Goal: Transaction & Acquisition: Purchase product/service

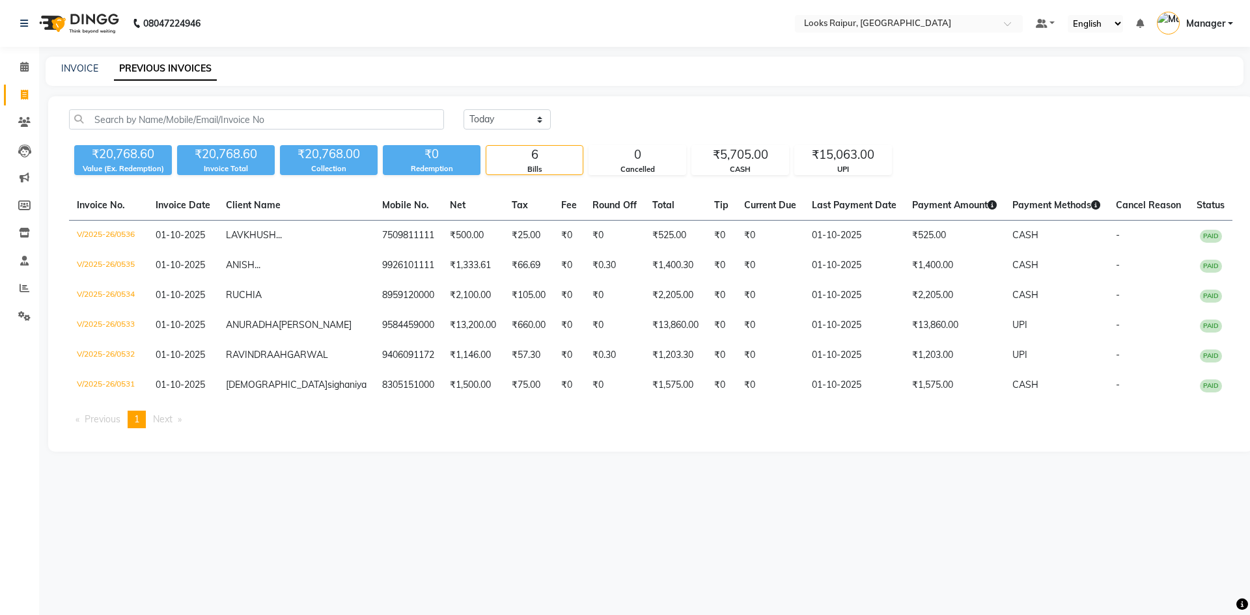
select select "yesterday"
click at [24, 98] on icon at bounding box center [24, 95] width 7 height 10
select select "service"
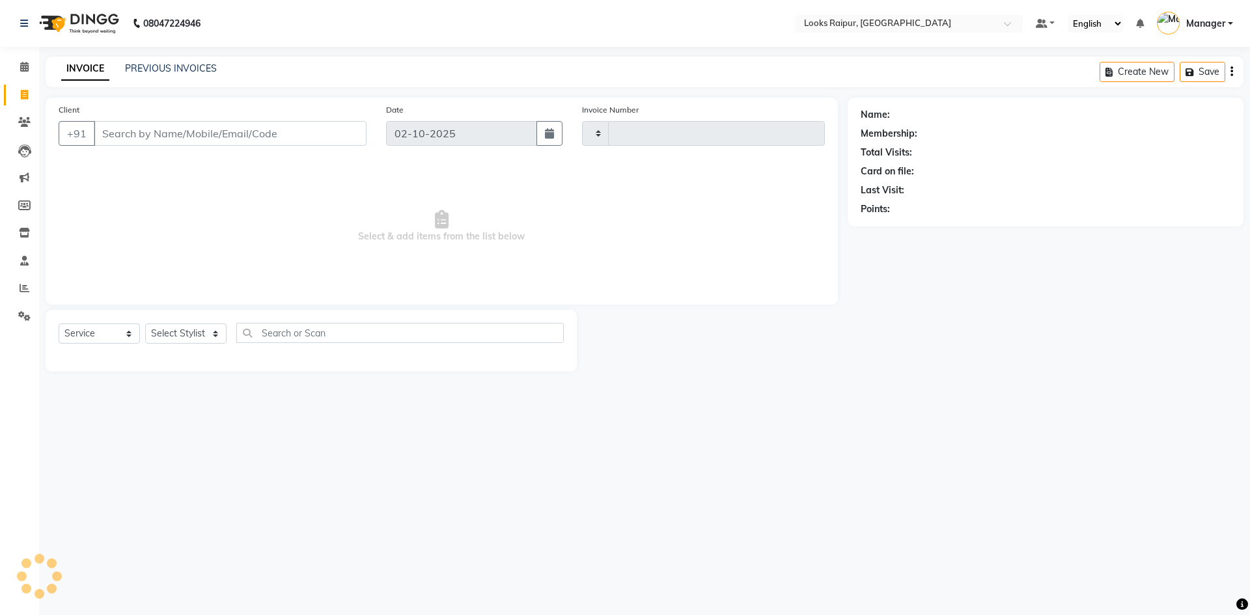
type input "0539"
select select "8606"
click at [26, 66] on icon at bounding box center [24, 67] width 8 height 10
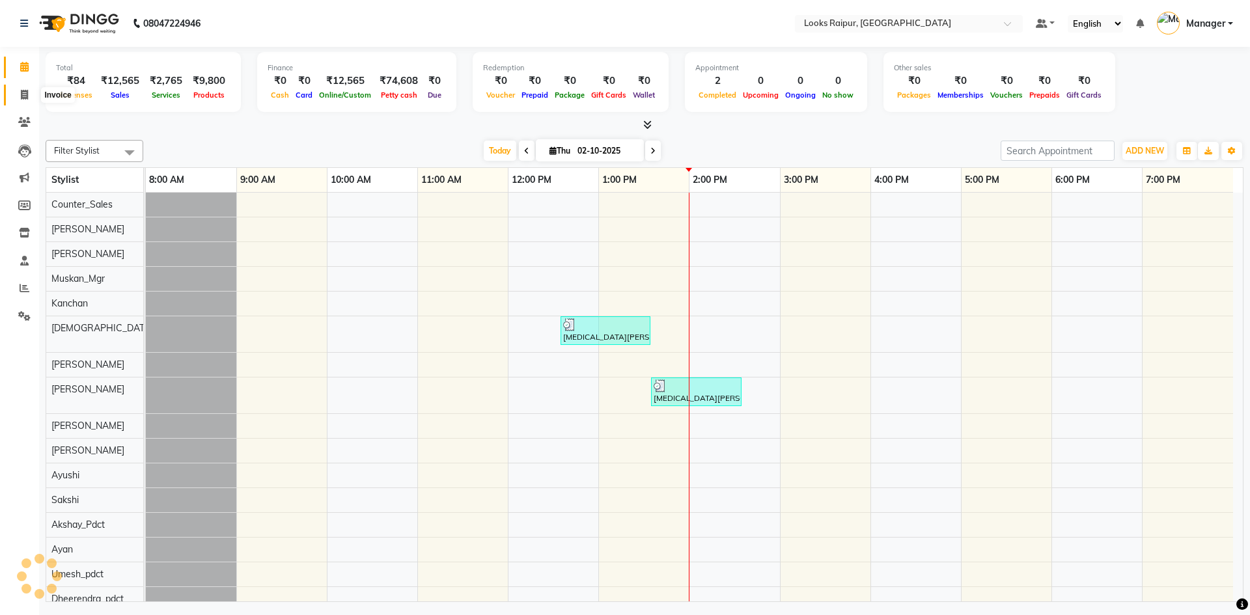
click at [29, 98] on span at bounding box center [24, 95] width 23 height 15
select select "8606"
select select "service"
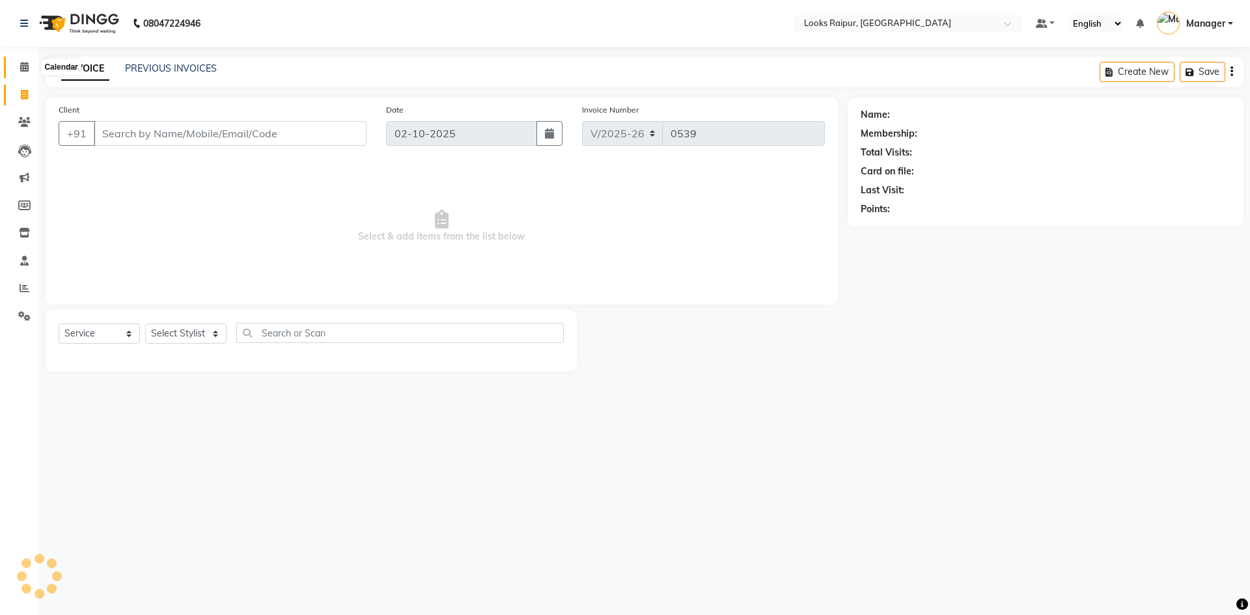
click at [21, 65] on icon at bounding box center [24, 67] width 8 height 10
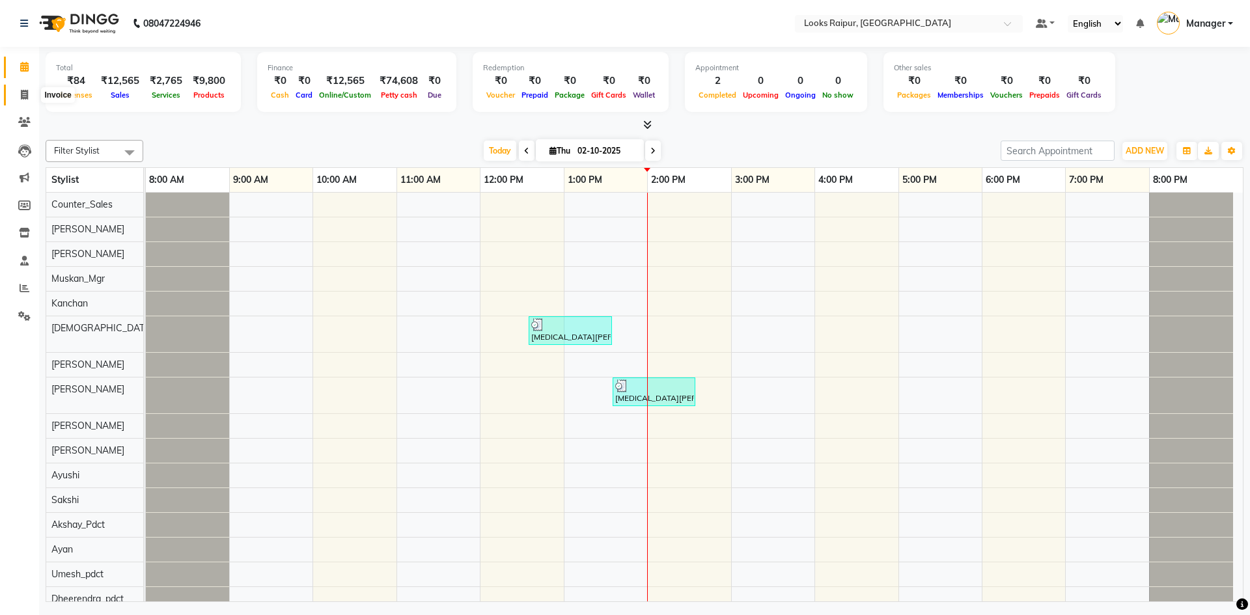
click at [22, 100] on span at bounding box center [24, 95] width 23 height 15
select select "service"
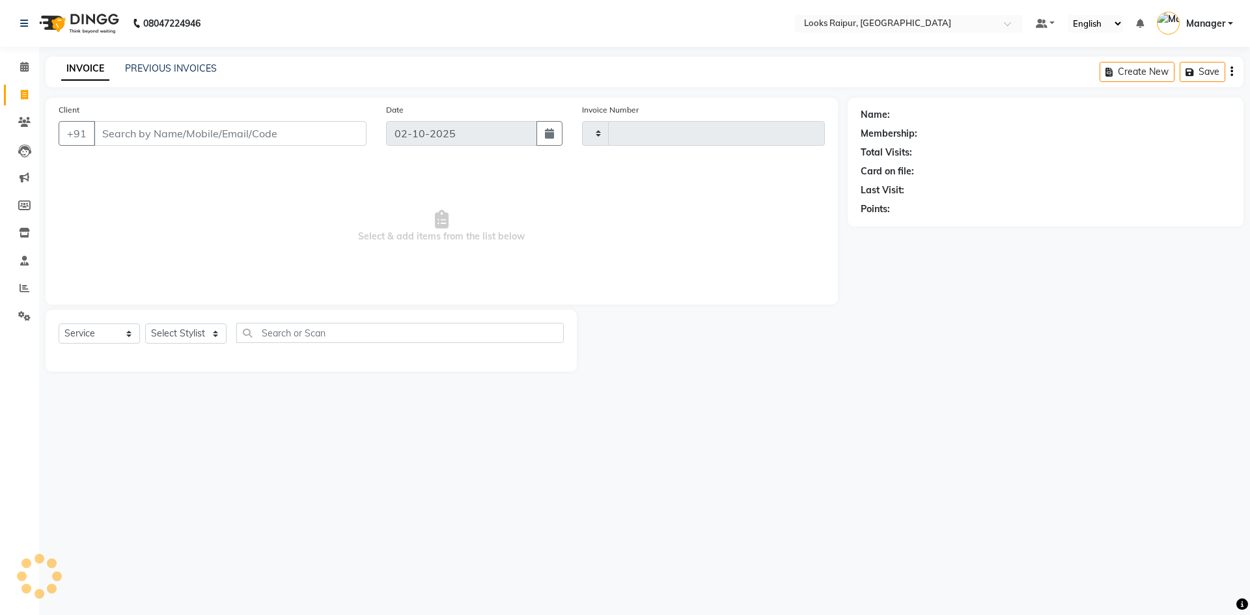
type input "0539"
select select "8606"
click at [163, 135] on input "Client" at bounding box center [230, 133] width 273 height 25
click at [221, 331] on select "Select Stylist Akshay_Pdct Arif Ayan Ayushi Counter_Sales Dheerendra_pdct Dhira…" at bounding box center [185, 333] width 81 height 20
select select "85874"
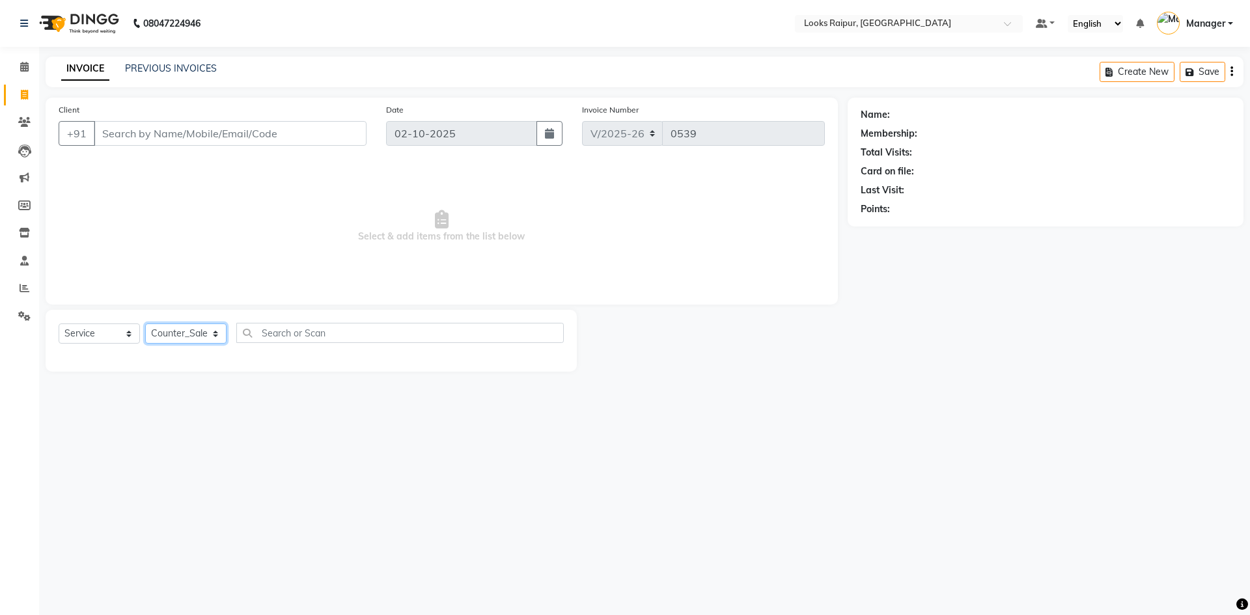
click at [145, 323] on select "Select Stylist Akshay_Pdct Arif Ayan Ayushi Counter_Sales Dheerendra_pdct Dhira…" at bounding box center [185, 333] width 81 height 20
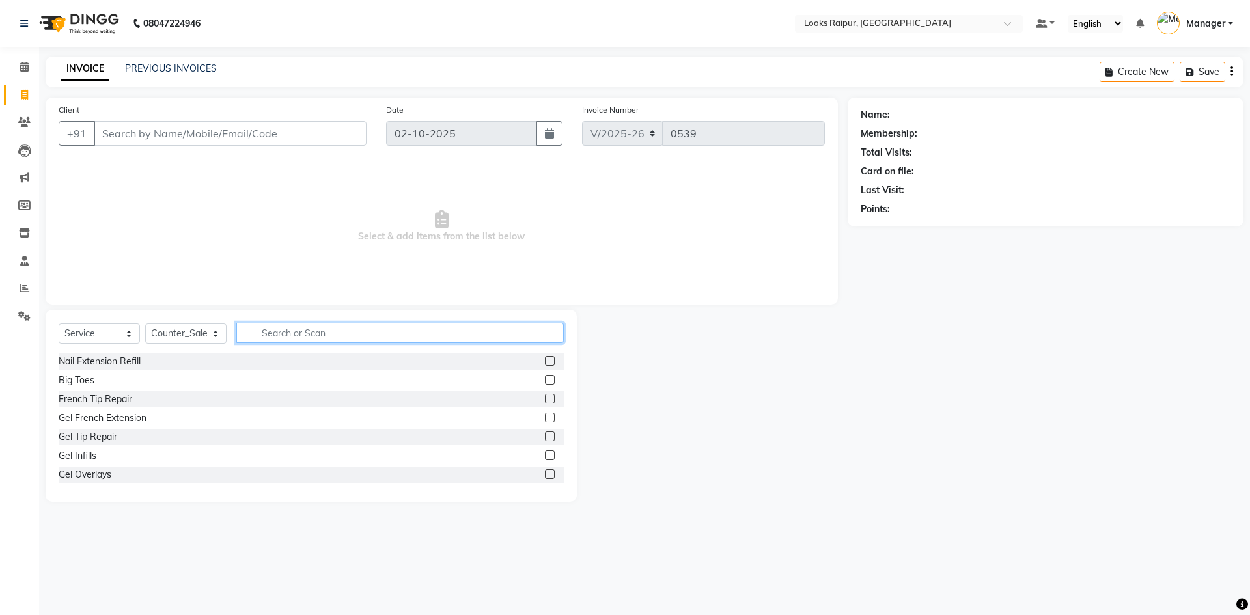
click at [291, 338] on input "text" at bounding box center [399, 333] width 327 height 20
type input "B"
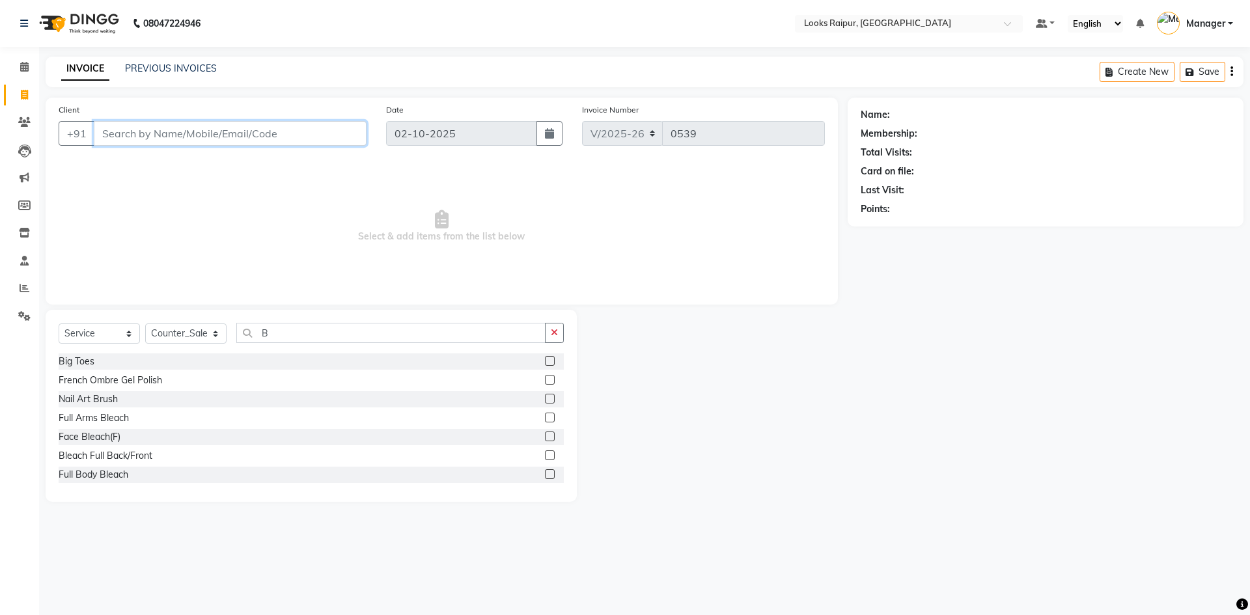
click at [264, 128] on input "Client" at bounding box center [230, 133] width 273 height 25
type input "7000513565"
drag, startPoint x: 176, startPoint y: 135, endPoint x: 68, endPoint y: 130, distance: 108.2
click at [68, 130] on div "+91 7000513565 Add Client" at bounding box center [213, 133] width 308 height 25
type input "9753779934"
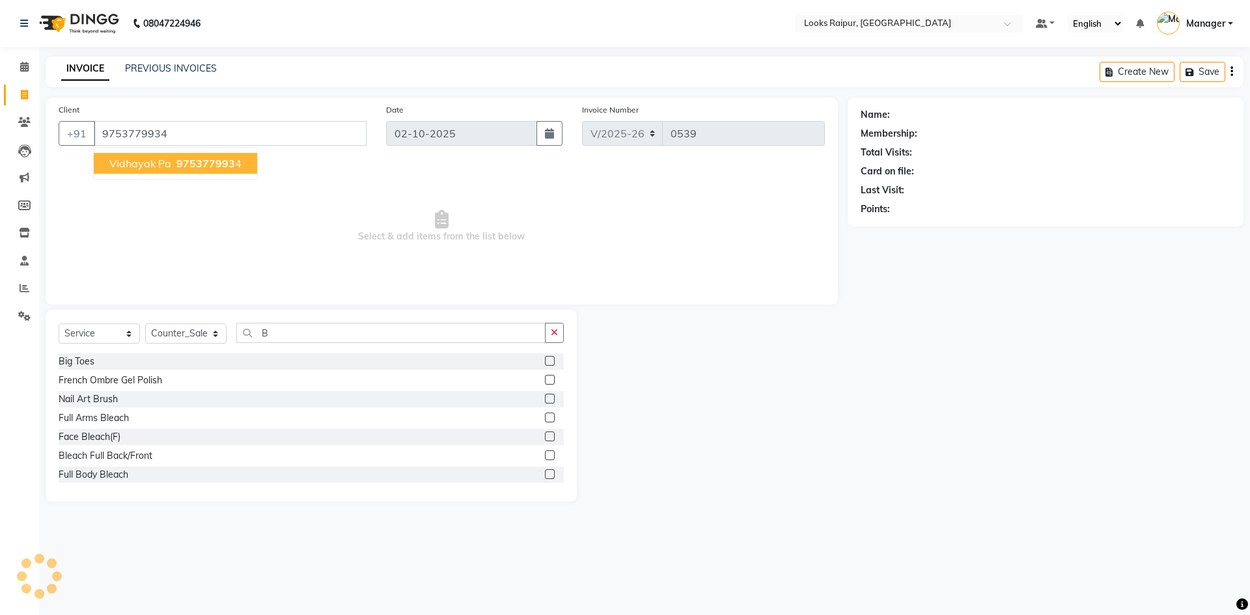
select select "1: Object"
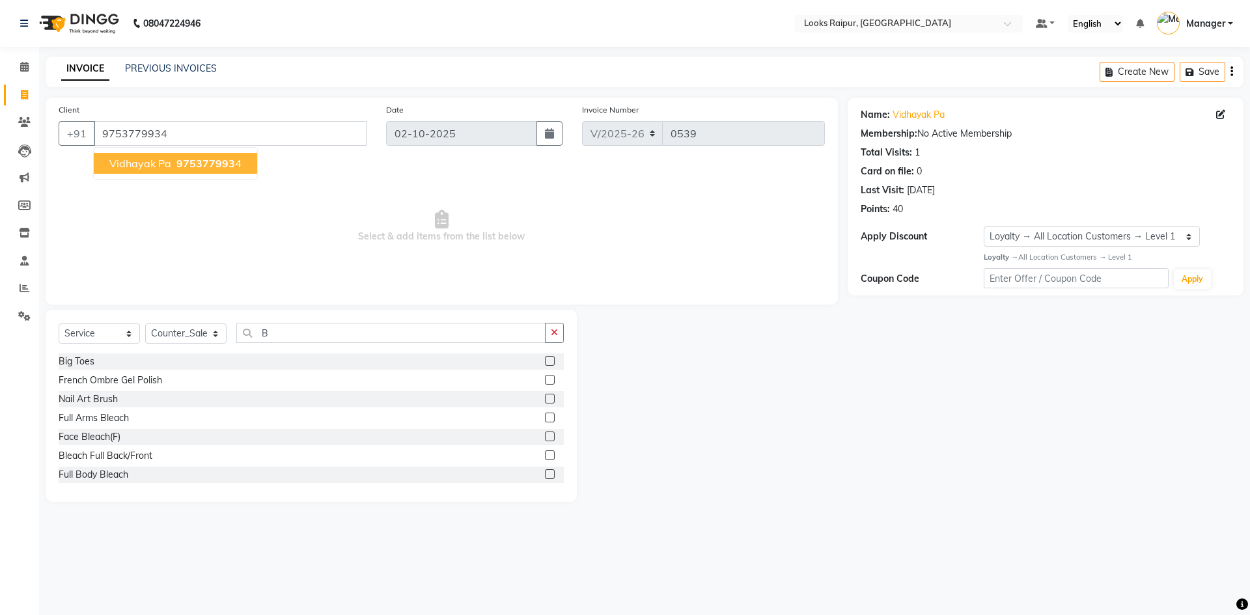
click at [204, 165] on span "975377993" at bounding box center [205, 163] width 59 height 13
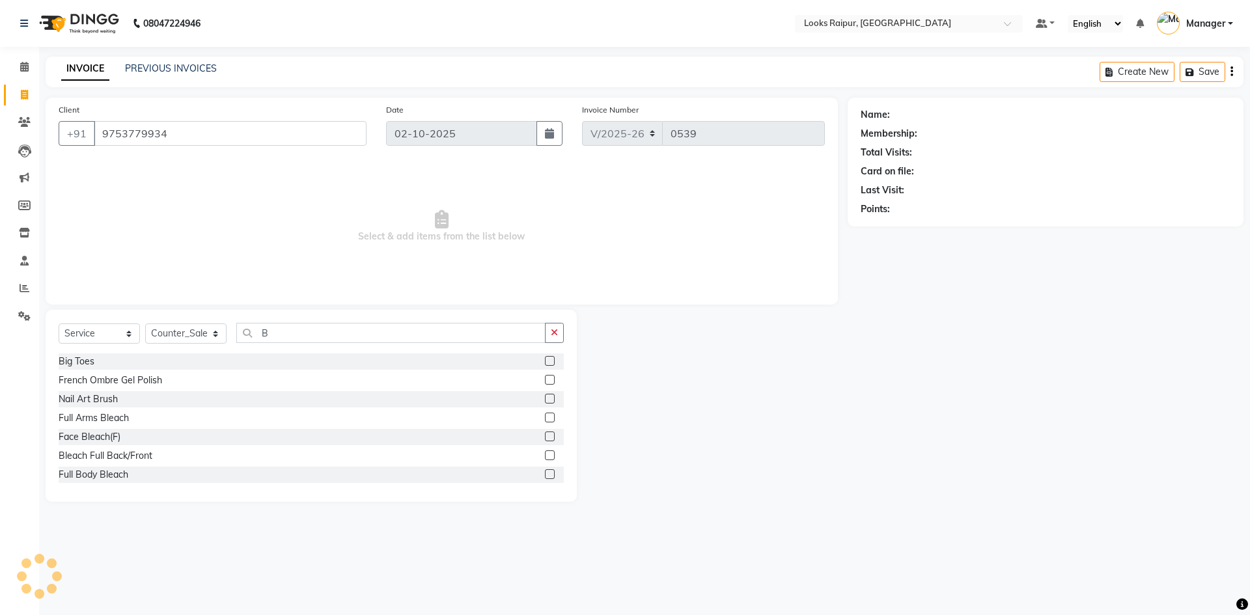
select select "1: Object"
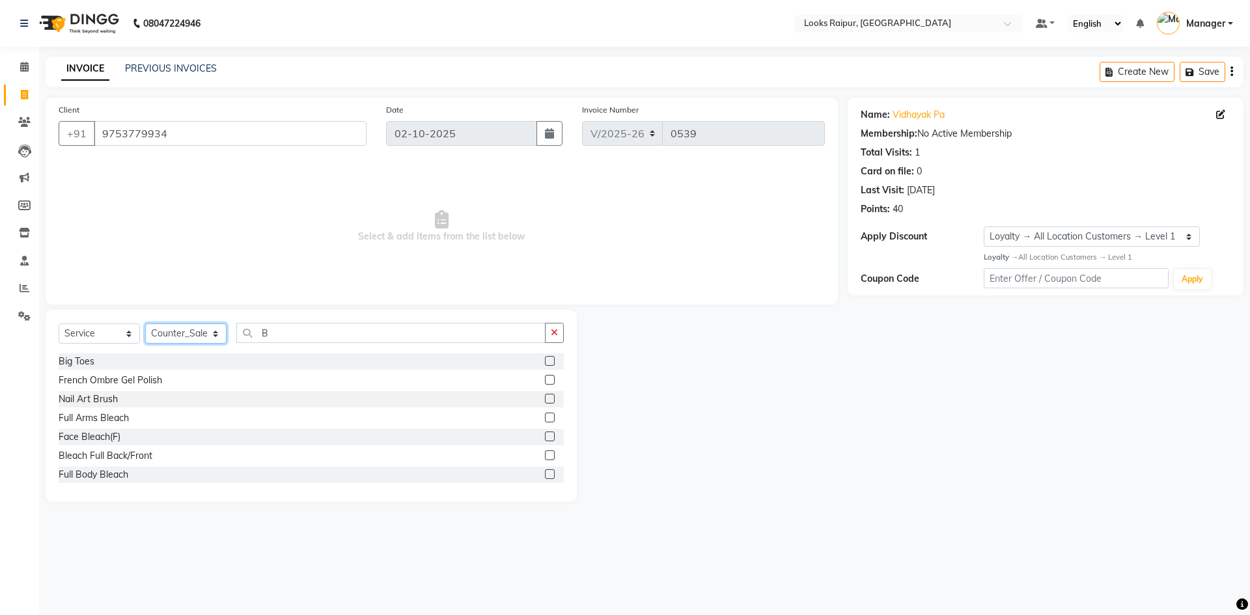
click at [220, 335] on select "Select Stylist Akshay_Pdct Arif Ayan Ayushi Counter_Sales Dheerendra_pdct Dhira…" at bounding box center [185, 333] width 81 height 20
select select "86774"
click at [145, 323] on select "Select Stylist Akshay_Pdct Arif Ayan Ayushi Counter_Sales Dheerendra_pdct Dhira…" at bounding box center [185, 333] width 81 height 20
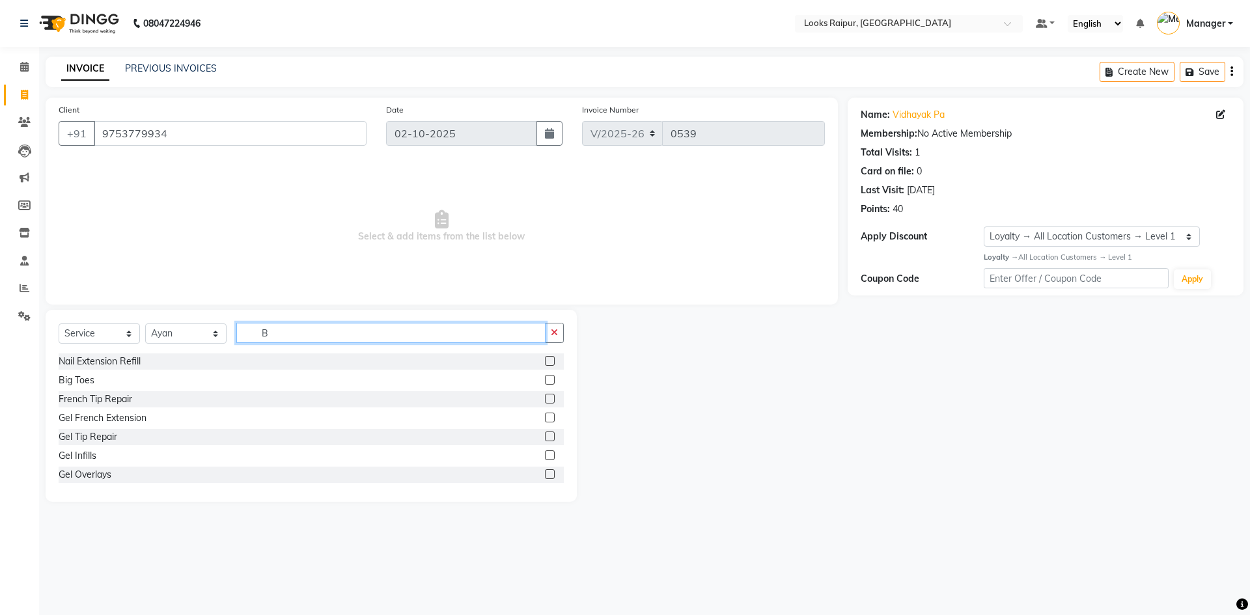
click at [277, 328] on input "B" at bounding box center [390, 333] width 309 height 20
type input "CUT"
click at [545, 381] on label at bounding box center [550, 380] width 10 height 10
click at [545, 381] on input "checkbox" at bounding box center [549, 380] width 8 height 8
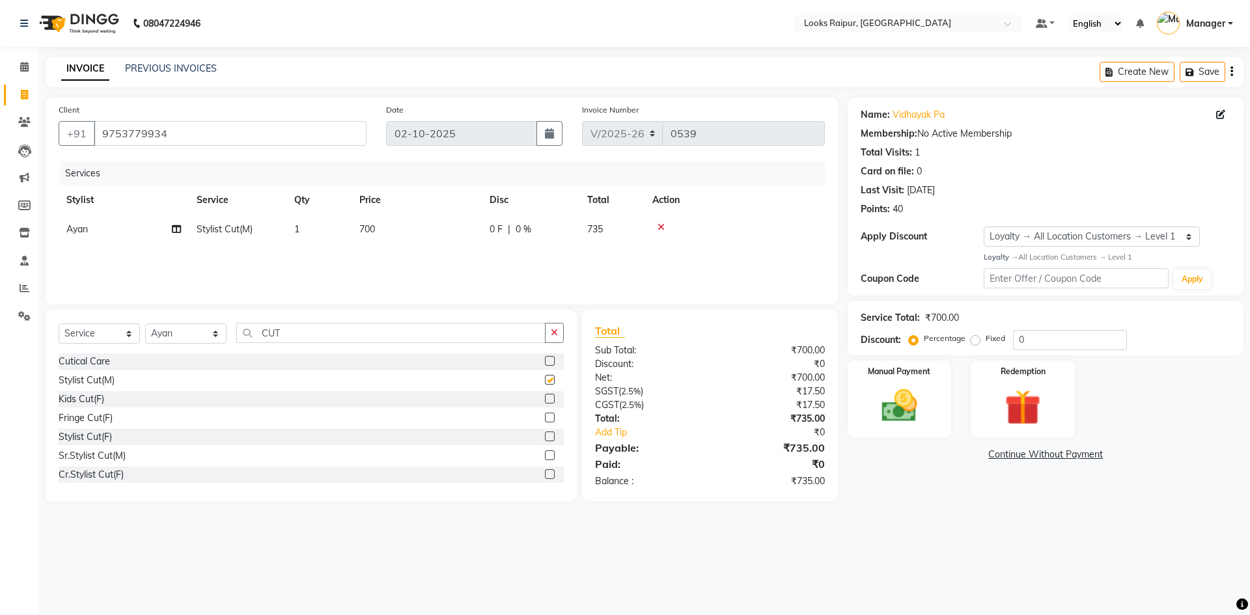
checkbox input "false"
click at [299, 328] on input "CUT" at bounding box center [390, 333] width 309 height 20
type input "C"
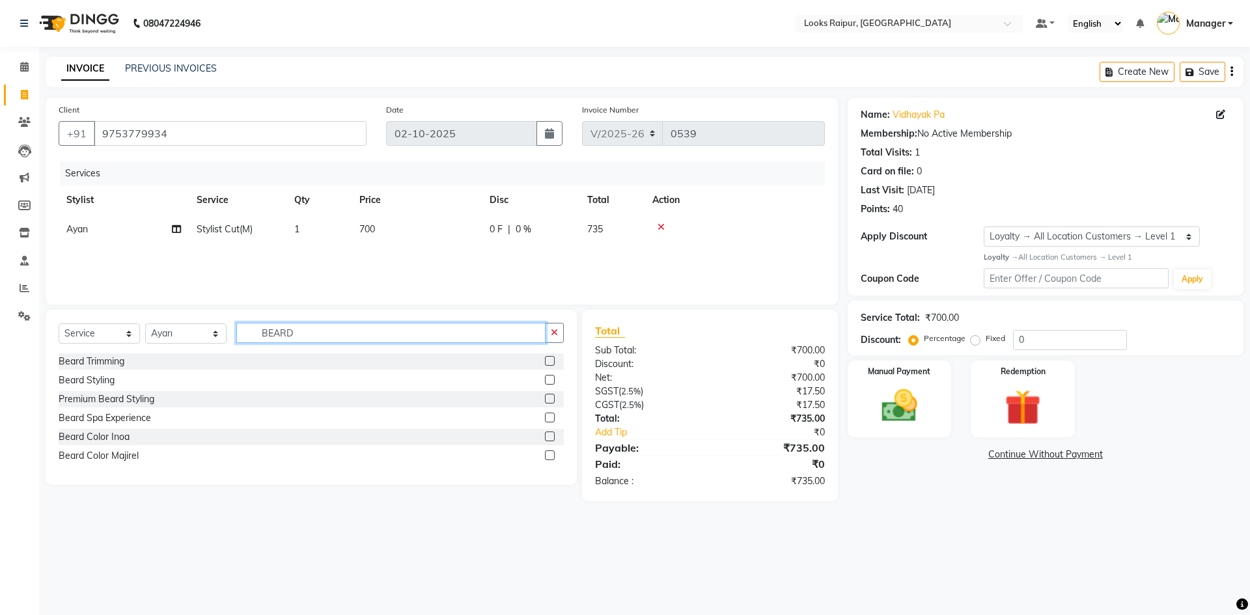
type input "BEARD"
click at [547, 364] on label at bounding box center [550, 361] width 10 height 10
click at [547, 364] on input "checkbox" at bounding box center [549, 361] width 8 height 8
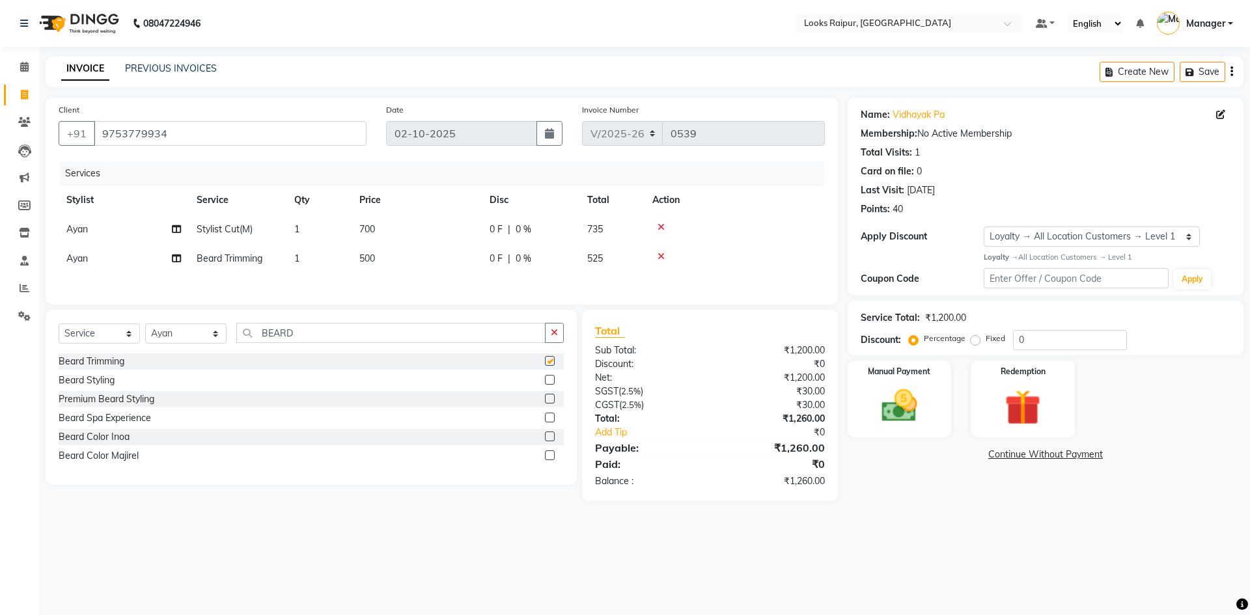
checkbox input "false"
click at [323, 330] on input "BEARD" at bounding box center [390, 333] width 309 height 20
type input "B"
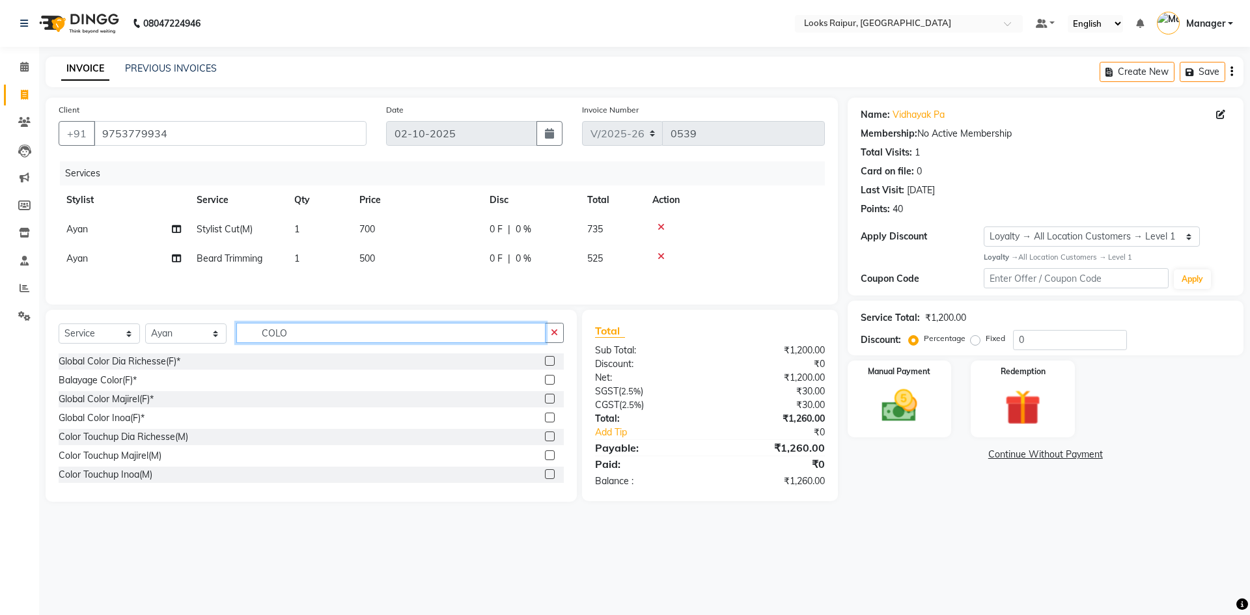
type input "COLO"
click at [545, 459] on label at bounding box center [550, 455] width 10 height 10
click at [545, 459] on input "checkbox" at bounding box center [549, 456] width 8 height 8
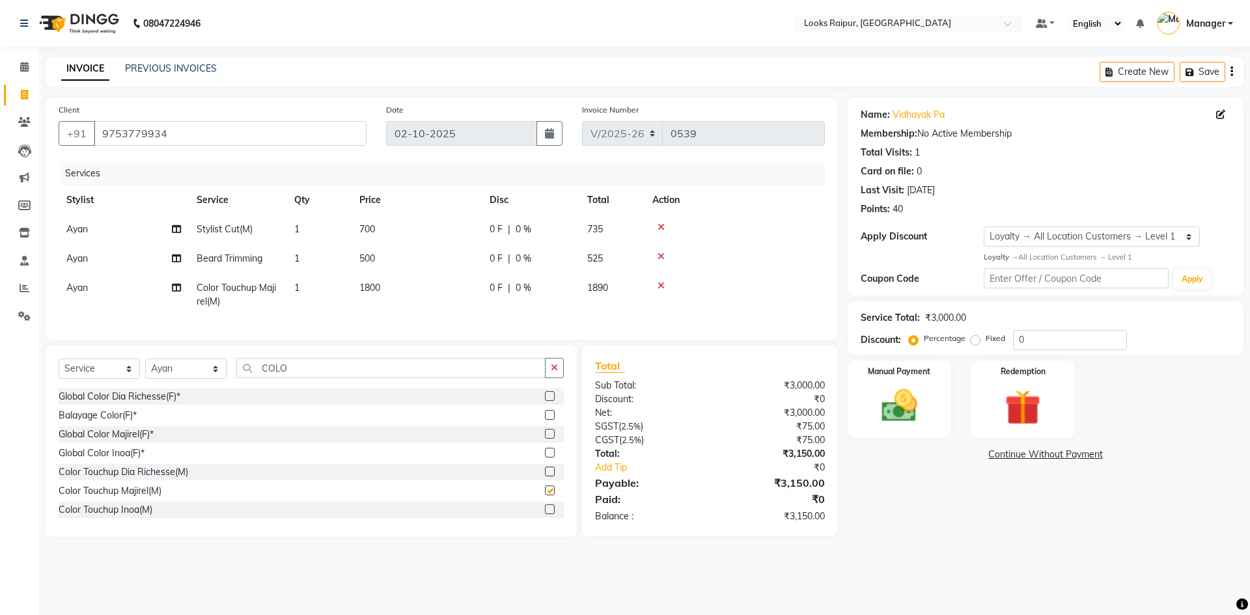
checkbox input "false"
click at [303, 378] on input "COLO" at bounding box center [390, 368] width 309 height 20
type input "C"
type input "DET"
click at [545, 420] on label at bounding box center [550, 415] width 10 height 10
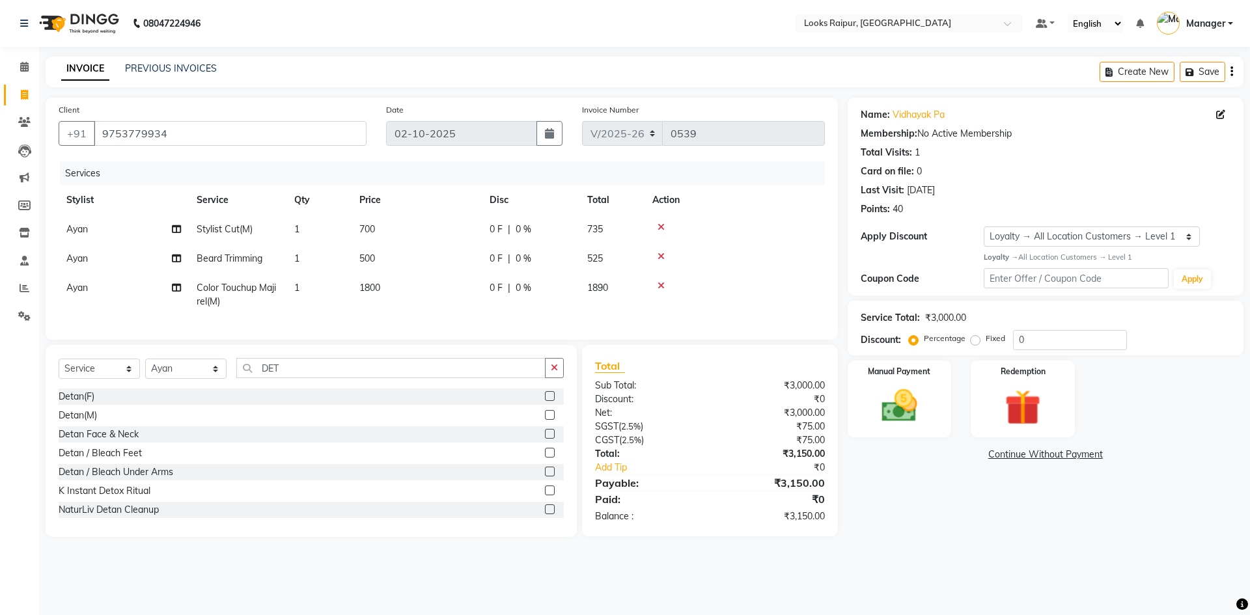
click at [545, 420] on input "checkbox" at bounding box center [549, 415] width 8 height 8
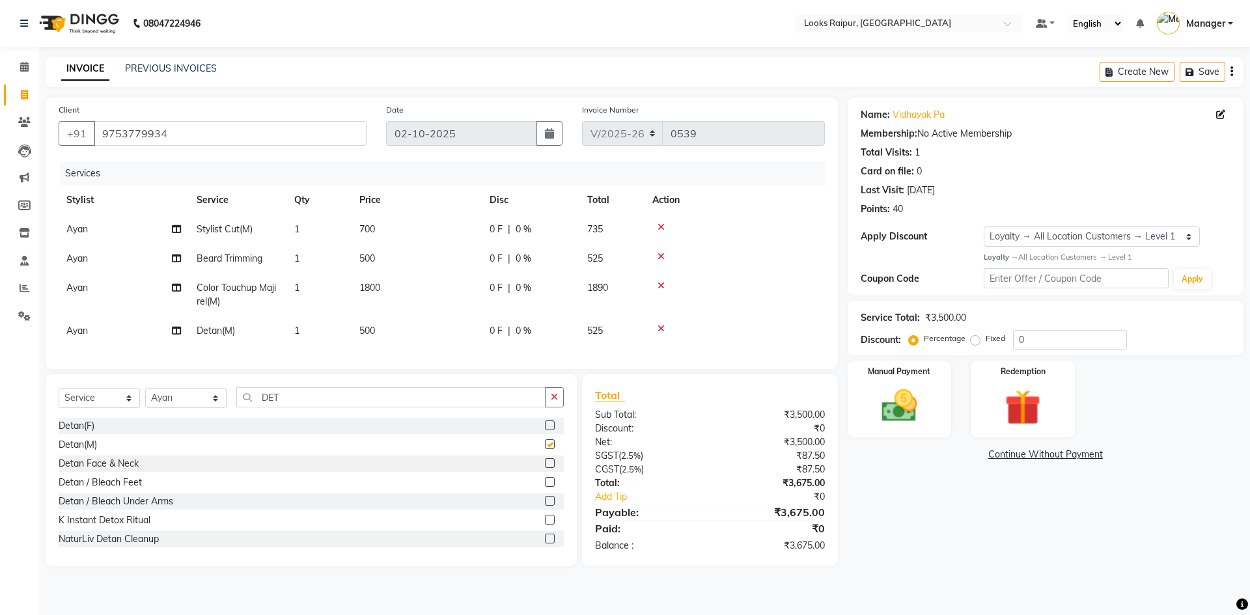
checkbox input "false"
click at [302, 405] on input "DET" at bounding box center [390, 397] width 309 height 20
type input "D"
click at [392, 225] on td "700" at bounding box center [416, 229] width 130 height 29
select select "86774"
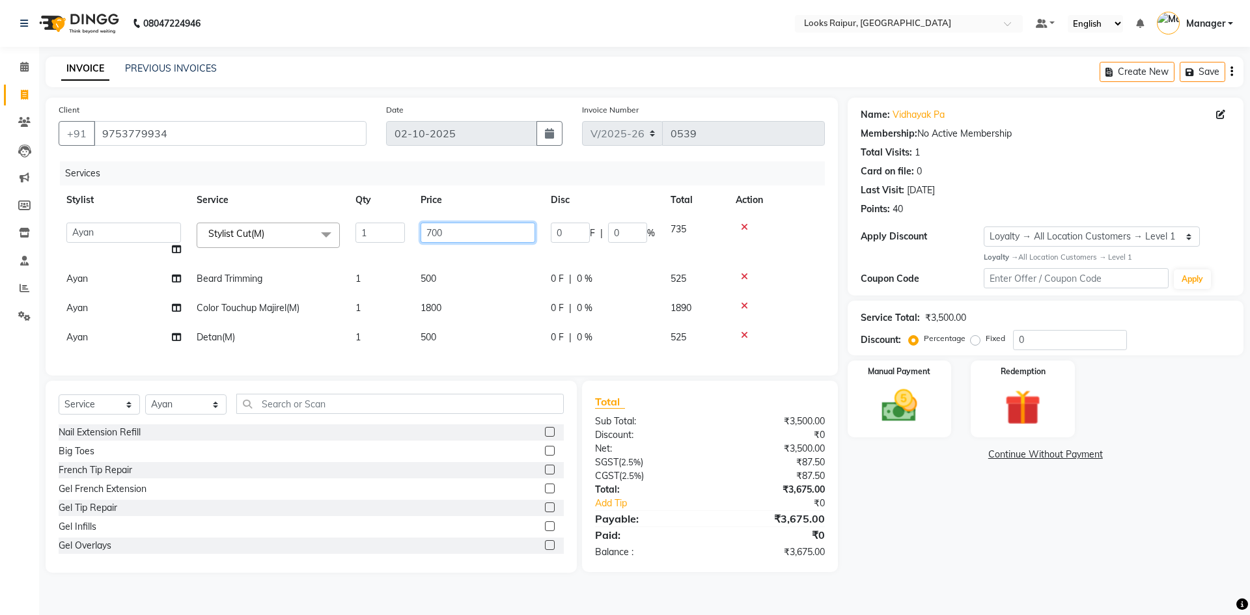
drag, startPoint x: 459, startPoint y: 232, endPoint x: 360, endPoint y: 251, distance: 100.8
click at [360, 251] on tr "Akshay_Pdct Arif Ayan Ayushi Counter_Sales Dheerendra_pdct Dhiraj Hasib Jonny K…" at bounding box center [442, 239] width 766 height 49
type input "746"
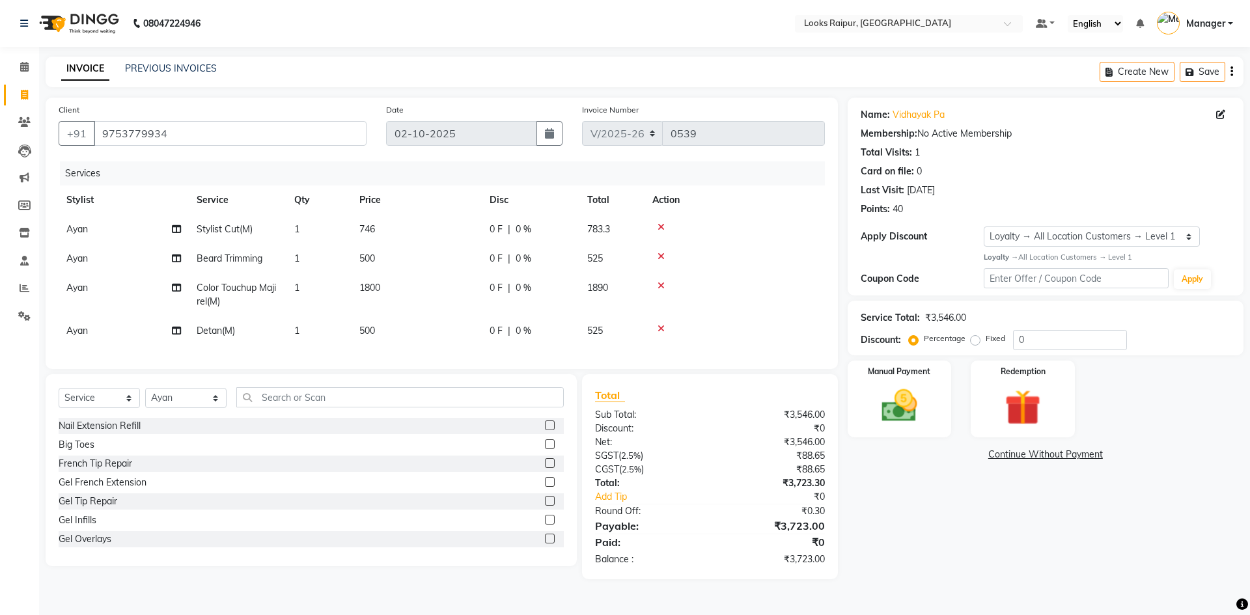
drag, startPoint x: 451, startPoint y: 269, endPoint x: 482, endPoint y: 274, distance: 31.0
click at [453, 270] on td "500" at bounding box center [416, 258] width 130 height 29
select select "86774"
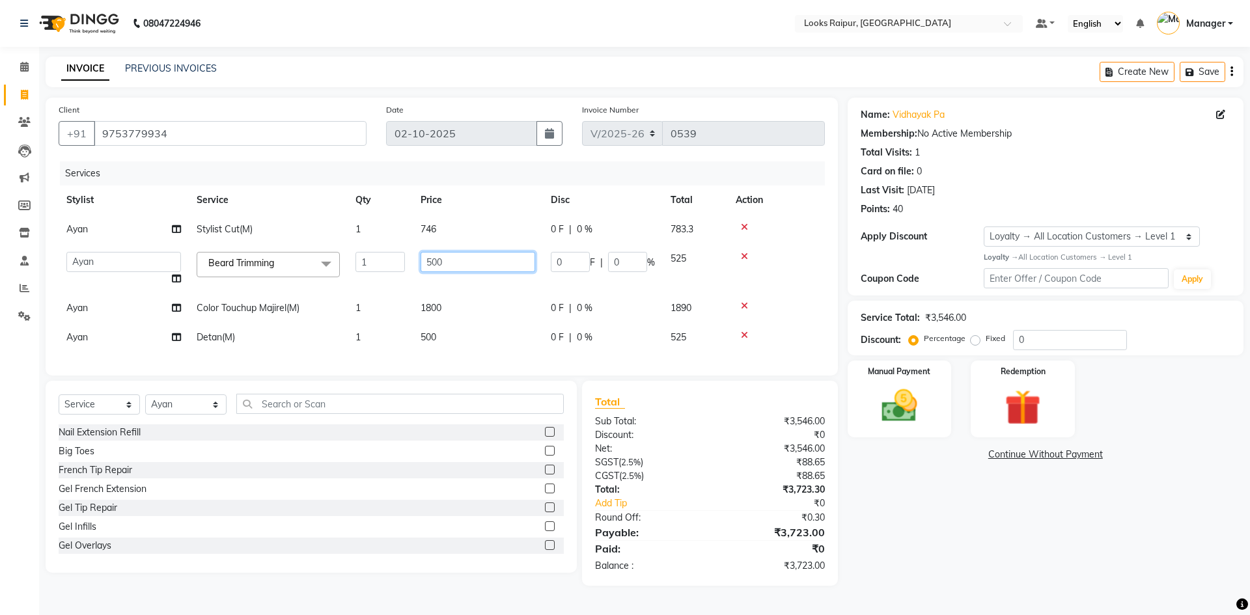
drag, startPoint x: 464, startPoint y: 261, endPoint x: 304, endPoint y: 264, distance: 160.1
click at [304, 264] on tr "Akshay_Pdct Arif Ayan Ayushi Counter_Sales Dheerendra_pdct Dhiraj Hasib Jonny K…" at bounding box center [442, 268] width 766 height 49
click at [452, 255] on input "500" at bounding box center [477, 262] width 115 height 20
type input "5"
type input "400"
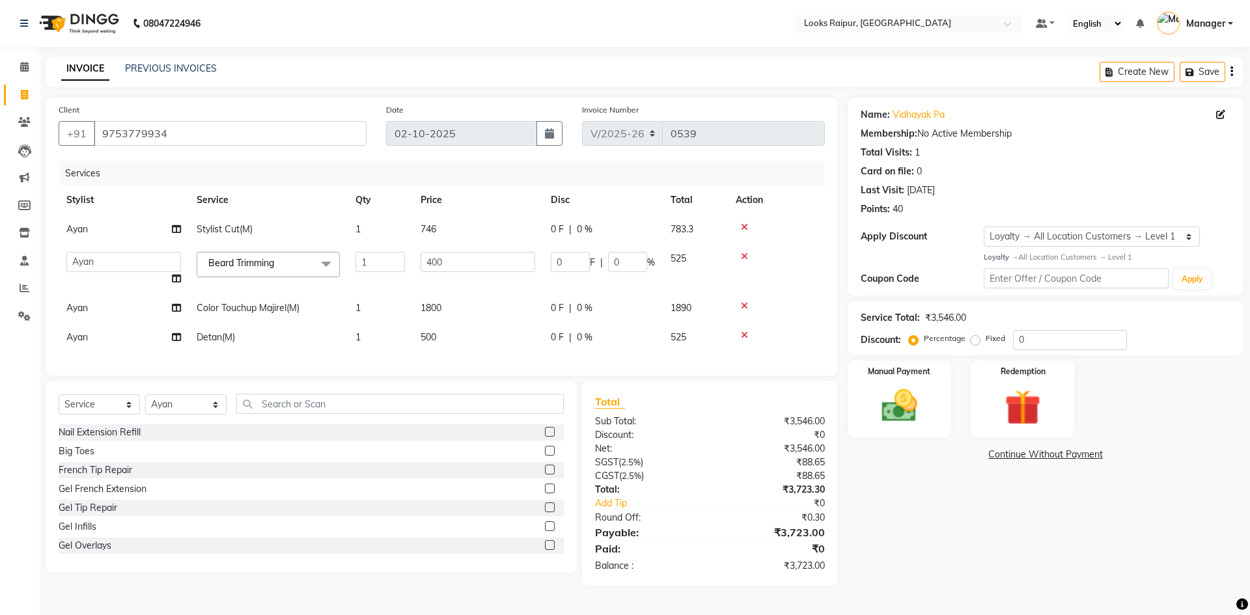
click at [454, 295] on td "1800" at bounding box center [478, 308] width 130 height 29
select select "86774"
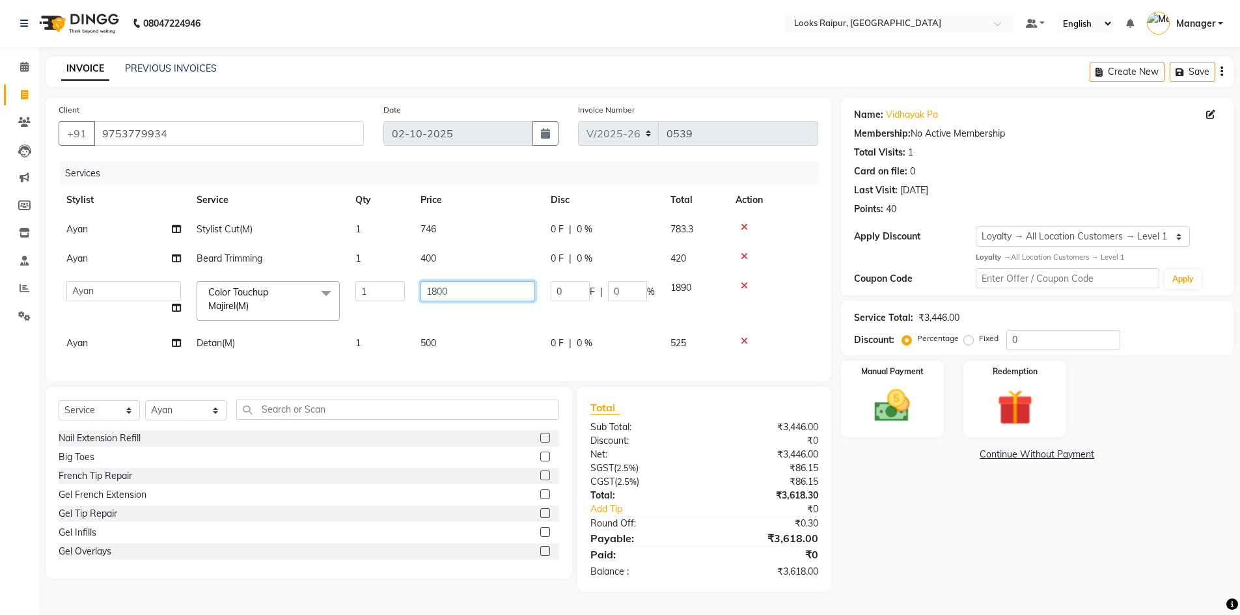
drag, startPoint x: 465, startPoint y: 287, endPoint x: 370, endPoint y: 295, distance: 95.4
click at [370, 295] on tr "Akshay_Pdct Arif Ayan Ayushi Counter_Sales Dheerendra_pdct Dhiraj Hasib Jonny K…" at bounding box center [438, 300] width 759 height 55
type input "1300"
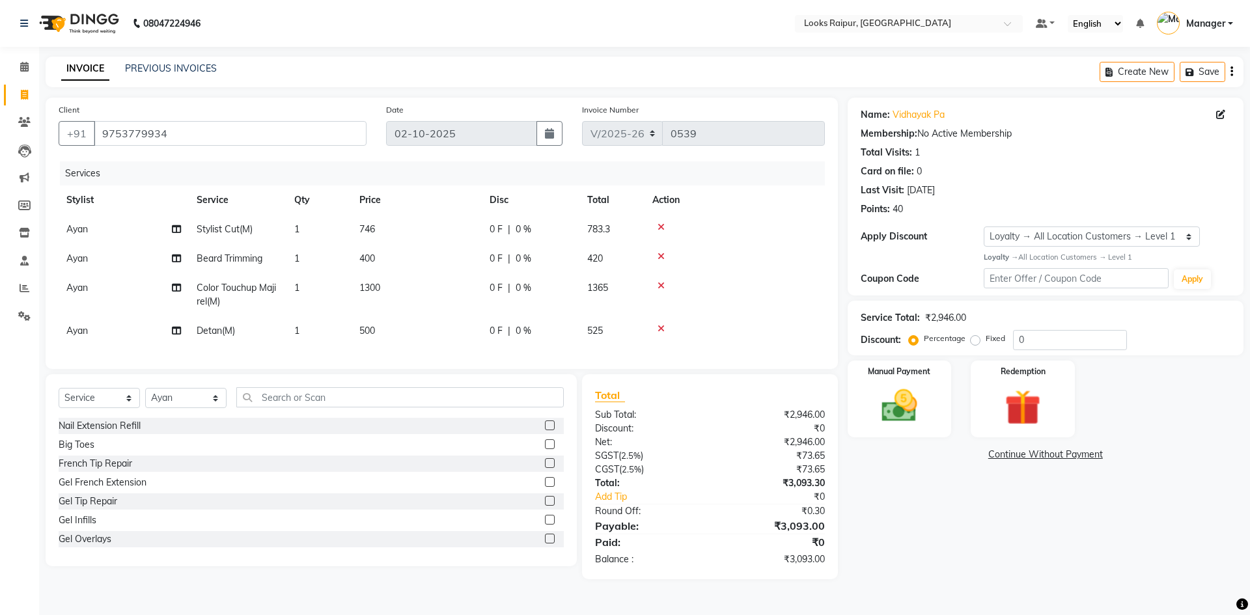
drag, startPoint x: 445, startPoint y: 334, endPoint x: 463, endPoint y: 336, distance: 18.3
click at [449, 336] on td "500" at bounding box center [416, 330] width 130 height 29
select select "86774"
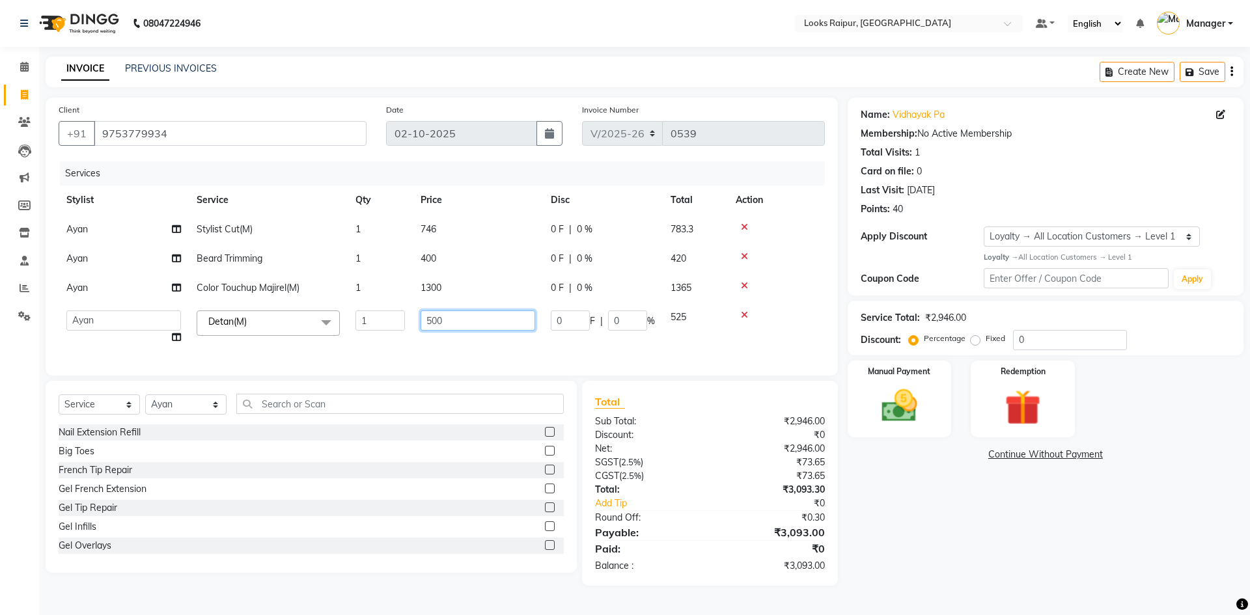
drag, startPoint x: 454, startPoint y: 320, endPoint x: 350, endPoint y: 316, distance: 104.2
click at [350, 316] on tr "Akshay_Pdct Arif Ayan Ayushi Counter_Sales Dheerendra_pdct Dhiraj Hasib Jonny K…" at bounding box center [442, 327] width 766 height 49
type input "1000"
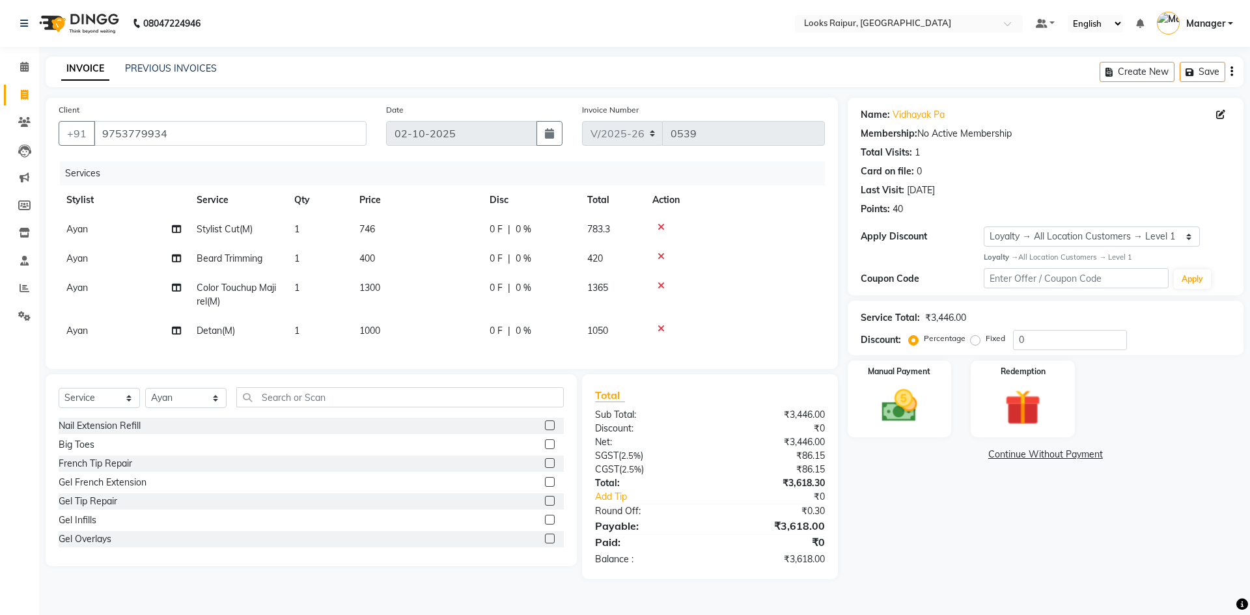
click at [425, 337] on td "1000" at bounding box center [416, 330] width 130 height 29
select select "86774"
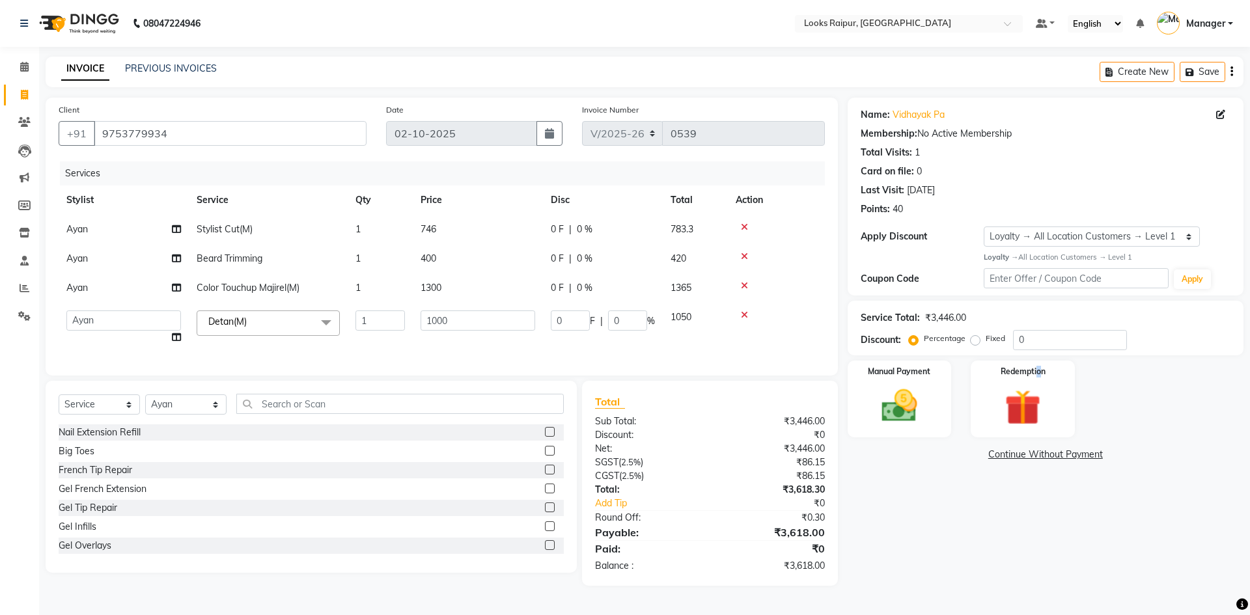
click at [1039, 355] on div "Name: Vidhayak Pa Membership: No Active Membership Total Visits: 1 Card on file…" at bounding box center [1049, 342] width 405 height 488
click at [1037, 344] on input "0" at bounding box center [1070, 340] width 114 height 20
type input "1"
type input "10"
type input "1"
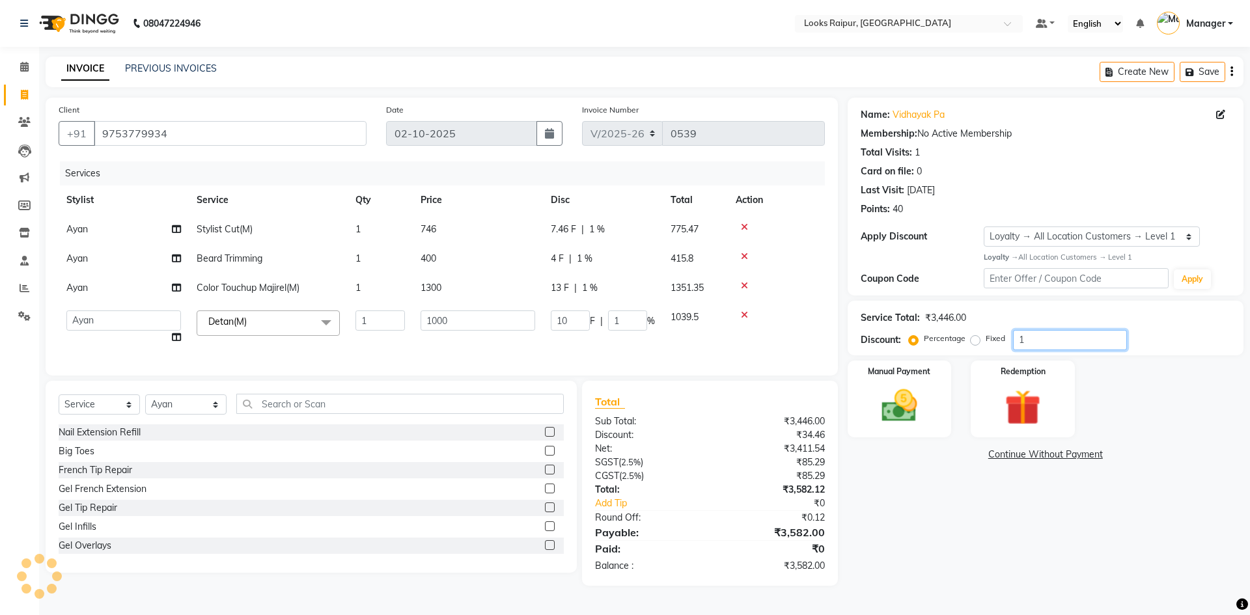
type input "11"
type input "110"
type input "11"
type input "100"
type input "1000"
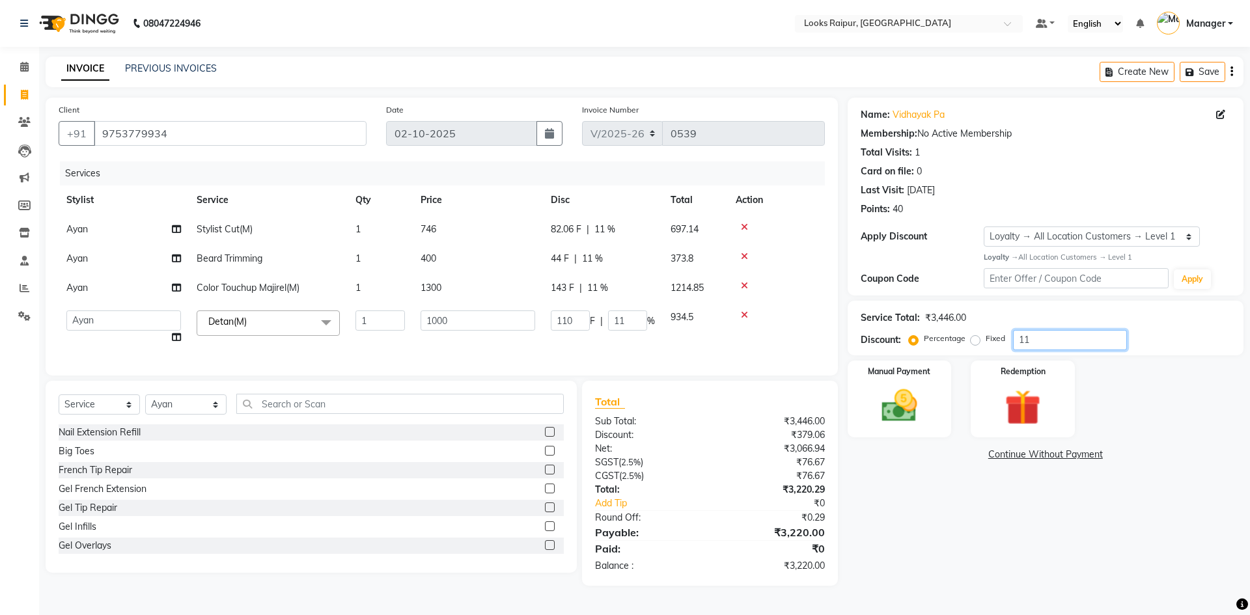
type input "100"
type input "10"
type input "100"
type input "10"
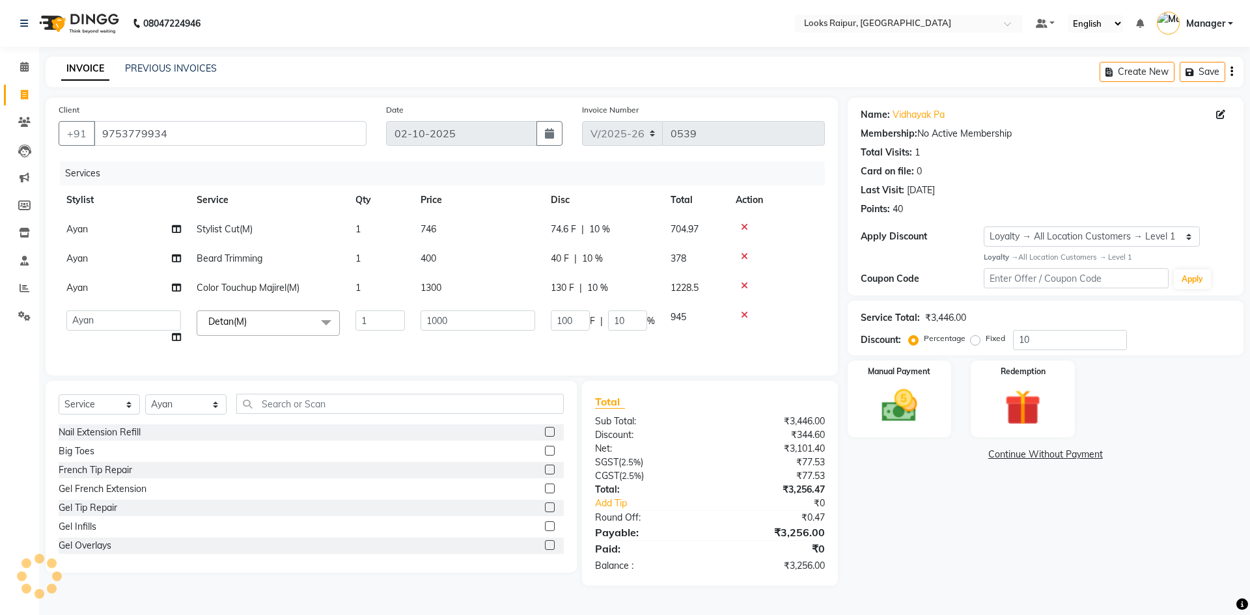
click at [985, 340] on label "Fixed" at bounding box center [995, 339] width 20 height 12
click at [978, 340] on input "Fixed" at bounding box center [977, 338] width 9 height 9
radio input "true"
type input "2.9"
type input "0.29"
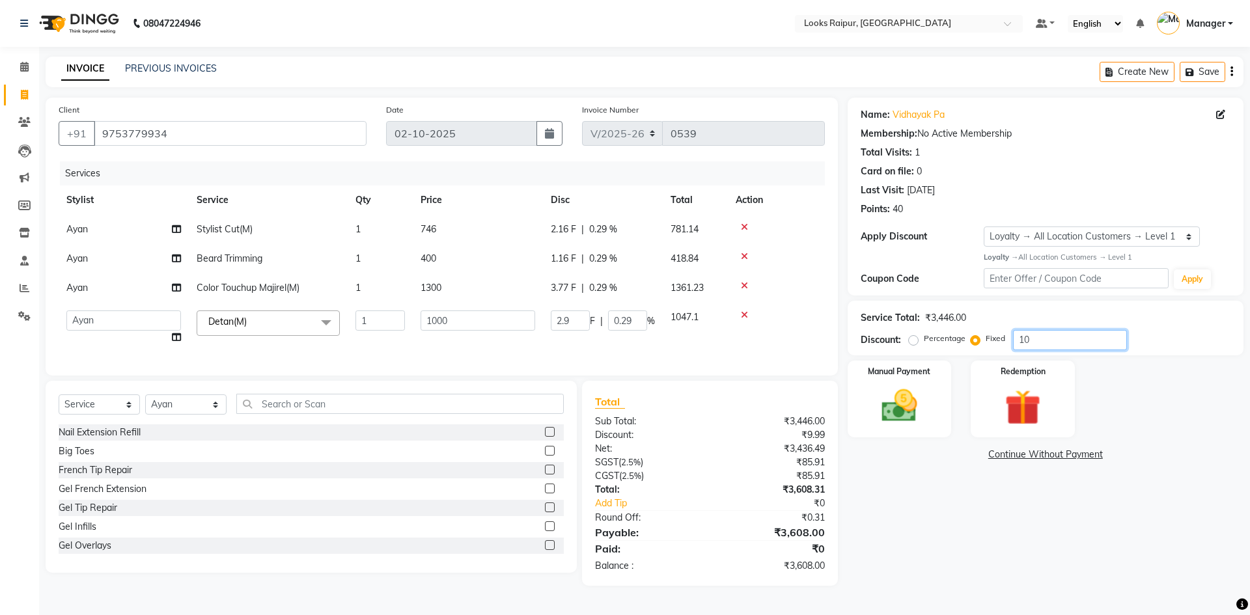
click at [1040, 343] on input "10" at bounding box center [1070, 340] width 114 height 20
type input "1"
type input "0.29"
type input "0.03"
type input "0"
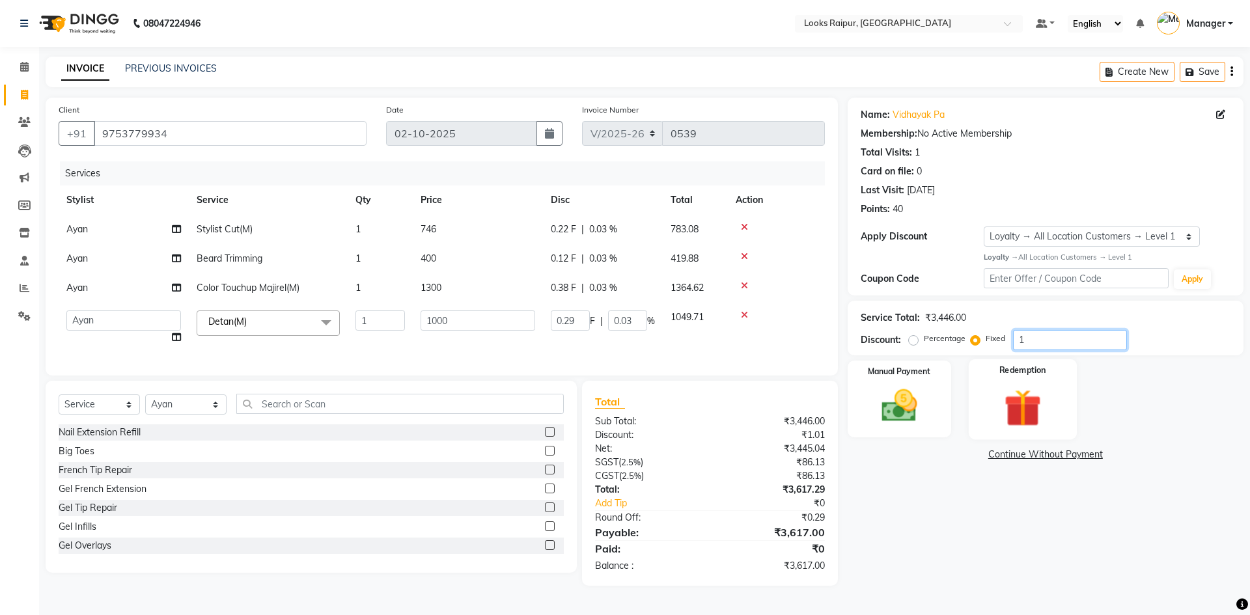
type input "0"
type input "1"
type input "0.29"
type input "0.03"
type input "11"
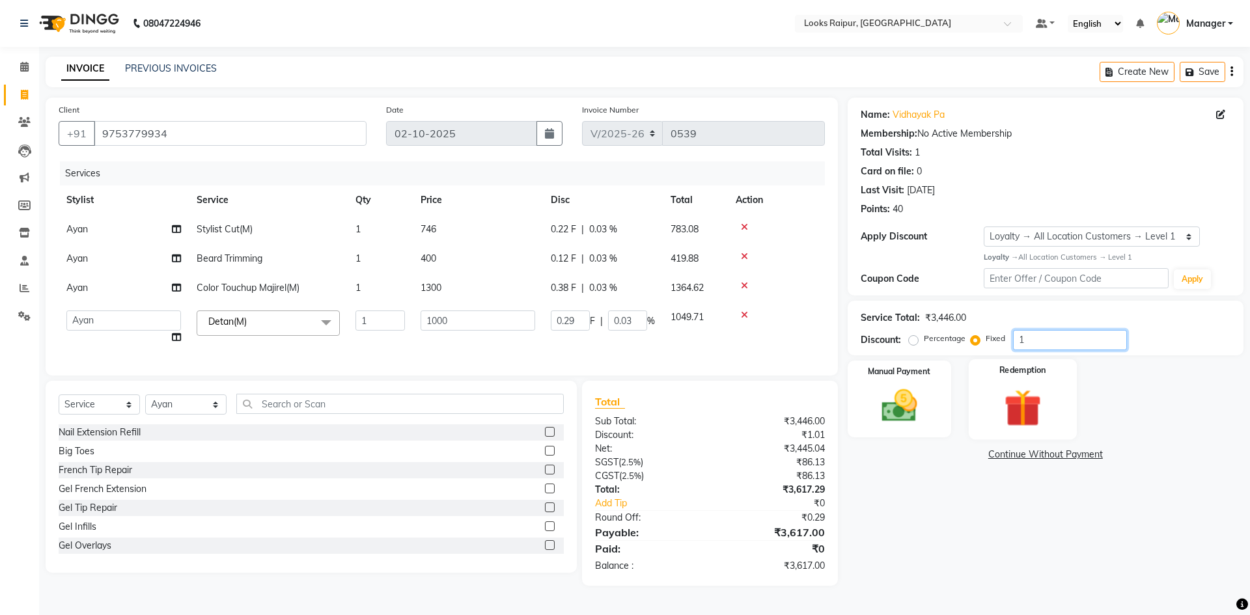
type input "3.19"
type input "0.32"
type input "118"
type input "34.24"
type input "3.42"
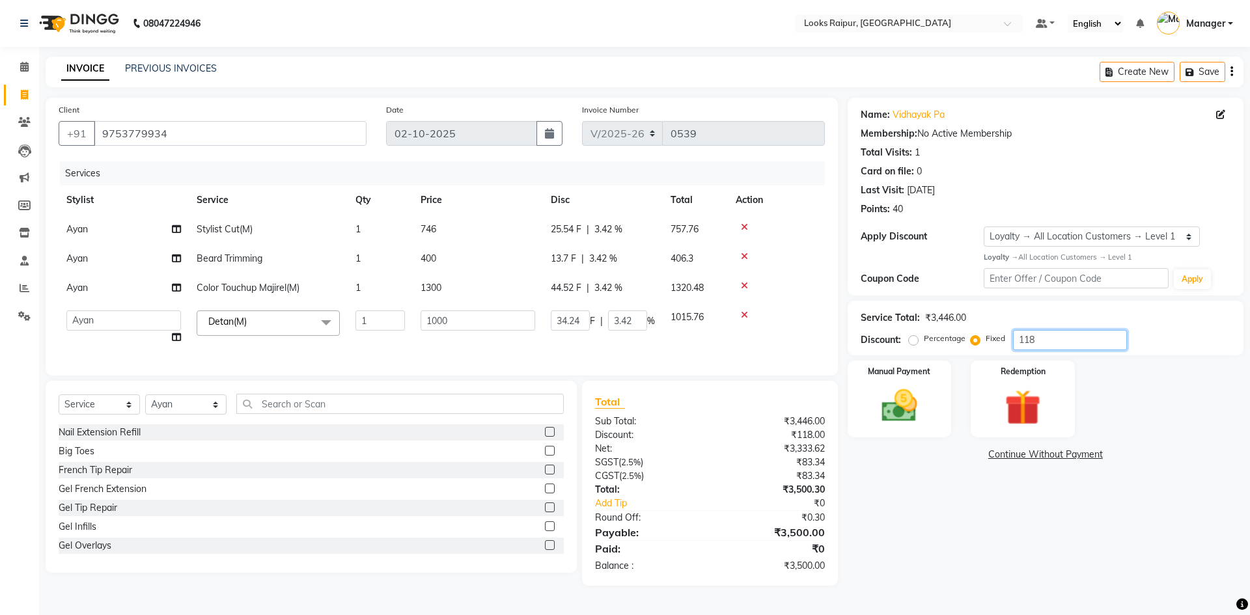
type input "11"
type input "3.19"
type input "0.32"
type input "1"
type input "0.29"
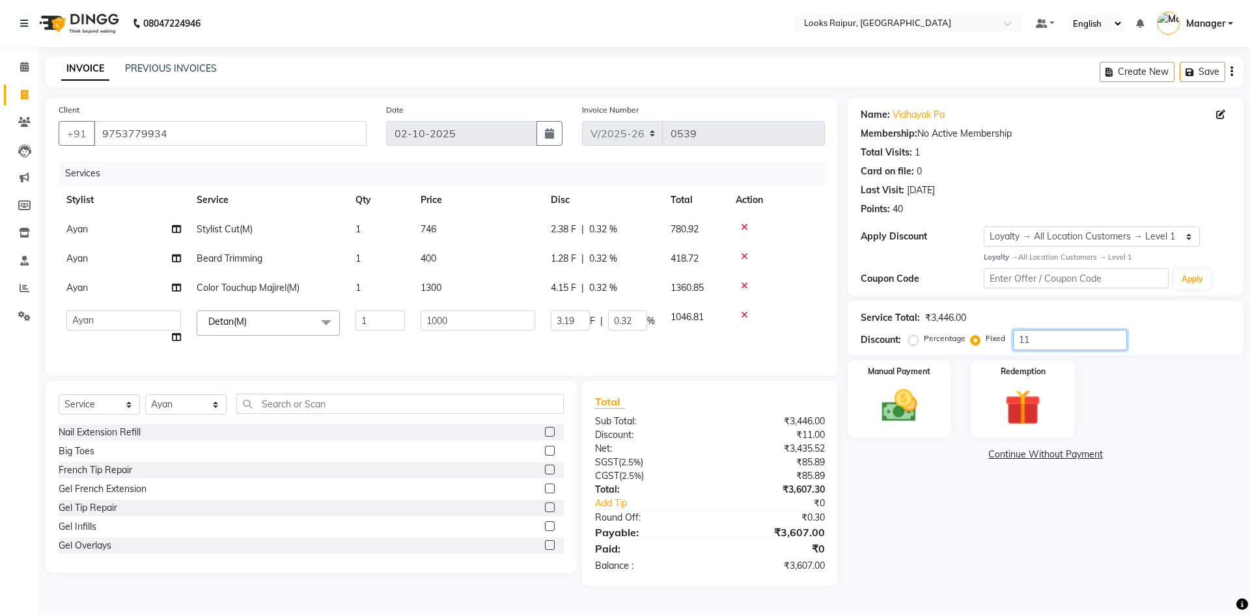
type input "0.03"
type input "0"
type input "1"
type input "0.29"
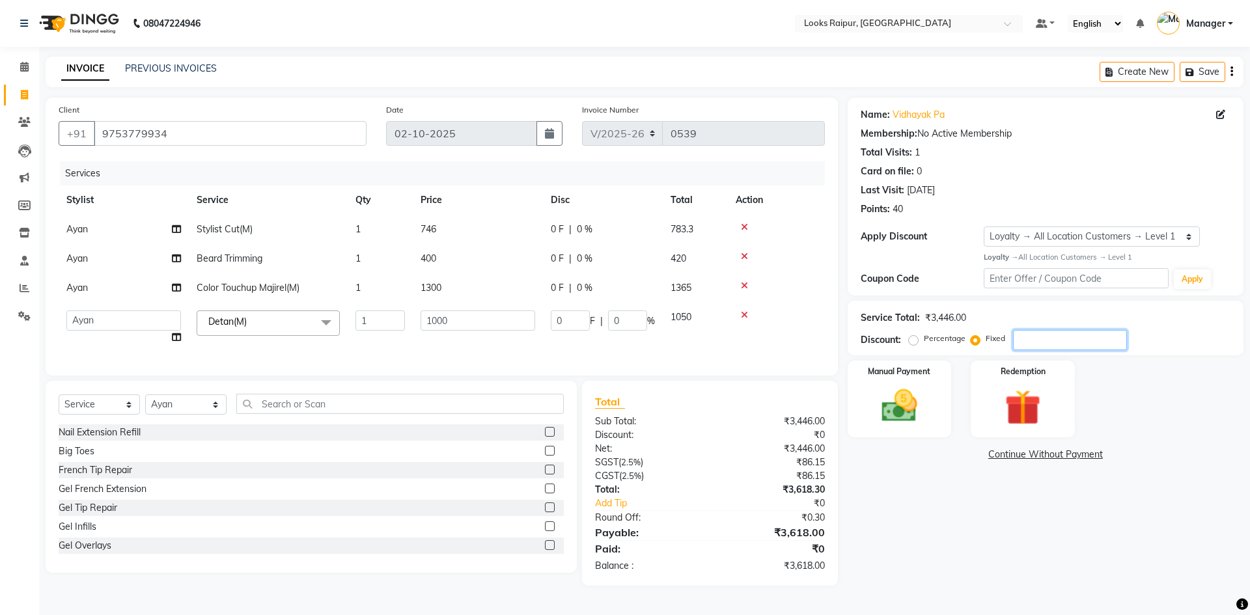
type input "0.03"
type input "18"
type input "5.22"
type input "0.52"
type input "18"
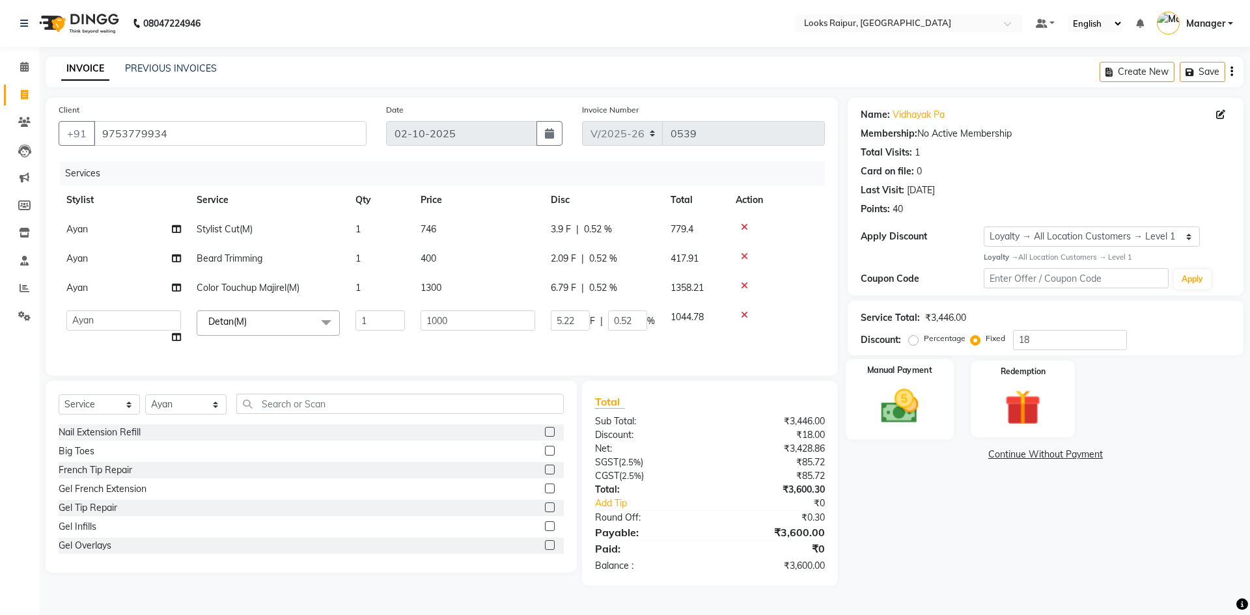
click at [919, 390] on img at bounding box center [899, 406] width 61 height 43
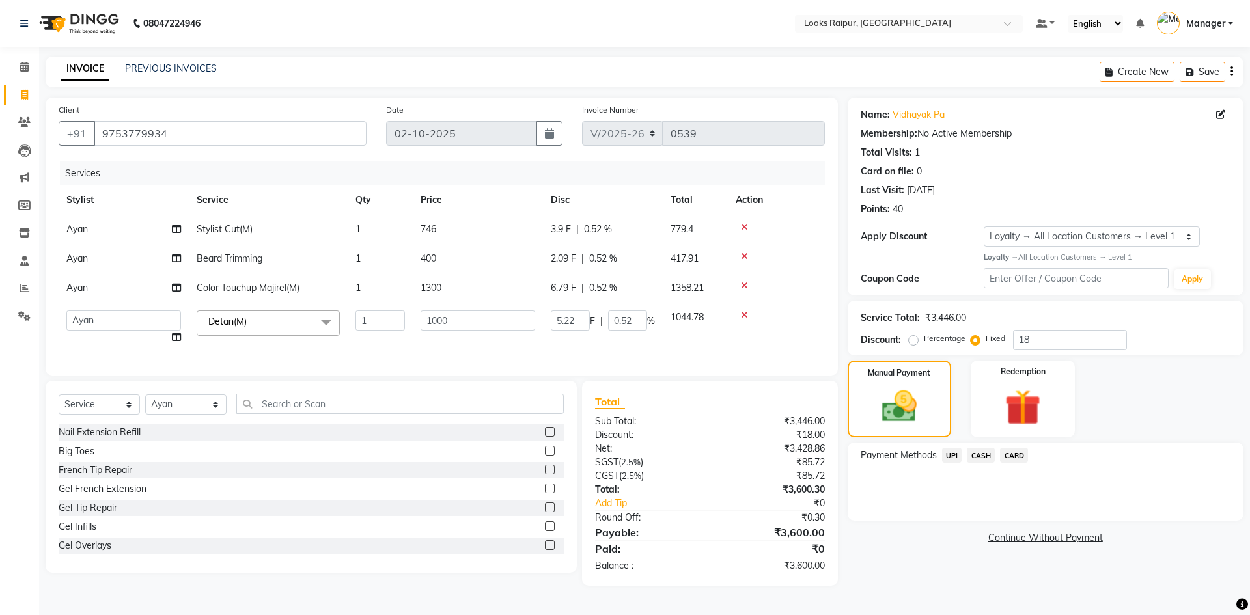
click at [981, 454] on span "CASH" at bounding box center [980, 455] width 28 height 15
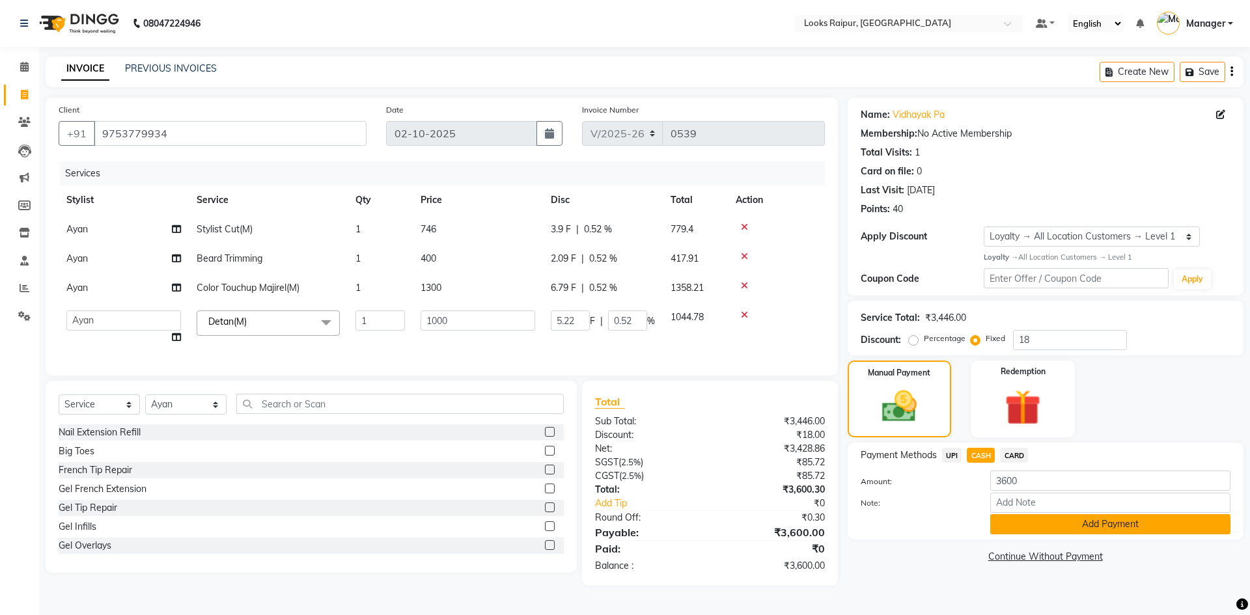
click at [1067, 529] on button "Add Payment" at bounding box center [1110, 524] width 240 height 20
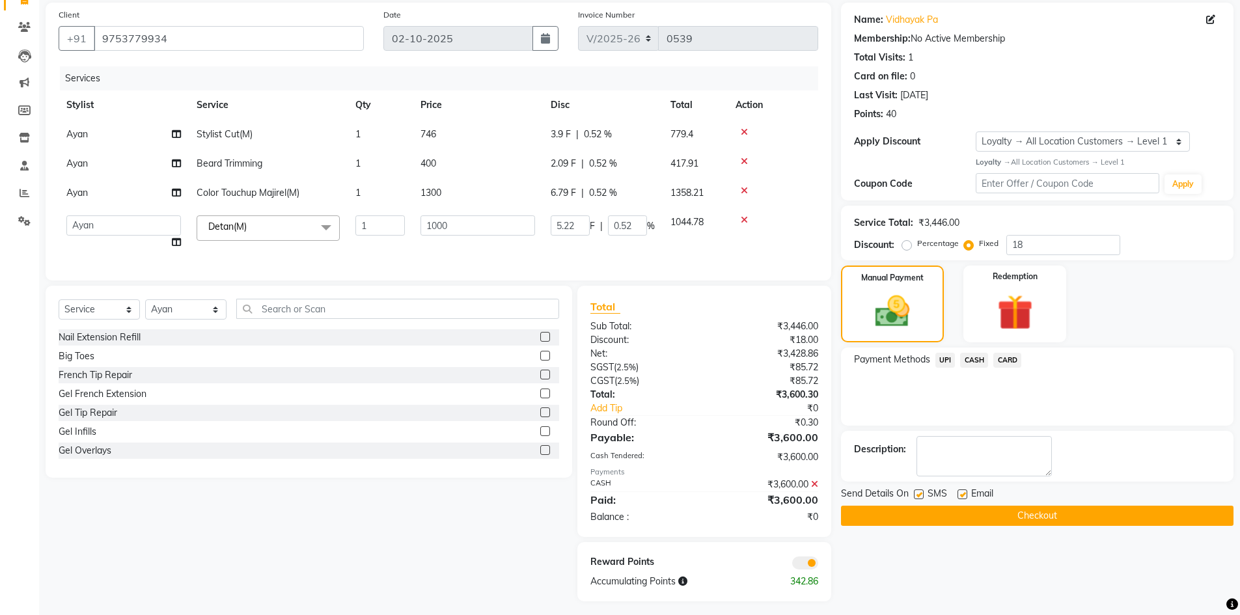
scroll to position [111, 0]
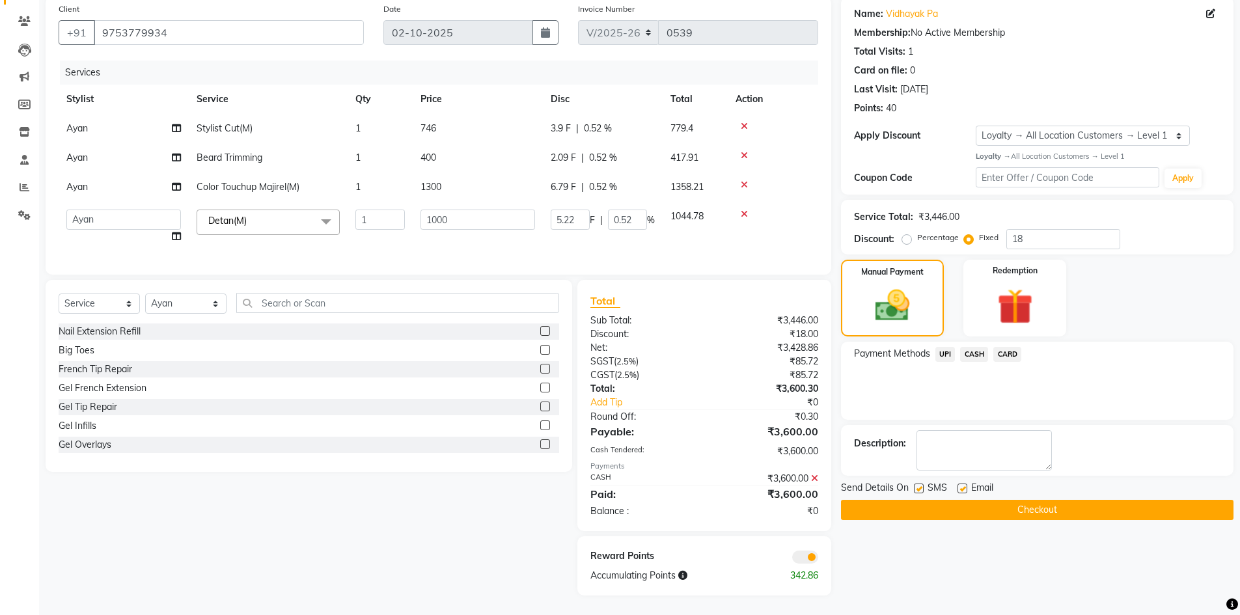
click at [1055, 502] on button "Checkout" at bounding box center [1037, 510] width 392 height 20
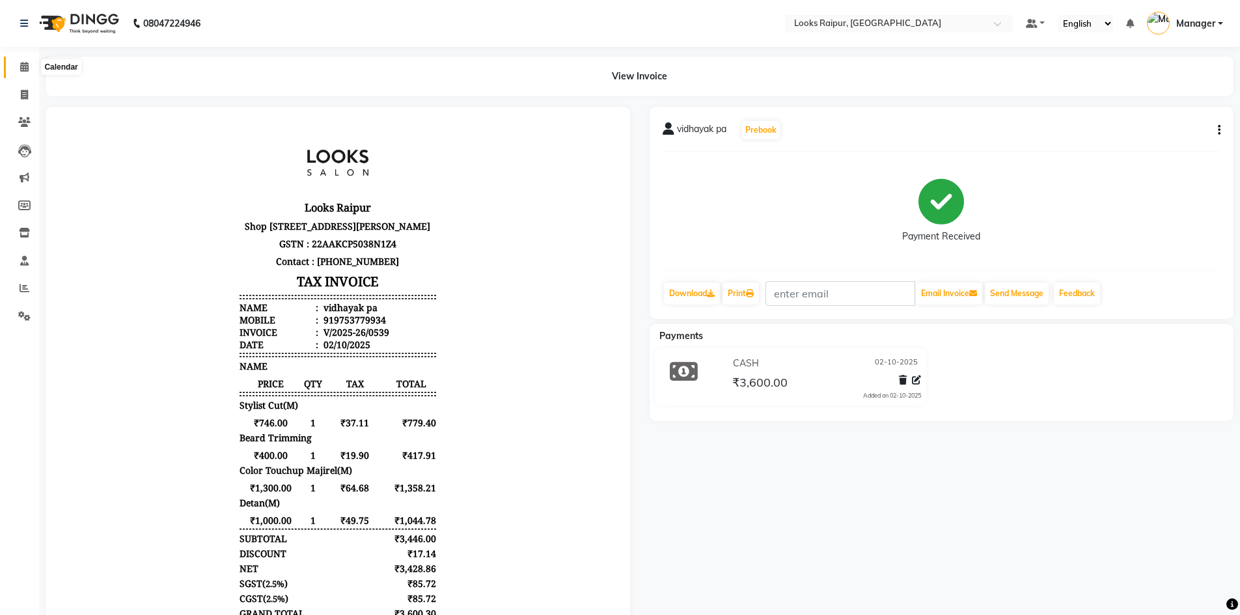
click at [26, 70] on icon at bounding box center [24, 67] width 8 height 10
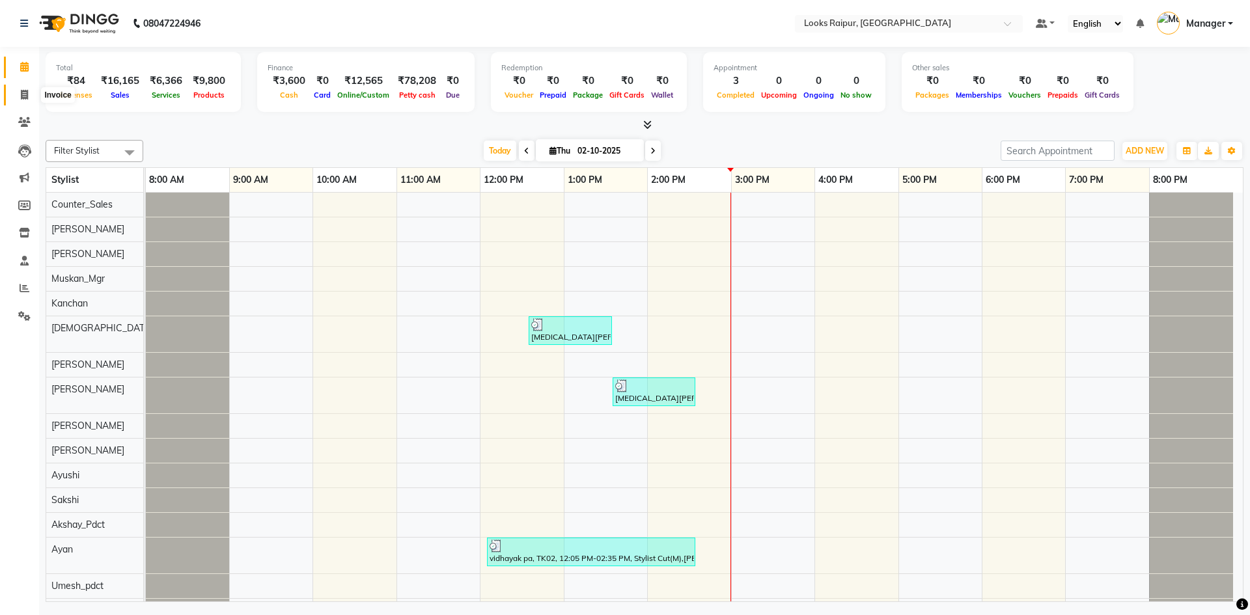
click at [20, 96] on span at bounding box center [24, 95] width 23 height 15
select select "service"
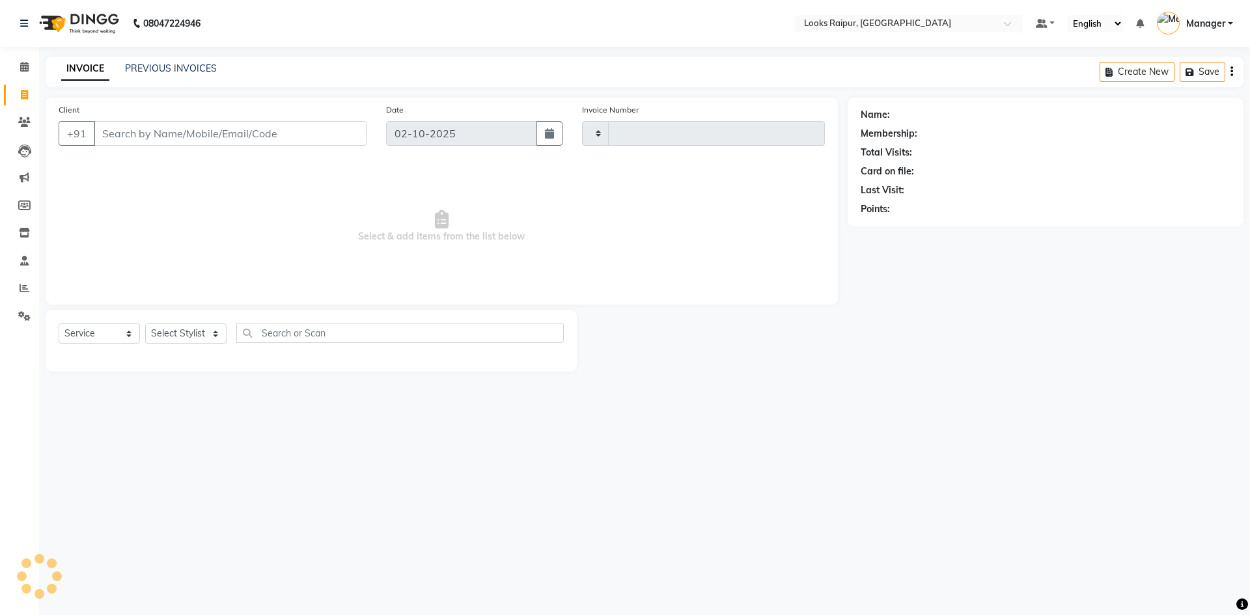
type input "0540"
select select "8606"
click at [226, 331] on select "Select Stylist" at bounding box center [185, 333] width 81 height 20
click at [212, 330] on select "Select Stylist Akshay_Pdct Arif Ayan Ayushi Counter_Sales Dheerendra_pdct Dhira…" at bounding box center [185, 333] width 81 height 20
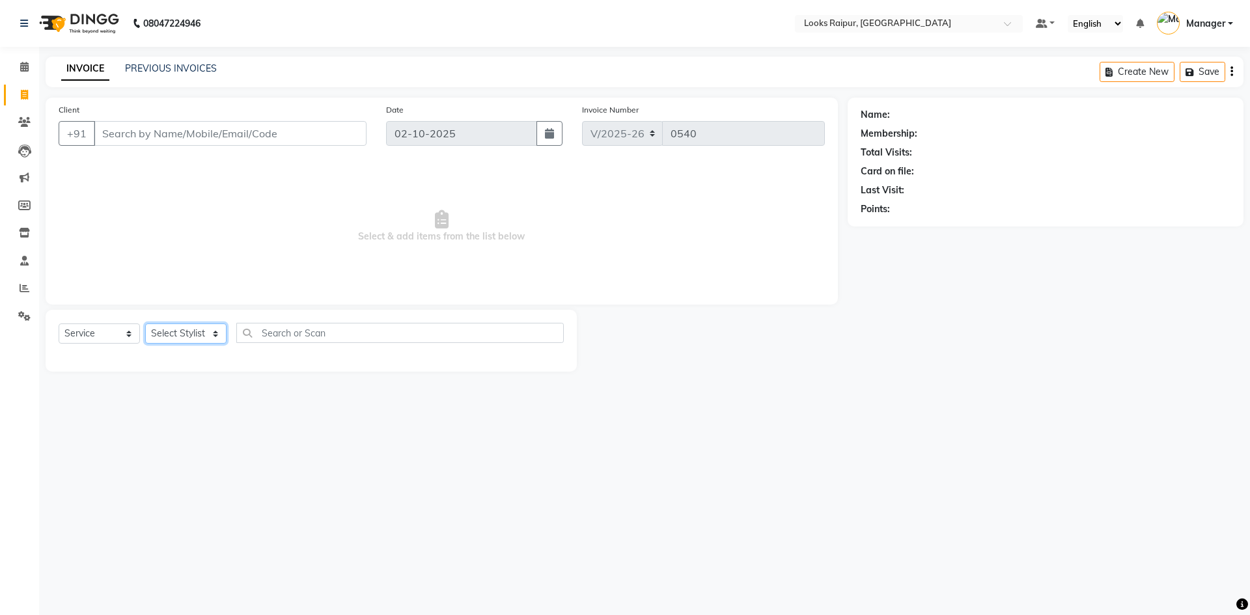
select select "89280"
click at [145, 323] on select "Select Stylist Akshay_Pdct Arif Ayan Ayushi Counter_Sales Dheerendra_pdct Dhira…" at bounding box center [185, 333] width 81 height 20
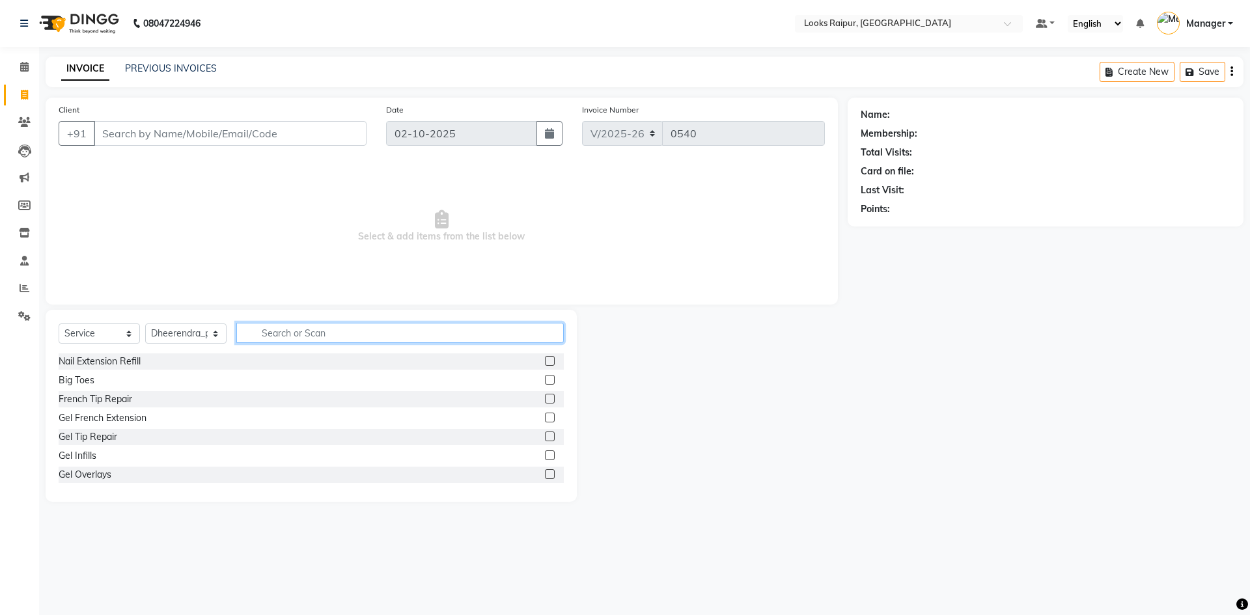
click at [292, 336] on input "text" at bounding box center [399, 333] width 327 height 20
type input "FOOT"
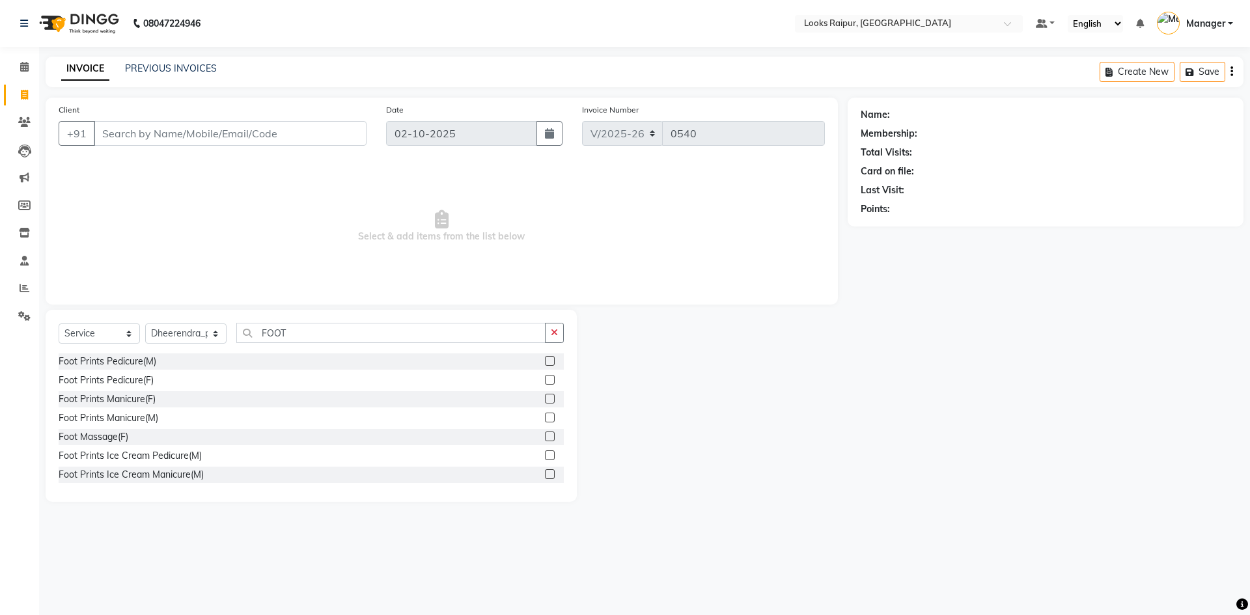
click at [545, 379] on label at bounding box center [550, 380] width 10 height 10
click at [545, 379] on input "checkbox" at bounding box center [549, 380] width 8 height 8
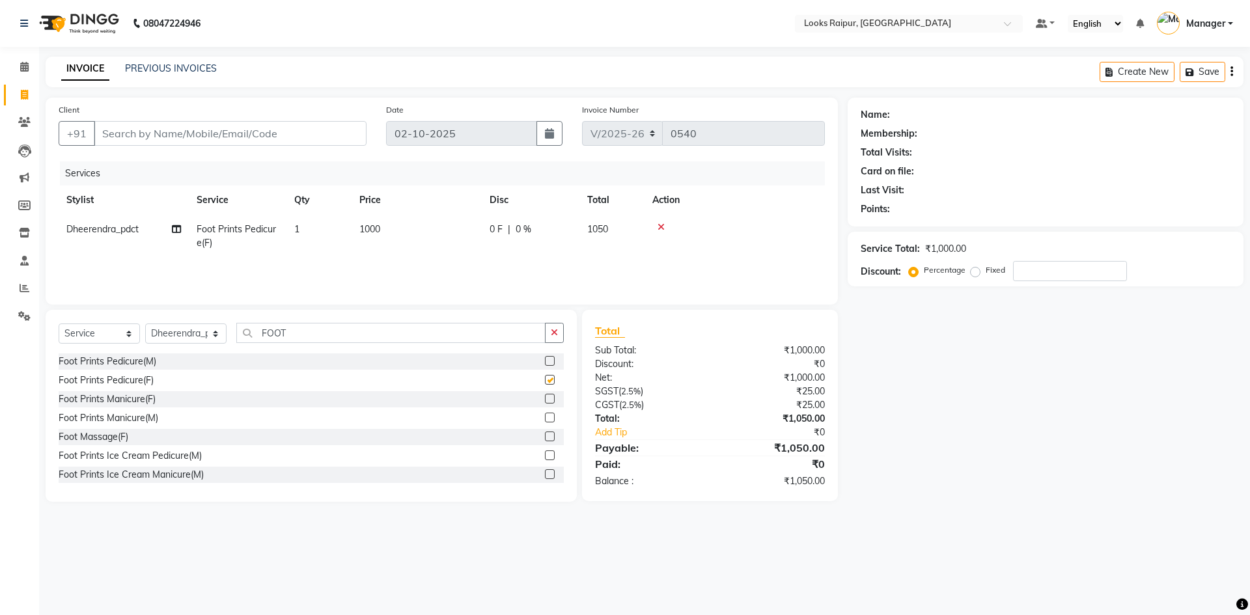
checkbox input "false"
click at [303, 336] on input "FOOT" at bounding box center [390, 333] width 309 height 20
type input "F"
click at [212, 331] on select "Select Stylist Akshay_Pdct Arif Ayan Ayushi Counter_Sales Dheerendra_pdct Dhira…" at bounding box center [185, 333] width 81 height 20
select select "85892"
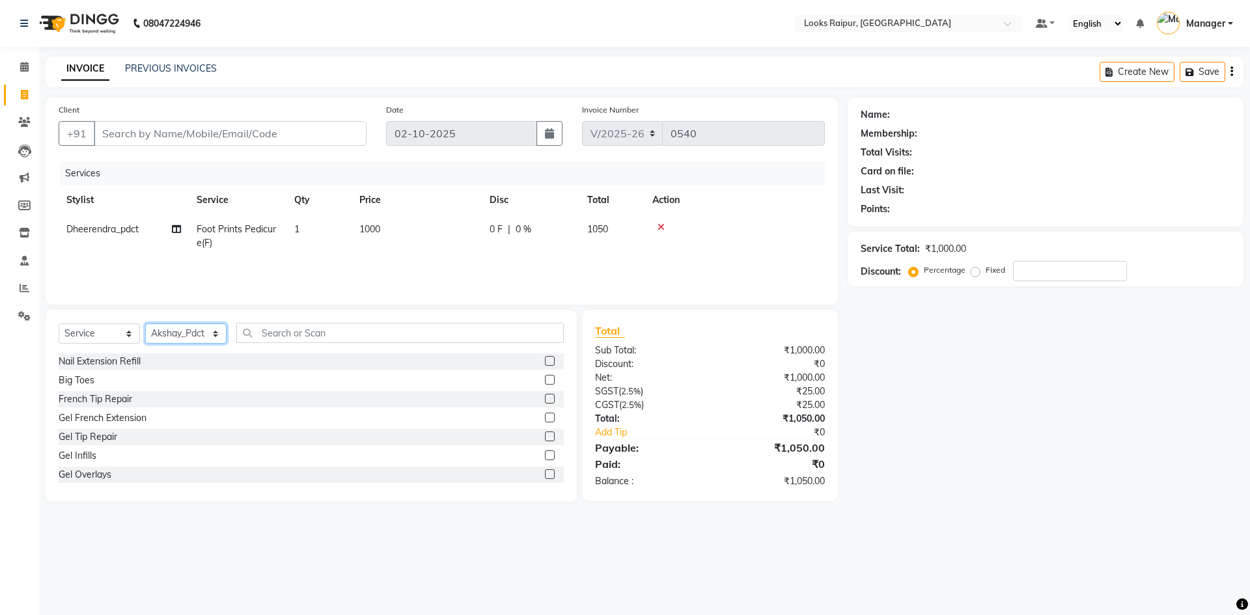
click at [145, 323] on select "Select Stylist Akshay_Pdct Arif Ayan Ayushi Counter_Sales Dheerendra_pdct Dhira…" at bounding box center [185, 333] width 81 height 20
click at [303, 331] on input "text" at bounding box center [399, 333] width 327 height 20
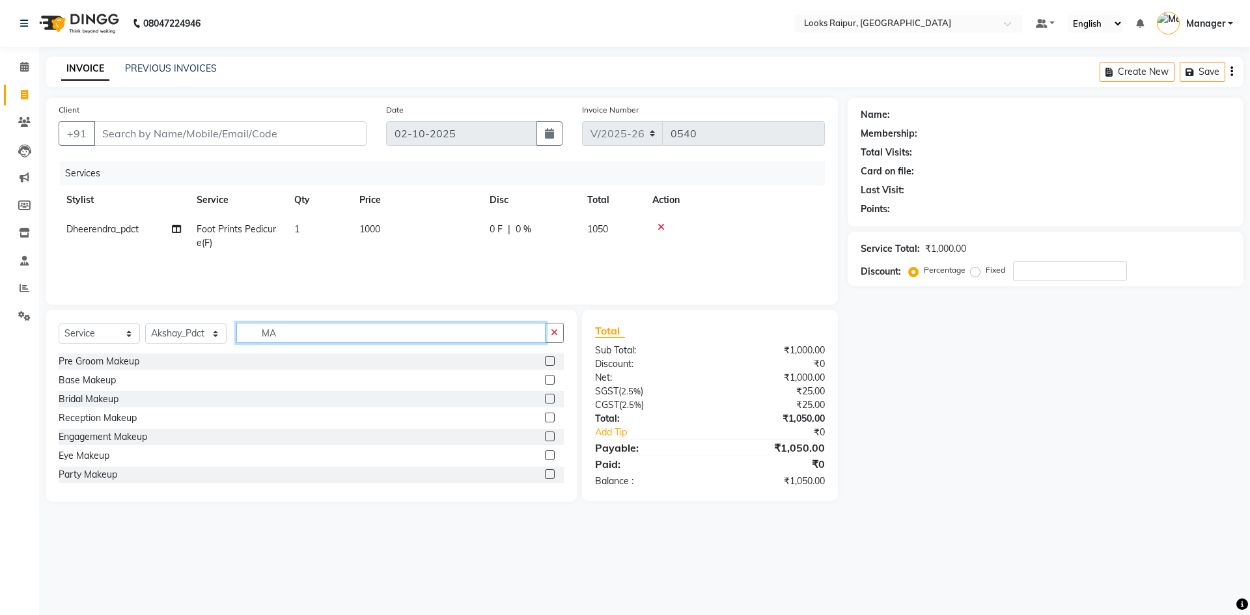
type input "M"
type input "MAN"
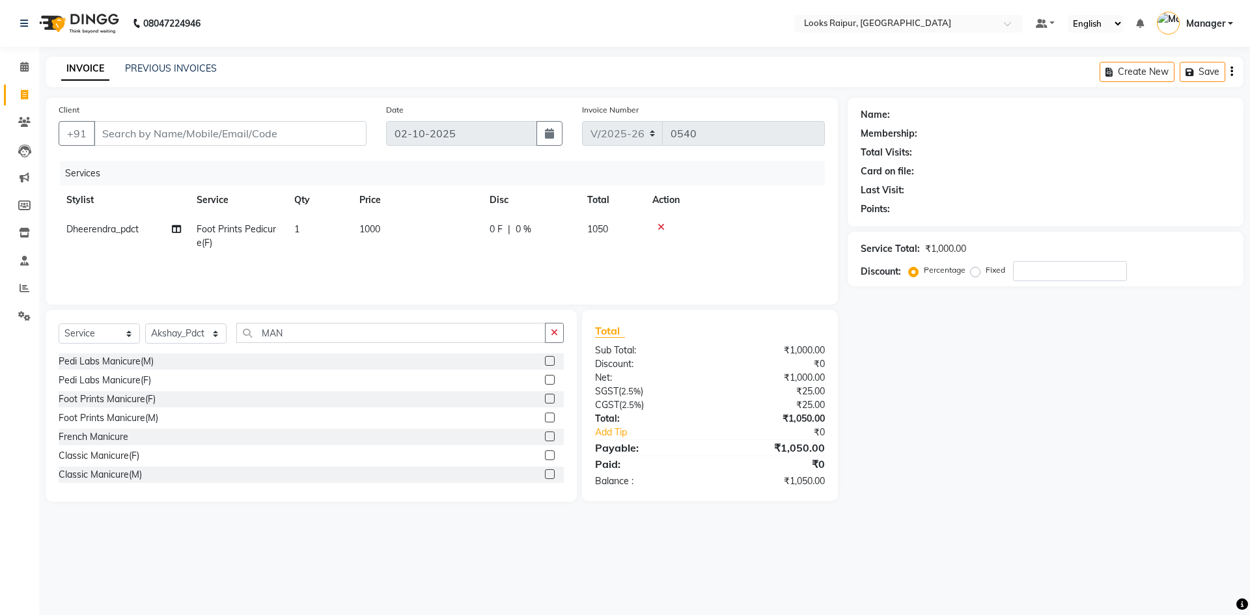
click at [545, 418] on label at bounding box center [550, 418] width 10 height 10
click at [545, 418] on input "checkbox" at bounding box center [549, 418] width 8 height 8
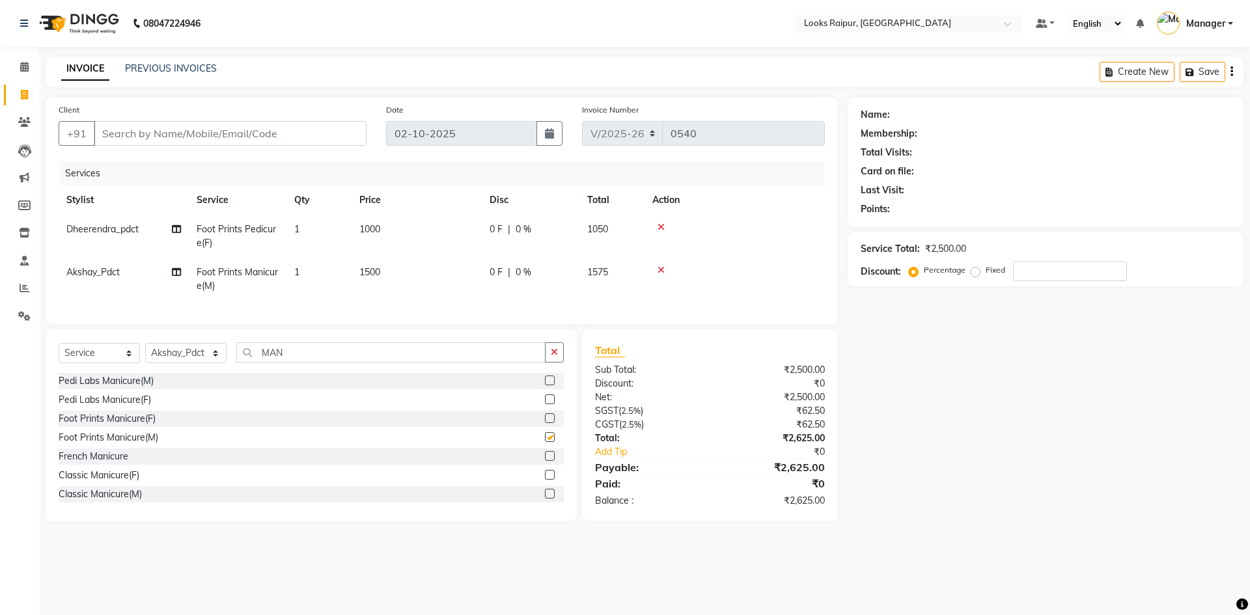
checkbox input "false"
click at [425, 269] on td "1500" at bounding box center [416, 279] width 130 height 43
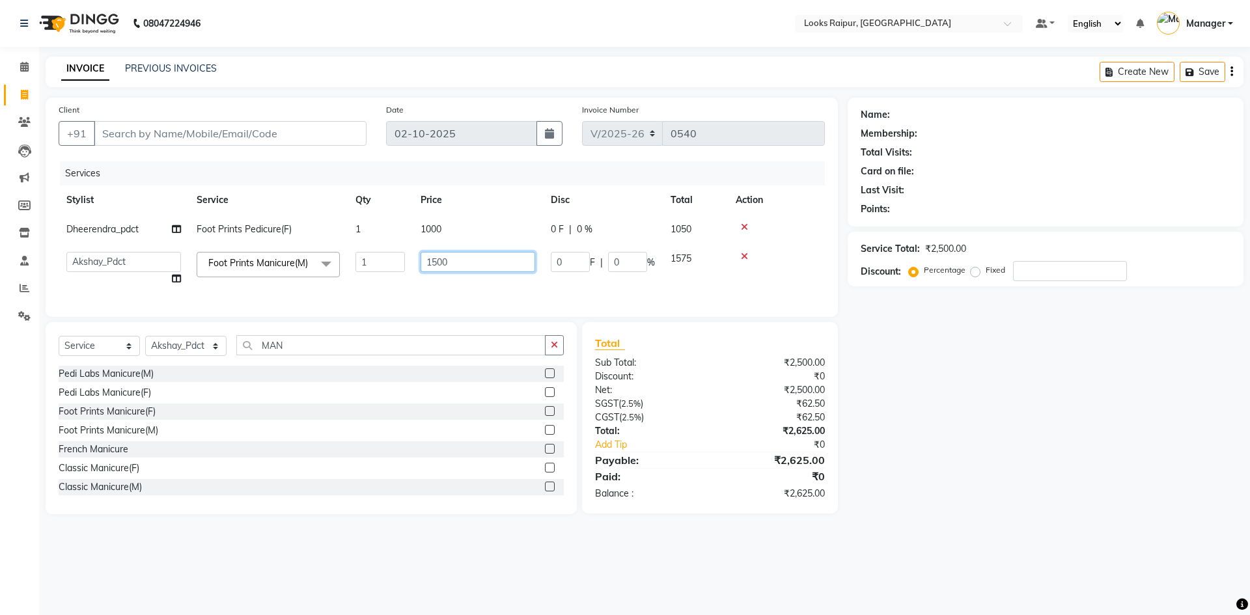
click at [478, 260] on input "1500" at bounding box center [477, 262] width 115 height 20
drag, startPoint x: 478, startPoint y: 260, endPoint x: 348, endPoint y: 254, distance: 131.0
click at [348, 254] on tr "Akshay_Pdct Arif Ayan Ayushi Counter_Sales Dheerendra_pdct Dhiraj Hasib Jonny K…" at bounding box center [442, 268] width 766 height 49
type input "1000"
click at [477, 279] on td "1000" at bounding box center [478, 268] width 130 height 49
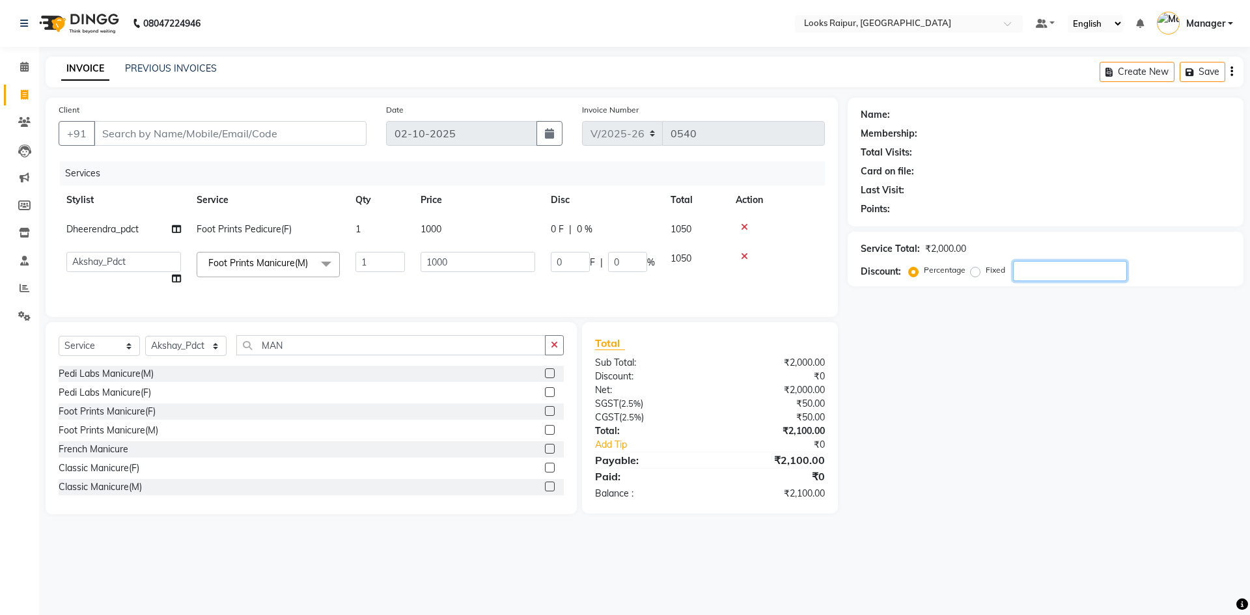
click at [1030, 267] on input "number" at bounding box center [1070, 271] width 114 height 20
type input "2"
type input "20"
type input "2"
type input "20"
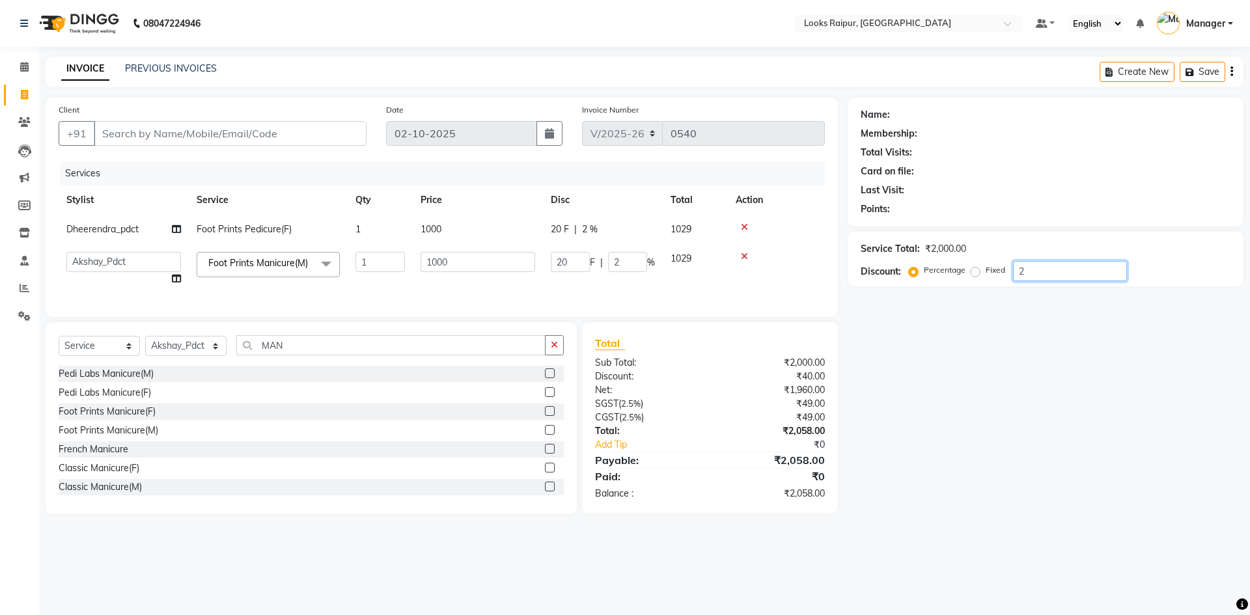
type input "200"
type input "20"
click at [260, 139] on input "Client" at bounding box center [230, 133] width 273 height 25
type input "9"
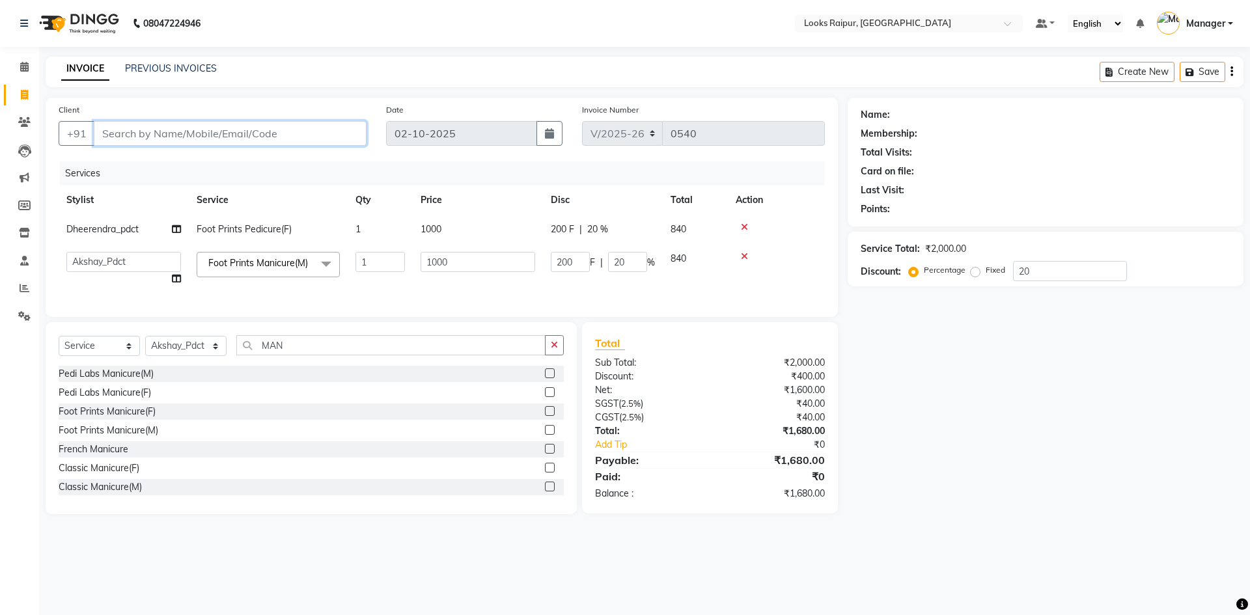
type input "0"
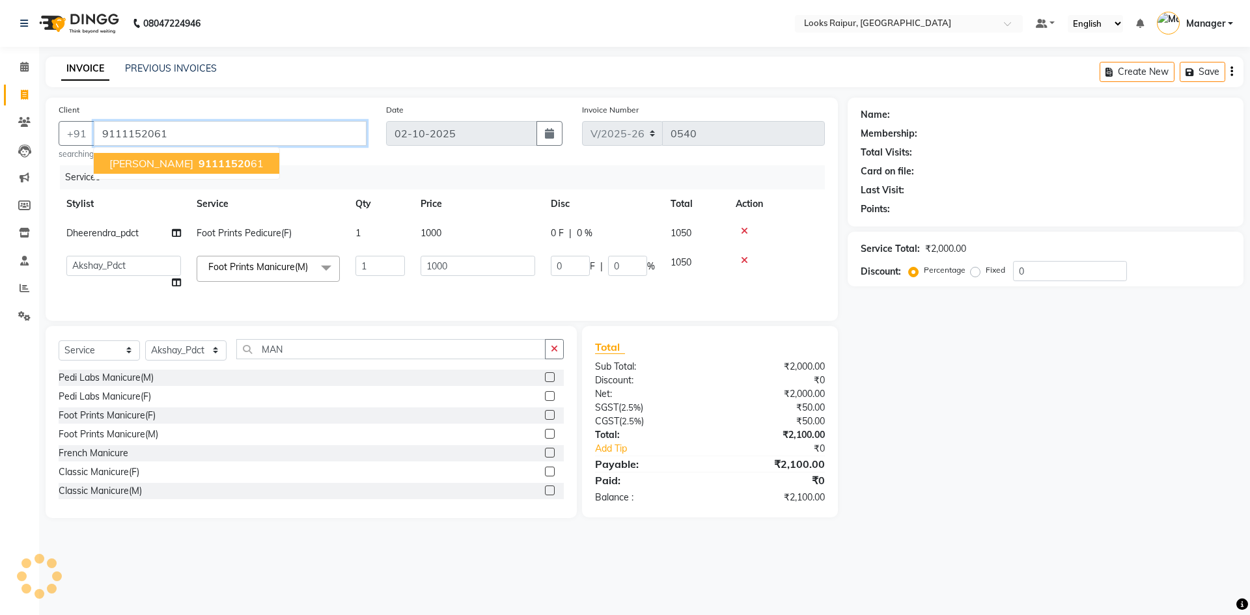
type input "9111152061"
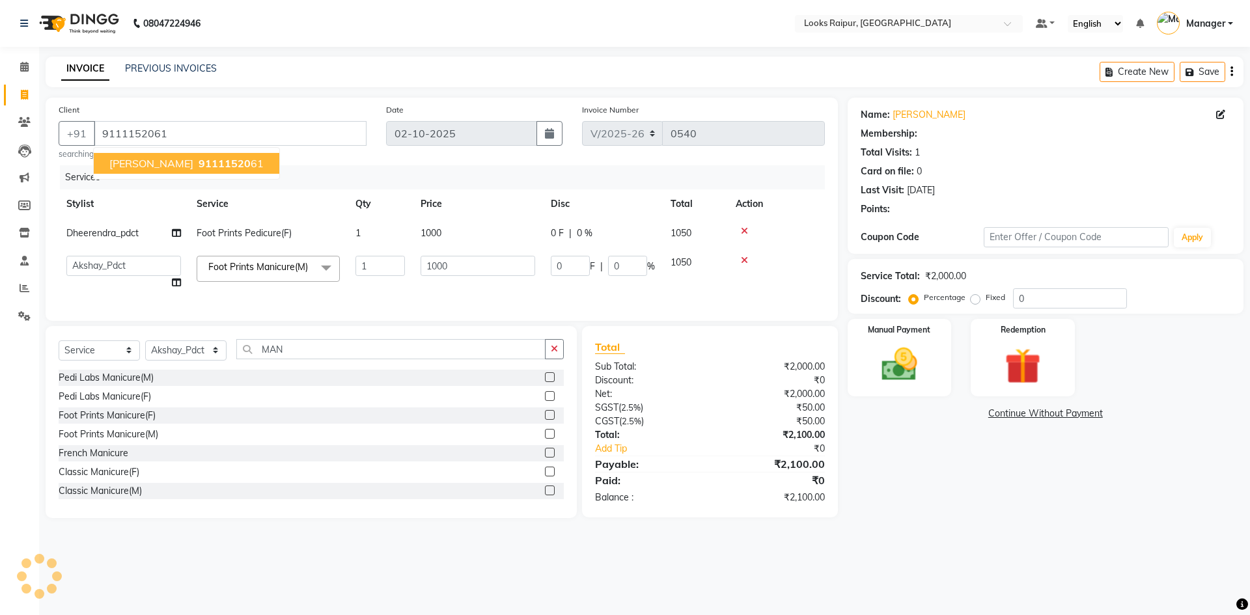
select select "1: Object"
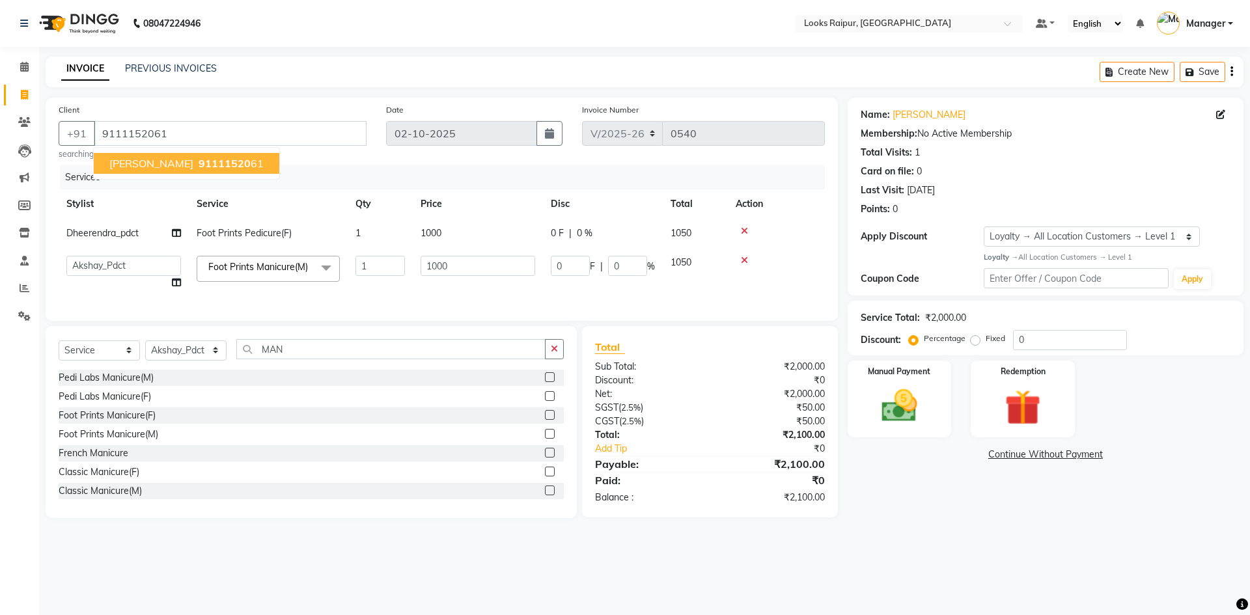
click at [198, 161] on span "91111520" at bounding box center [224, 163] width 52 height 13
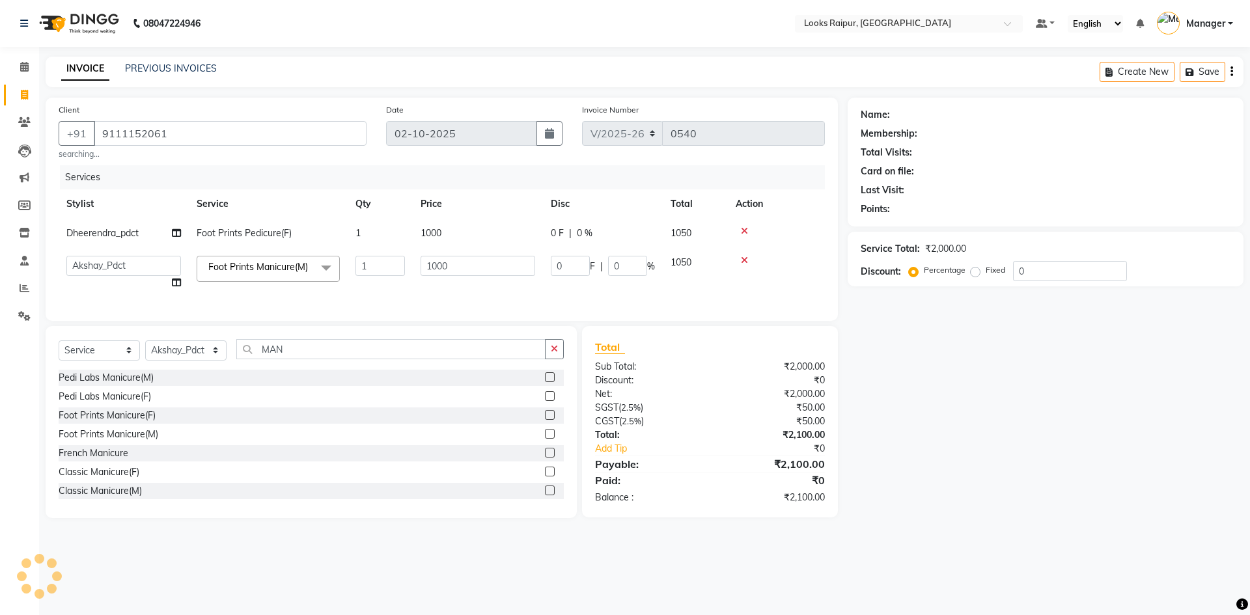
select select "1: Object"
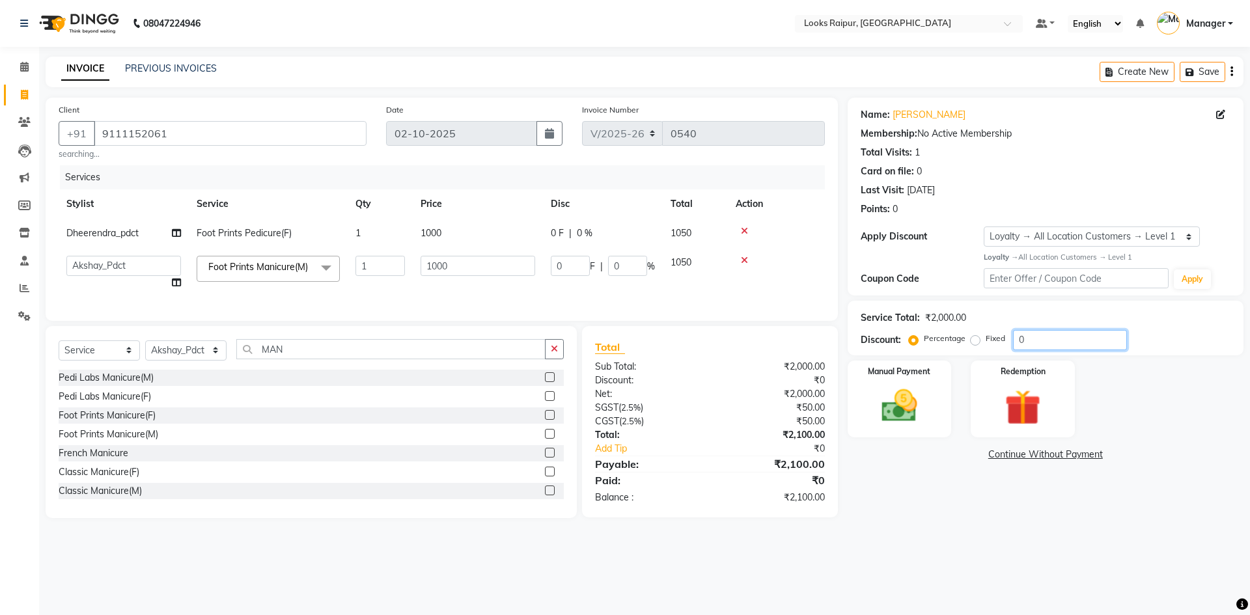
click at [1033, 342] on input "0" at bounding box center [1070, 340] width 114 height 20
type input "2"
type input "20"
type input "2"
type input "20"
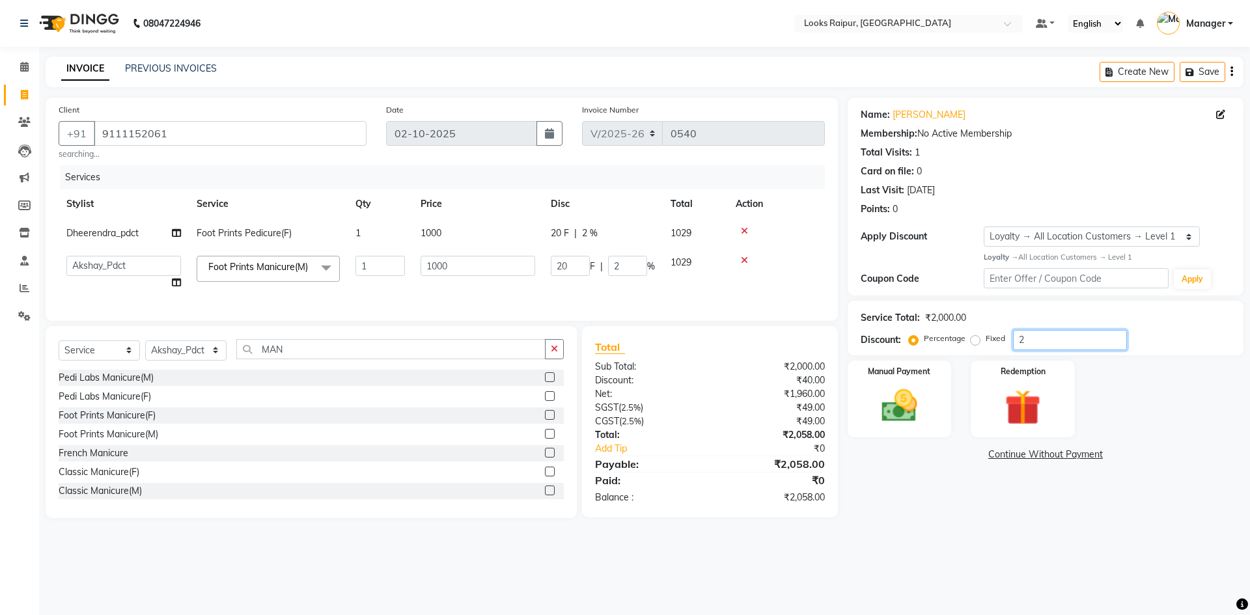
type input "200"
type input "20"
click at [890, 419] on img at bounding box center [899, 406] width 61 height 43
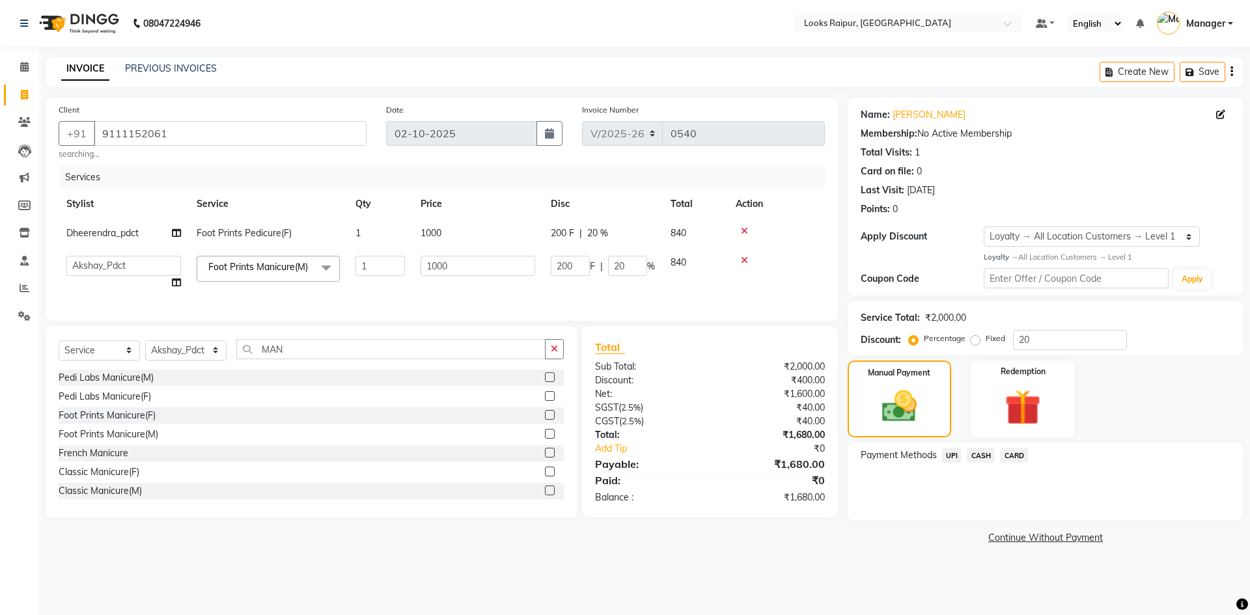
click at [954, 456] on span "UPI" at bounding box center [952, 455] width 20 height 15
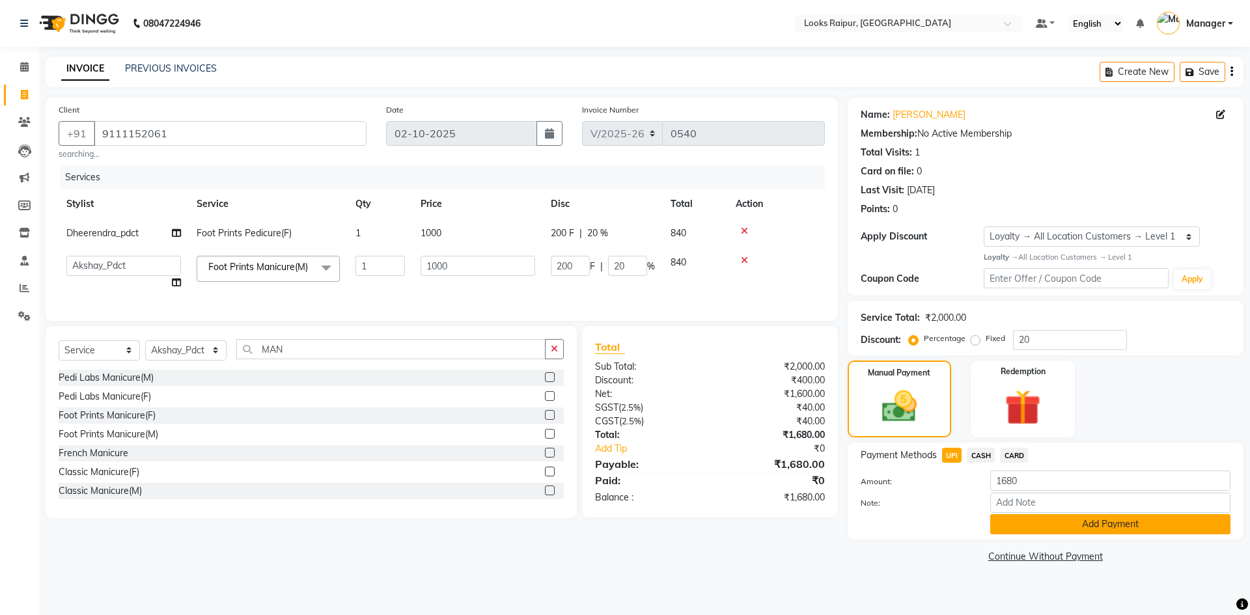
click at [1031, 530] on button "Add Payment" at bounding box center [1110, 524] width 240 height 20
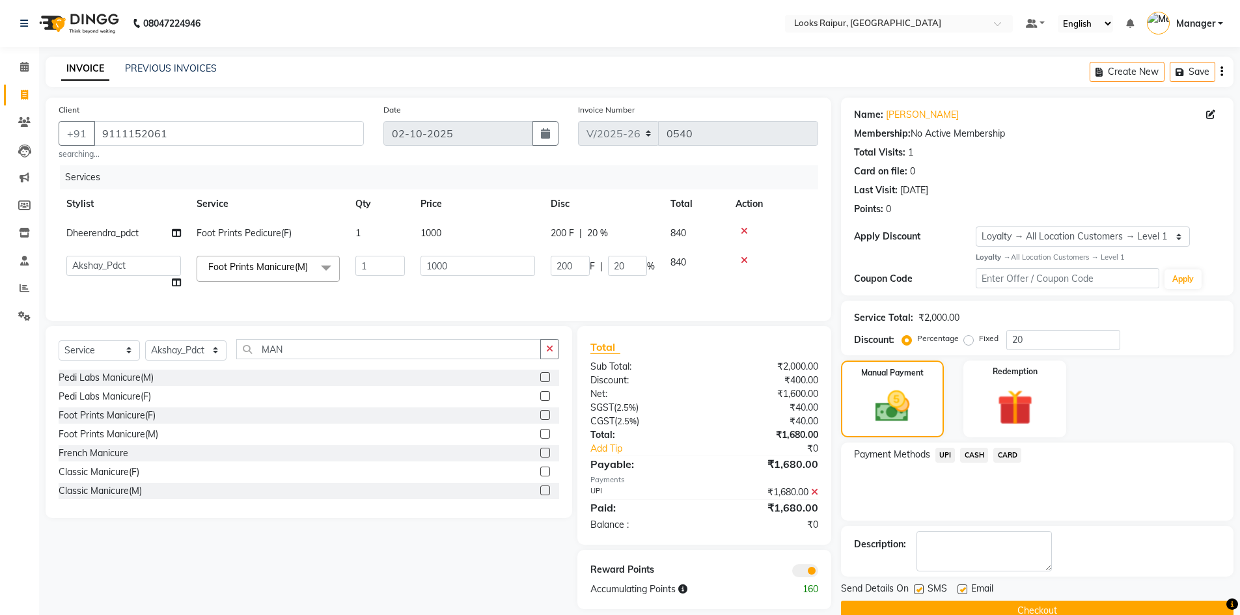
scroll to position [29, 0]
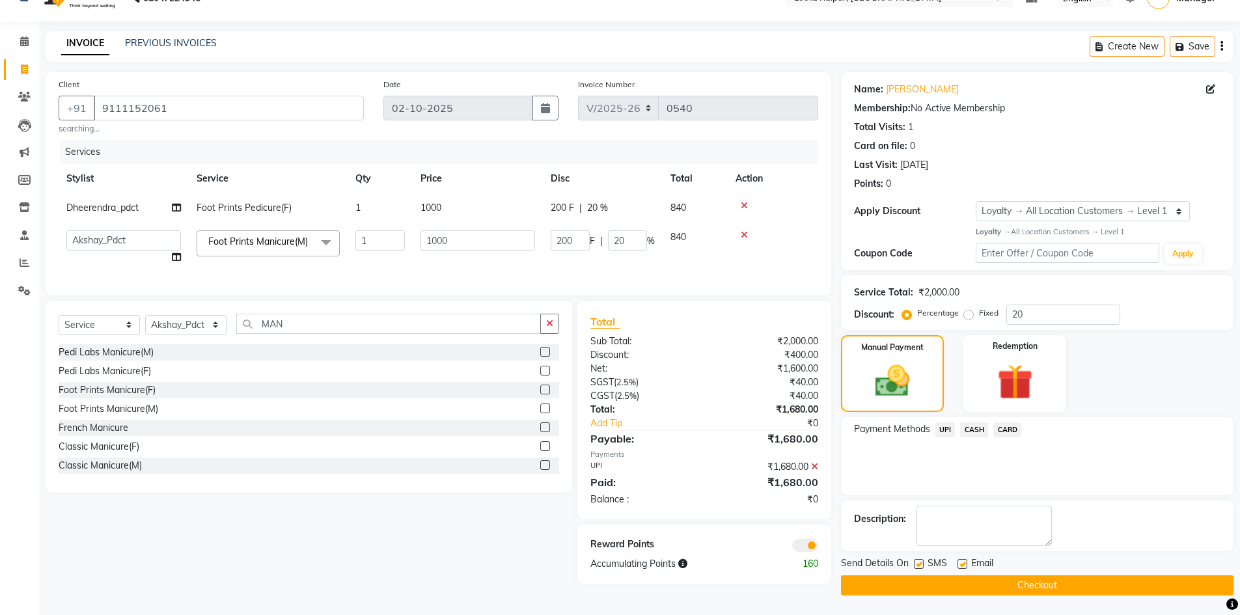
click at [1043, 580] on button "Checkout" at bounding box center [1037, 585] width 392 height 20
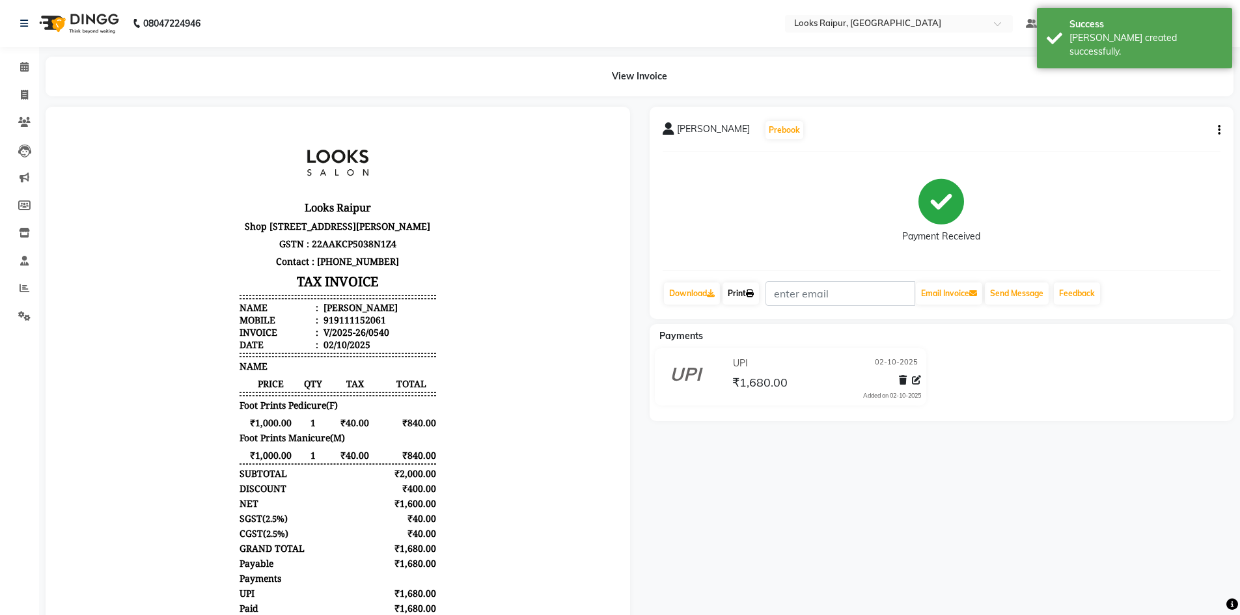
click at [742, 294] on link "Print" at bounding box center [740, 293] width 36 height 22
click at [1028, 297] on button "Send Message" at bounding box center [1017, 293] width 64 height 22
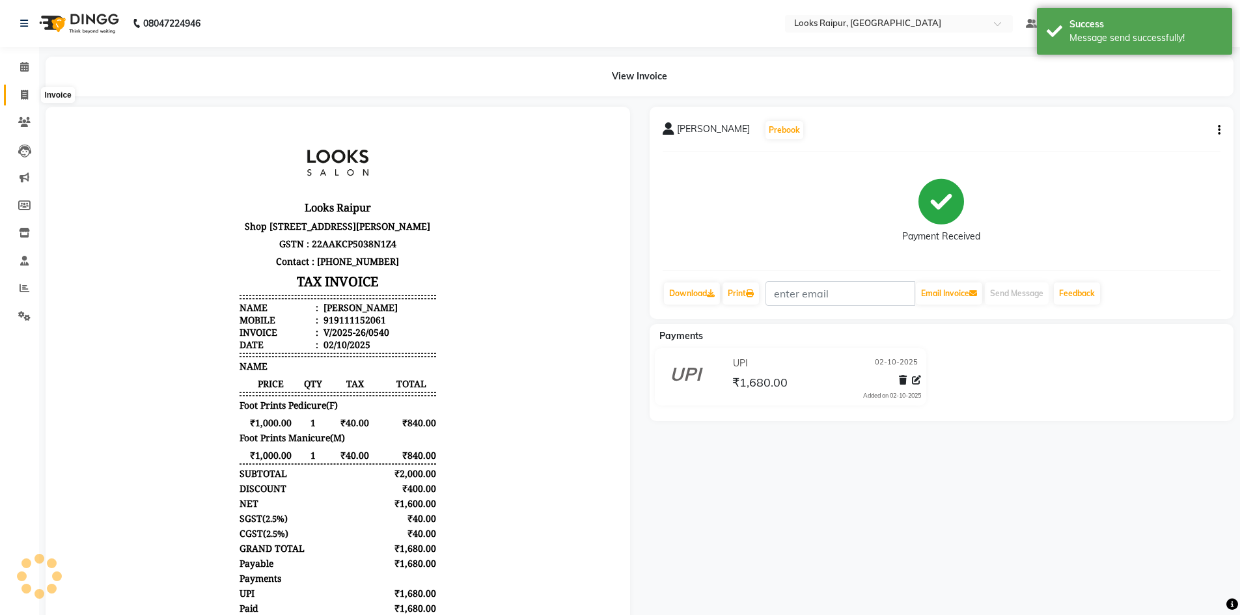
click at [13, 96] on span at bounding box center [24, 95] width 23 height 15
select select "service"
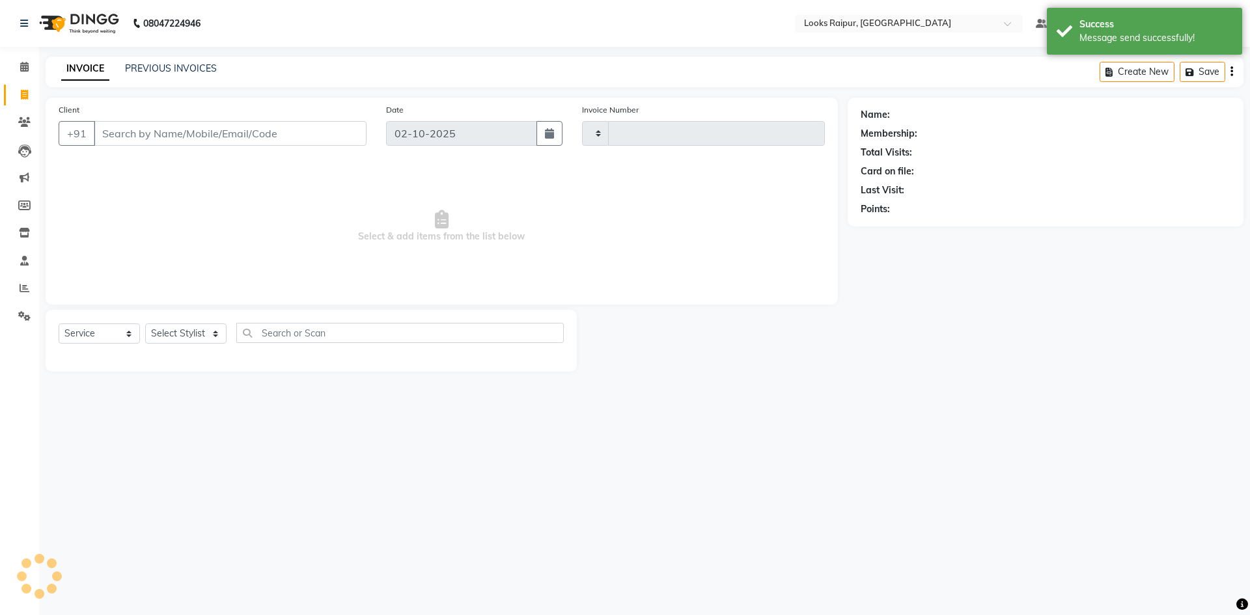
type input "0541"
select select "8606"
click at [209, 328] on select "Select Stylist Akshay_Pdct Arif Ayan Ayushi Counter_Sales Dheerendra_pdct Dhira…" at bounding box center [185, 333] width 81 height 20
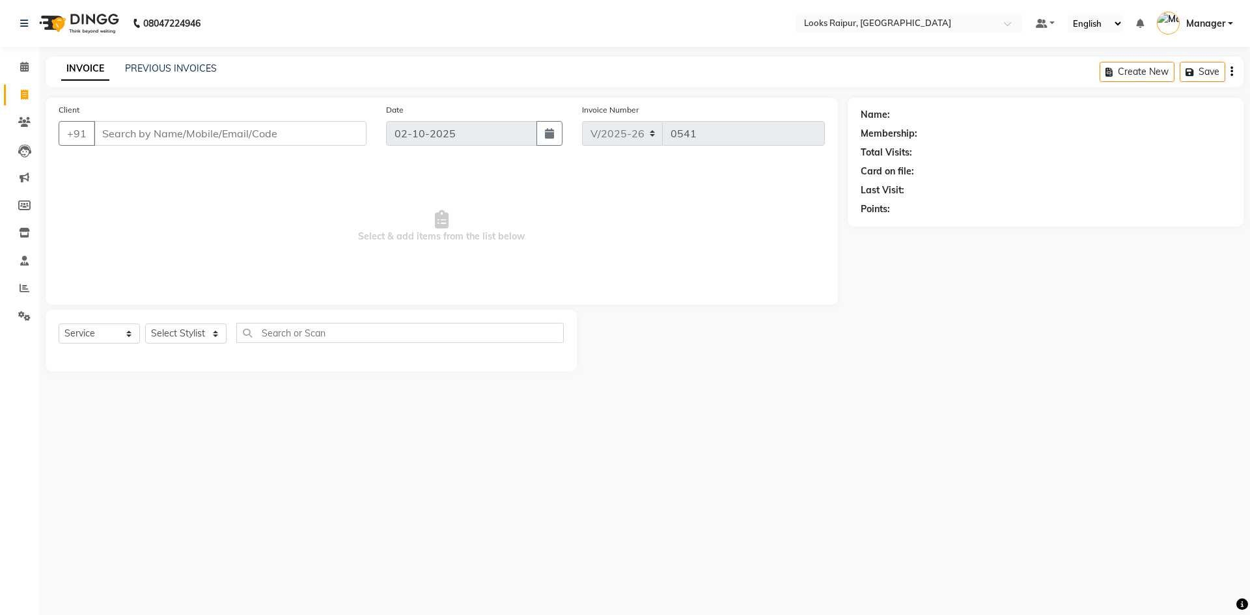
click at [268, 211] on span "Select & add items from the list below" at bounding box center [442, 226] width 766 height 130
click at [216, 331] on select "Select Stylist Akshay_Pdct Arif Ayan Ayushi Counter_Sales Dheerendra_pdct Dhira…" at bounding box center [185, 333] width 81 height 20
select select "85882"
click at [145, 323] on select "Select Stylist Akshay_Pdct Arif Ayan Ayushi Counter_Sales Dheerendra_pdct Dhira…" at bounding box center [185, 333] width 81 height 20
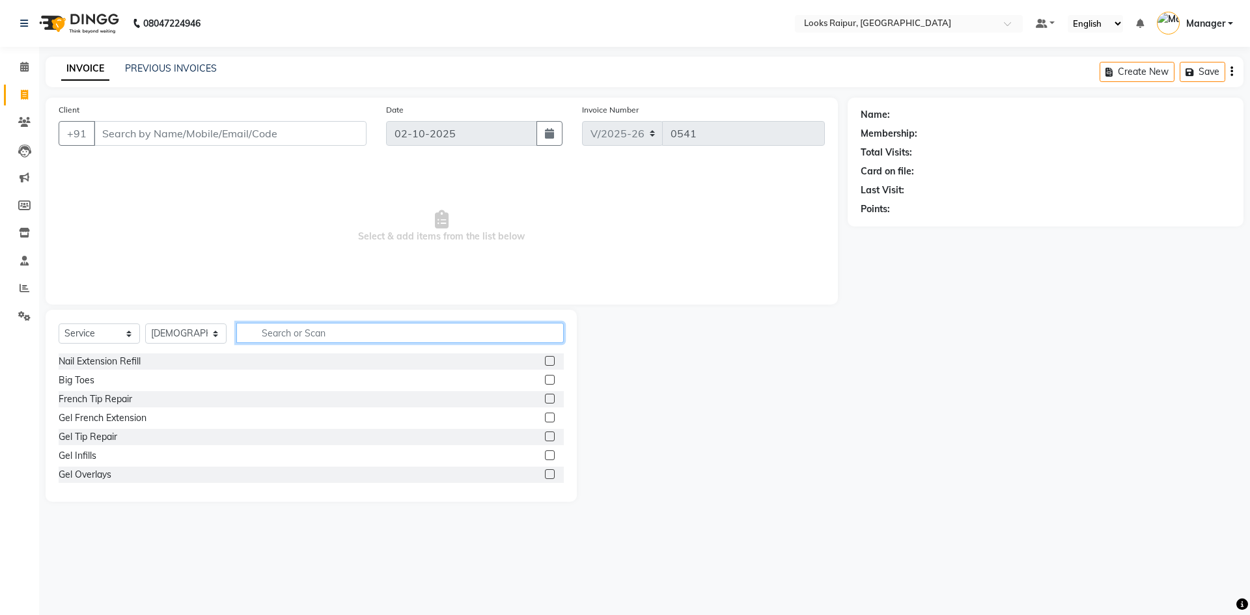
drag, startPoint x: 253, startPoint y: 325, endPoint x: 260, endPoint y: 335, distance: 12.3
click at [260, 335] on input "text" at bounding box center [399, 333] width 327 height 20
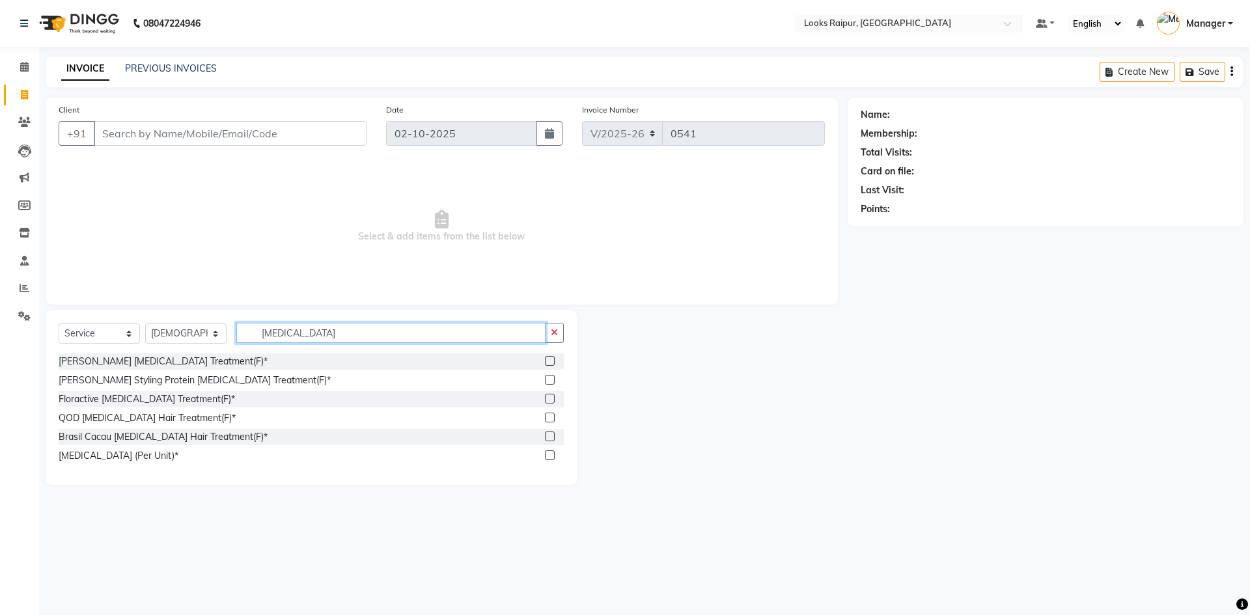
type input "BOTOX"
click at [549, 357] on label at bounding box center [550, 361] width 10 height 10
click at [549, 357] on input "checkbox" at bounding box center [549, 361] width 8 height 8
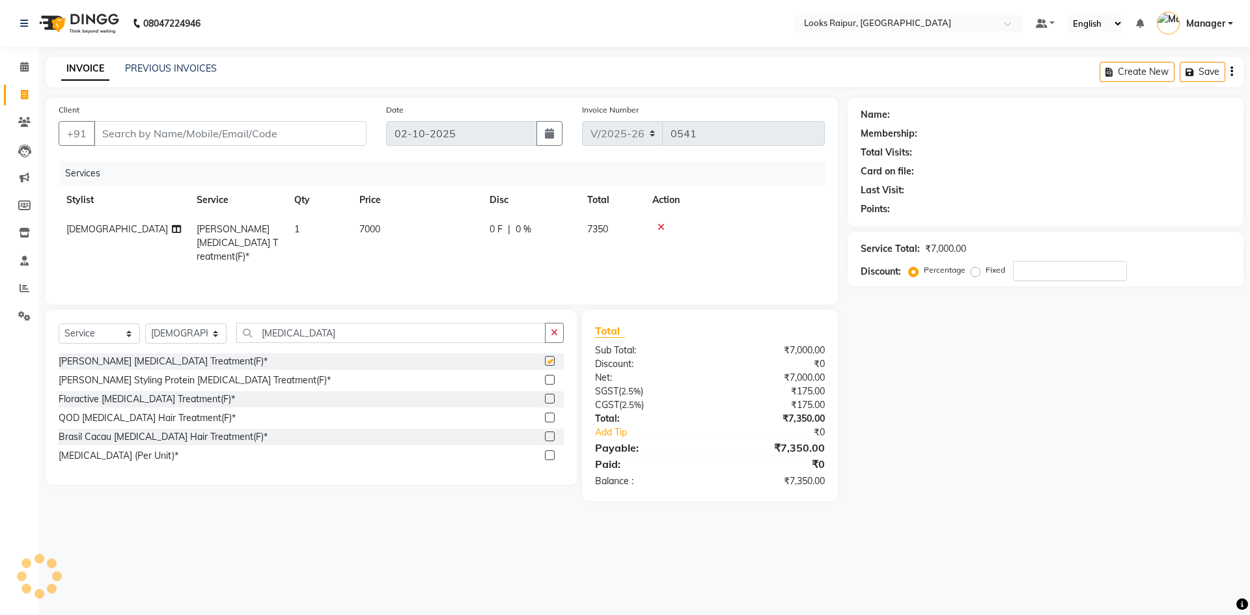
checkbox input "false"
click at [390, 227] on td "7000" at bounding box center [416, 243] width 130 height 57
select select "85882"
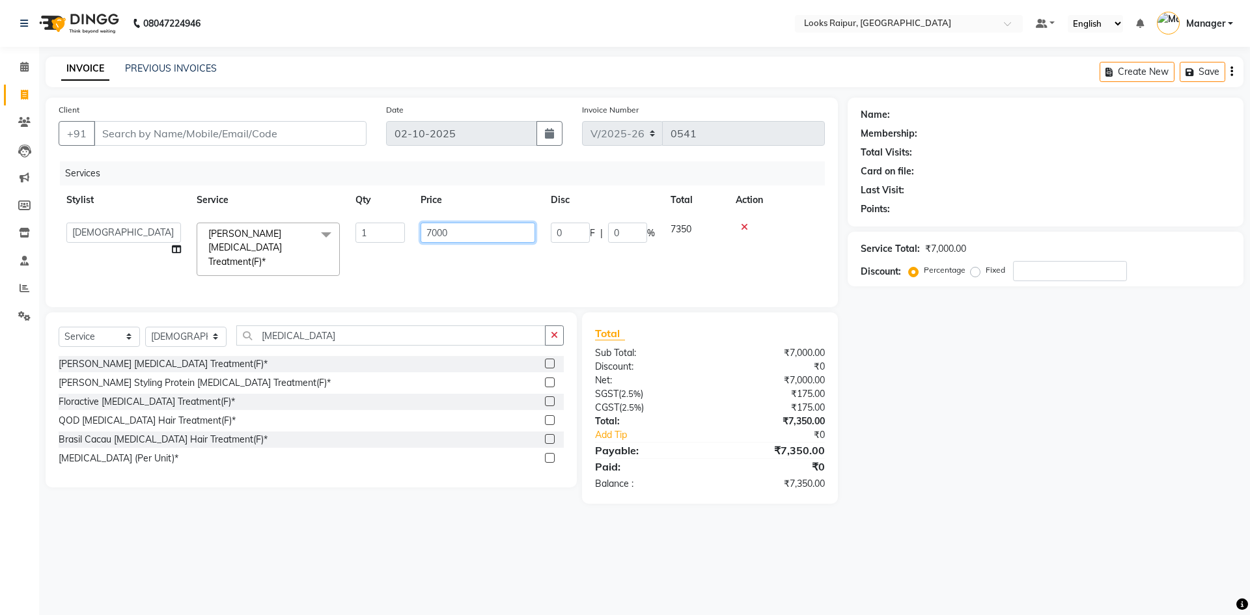
drag, startPoint x: 466, startPoint y: 235, endPoint x: 395, endPoint y: 267, distance: 77.8
click at [395, 267] on tr "Akshay_Pdct Arif Ayan Ayushi Counter_Sales Dheerendra_pdct Dhiraj Hasib Jonny K…" at bounding box center [442, 249] width 766 height 69
type input "15000"
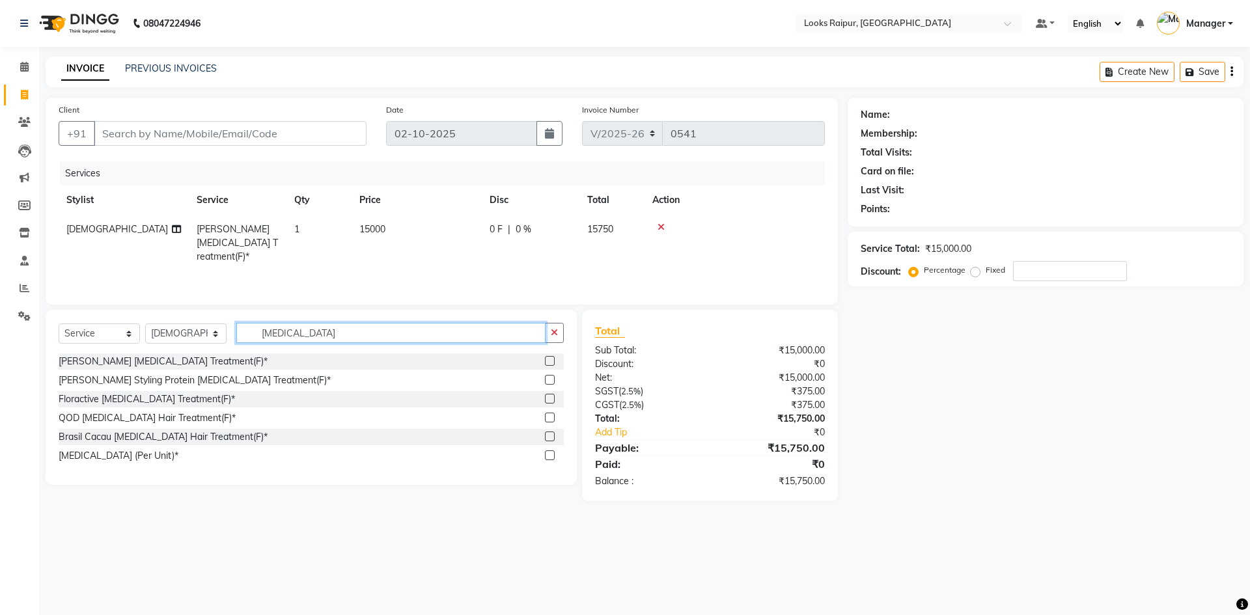
click at [290, 336] on input "BOTOX" at bounding box center [390, 333] width 309 height 20
type input "B"
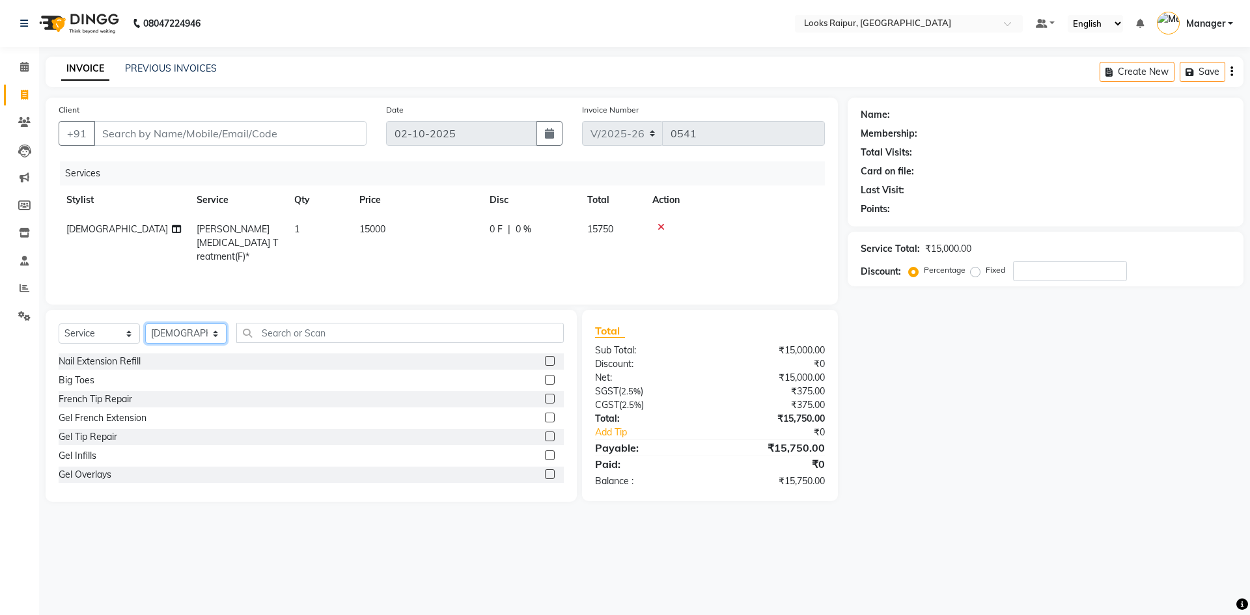
click at [210, 333] on select "Select Stylist Akshay_Pdct Arif Ayan Ayushi Counter_Sales Dheerendra_pdct Dhira…" at bounding box center [185, 333] width 81 height 20
select select "85892"
click at [145, 323] on select "Select Stylist Akshay_Pdct Arif Ayan Ayushi Counter_Sales Dheerendra_pdct Dhira…" at bounding box center [185, 333] width 81 height 20
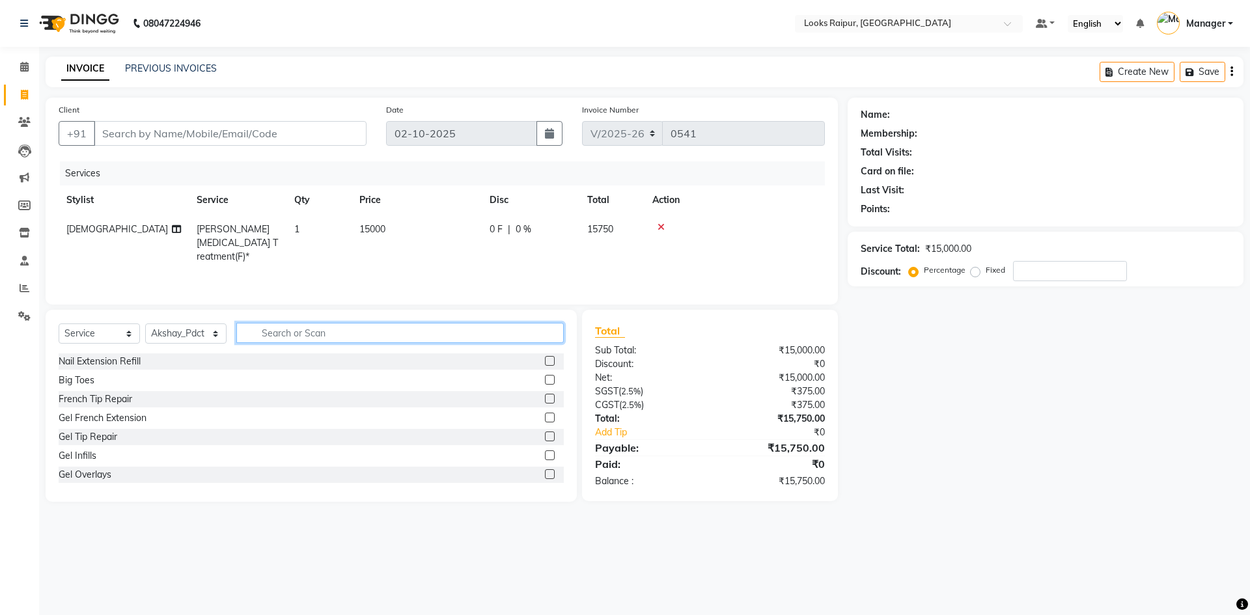
click at [316, 325] on input "text" at bounding box center [399, 333] width 327 height 20
type input "P"
type input "MANI"
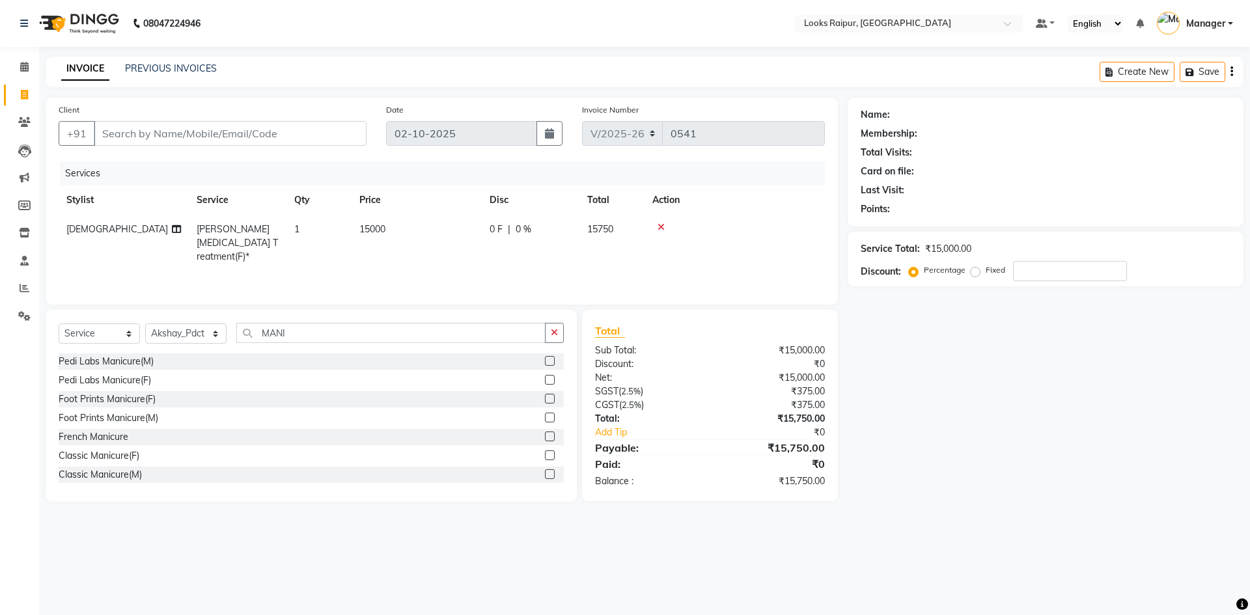
click at [545, 396] on label at bounding box center [550, 399] width 10 height 10
click at [545, 396] on input "checkbox" at bounding box center [549, 399] width 8 height 8
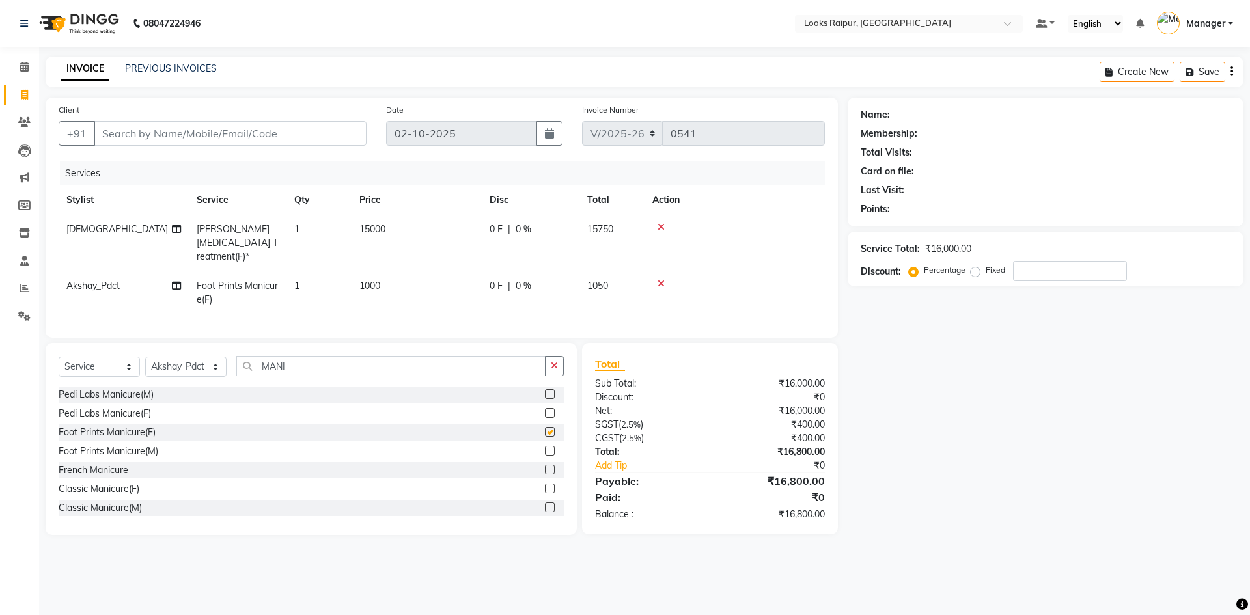
checkbox input "false"
click at [132, 363] on select "Select Service Product Membership Package Voucher Prepaid Gift Card" at bounding box center [99, 367] width 81 height 20
click at [59, 357] on select "Select Service Product Membership Package Voucher Prepaid Gift Card" at bounding box center [99, 367] width 81 height 20
click at [212, 362] on select "Select Stylist Akshay_Pdct Arif Ayan Ayushi Counter_Sales Dheerendra_pdct Dhira…" at bounding box center [185, 367] width 81 height 20
select select "85884"
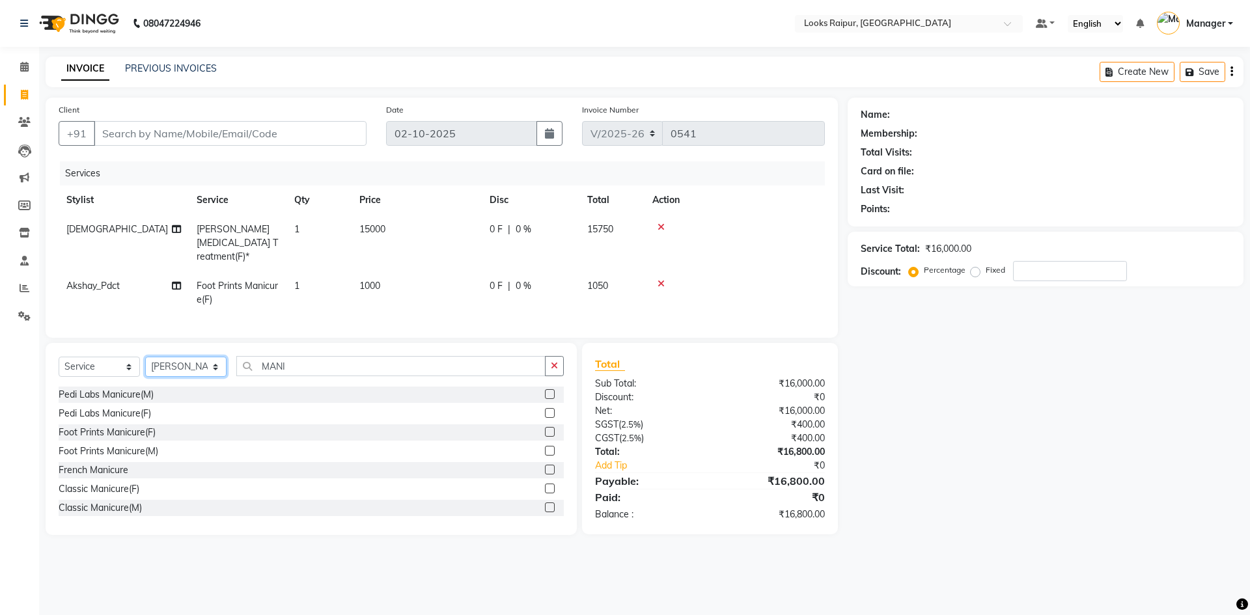
click at [145, 357] on select "Select Stylist Akshay_Pdct Arif Ayan Ayushi Counter_Sales Dheerendra_pdct Dhira…" at bounding box center [185, 367] width 81 height 20
click at [303, 367] on input "MANI" at bounding box center [390, 366] width 309 height 20
type input "M"
click at [124, 365] on select "Select Service Product Membership Package Voucher Prepaid Gift Card" at bounding box center [99, 367] width 81 height 20
click at [59, 357] on select "Select Service Product Membership Package Voucher Prepaid Gift Card" at bounding box center [99, 367] width 81 height 20
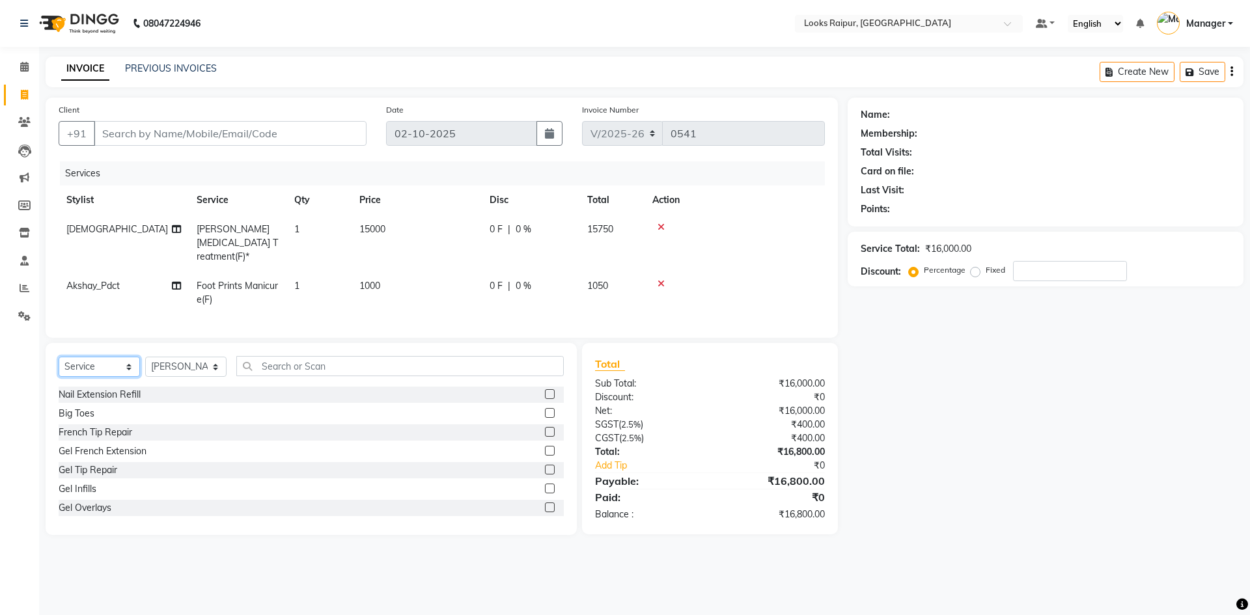
click at [133, 362] on select "Select Service Product Membership Package Voucher Prepaid Gift Card" at bounding box center [99, 367] width 81 height 20
select select "product"
click at [59, 357] on select "Select Service Product Membership Package Voucher Prepaid Gift Card" at bounding box center [99, 367] width 81 height 20
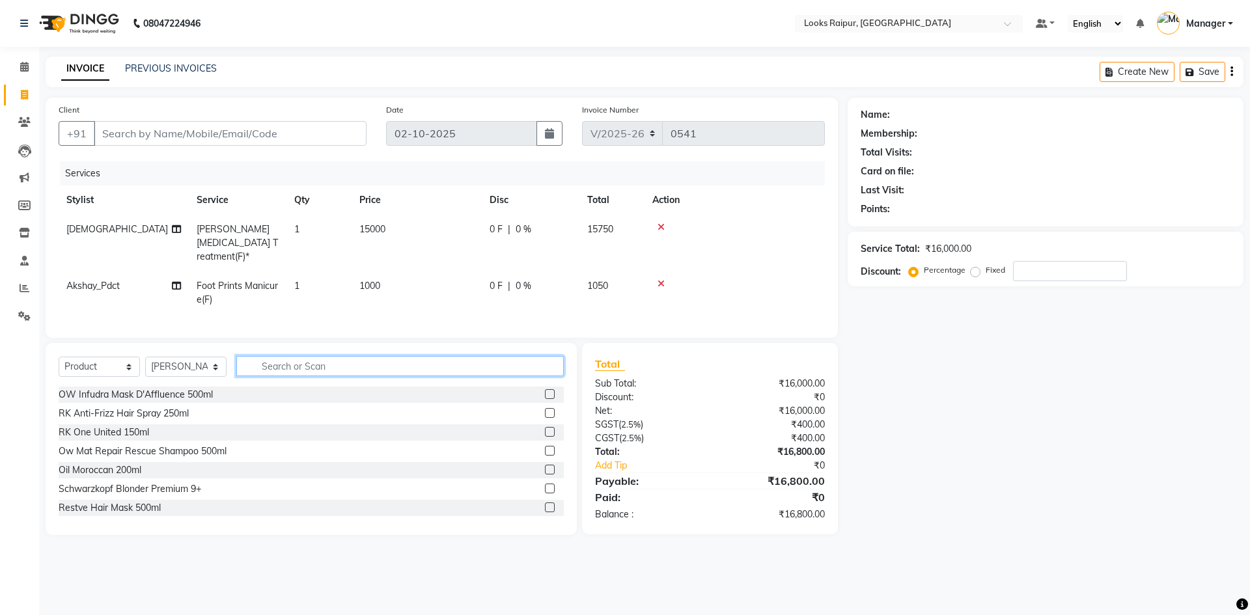
click at [288, 356] on input "text" at bounding box center [399, 366] width 327 height 20
type input "3474637155025"
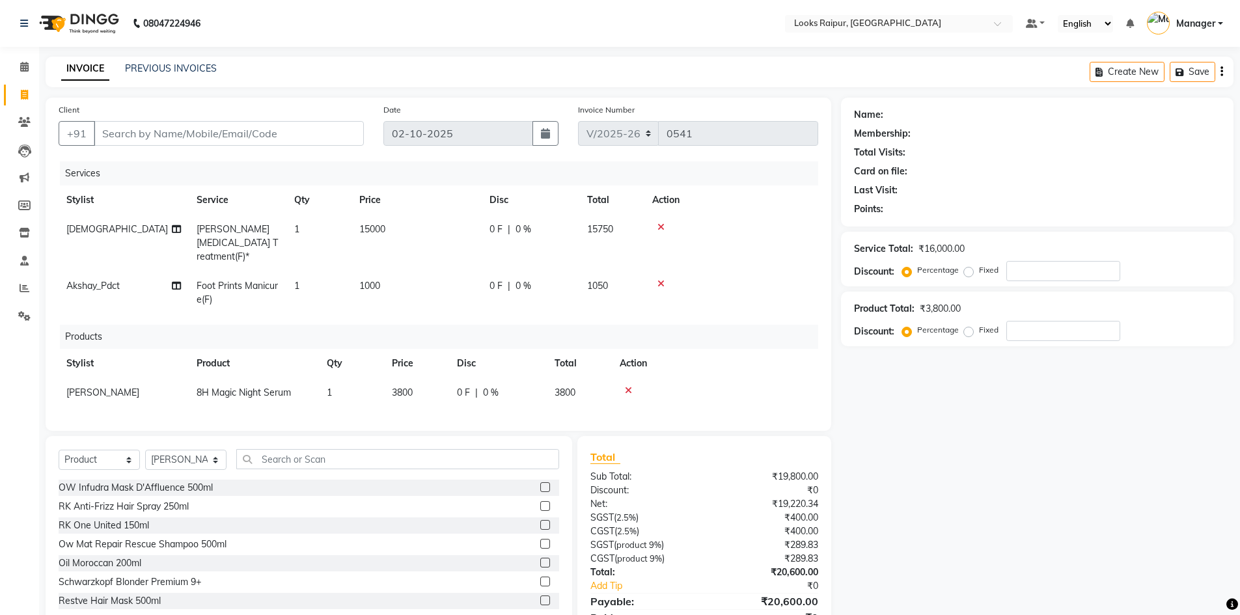
click at [427, 378] on td "3800" at bounding box center [416, 392] width 65 height 29
select select "85884"
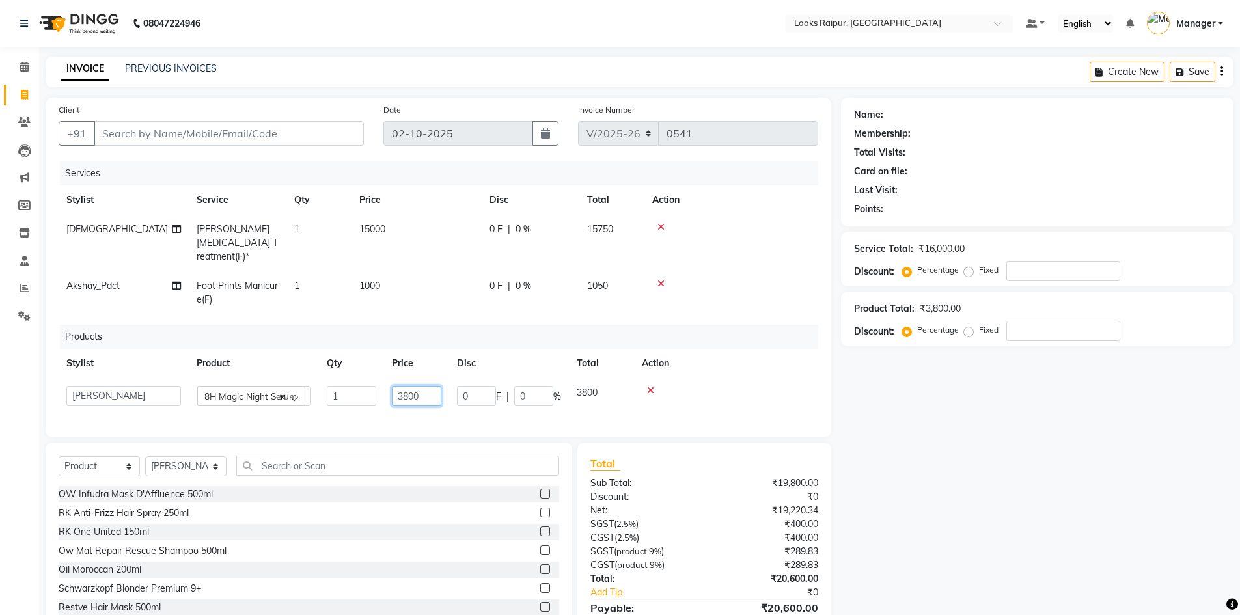
drag, startPoint x: 435, startPoint y: 375, endPoint x: 390, endPoint y: 404, distance: 53.6
click at [390, 404] on div "Services Stylist Service Qty Price Disc Total Action Shiva Léa Levett Botox Tre…" at bounding box center [438, 292] width 759 height 263
type input "4200"
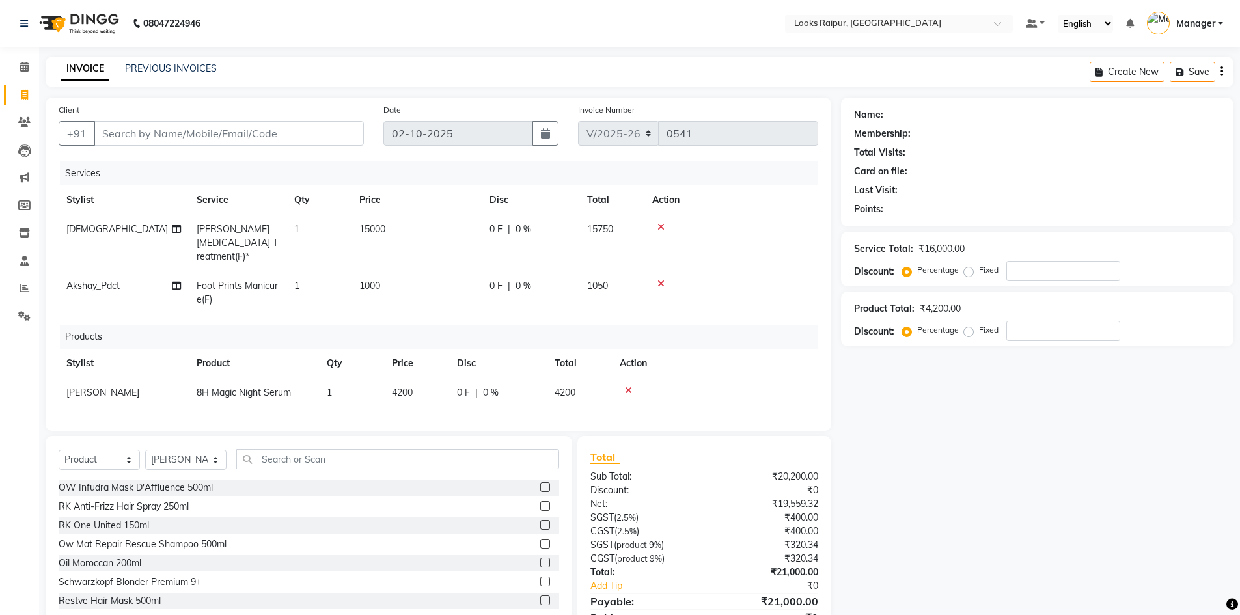
click at [737, 378] on td at bounding box center [715, 392] width 206 height 29
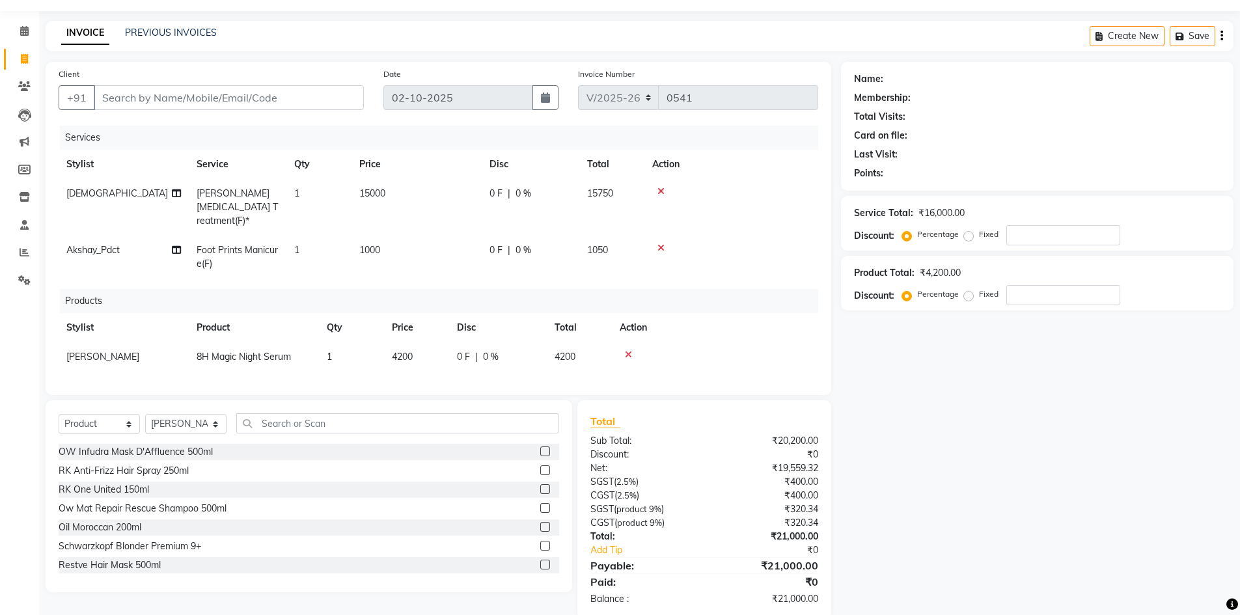
scroll to position [55, 0]
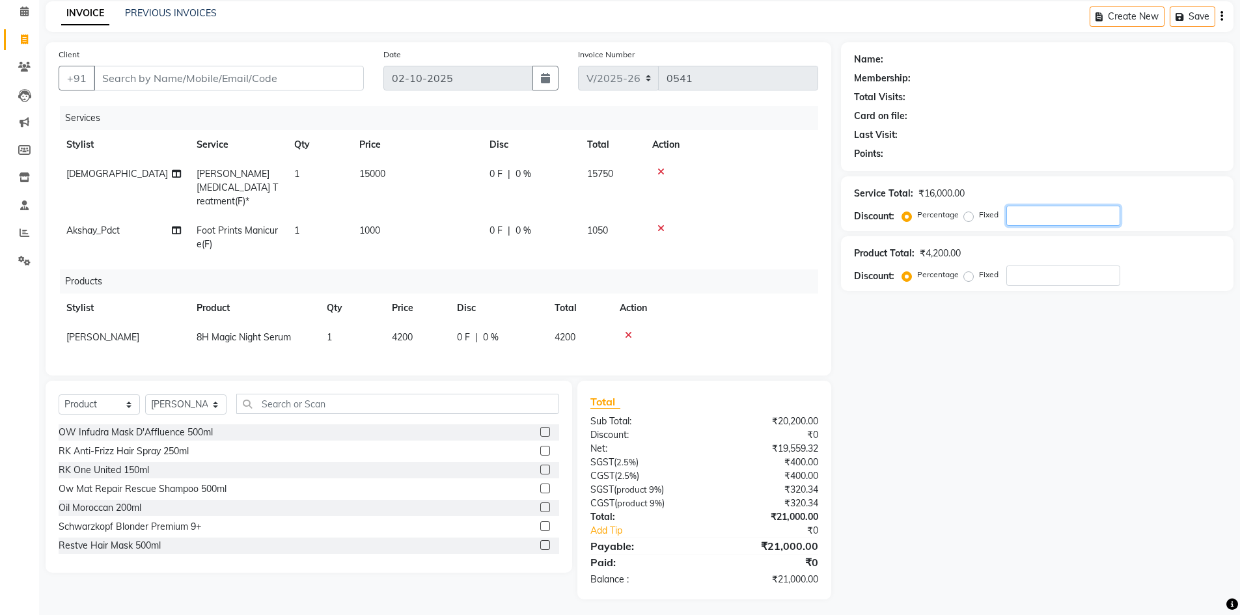
click at [1035, 210] on input "number" at bounding box center [1063, 216] width 114 height 20
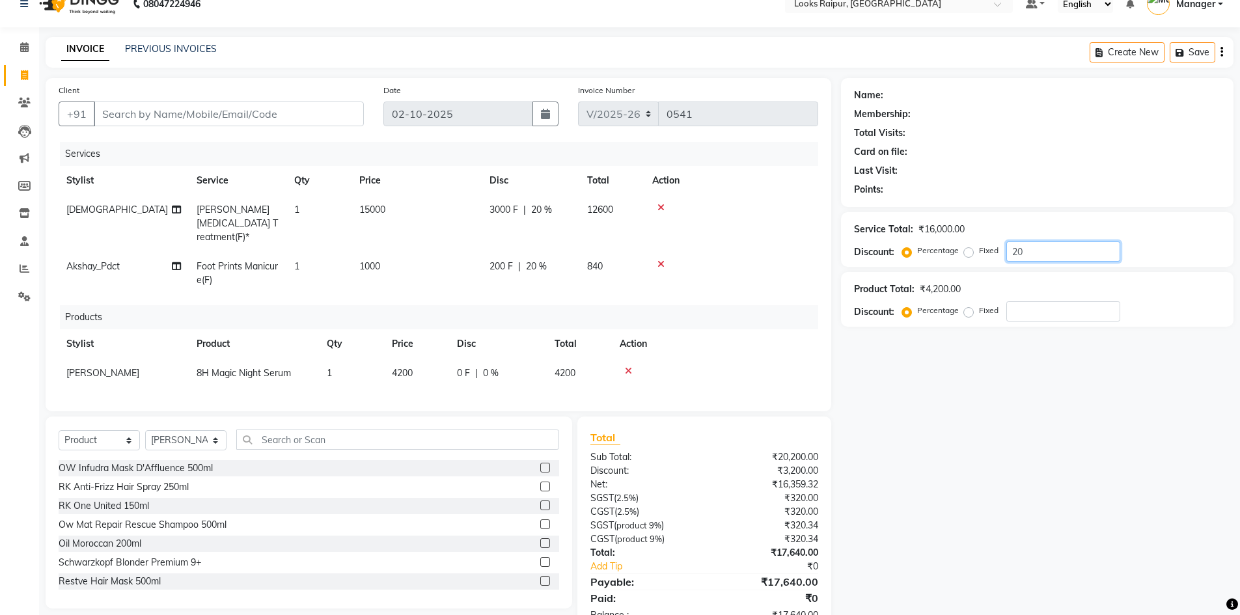
scroll to position [0, 0]
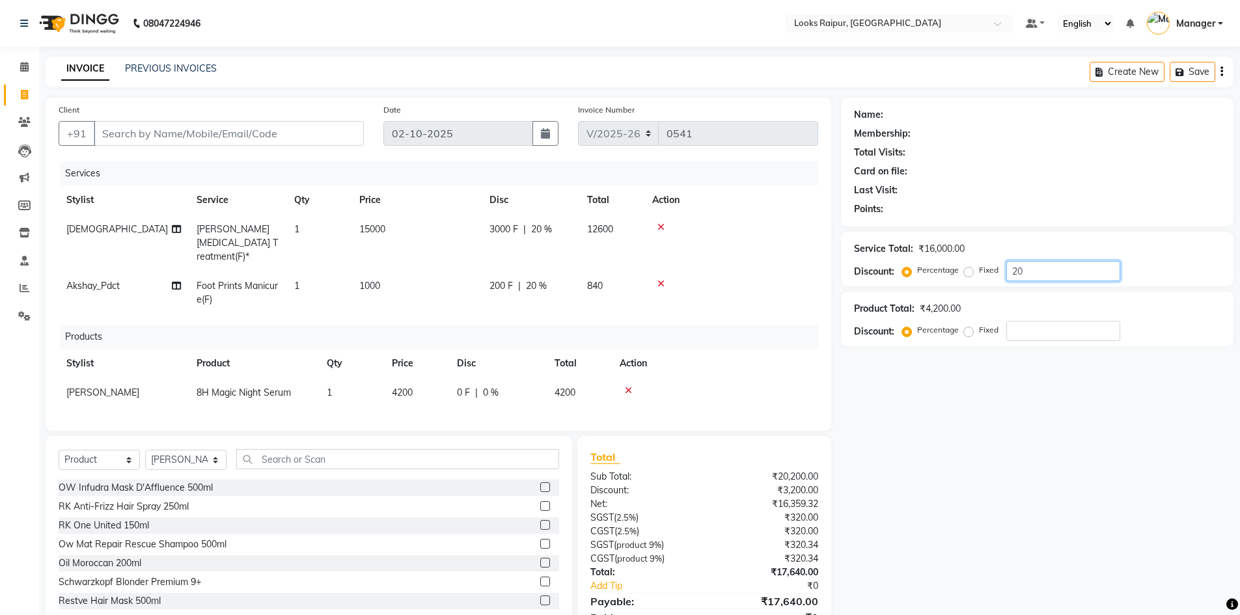
type input "20"
click at [626, 386] on icon at bounding box center [628, 390] width 7 height 9
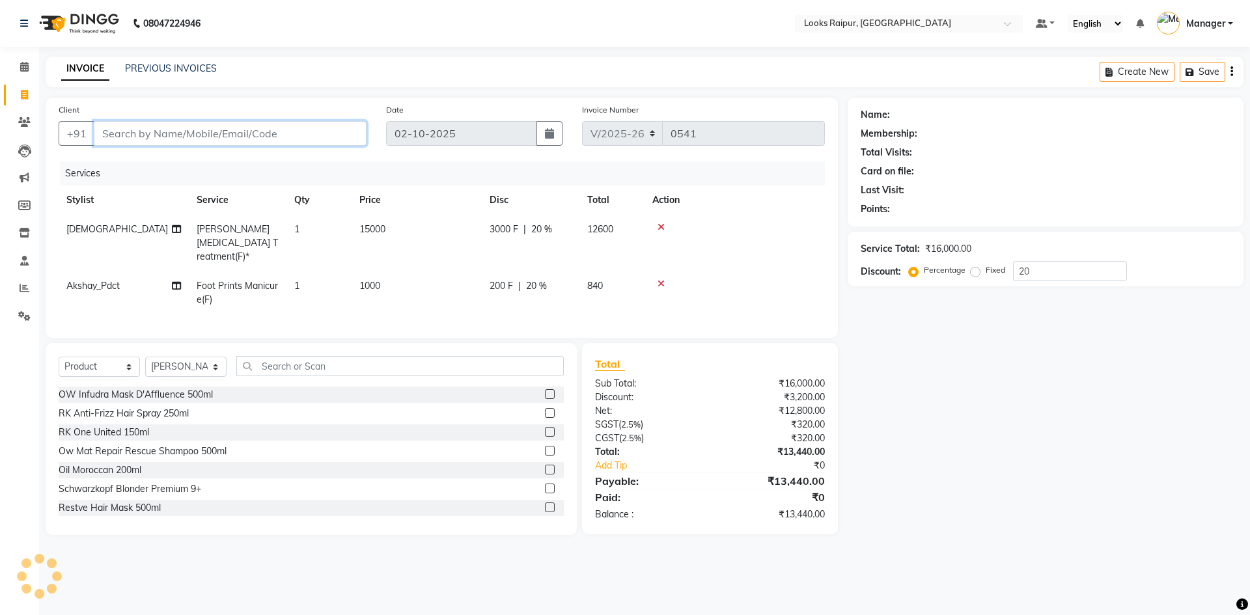
click at [280, 125] on input "Client" at bounding box center [230, 133] width 273 height 25
type input "9"
type input "0"
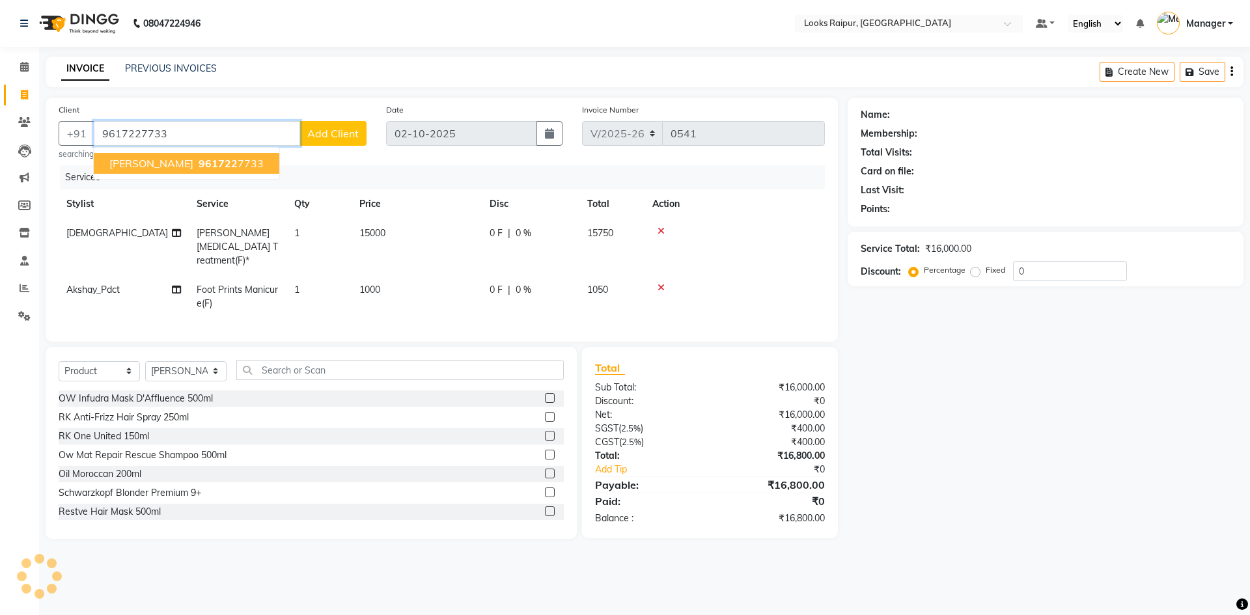
type input "9617227733"
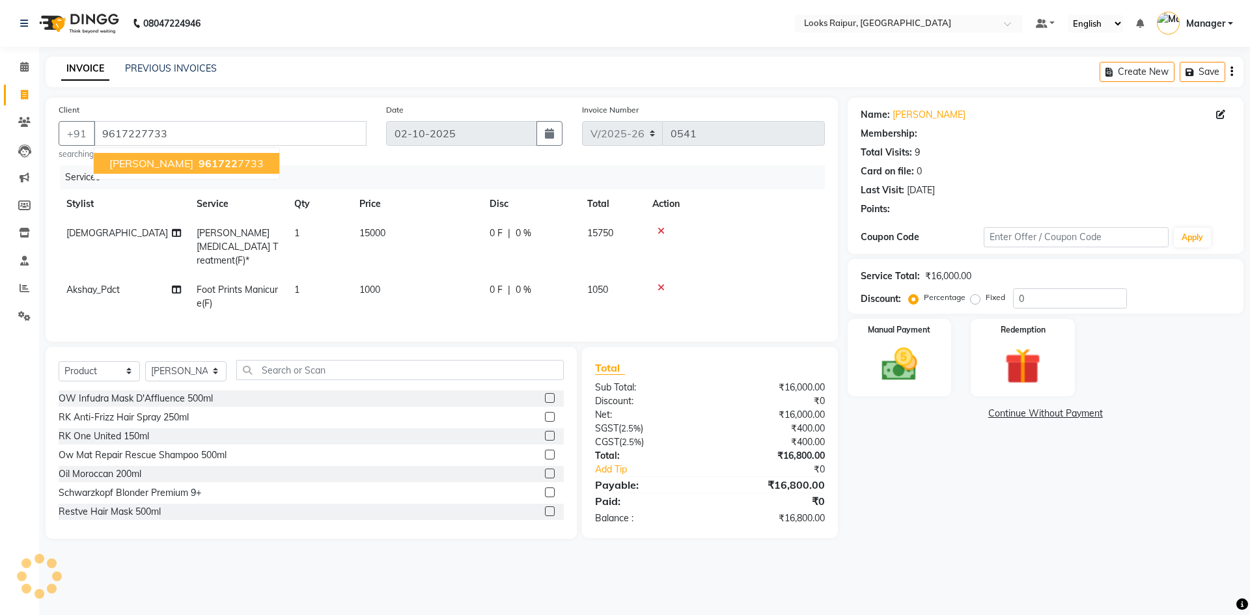
select select "1: Object"
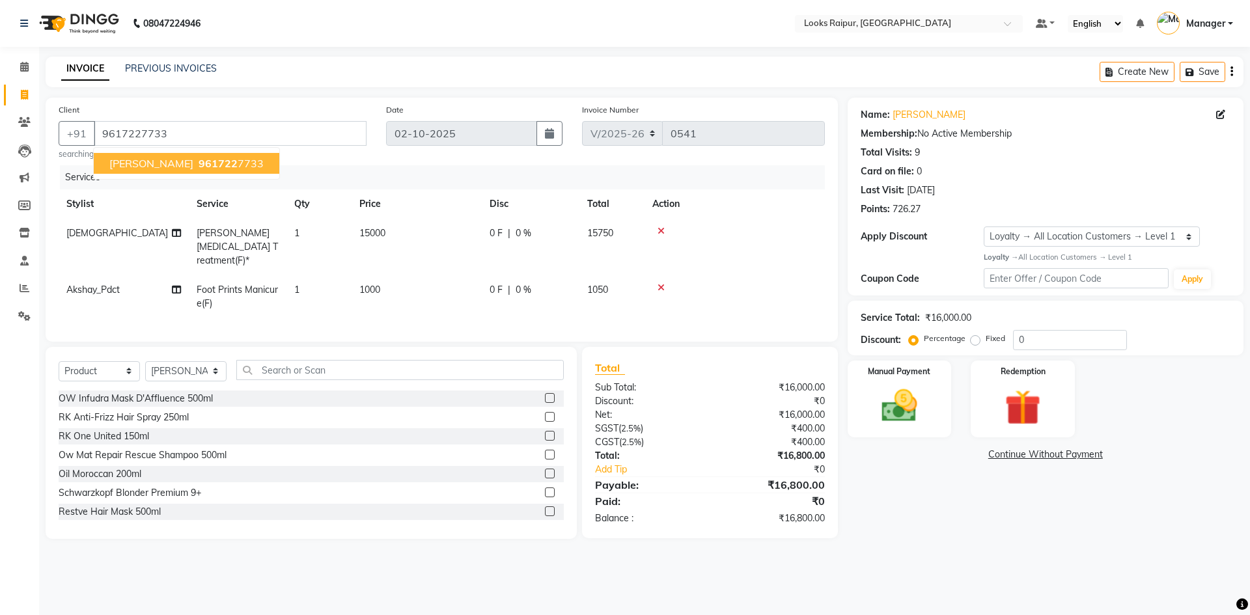
click at [198, 162] on span "961722" at bounding box center [217, 163] width 39 height 13
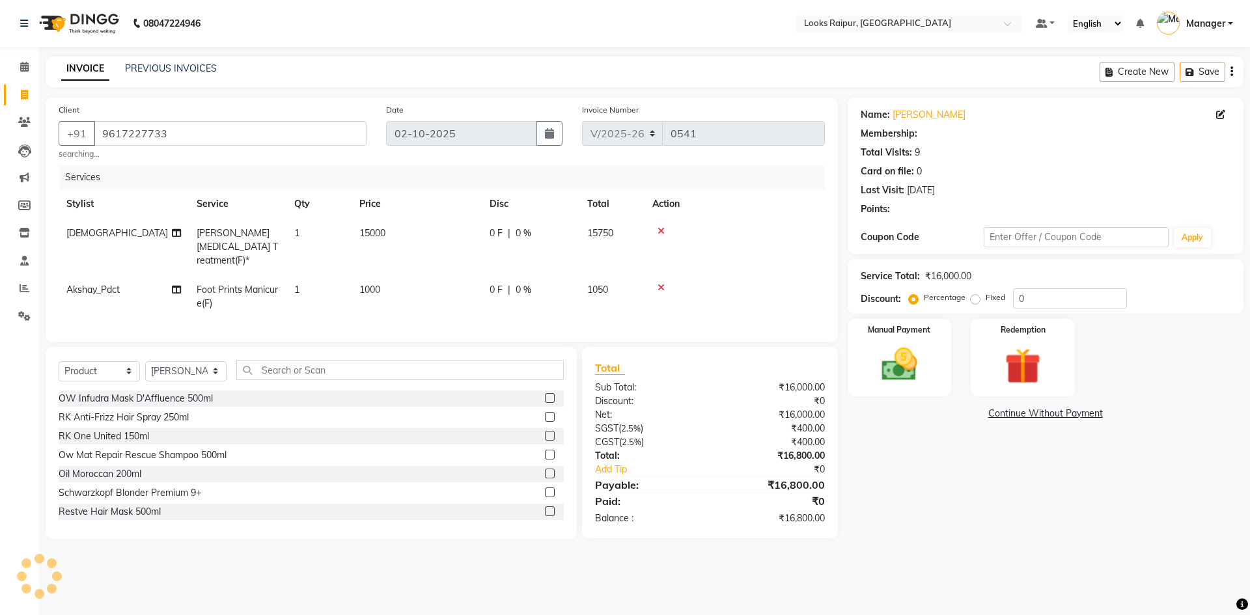
select select "1: Object"
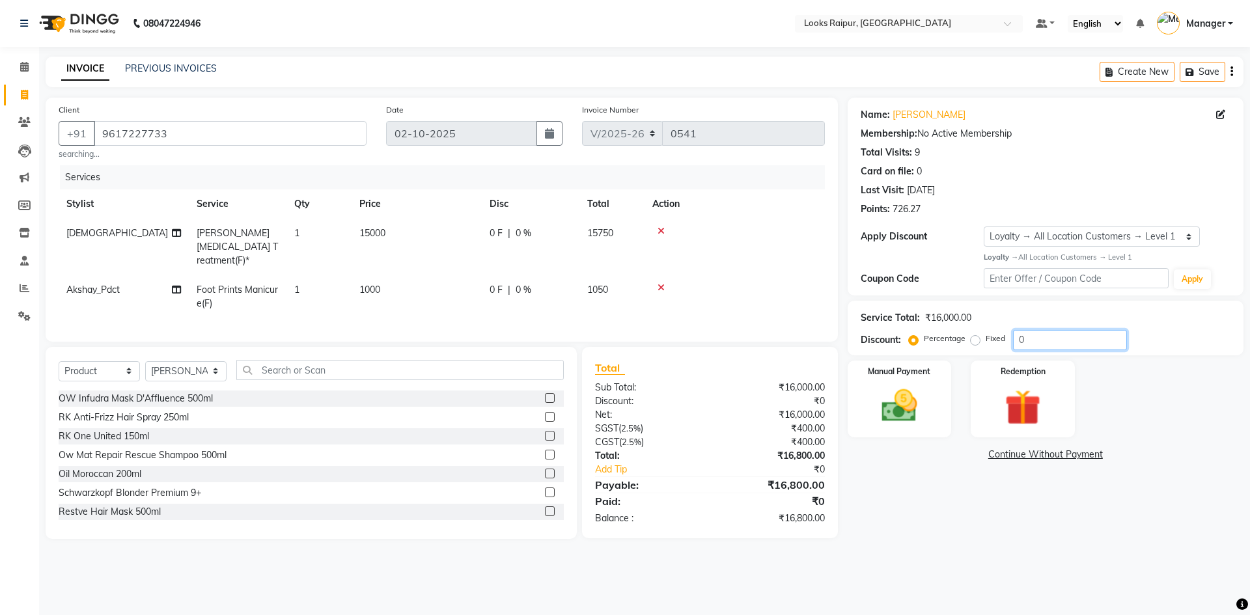
click at [1031, 344] on input "0" at bounding box center [1070, 340] width 114 height 20
type input "20"
click at [905, 402] on img at bounding box center [899, 406] width 61 height 43
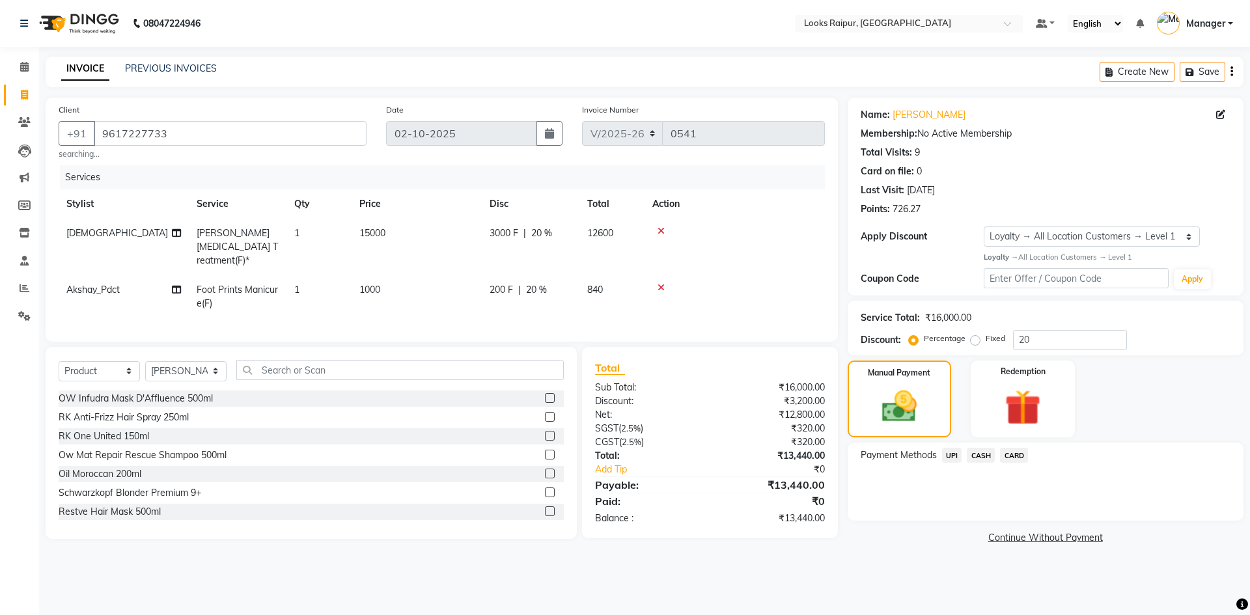
click at [987, 457] on span "CASH" at bounding box center [980, 455] width 28 height 15
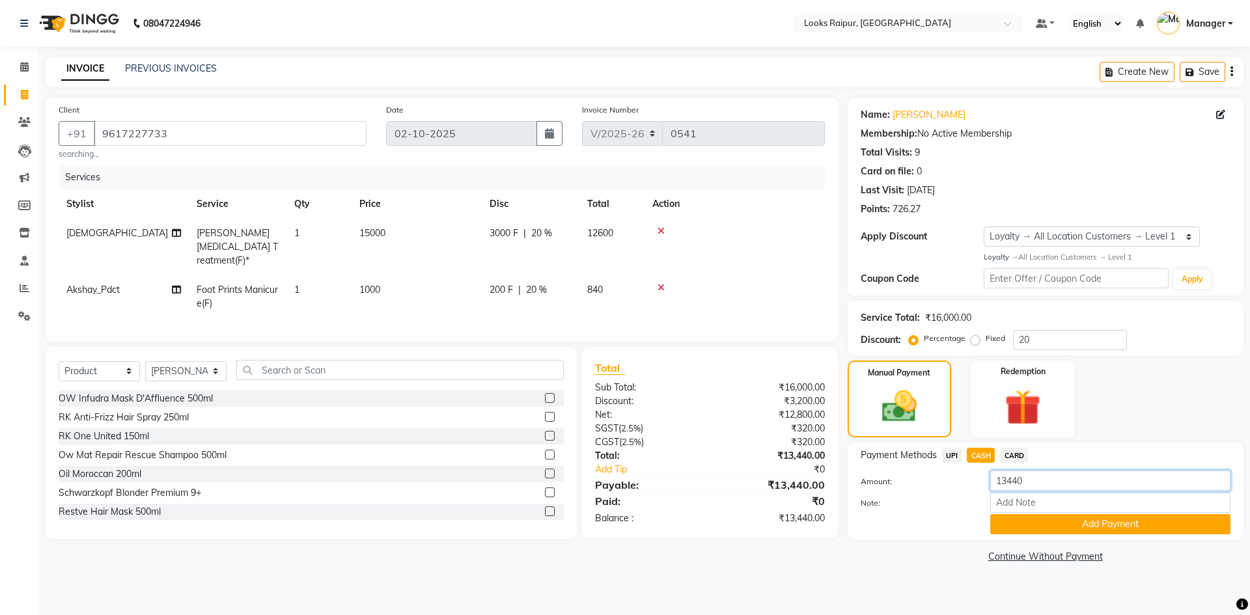
click at [1038, 482] on input "13440" at bounding box center [1110, 481] width 240 height 20
type input "10000"
click at [1035, 521] on button "Add Payment" at bounding box center [1110, 524] width 240 height 20
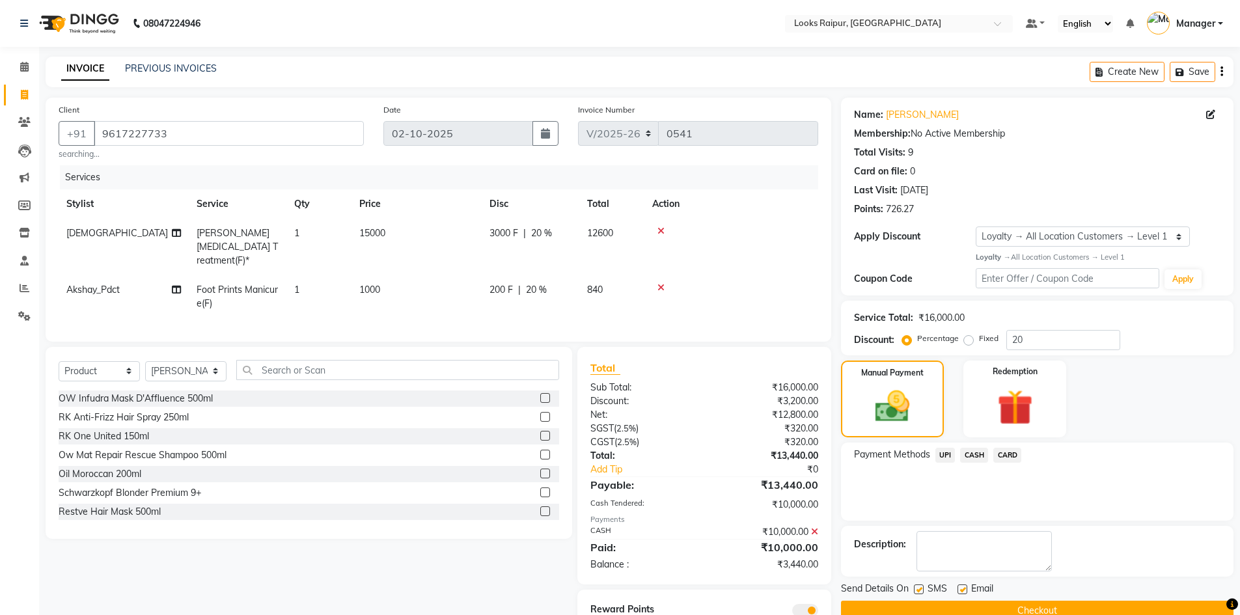
click at [942, 456] on span "UPI" at bounding box center [945, 455] width 20 height 15
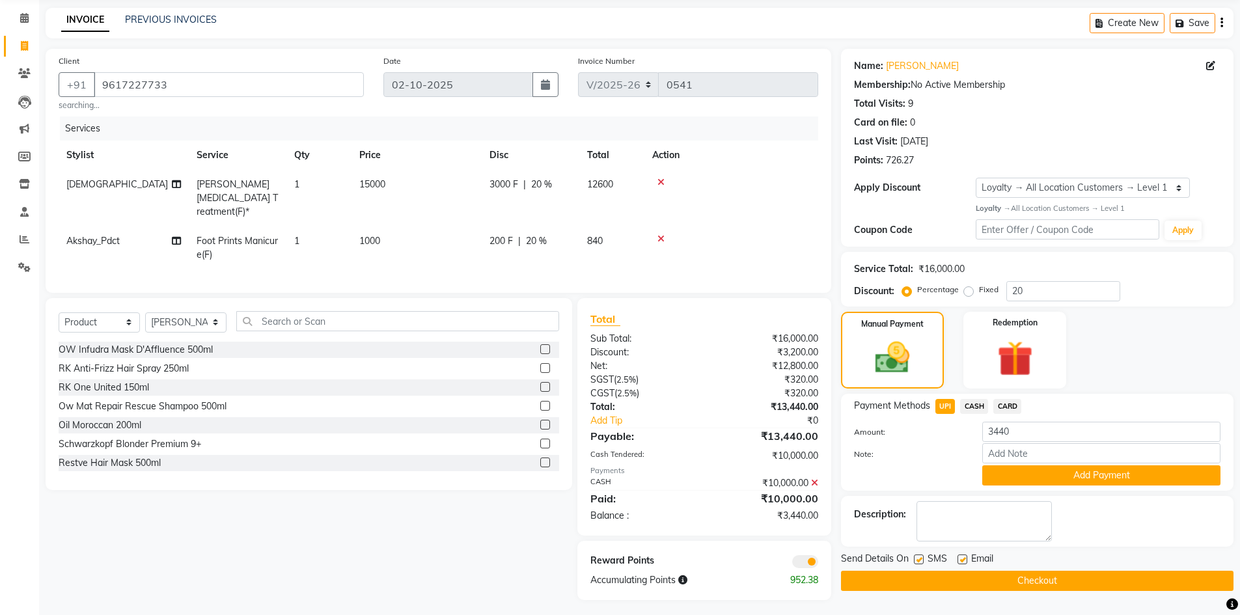
scroll to position [49, 0]
click at [1056, 487] on div "Payment Methods UPI CASH CARD Amount: 3440 Note: Add Payment" at bounding box center [1037, 441] width 392 height 97
click at [1047, 478] on button "Add Payment" at bounding box center [1101, 475] width 238 height 20
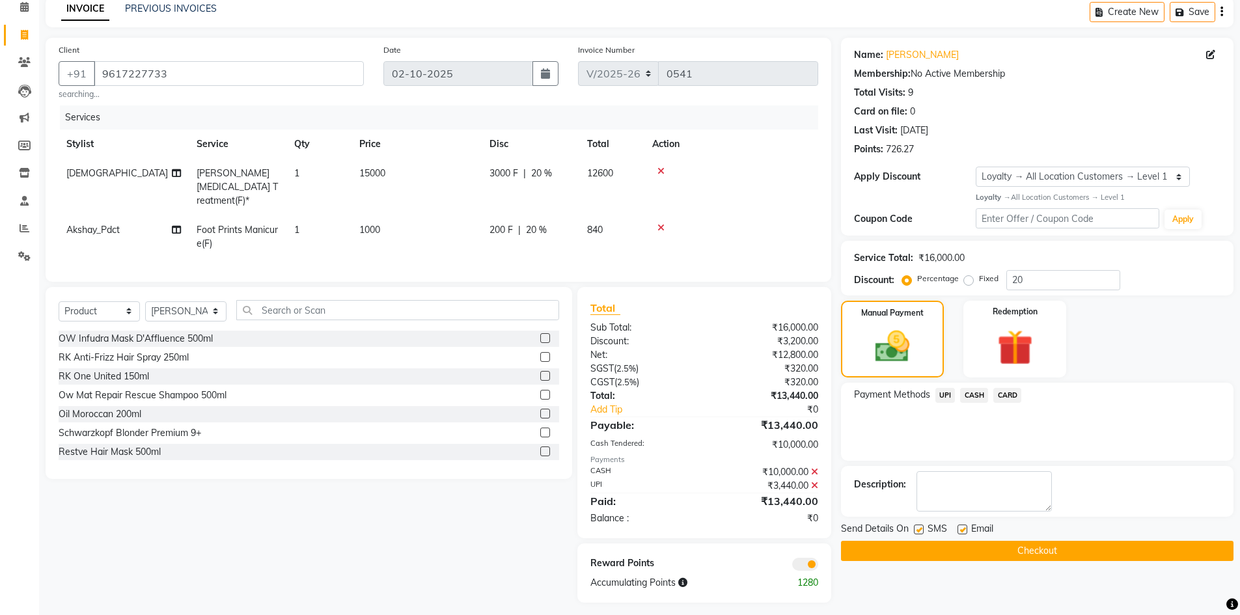
scroll to position [63, 0]
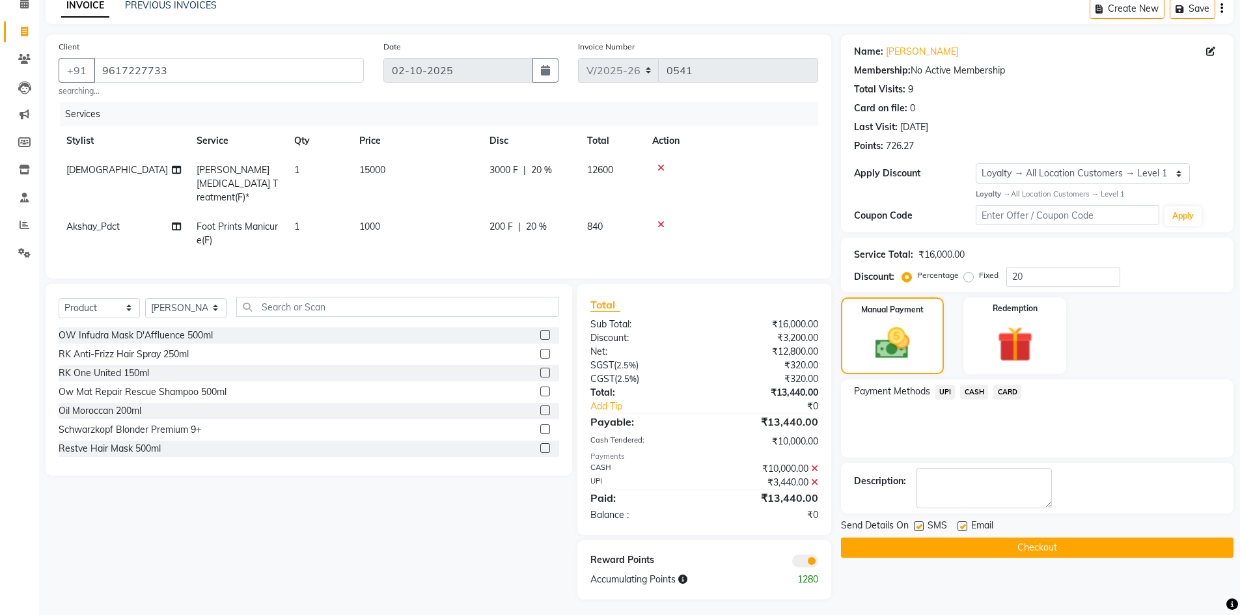
click at [1036, 541] on button "Checkout" at bounding box center [1037, 548] width 392 height 20
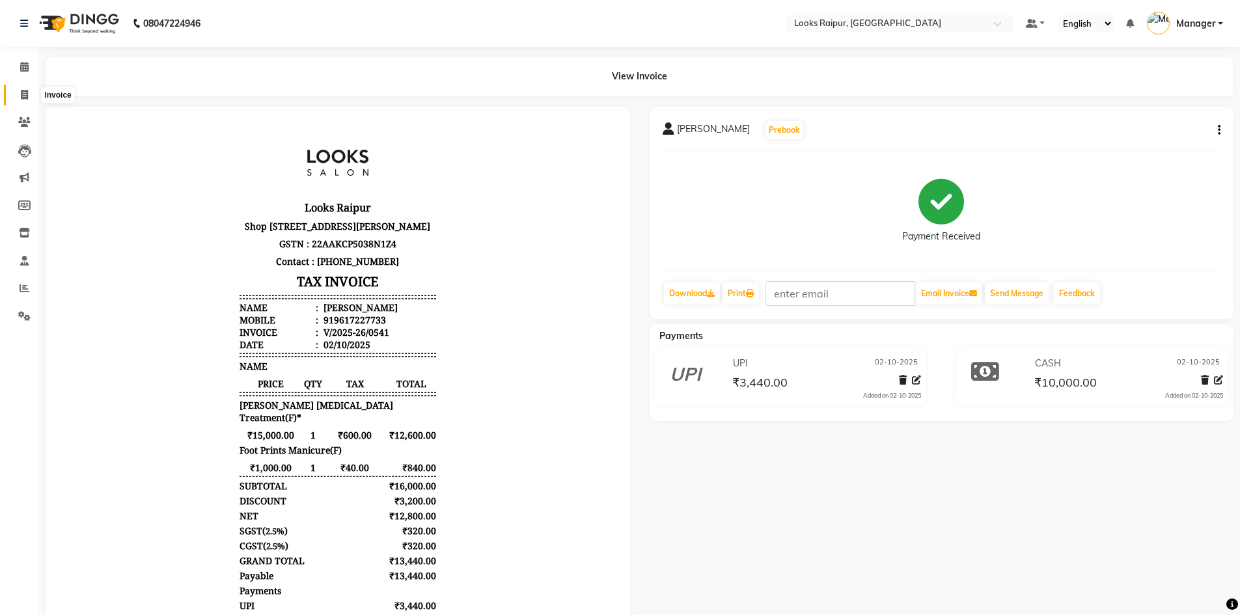
click at [23, 101] on span at bounding box center [24, 95] width 23 height 15
select select "service"
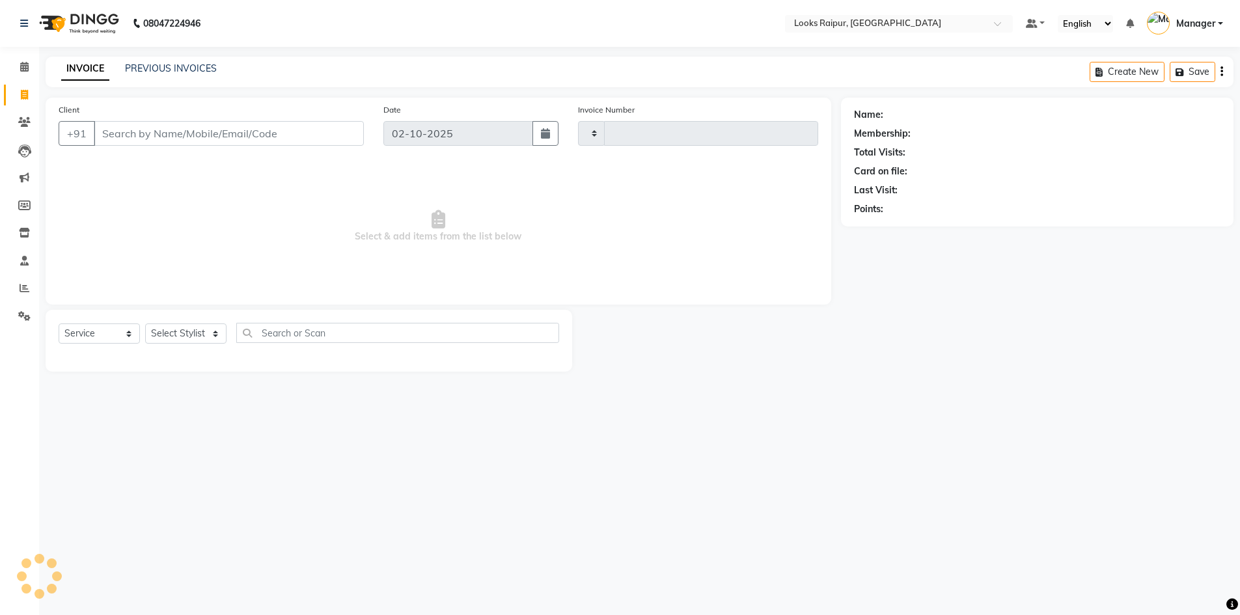
type input "0542"
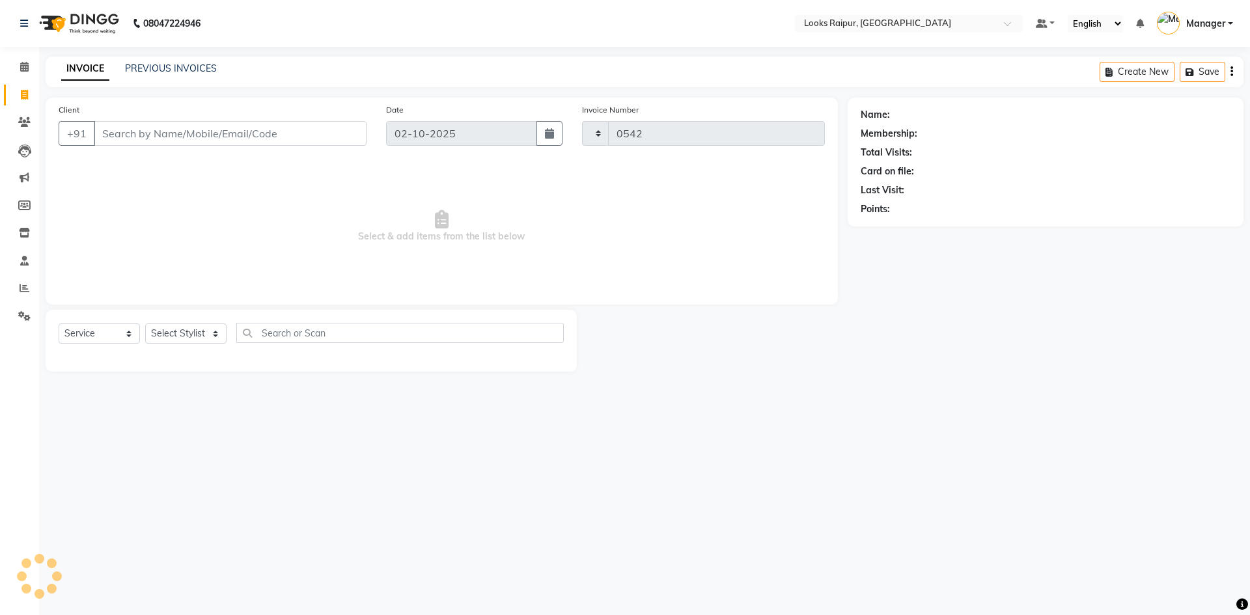
select select "8606"
click at [137, 72] on link "PREVIOUS INVOICES" at bounding box center [171, 68] width 92 height 12
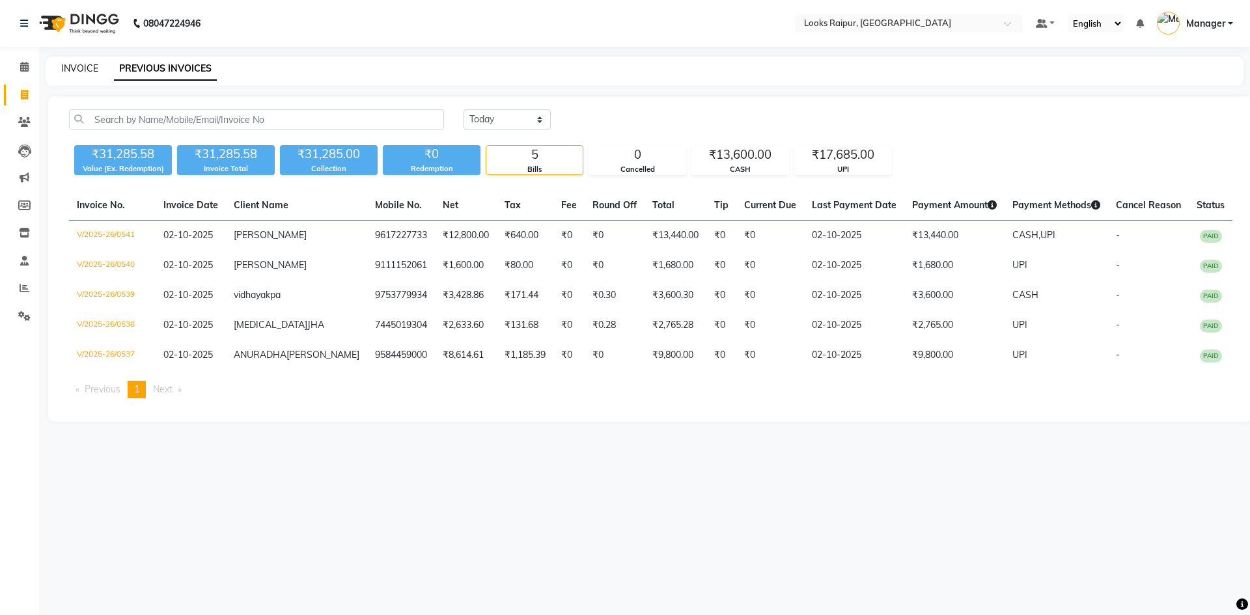
click at [79, 66] on link "INVOICE" at bounding box center [79, 68] width 37 height 12
select select "8606"
select select "service"
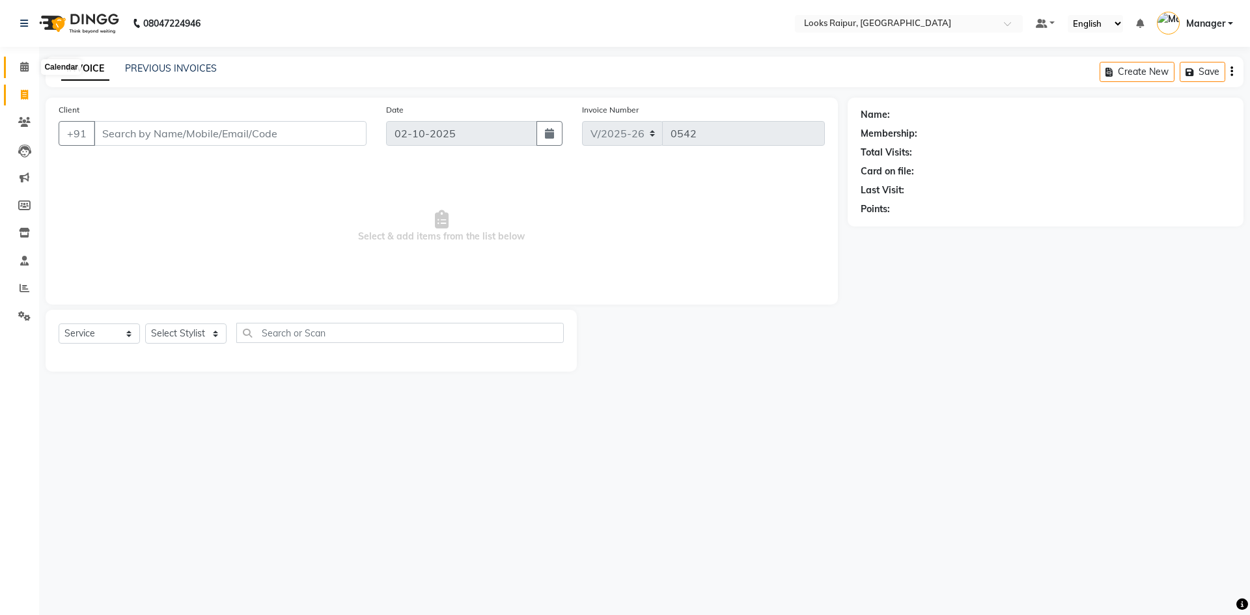
click at [27, 66] on icon at bounding box center [24, 67] width 8 height 10
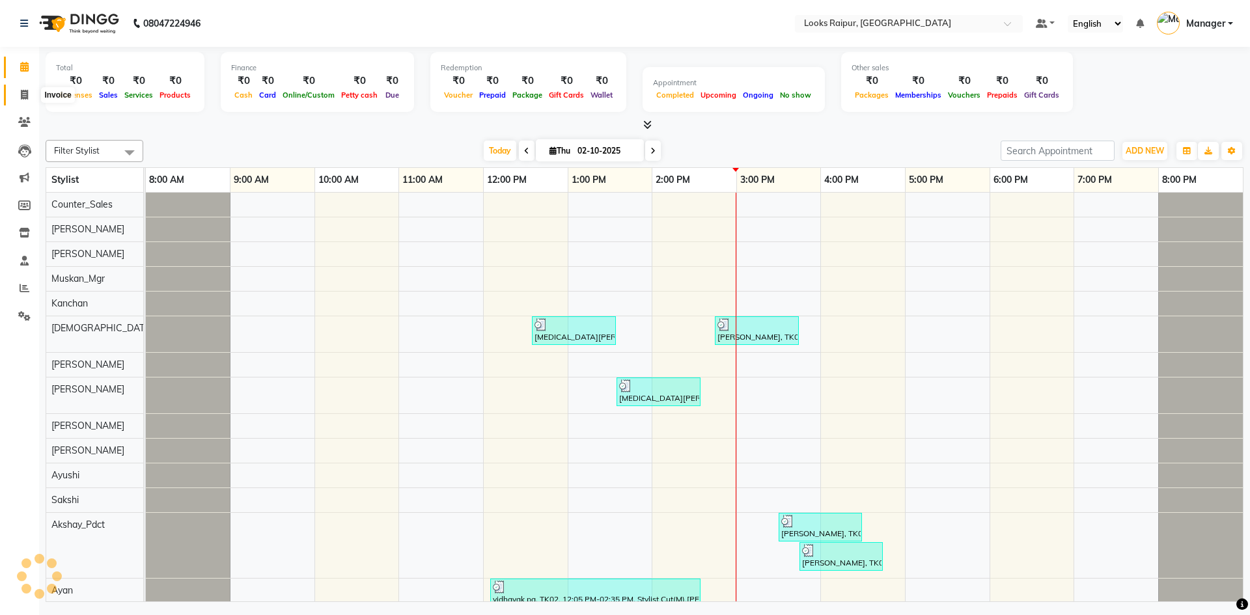
click at [25, 92] on icon at bounding box center [24, 95] width 7 height 10
select select "service"
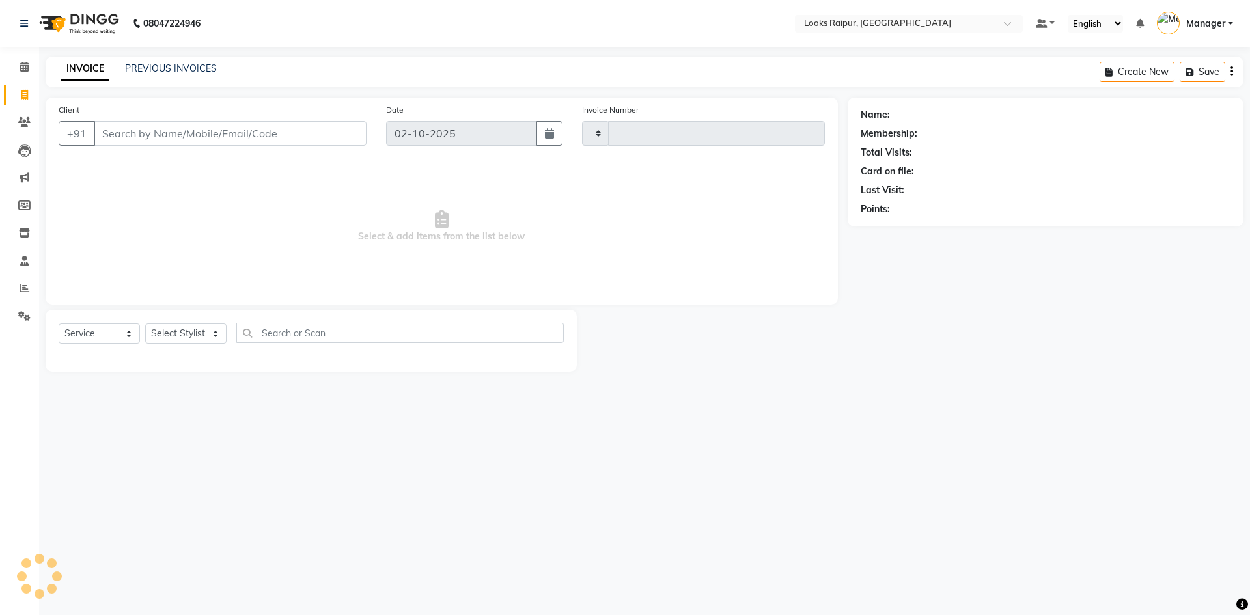
type input "0542"
select select "8606"
click at [200, 64] on link "PREVIOUS INVOICES" at bounding box center [171, 68] width 92 height 12
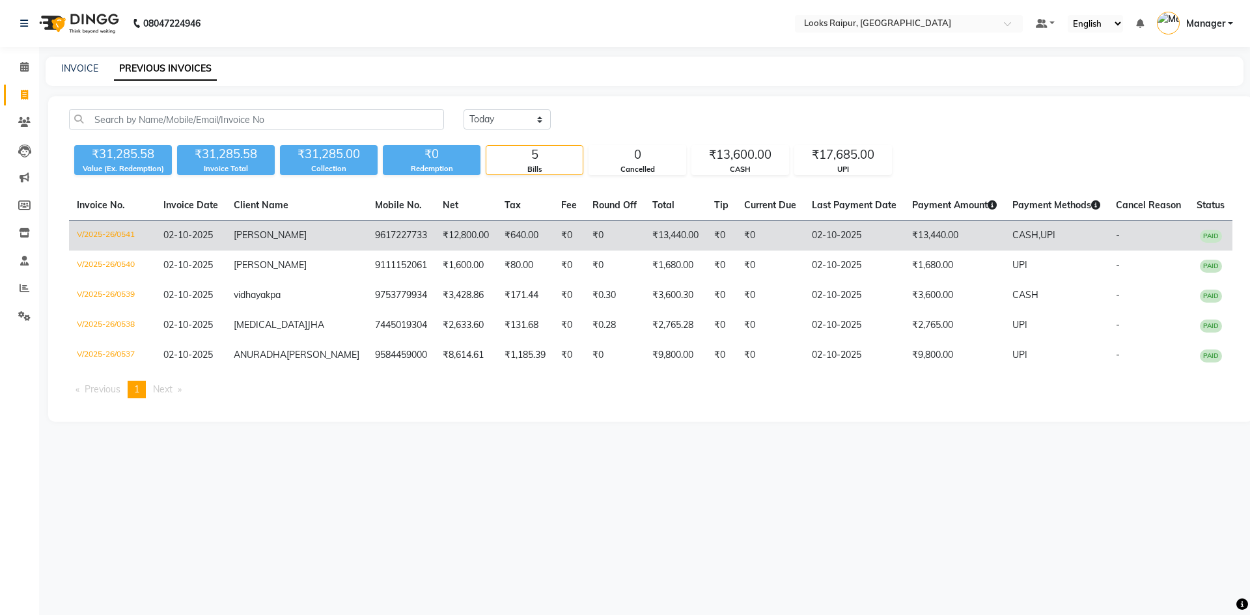
click at [213, 240] on span "02-10-2025" at bounding box center [187, 235] width 49 height 12
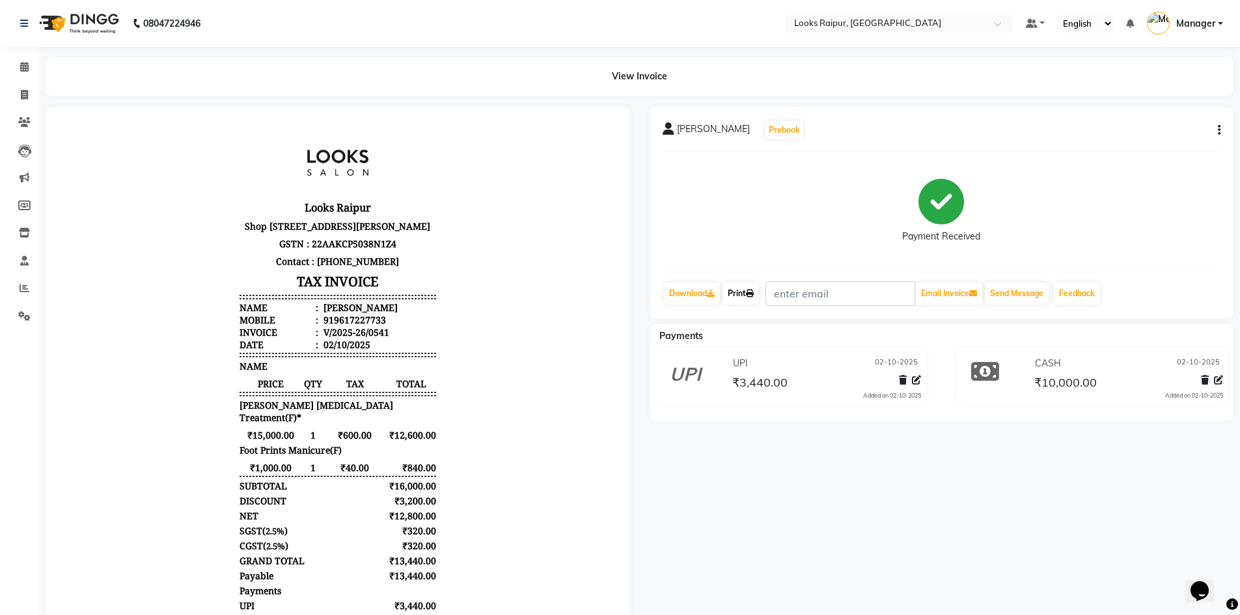
click at [755, 301] on link "Print" at bounding box center [740, 293] width 36 height 22
click at [22, 102] on span at bounding box center [24, 95] width 23 height 15
select select "service"
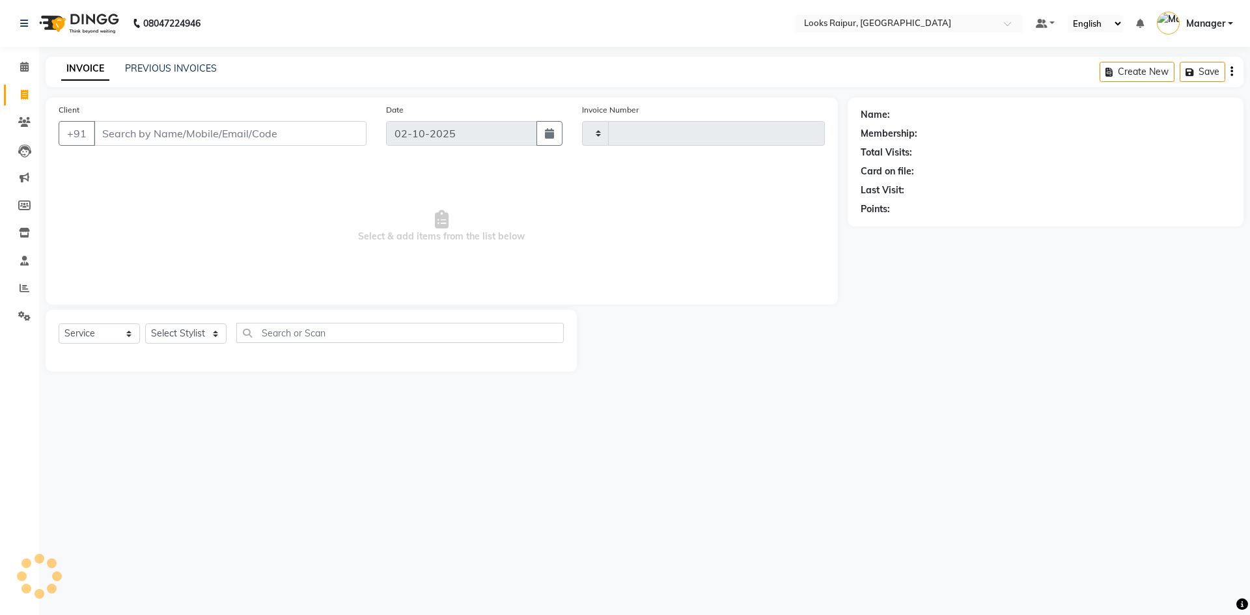
type input "0542"
select select "8606"
click at [177, 64] on link "PREVIOUS INVOICES" at bounding box center [171, 68] width 92 height 12
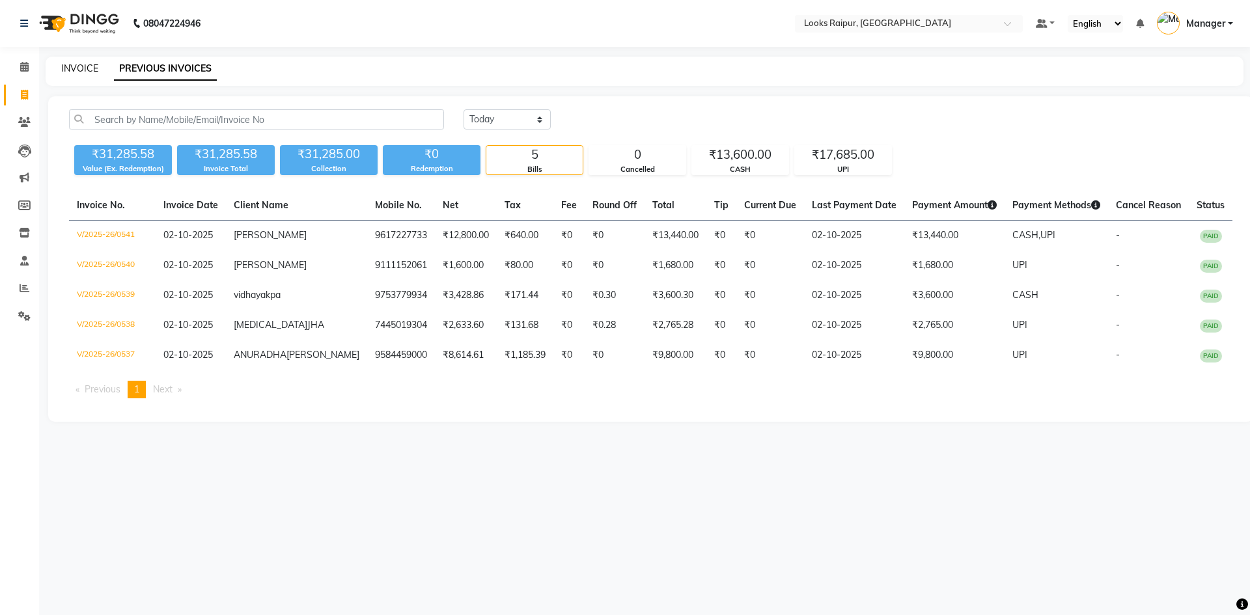
click at [74, 67] on link "INVOICE" at bounding box center [79, 68] width 37 height 12
select select "service"
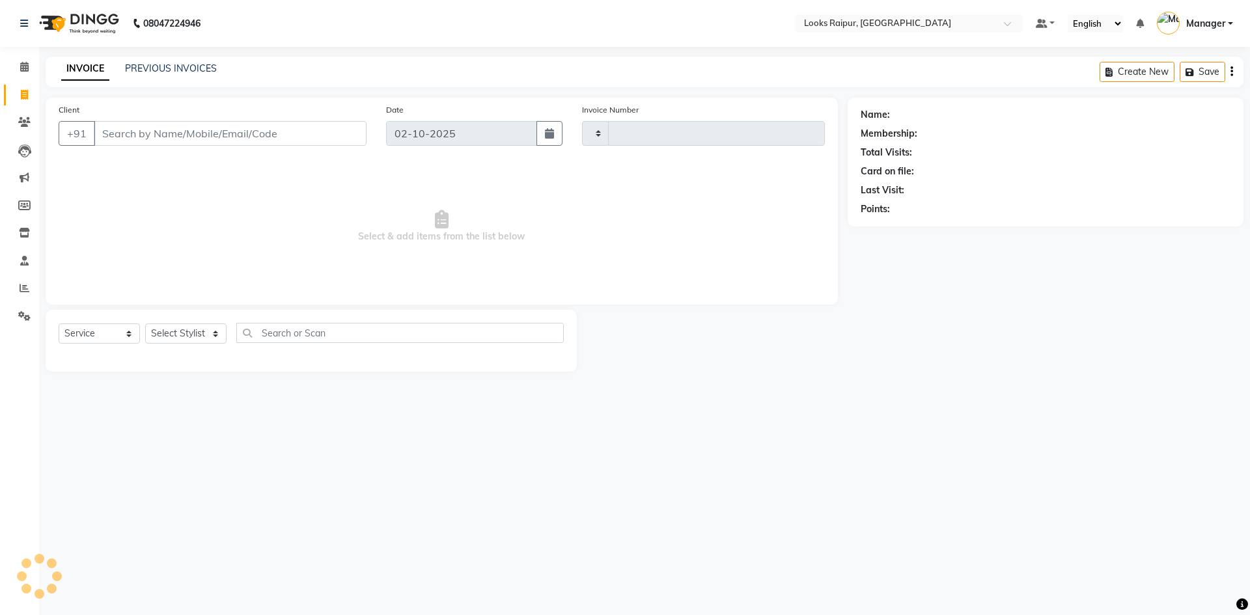
type input "0542"
select select "8606"
click at [221, 332] on select "Select Stylist Akshay_Pdct Arif Ayan Ayushi Counter_Sales Dheerendra_pdct Dhira…" at bounding box center [185, 333] width 81 height 20
select select "85888"
click at [145, 323] on select "Select Stylist Akshay_Pdct Arif Ayan Ayushi Counter_Sales Dheerendra_pdct Dhira…" at bounding box center [185, 333] width 81 height 20
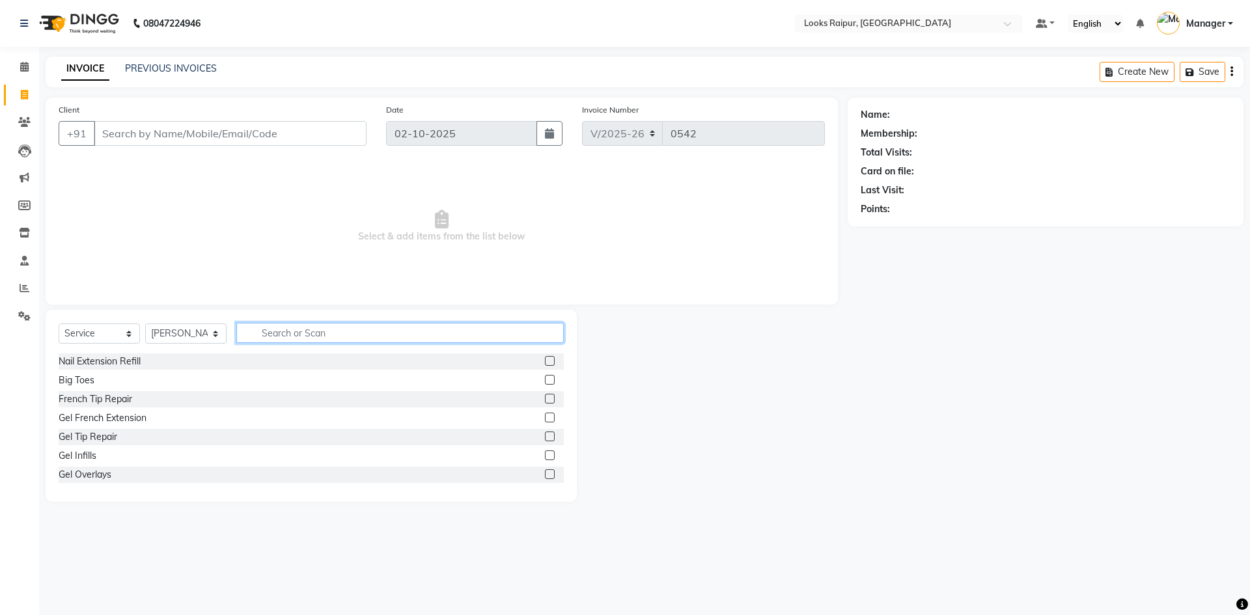
click at [277, 342] on input "text" at bounding box center [399, 333] width 327 height 20
type input "V"
type input "CUT"
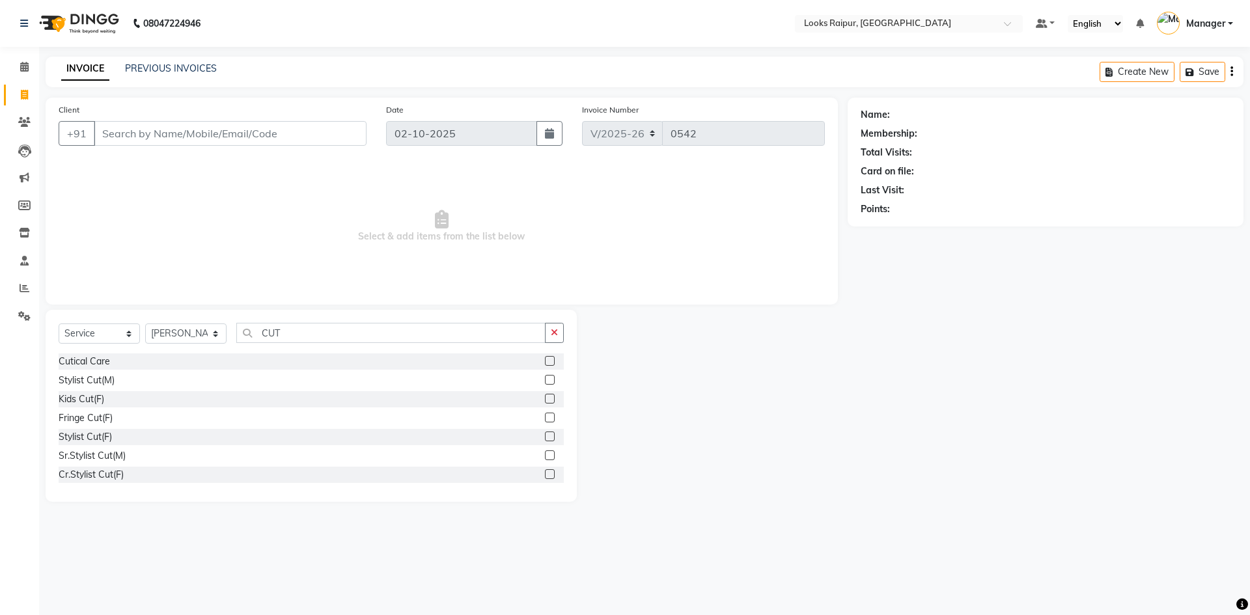
click at [545, 379] on label at bounding box center [550, 380] width 10 height 10
click at [545, 379] on input "checkbox" at bounding box center [549, 380] width 8 height 8
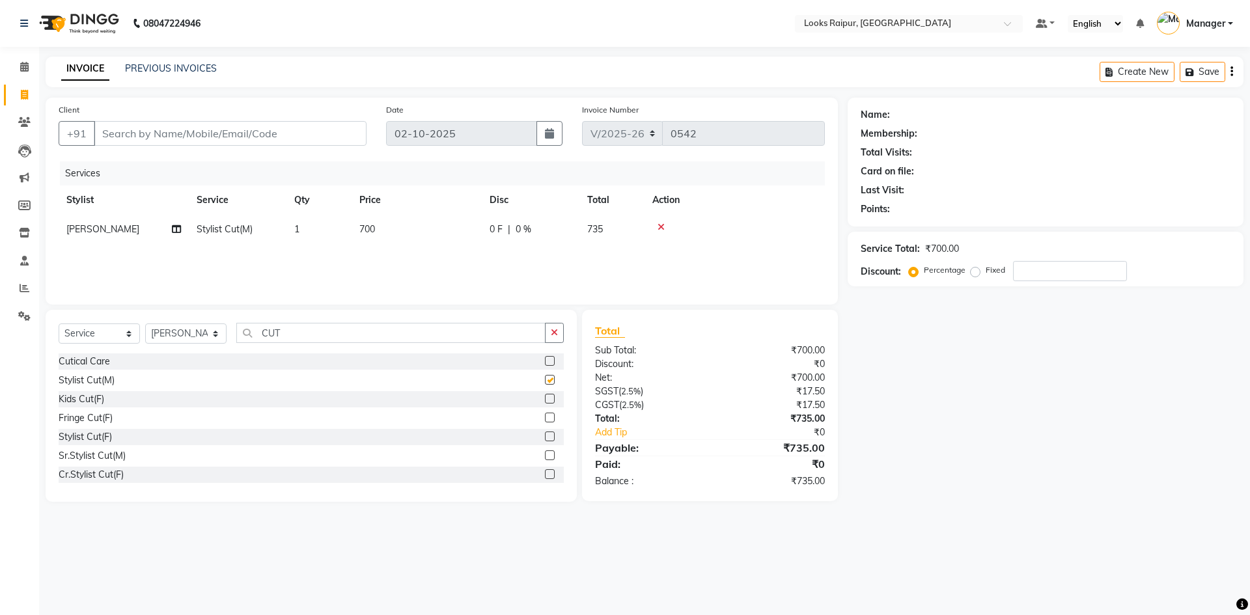
checkbox input "false"
click at [300, 331] on input "CUT" at bounding box center [390, 333] width 309 height 20
type input "C"
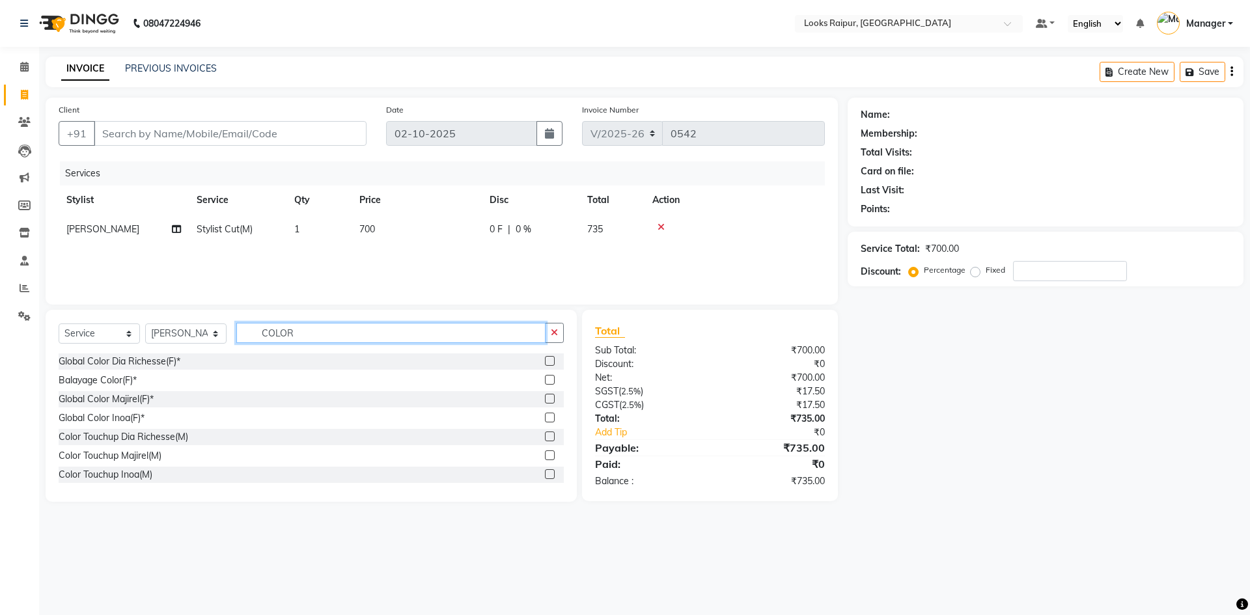
type input "COLOR"
drag, startPoint x: 540, startPoint y: 474, endPoint x: 525, endPoint y: 437, distance: 40.6
click at [545, 471] on label at bounding box center [550, 474] width 10 height 10
click at [545, 471] on input "checkbox" at bounding box center [549, 475] width 8 height 8
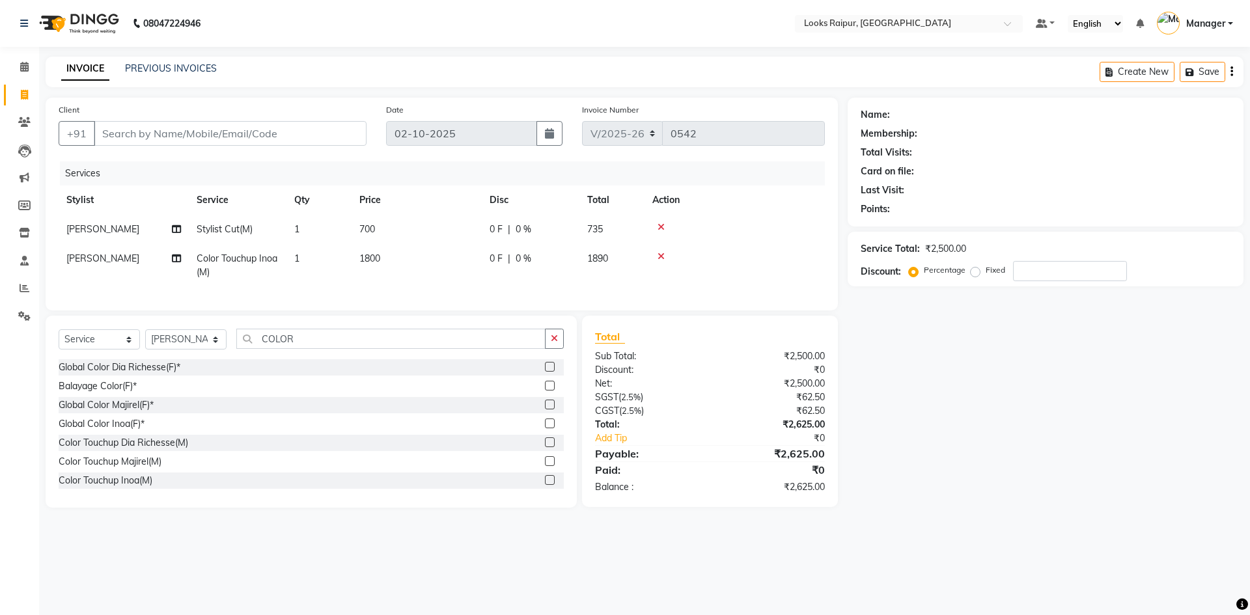
checkbox input "false"
drag, startPoint x: 387, startPoint y: 251, endPoint x: 413, endPoint y: 251, distance: 25.4
click at [394, 252] on td "1800" at bounding box center [416, 265] width 130 height 43
select select "85888"
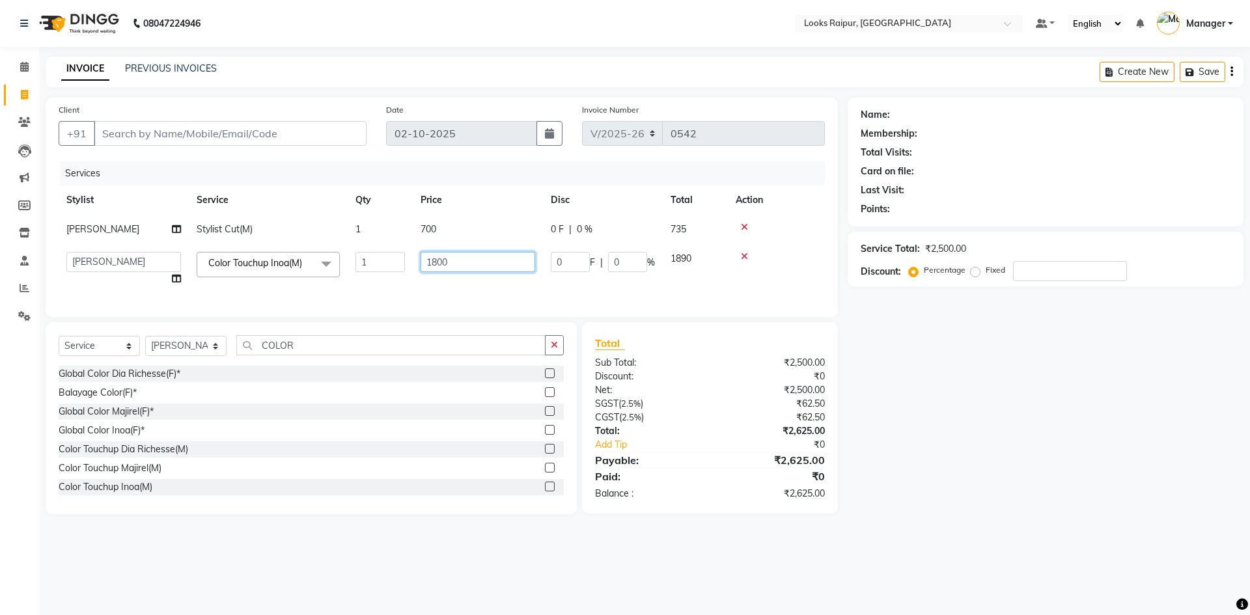
drag, startPoint x: 459, startPoint y: 253, endPoint x: 383, endPoint y: 275, distance: 79.1
click at [383, 275] on tr "Akshay_Pdct Arif Ayan Ayushi Counter_Sales Dheerendra_pdct Dhiraj Hasib Jonny K…" at bounding box center [442, 268] width 766 height 49
type input "1300"
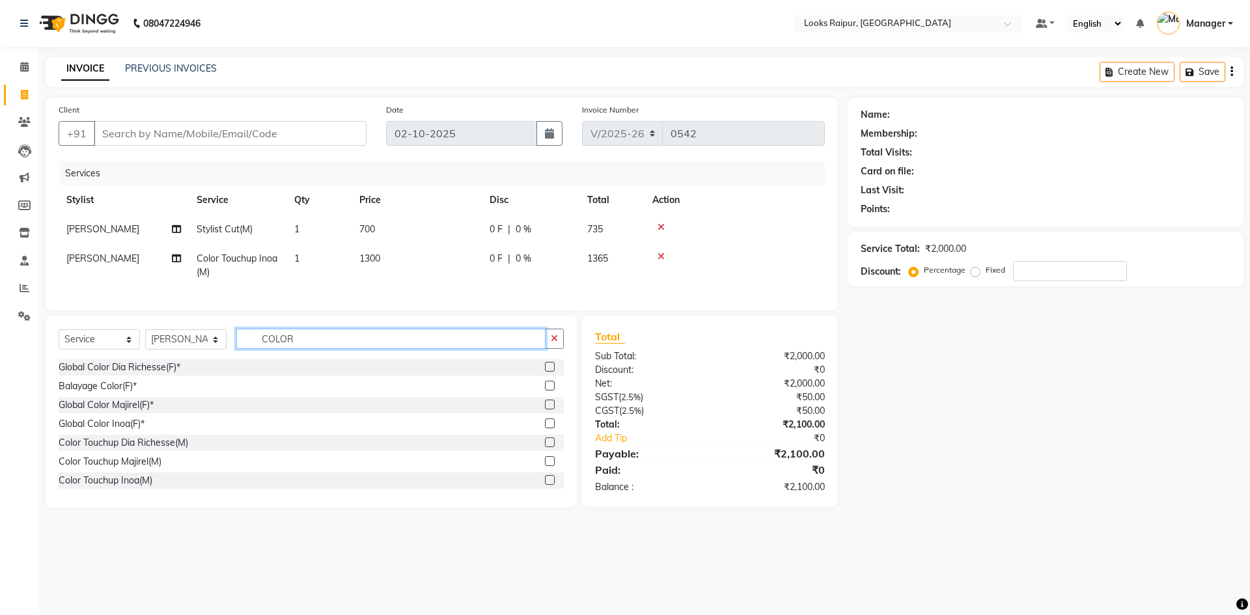
click at [310, 359] on div "Select Service Product Membership Package Voucher Prepaid Gift Card Select Styl…" at bounding box center [311, 344] width 505 height 31
type input "C"
type input "HEAD"
click at [545, 447] on label at bounding box center [550, 442] width 10 height 10
click at [545, 447] on input "checkbox" at bounding box center [549, 443] width 8 height 8
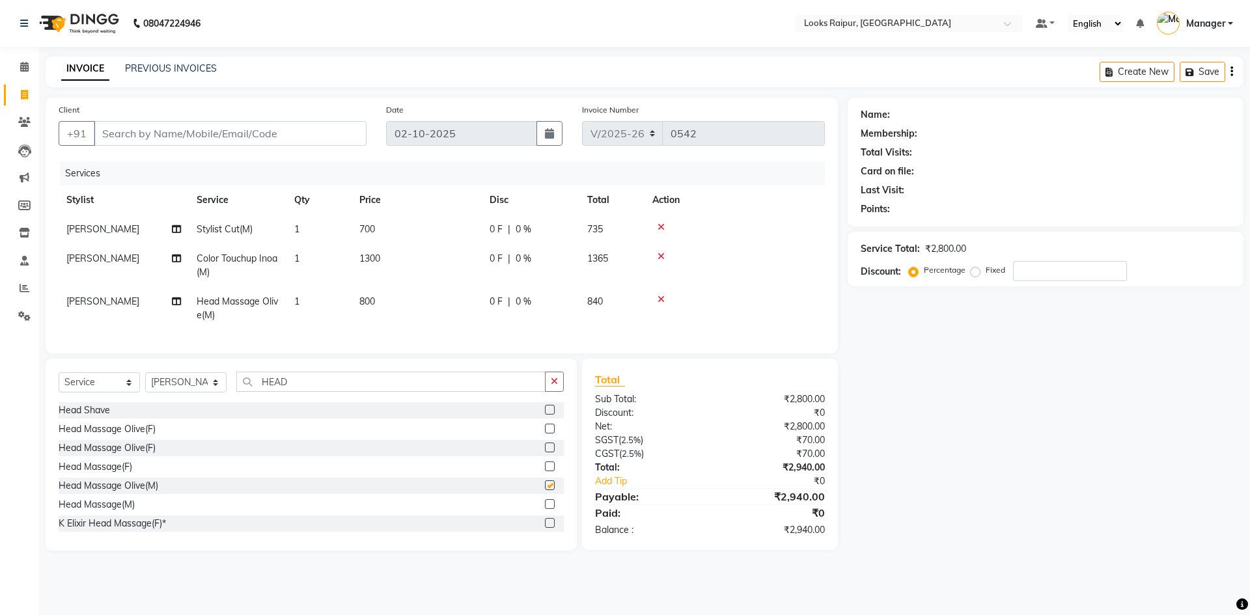
drag, startPoint x: 423, startPoint y: 286, endPoint x: 438, endPoint y: 294, distance: 16.9
click at [434, 292] on tbody "Arif Stylist Cut(M) 1 700 0 F | 0 % 735 Arif Color Touchup Inoa(M) 1 1300 0 F |…" at bounding box center [442, 272] width 766 height 115
checkbox input "false"
click at [390, 308] on td "800" at bounding box center [416, 308] width 130 height 43
select select "85888"
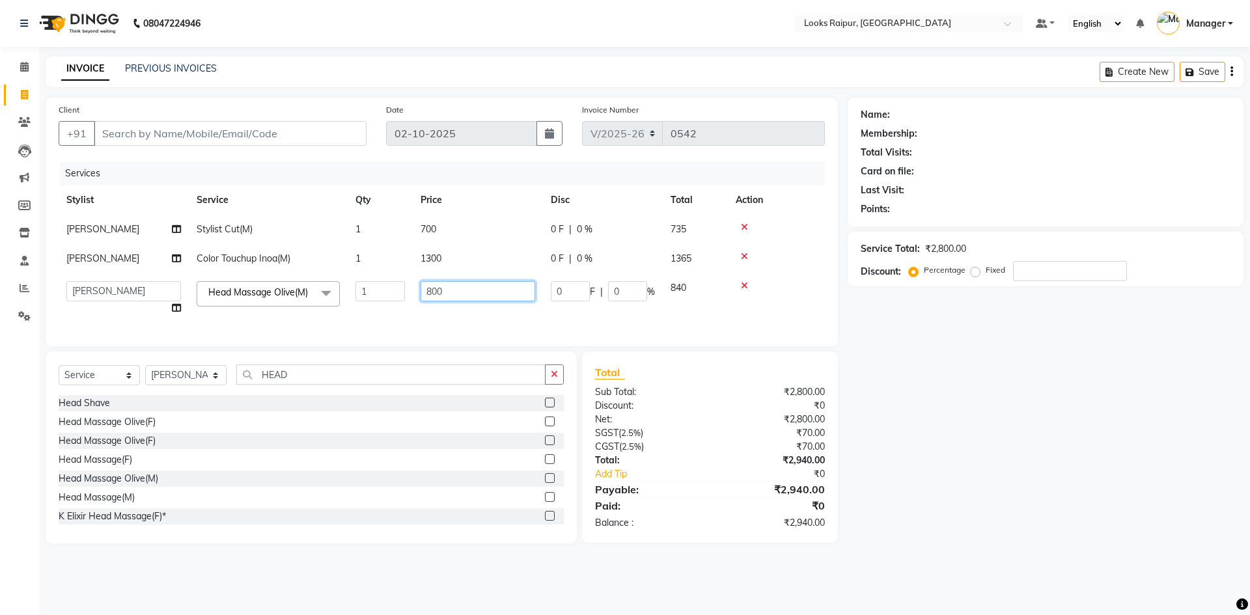
drag, startPoint x: 464, startPoint y: 286, endPoint x: 289, endPoint y: 305, distance: 176.2
click at [289, 305] on tr "Akshay_Pdct Arif Ayan Ayushi Counter_Sales Dheerendra_pdct Dhiraj Hasib Jonny K…" at bounding box center [442, 297] width 766 height 49
type input "1000"
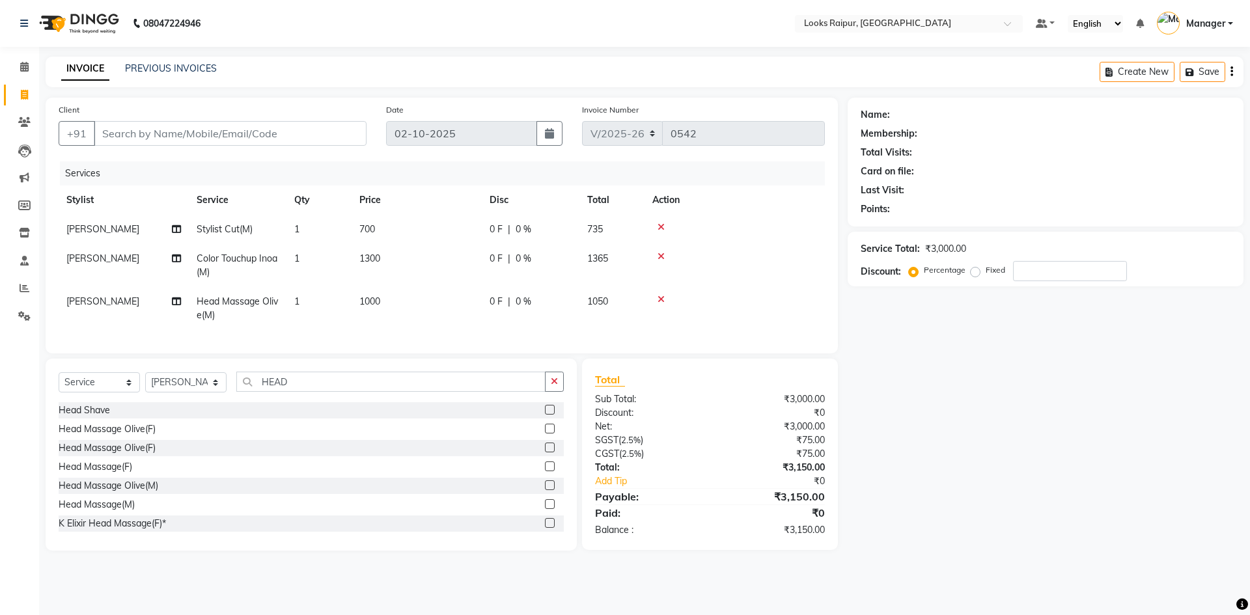
click at [418, 327] on td "1000" at bounding box center [416, 308] width 130 height 43
select select "85888"
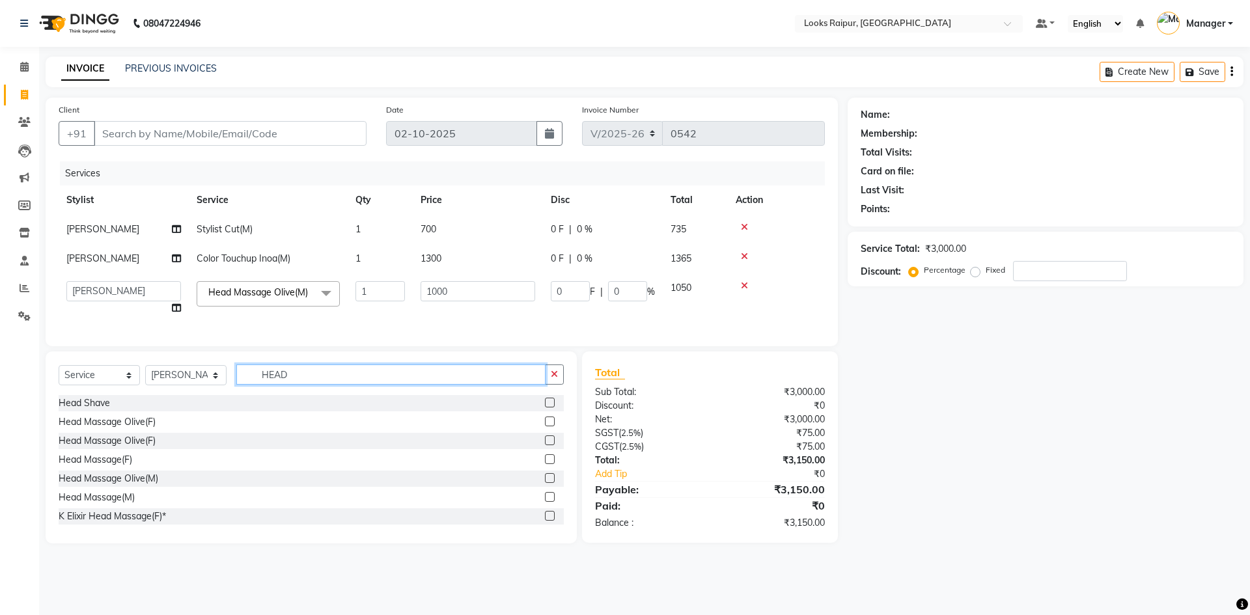
click at [312, 385] on input "HEAD" at bounding box center [390, 374] width 309 height 20
type input "H"
type input "BAC"
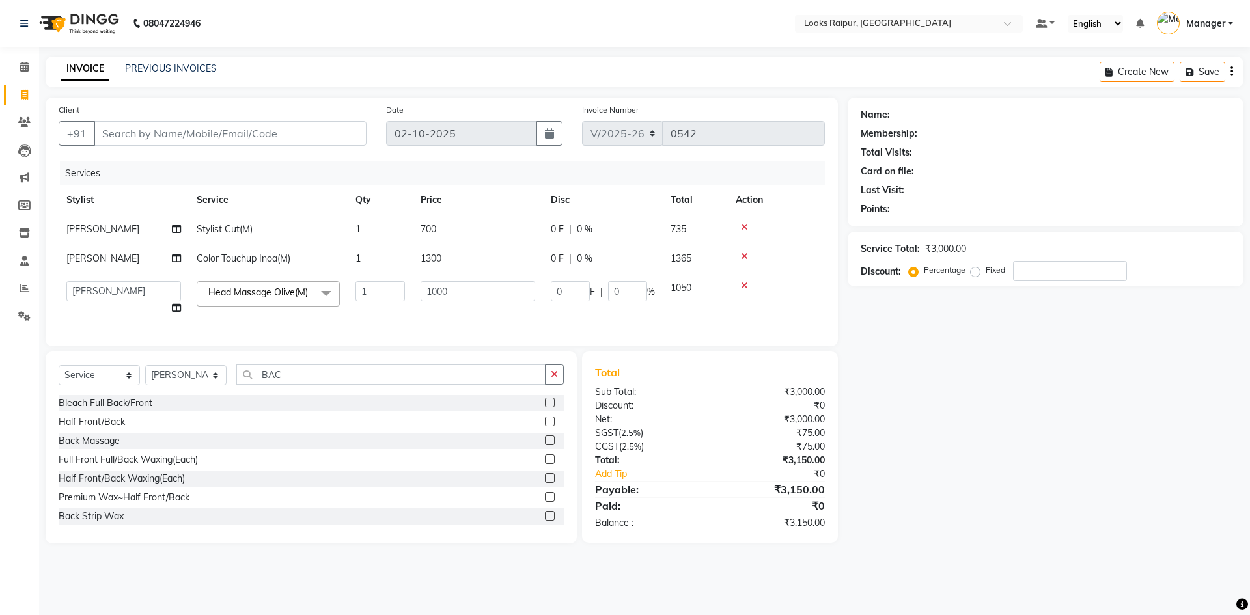
click at [545, 445] on label at bounding box center [550, 440] width 10 height 10
click at [545, 445] on input "checkbox" at bounding box center [549, 441] width 8 height 8
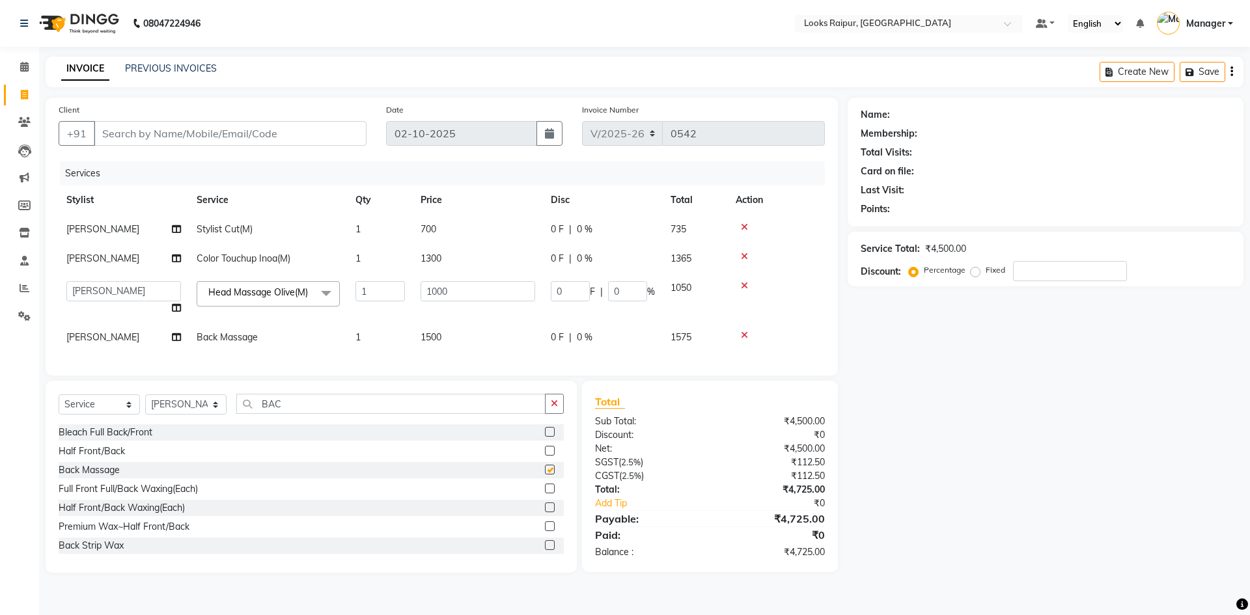
checkbox input "false"
click at [452, 346] on td "1500" at bounding box center [478, 337] width 130 height 29
select select "85888"
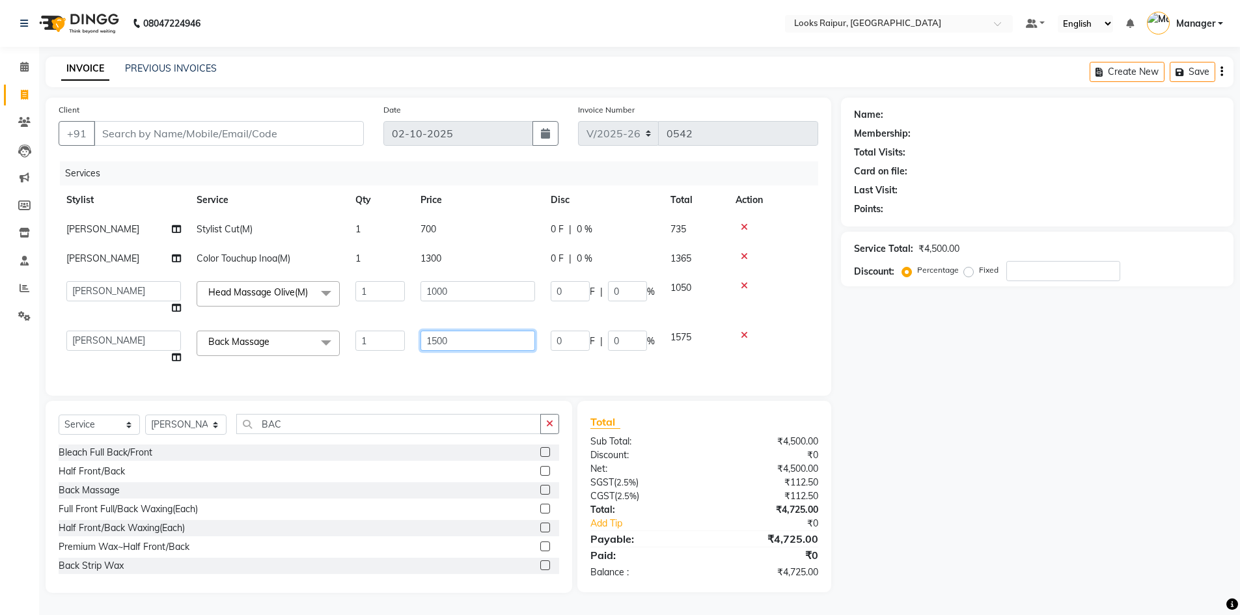
drag, startPoint x: 474, startPoint y: 340, endPoint x: 351, endPoint y: 343, distance: 123.0
click at [351, 343] on tr "Akshay_Pdct Arif Ayan Ayushi Counter_Sales Dheerendra_pdct Dhiraj Hasib Jonny K…" at bounding box center [438, 347] width 759 height 49
type input "1000"
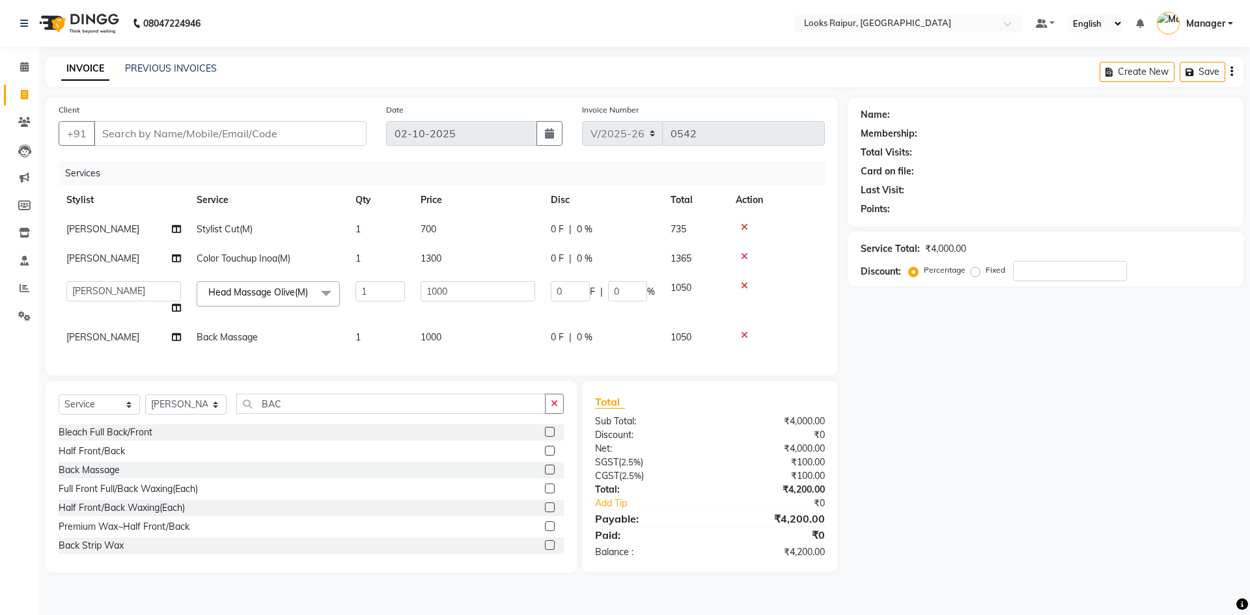
click at [439, 376] on div "Client +91 Date 02-10-2025 Invoice Number V/2025 V/2025-26 0542 Services Stylis…" at bounding box center [442, 237] width 792 height 278
click at [143, 141] on input "Client" at bounding box center [230, 133] width 273 height 25
type input "8"
type input "0"
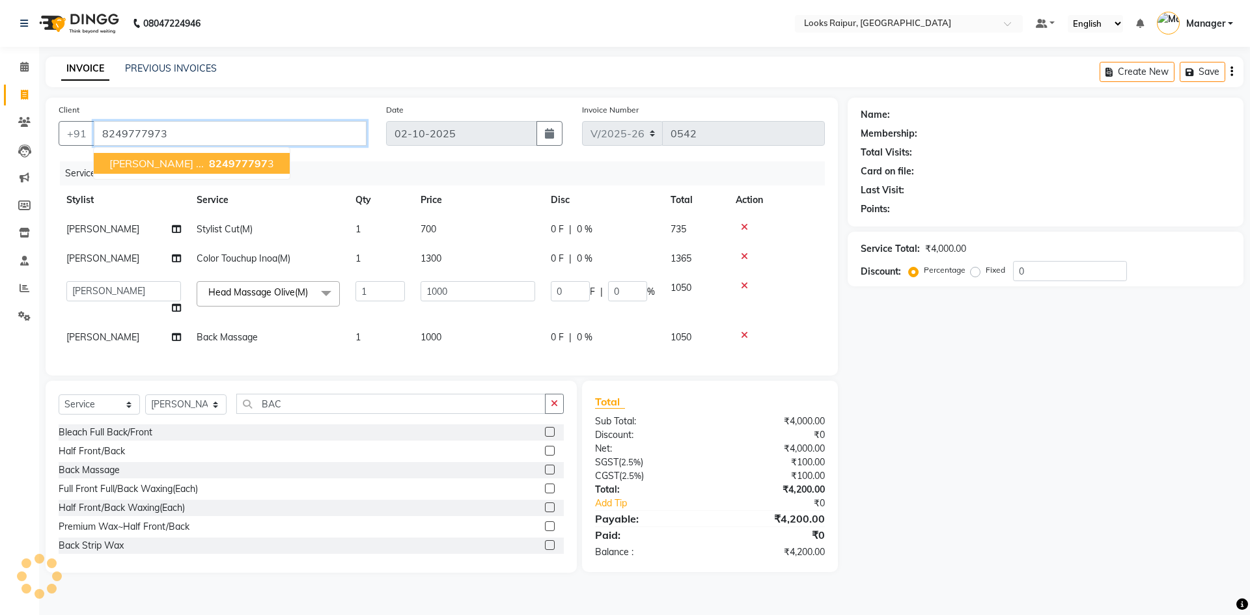
type input "8249777973"
select select "1: Object"
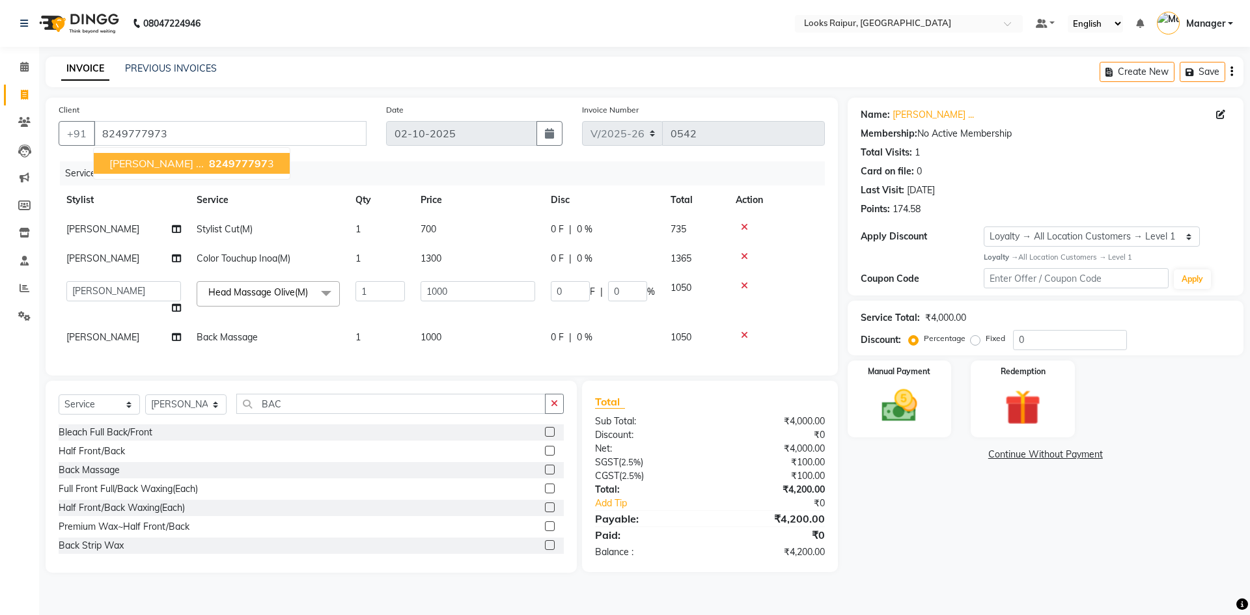
click at [181, 171] on button "Akhil ... 824977797 3" at bounding box center [192, 163] width 196 height 21
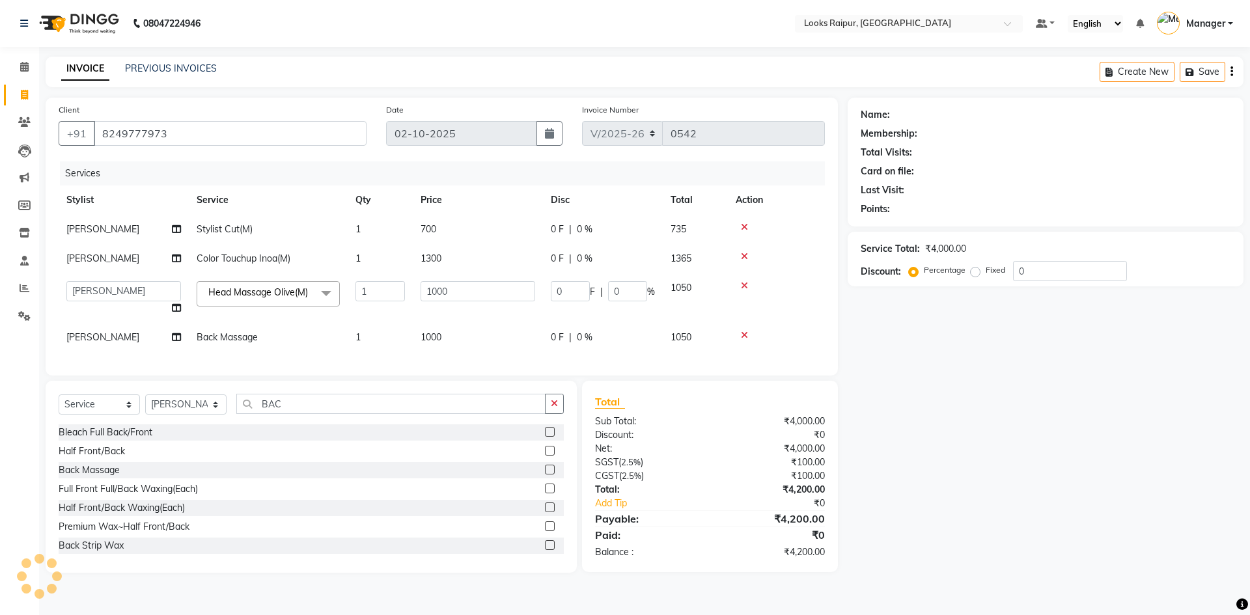
select select "1: Object"
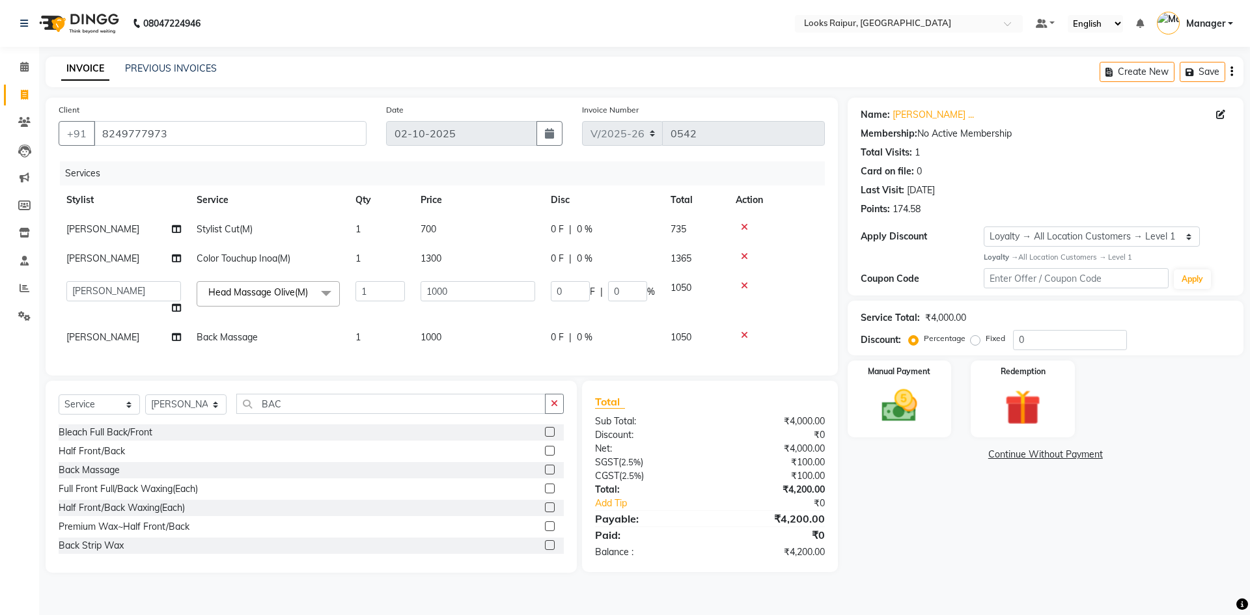
click at [448, 231] on td "700" at bounding box center [478, 229] width 130 height 29
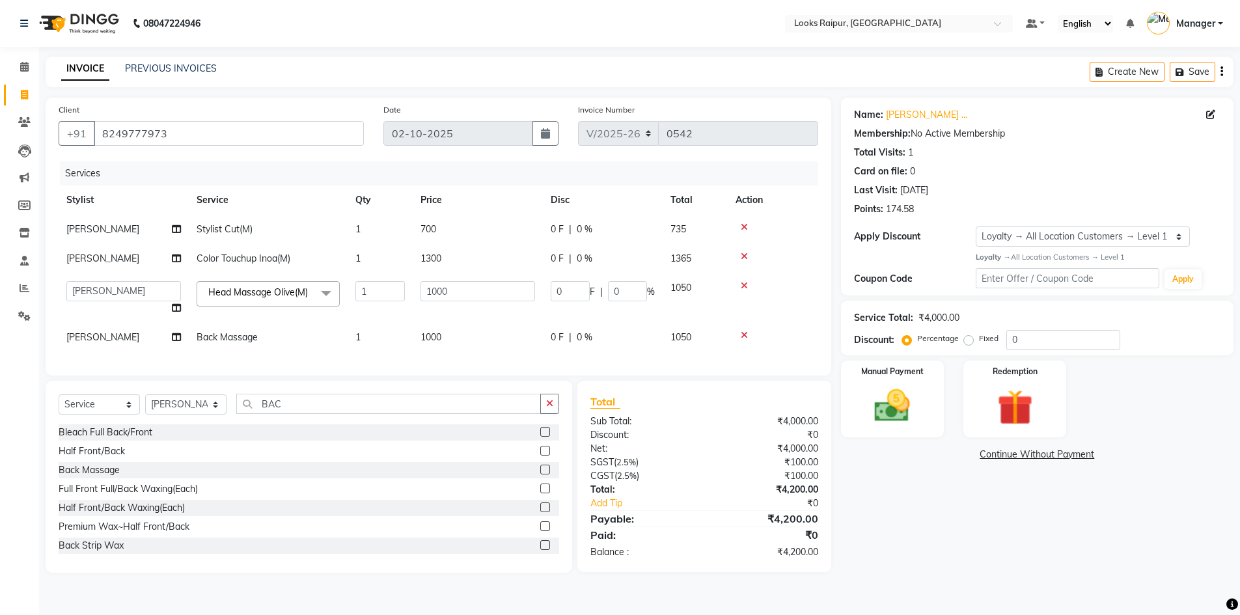
select select "85888"
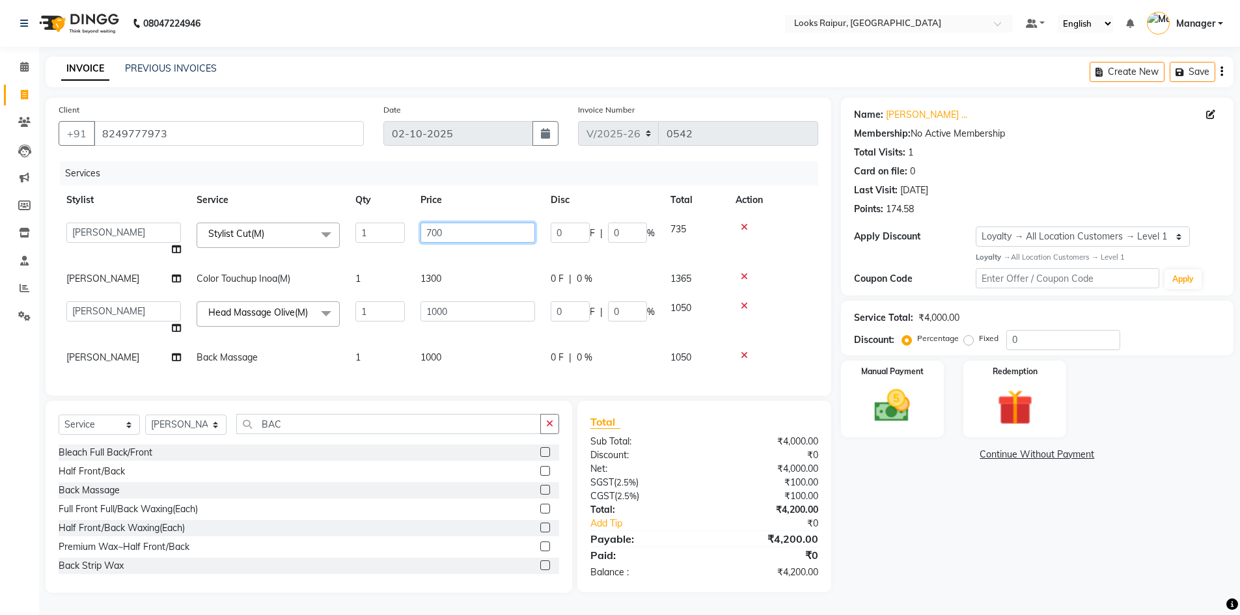
drag, startPoint x: 474, startPoint y: 227, endPoint x: 399, endPoint y: 236, distance: 75.3
click at [399, 236] on tr "Akshay_Pdct Arif Ayan Ayushi Counter_Sales Dheerendra_pdct Dhiraj Hasib Jonny K…" at bounding box center [438, 239] width 759 height 49
type input "746"
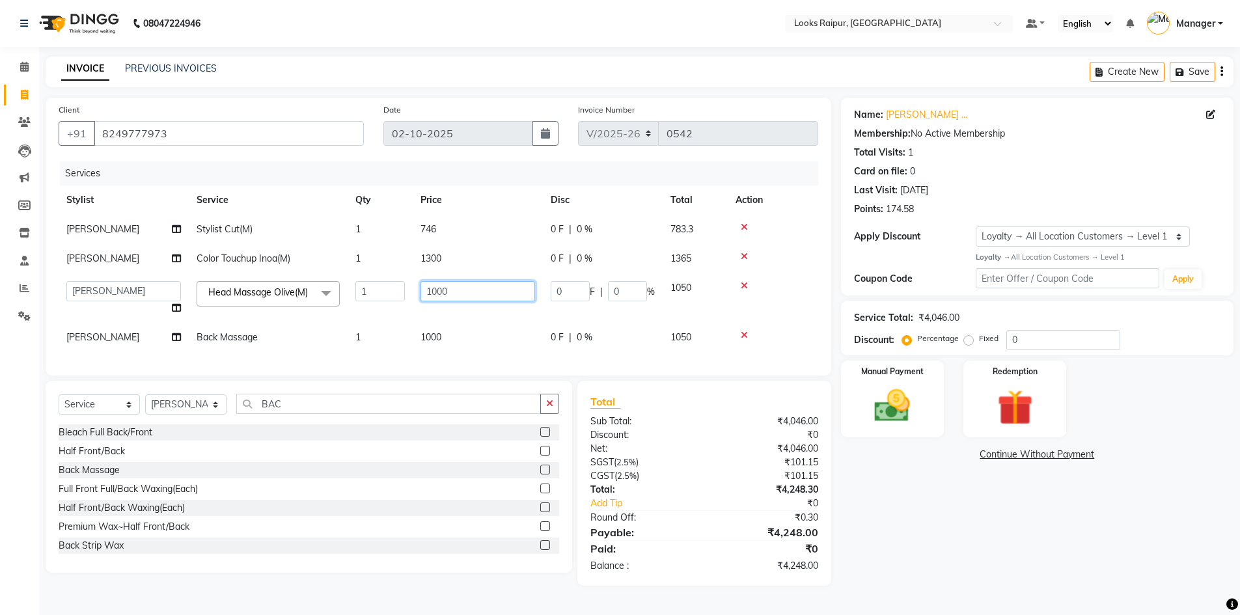
drag, startPoint x: 476, startPoint y: 278, endPoint x: 466, endPoint y: 281, distance: 10.3
click at [478, 281] on tbody "Arif Stylist Cut(M) 1 746 0 F | 0 % 783.3 Arif Color Touchup Inoa(M) 1 1300 0 F…" at bounding box center [438, 283] width 759 height 137
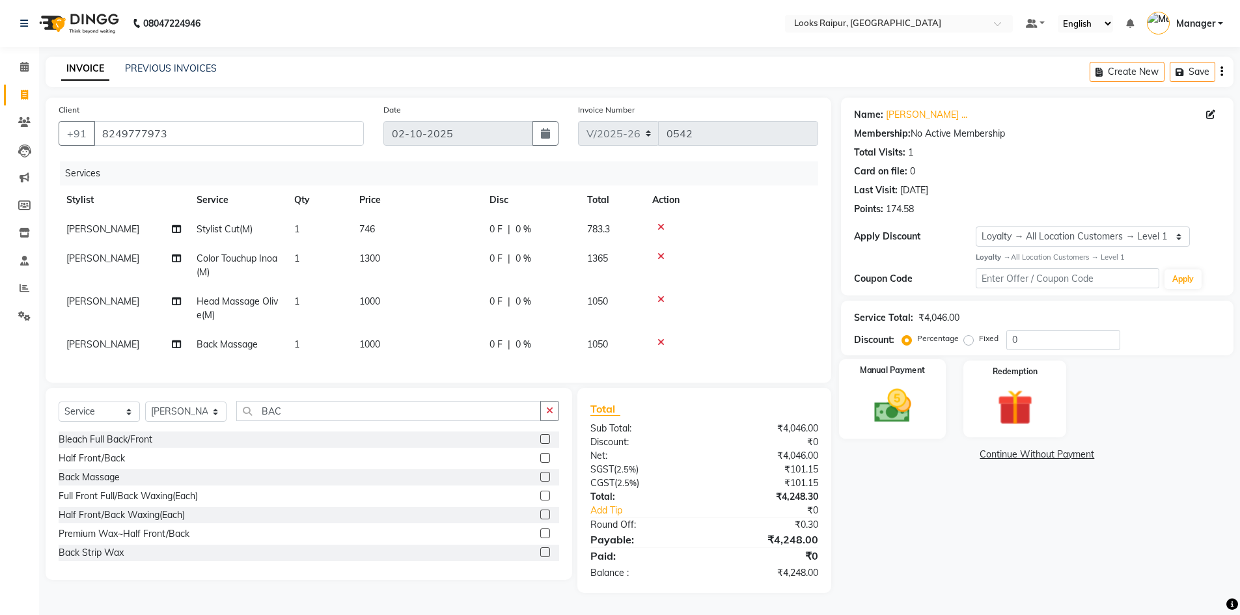
click at [899, 394] on img at bounding box center [892, 406] width 60 height 42
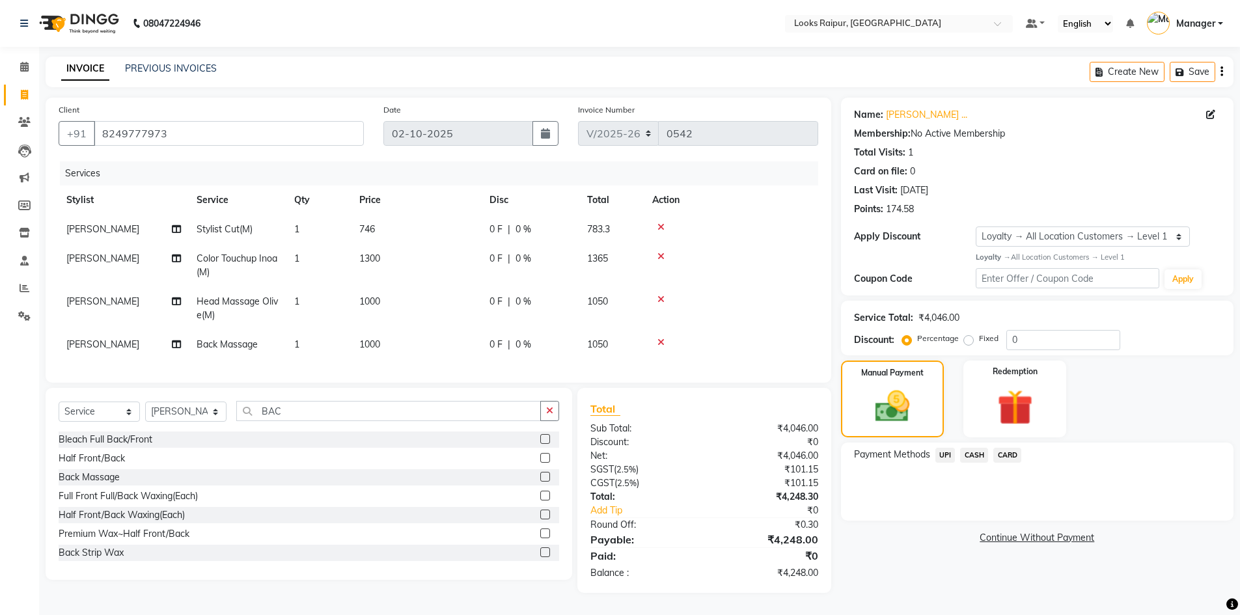
click at [974, 452] on span "CASH" at bounding box center [974, 455] width 28 height 15
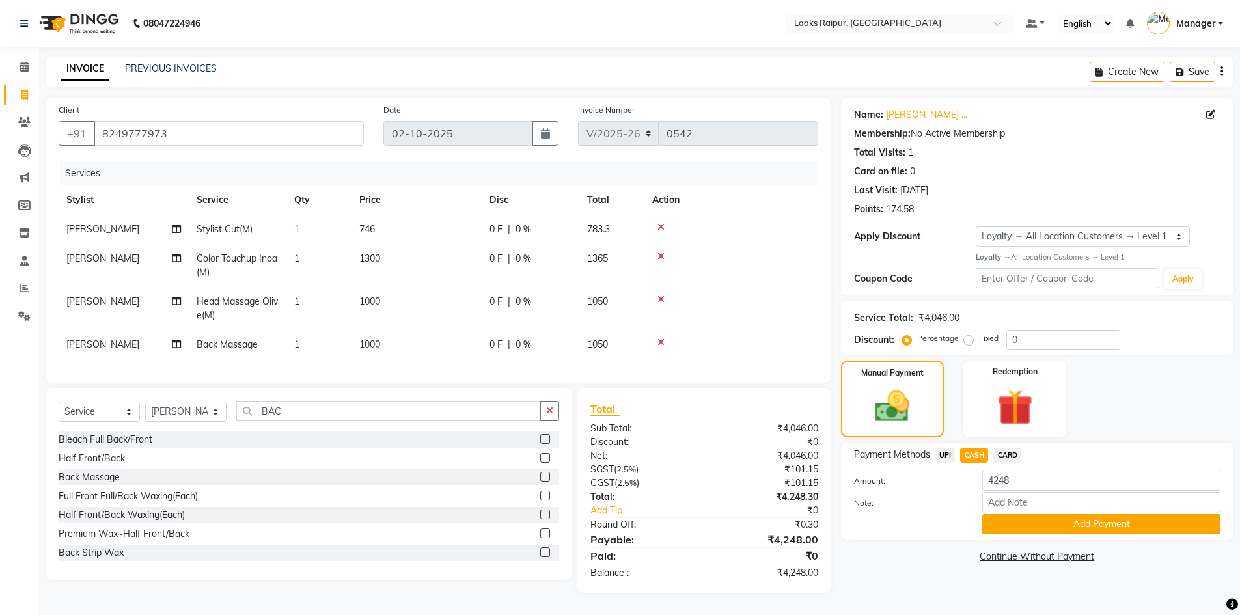
click at [940, 448] on span "UPI" at bounding box center [945, 455] width 20 height 15
click at [1048, 518] on button "Add Payment" at bounding box center [1101, 524] width 238 height 20
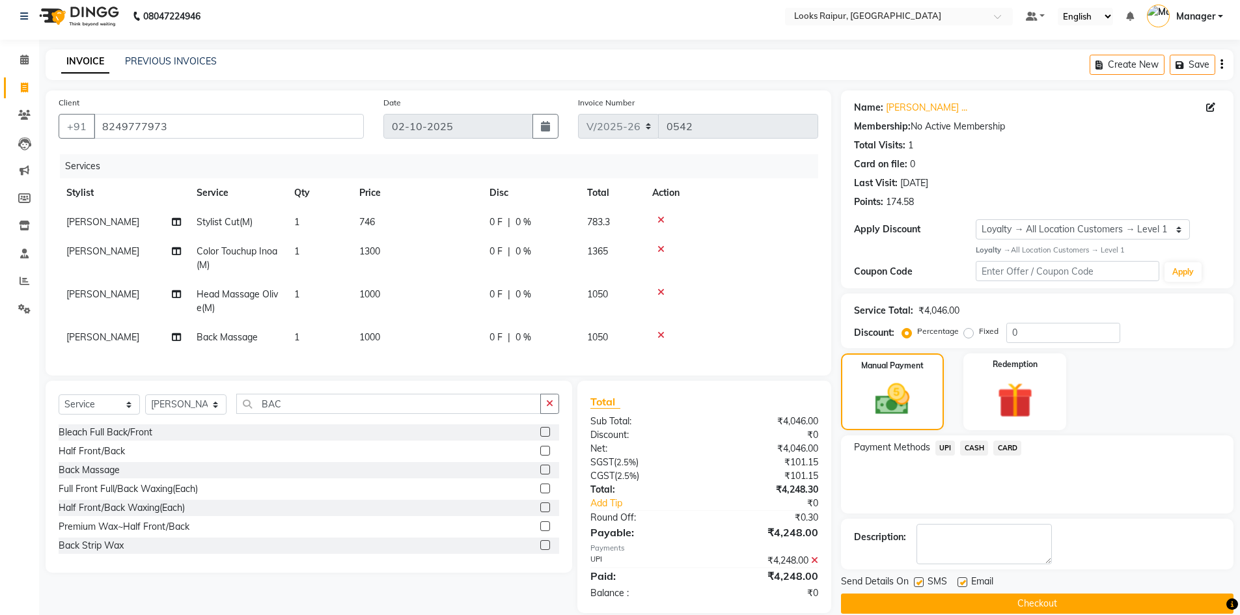
scroll to position [99, 0]
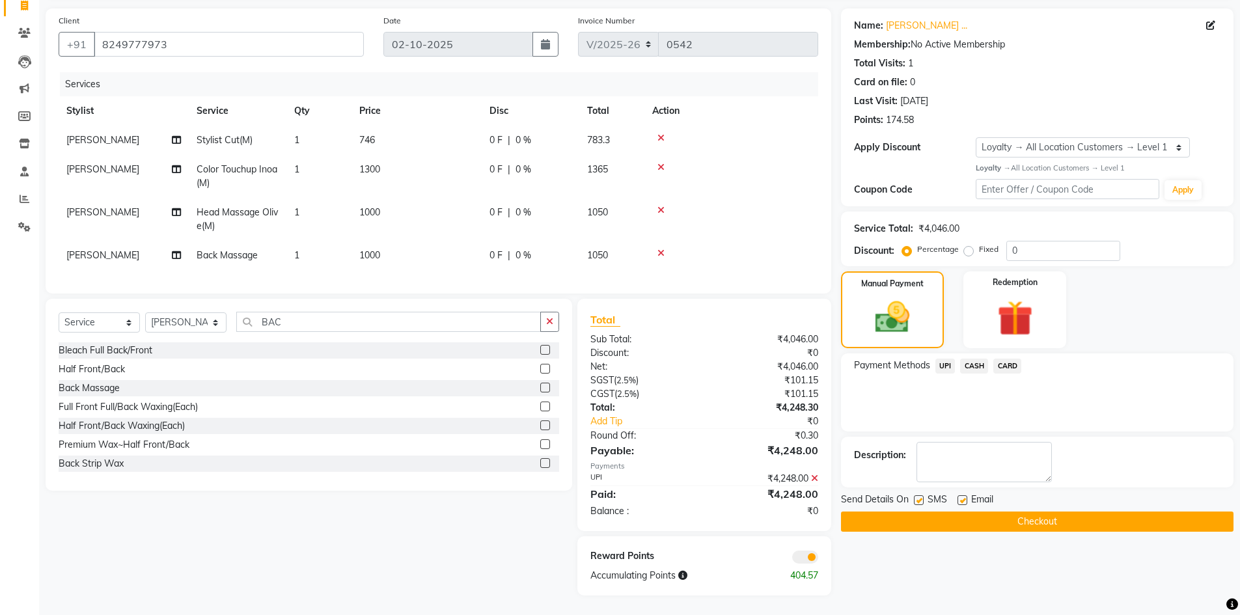
click at [1039, 516] on button "Checkout" at bounding box center [1037, 522] width 392 height 20
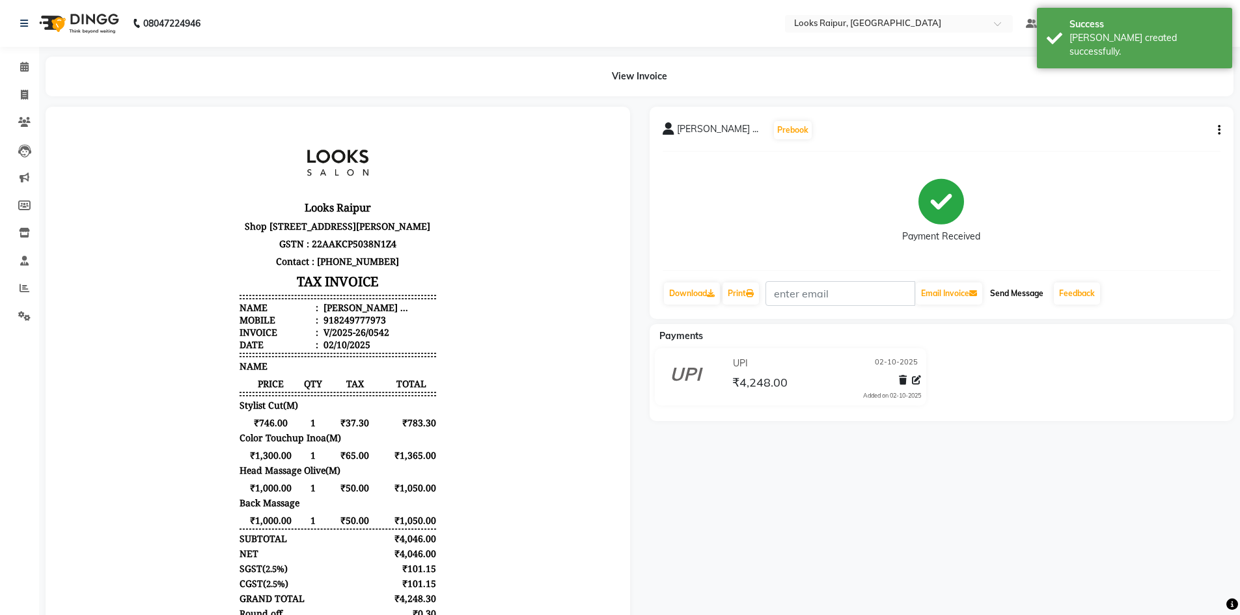
click at [1013, 292] on button "Send Message" at bounding box center [1017, 293] width 64 height 22
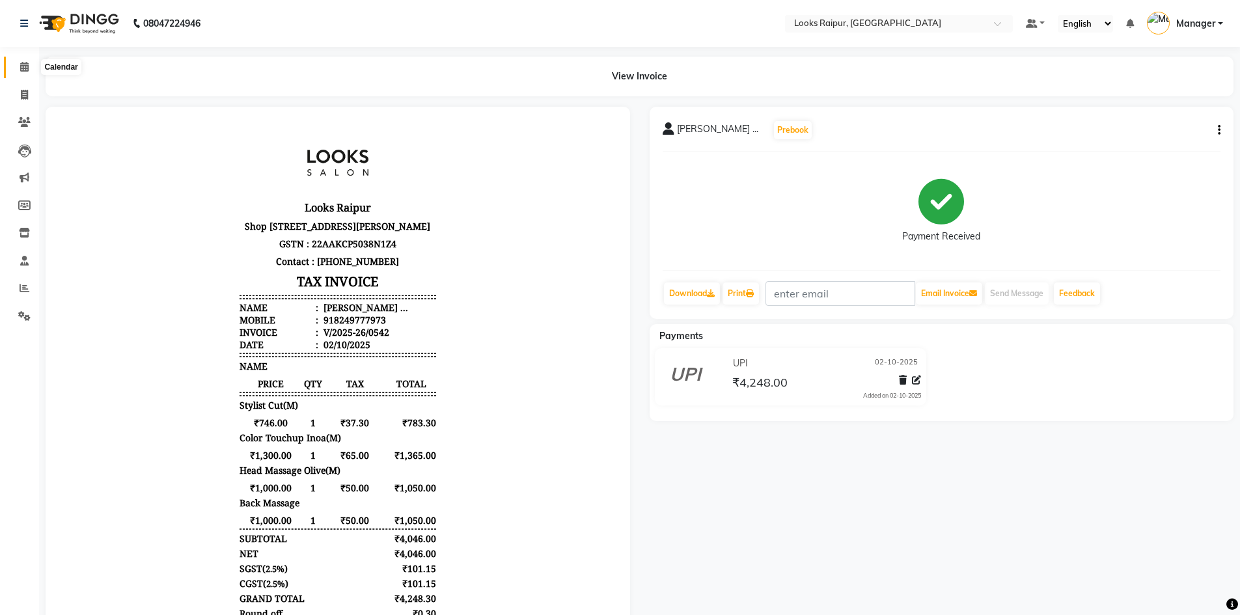
click at [23, 70] on icon at bounding box center [24, 67] width 8 height 10
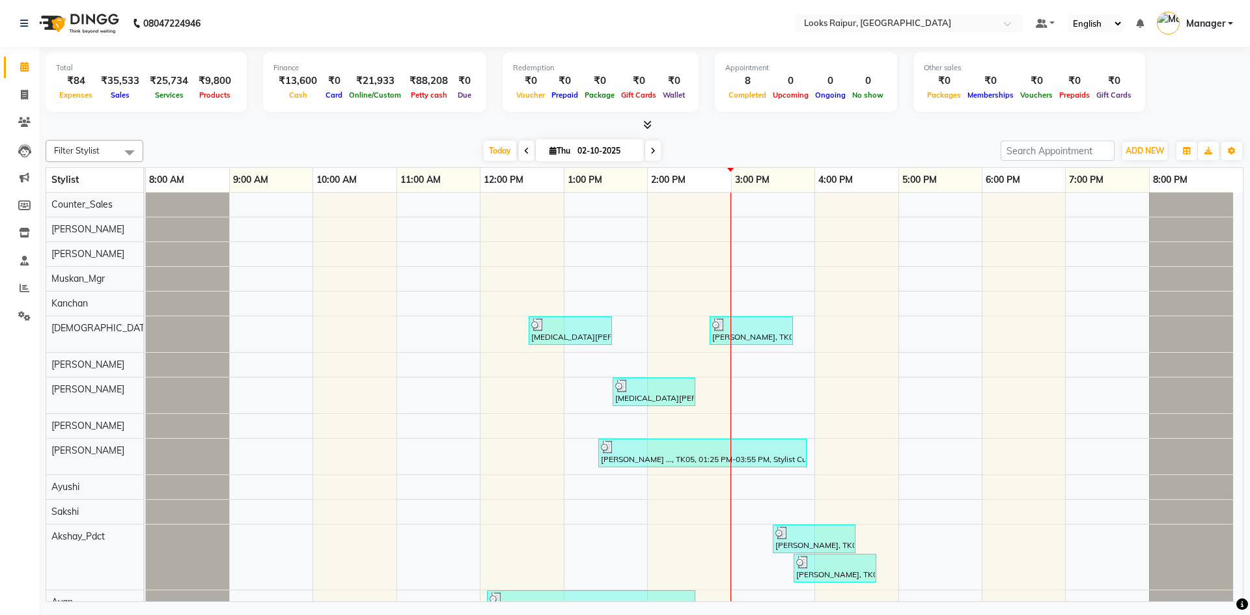
click at [645, 129] on icon at bounding box center [647, 125] width 8 height 10
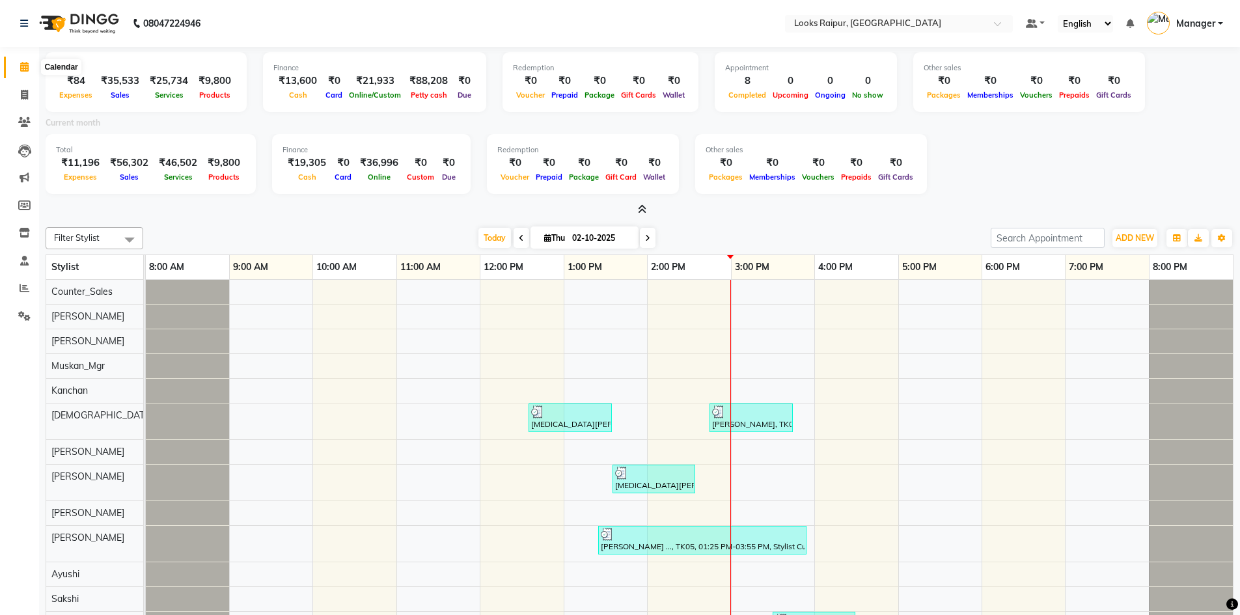
click at [22, 63] on icon at bounding box center [24, 67] width 8 height 10
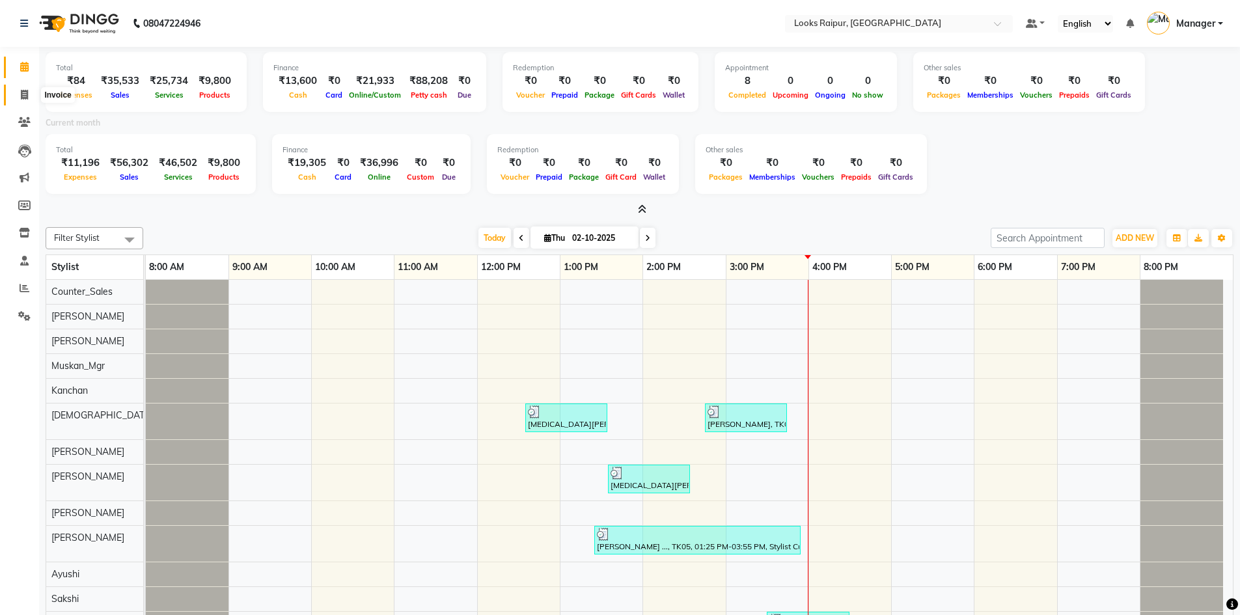
click at [21, 96] on icon at bounding box center [24, 95] width 7 height 10
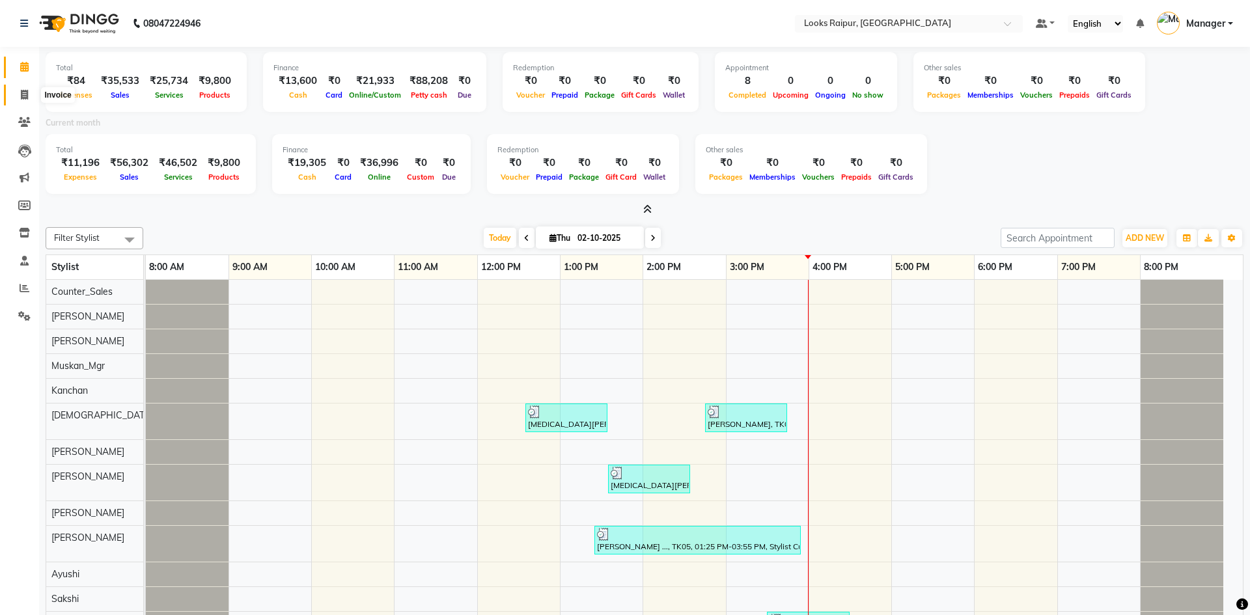
select select "8606"
select select "service"
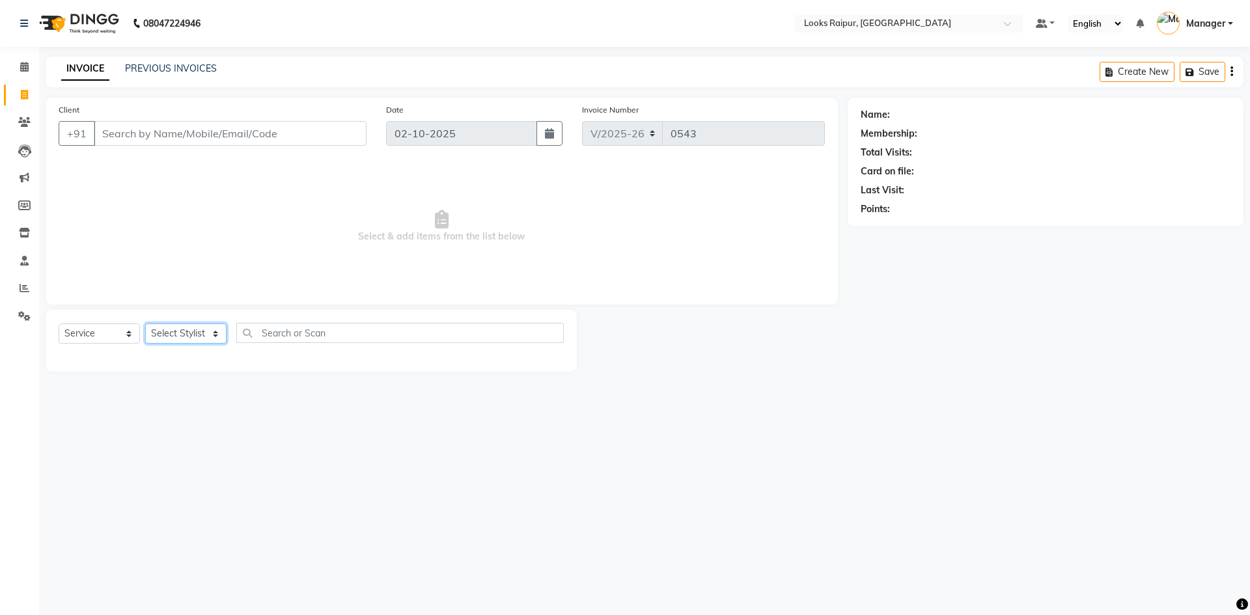
click at [212, 333] on select "Select Stylist Akshay_Pdct Arif Ayan Ayushi Counter_Sales Dheerendra_pdct Dhira…" at bounding box center [185, 333] width 81 height 20
select select "89280"
click at [145, 323] on select "Select Stylist Akshay_Pdct Arif Ayan Ayushi Counter_Sales Dheerendra_pdct Dhira…" at bounding box center [185, 333] width 81 height 20
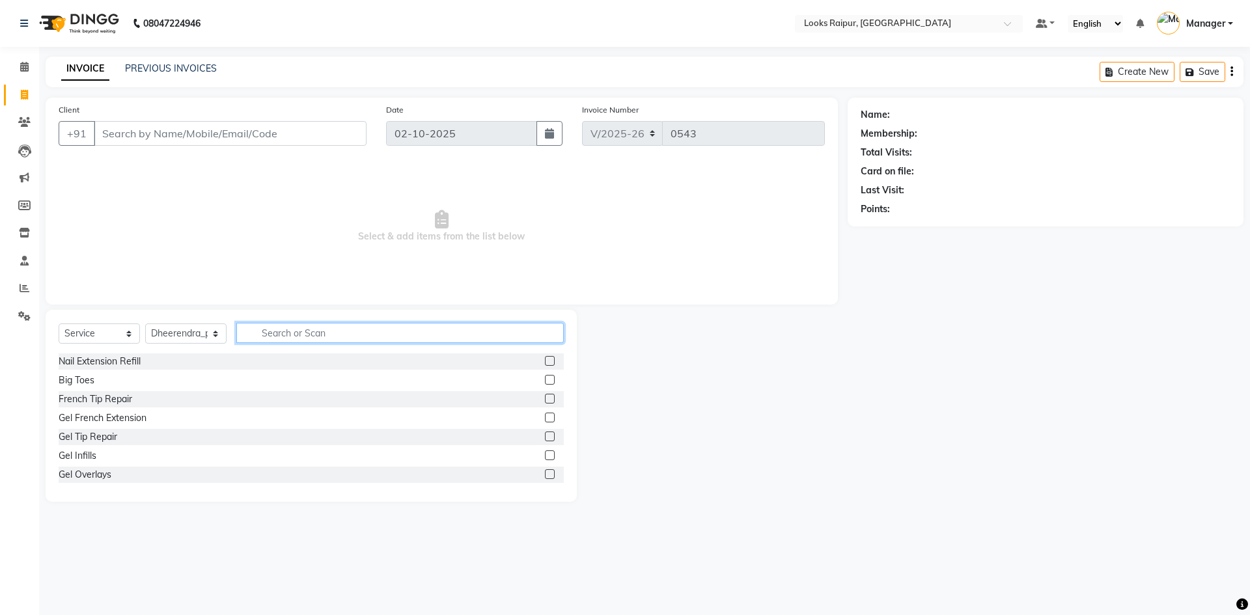
click at [272, 342] on input "text" at bounding box center [399, 333] width 327 height 20
type input "FOOT"
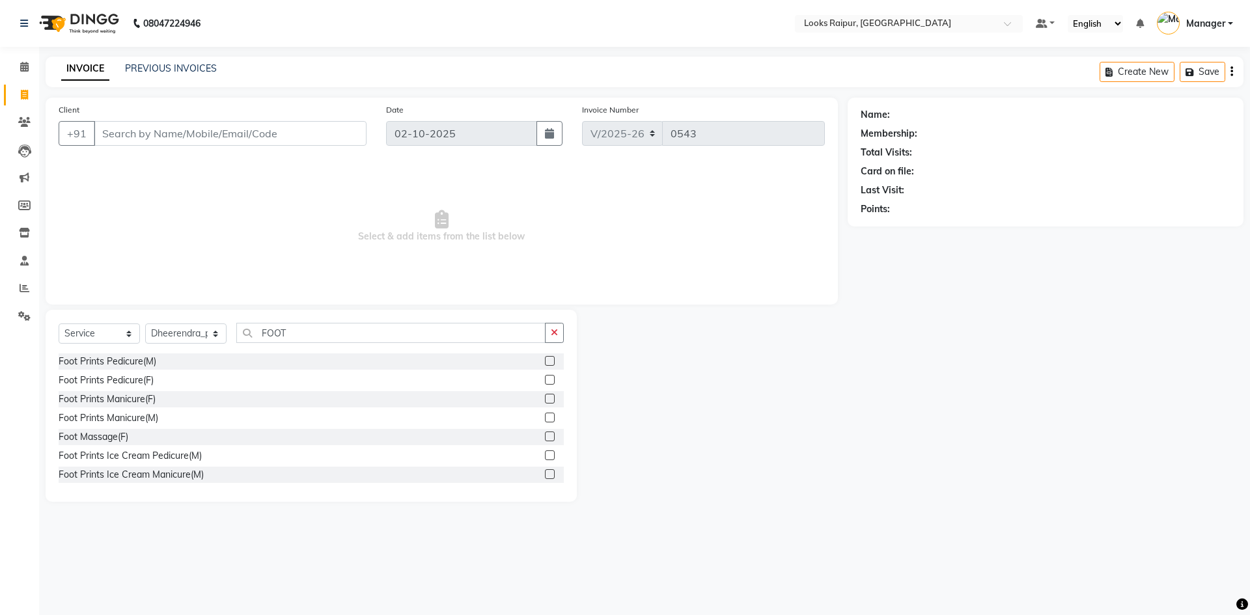
click at [545, 381] on label at bounding box center [550, 380] width 10 height 10
click at [545, 381] on input "checkbox" at bounding box center [549, 380] width 8 height 8
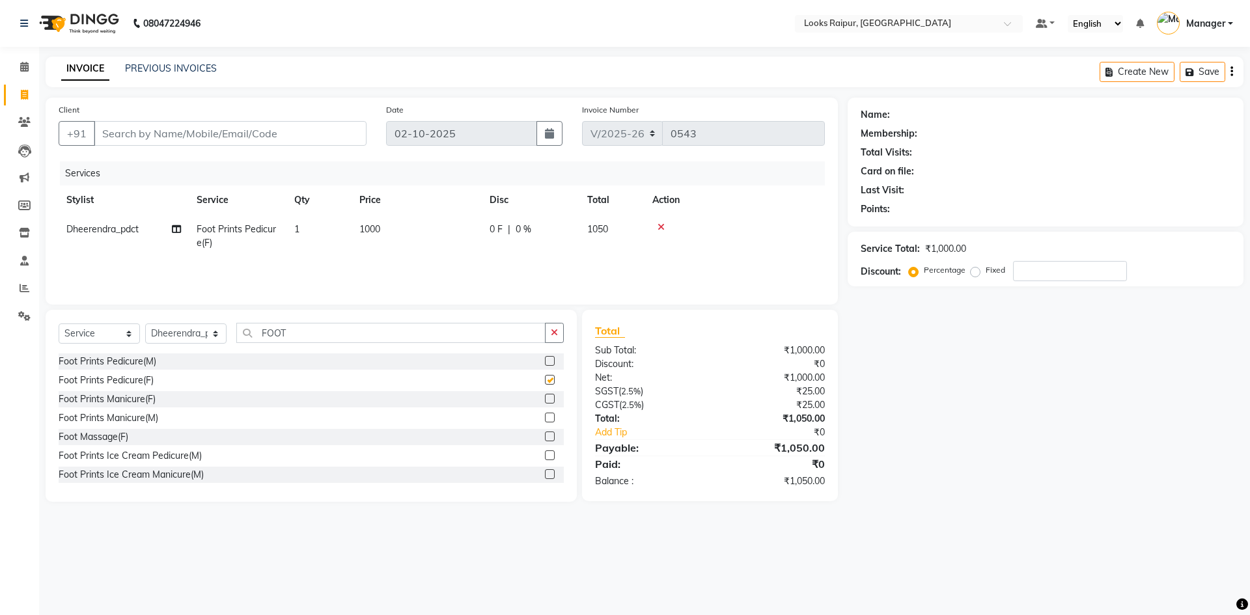
checkbox input "false"
click at [204, 330] on select "Select Stylist Akshay_Pdct Arif Ayan Ayushi Counter_Sales Dheerendra_pdct Dhira…" at bounding box center [185, 333] width 81 height 20
select select "85877"
click at [145, 323] on select "Select Stylist Akshay_Pdct Arif Ayan Ayushi Counter_Sales Dheerendra_pdct Dhira…" at bounding box center [185, 333] width 81 height 20
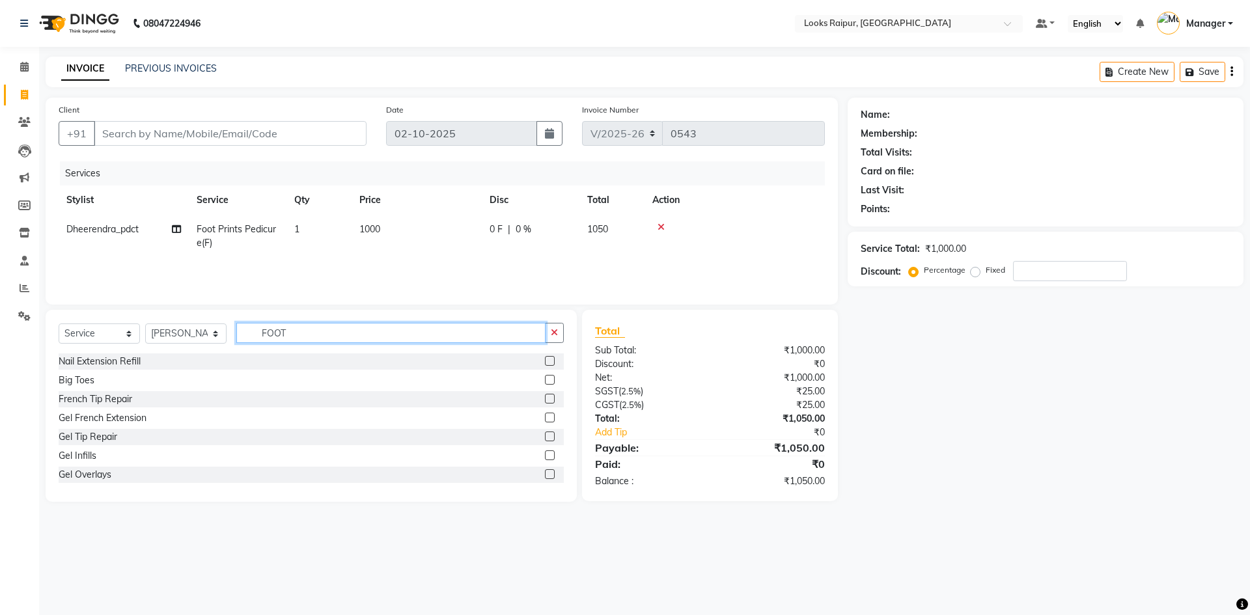
click at [301, 332] on input "FOOT" at bounding box center [390, 333] width 309 height 20
type input "F"
click at [287, 329] on input "SPA" at bounding box center [390, 333] width 309 height 20
type input "S"
type input "RIT"
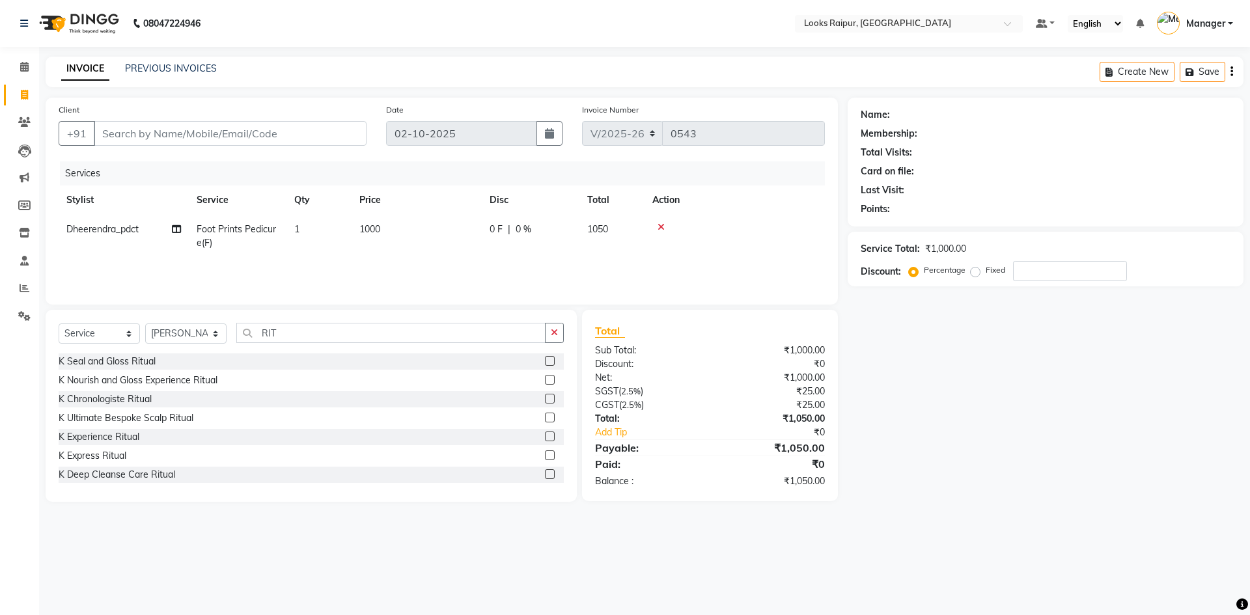
click at [545, 357] on label at bounding box center [550, 361] width 10 height 10
click at [545, 357] on input "checkbox" at bounding box center [549, 361] width 8 height 8
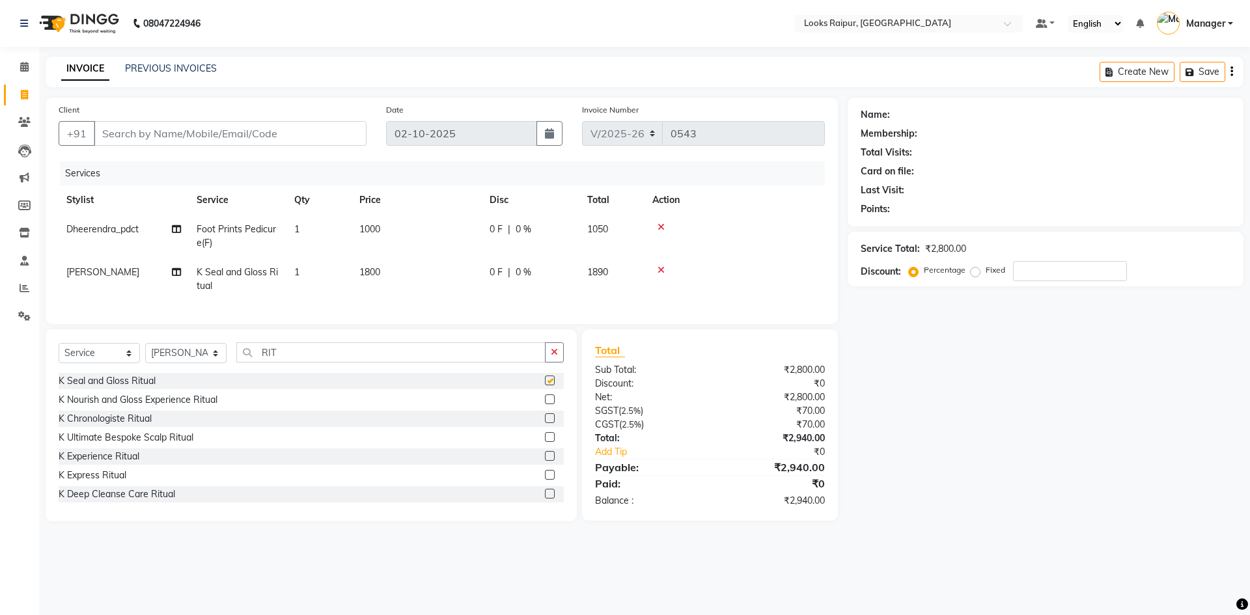
checkbox input "false"
click at [413, 269] on td "1800" at bounding box center [416, 279] width 130 height 43
select select "85877"
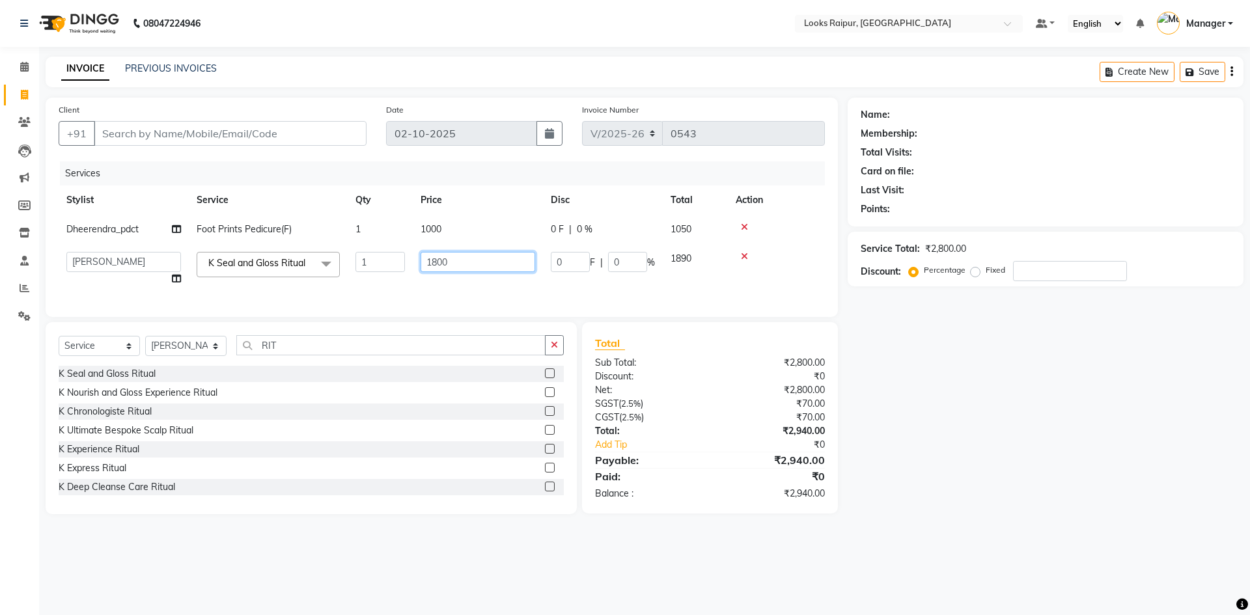
drag, startPoint x: 450, startPoint y: 264, endPoint x: 360, endPoint y: 279, distance: 91.7
click at [360, 279] on tr "Akshay_Pdct Arif Ayan Ayushi Counter_Sales Dheerendra_pdct Dhiraj Hasib Jonny K…" at bounding box center [442, 268] width 766 height 49
type input "4200"
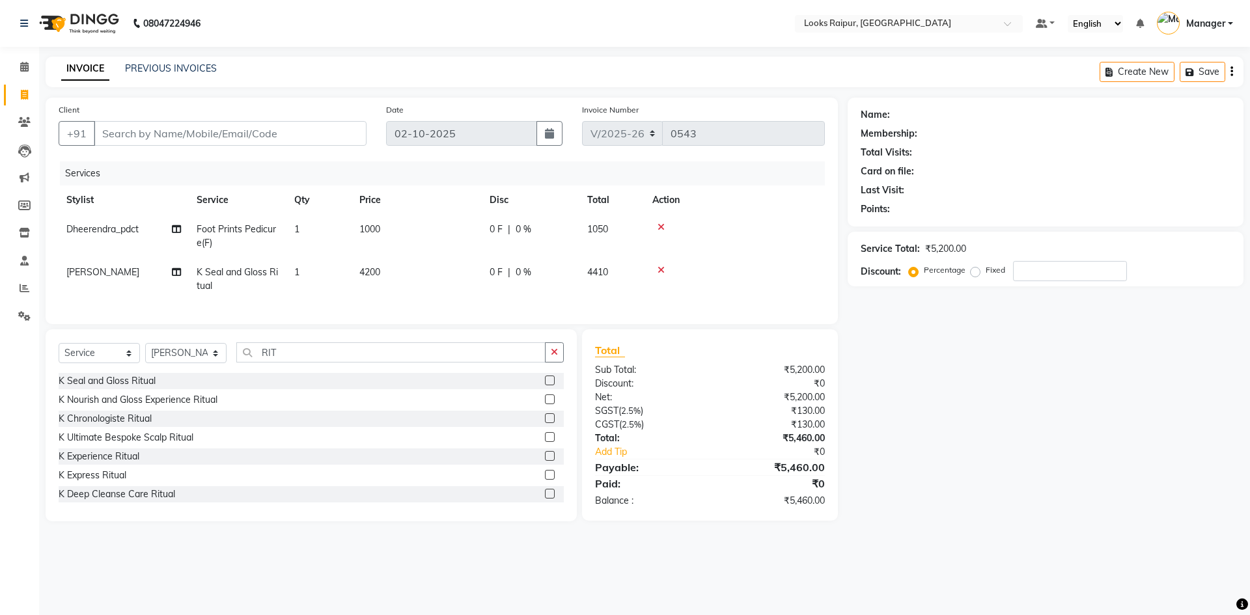
drag, startPoint x: 430, startPoint y: 288, endPoint x: 0, endPoint y: 178, distance: 443.4
click at [427, 284] on td "4200" at bounding box center [416, 279] width 130 height 43
select select "85877"
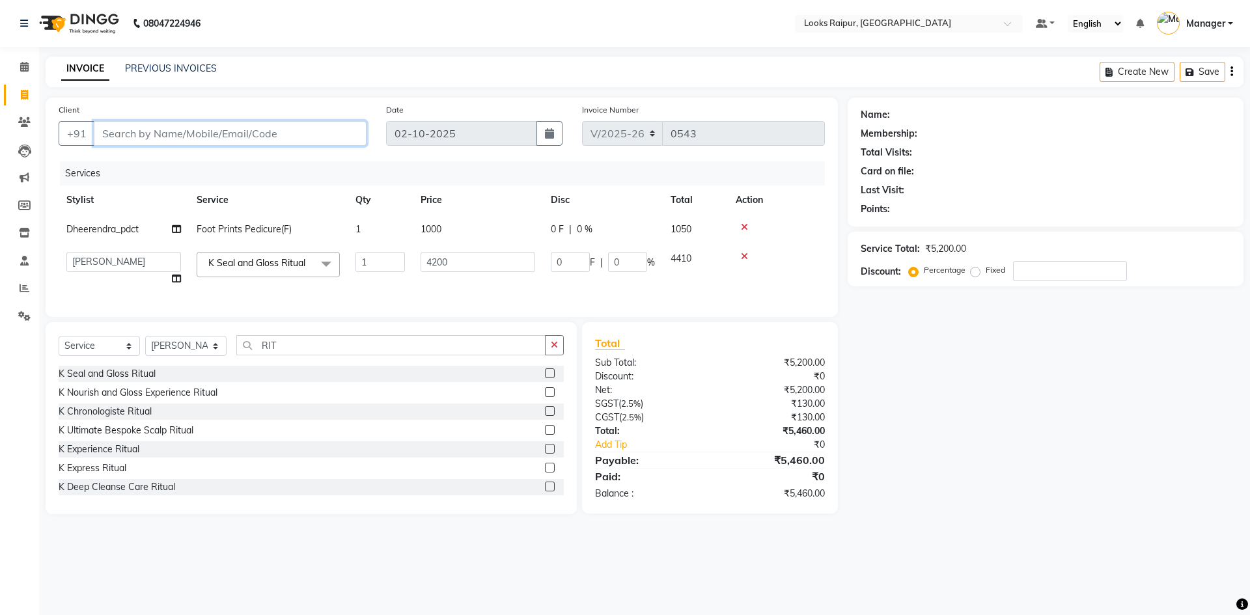
click at [123, 133] on input "Client" at bounding box center [230, 133] width 273 height 25
type input "8"
type input "0"
type input "8394934575"
click at [335, 140] on button "Add Client" at bounding box center [332, 133] width 67 height 25
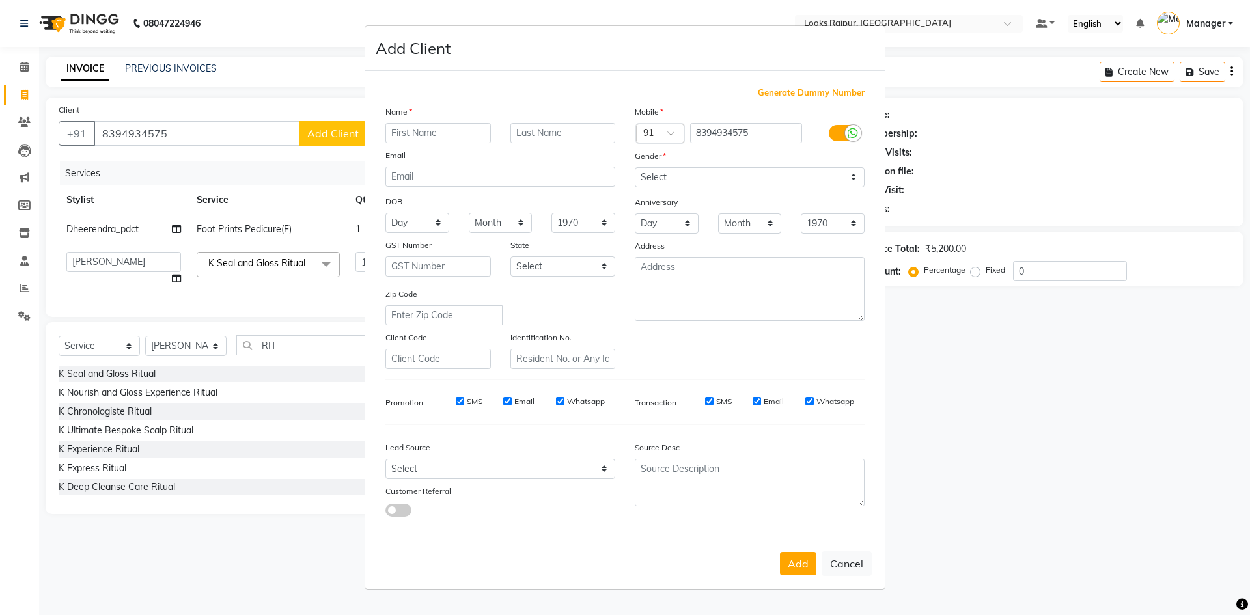
click at [407, 128] on input "text" at bounding box center [437, 133] width 105 height 20
type input "ANJALI"
click at [856, 183] on select "Select Male Female Other Prefer Not To Say" at bounding box center [750, 177] width 230 height 20
select select "female"
click at [635, 167] on select "Select Male Female Other Prefer Not To Say" at bounding box center [750, 177] width 230 height 20
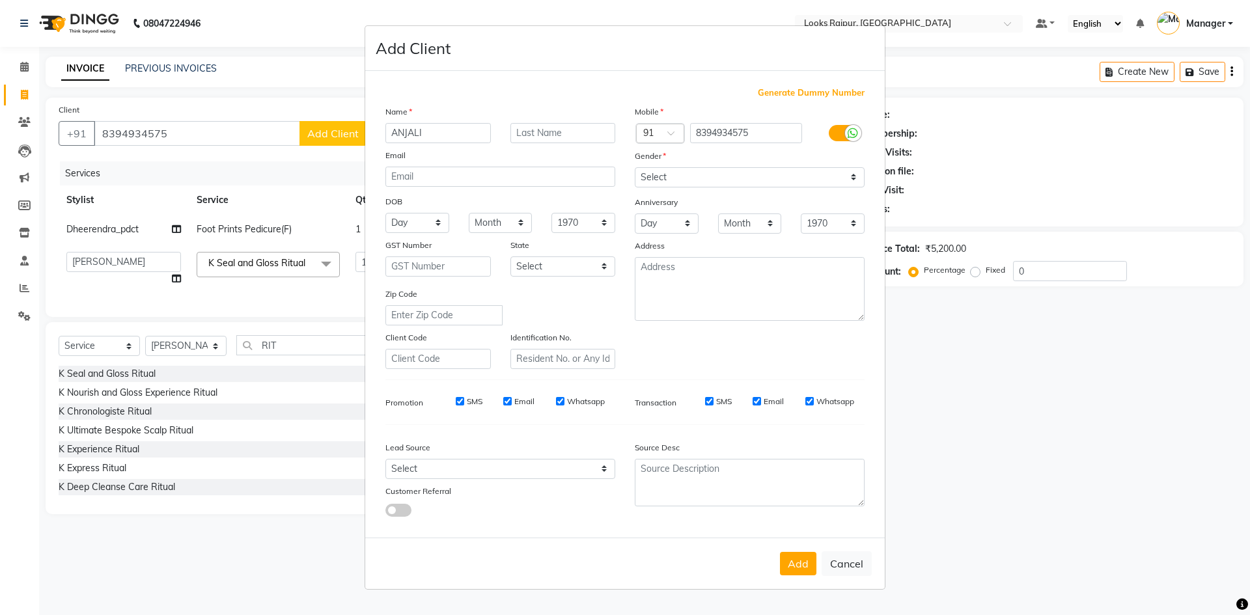
click at [789, 577] on div "Add Cancel" at bounding box center [624, 563] width 519 height 51
click at [795, 567] on button "Add" at bounding box center [798, 563] width 36 height 23
select select
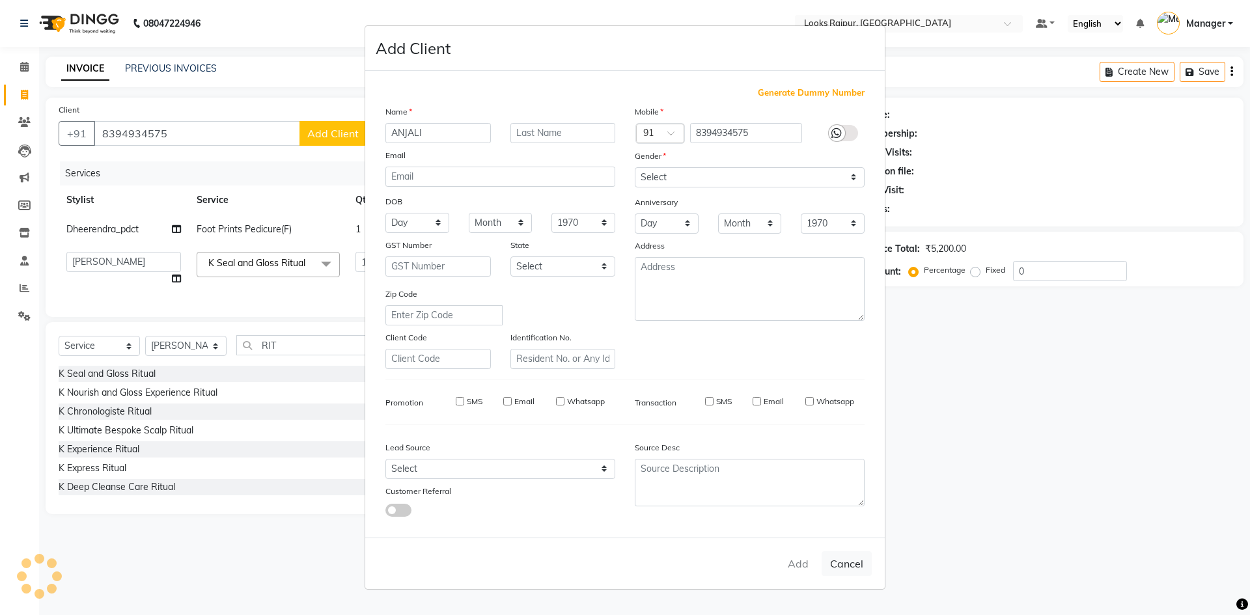
select select
checkbox input "false"
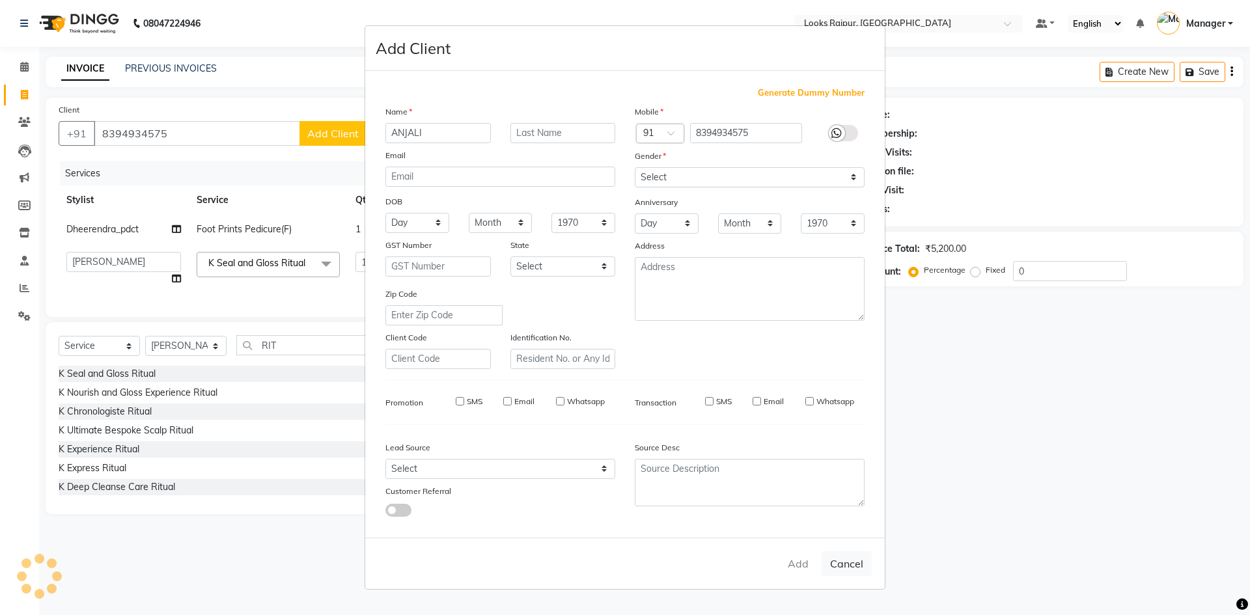
checkbox input "false"
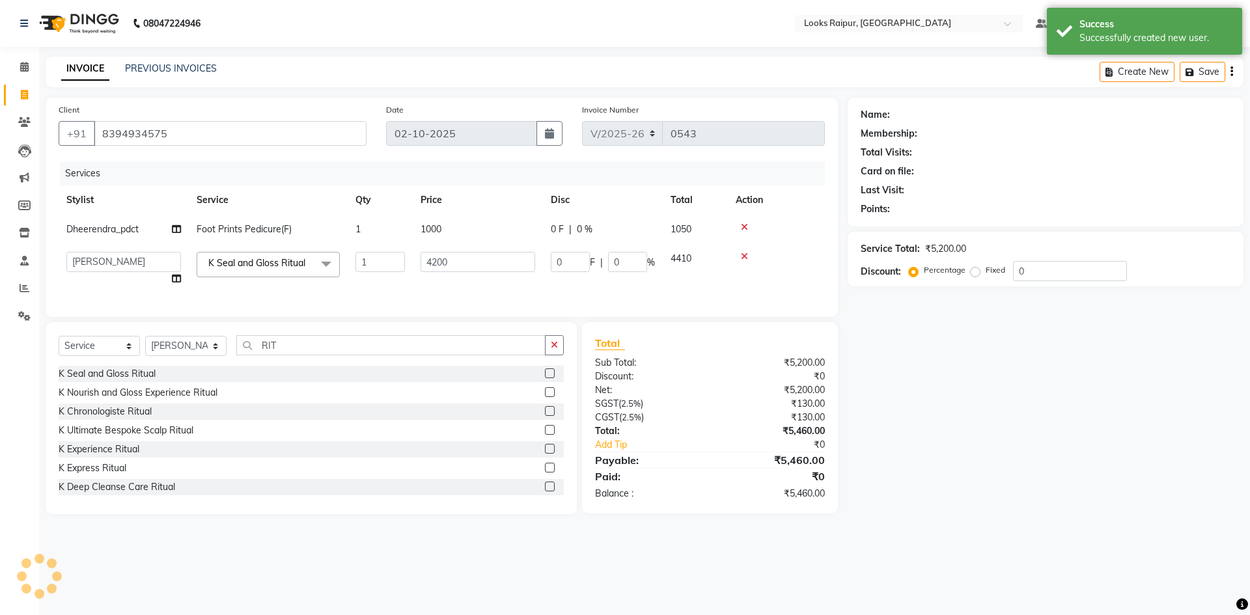
select select "1: Object"
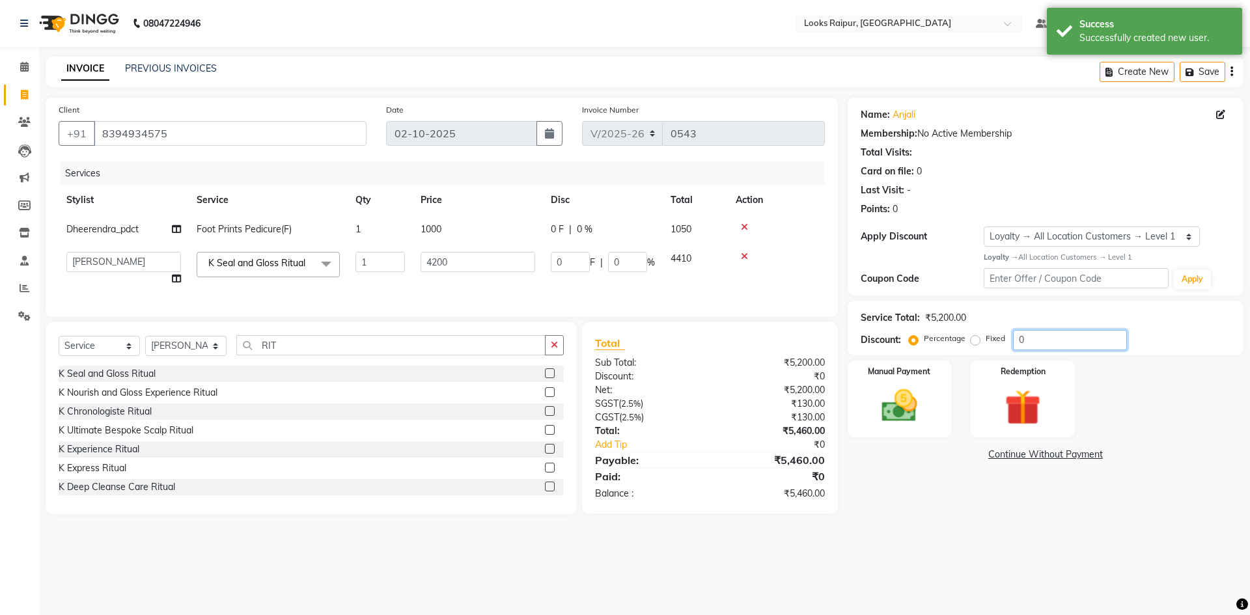
click at [1033, 344] on input "0" at bounding box center [1070, 340] width 114 height 20
type input "2"
type input "84"
type input "2"
type input "20"
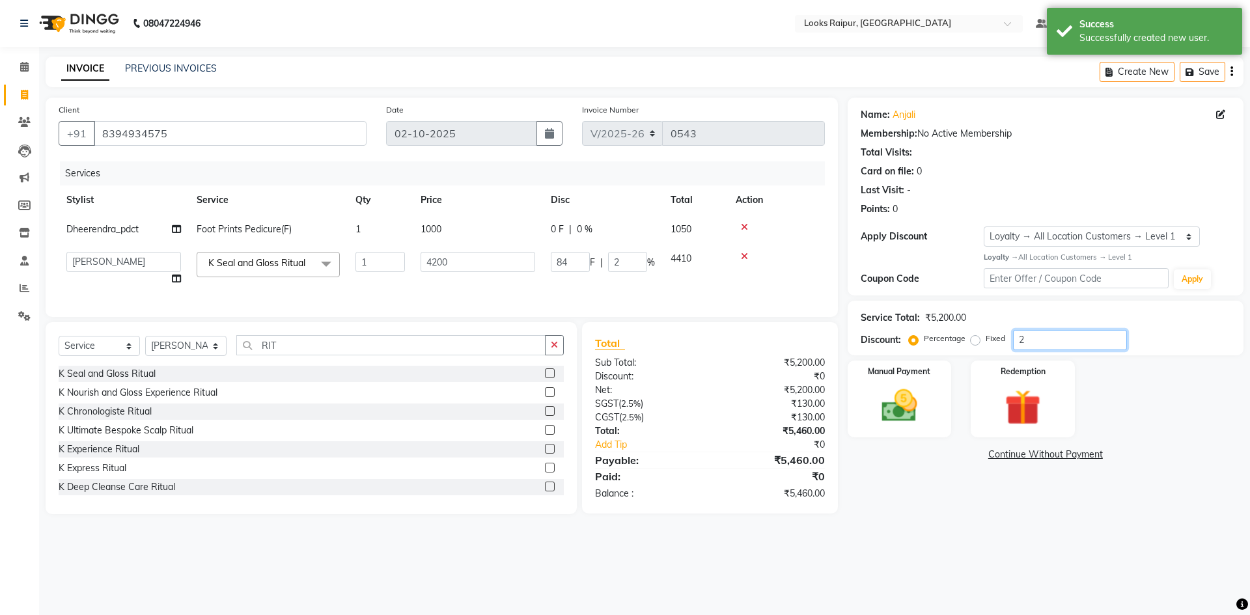
type input "840"
type input "20"
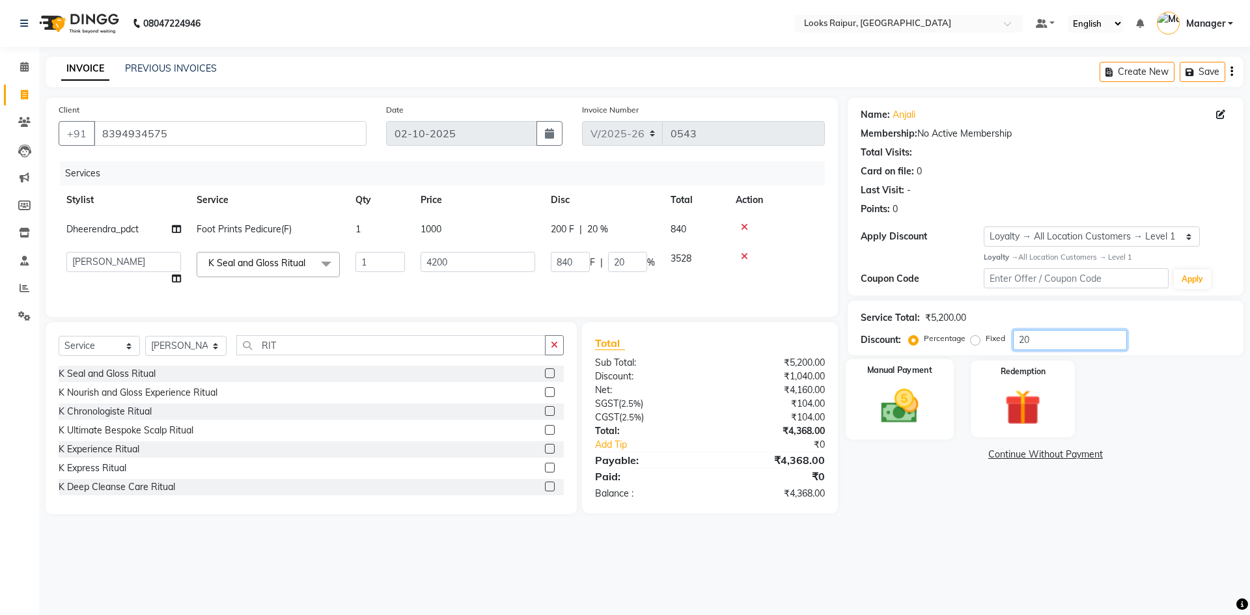
type input "20"
click at [903, 426] on img at bounding box center [899, 406] width 61 height 43
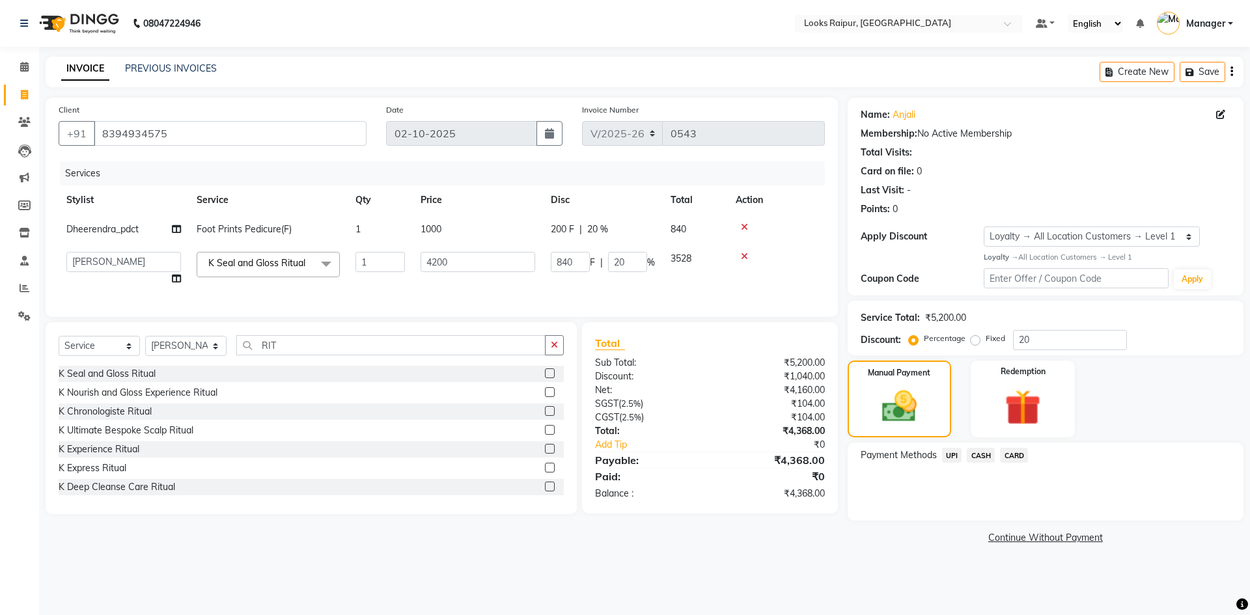
click at [979, 455] on span "CASH" at bounding box center [980, 455] width 28 height 15
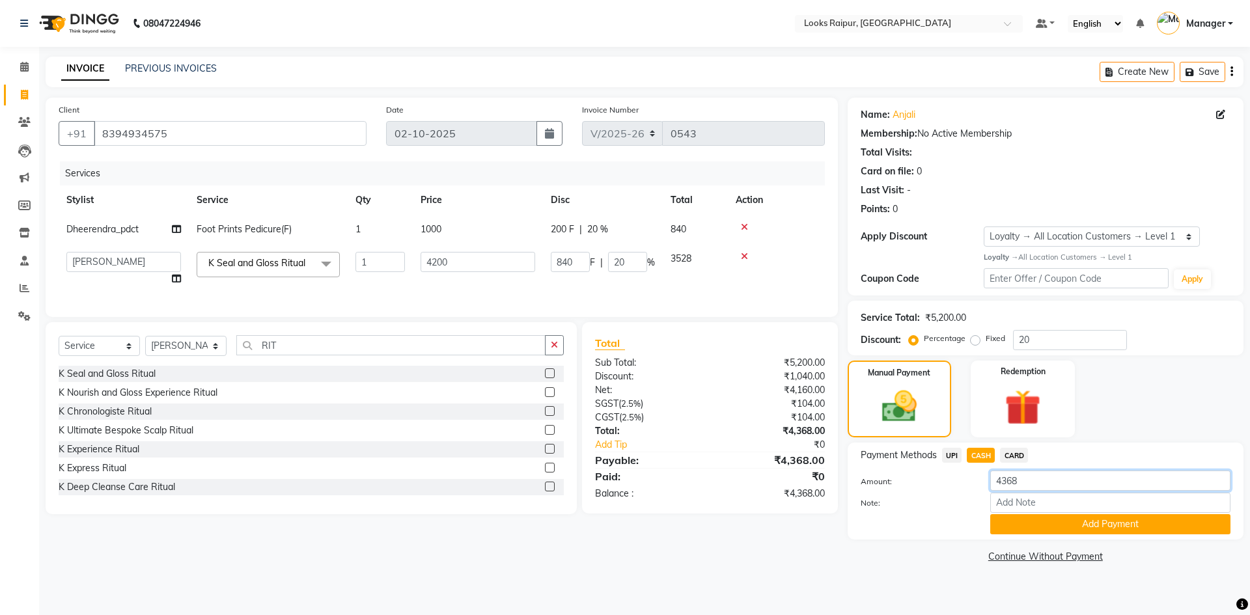
drag, startPoint x: 1032, startPoint y: 480, endPoint x: 972, endPoint y: 488, distance: 60.4
click at [972, 488] on div "Amount: 4368" at bounding box center [1045, 482] width 389 height 22
type input "4000"
click at [1058, 525] on button "Add Payment" at bounding box center [1110, 524] width 240 height 20
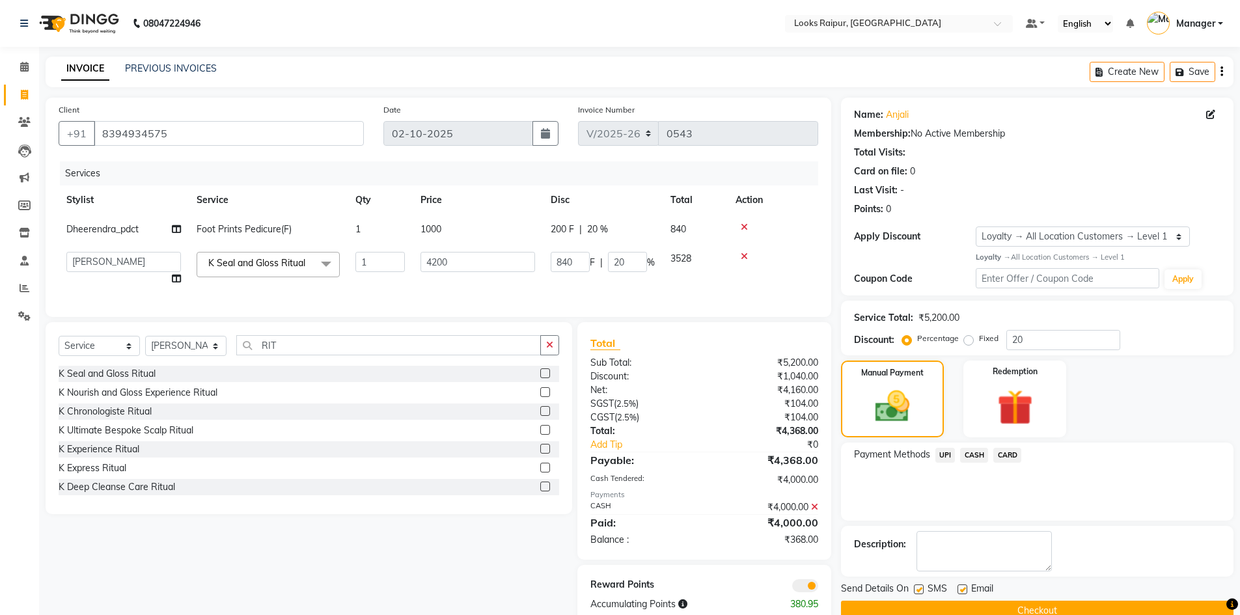
click at [943, 460] on span "UPI" at bounding box center [945, 455] width 20 height 15
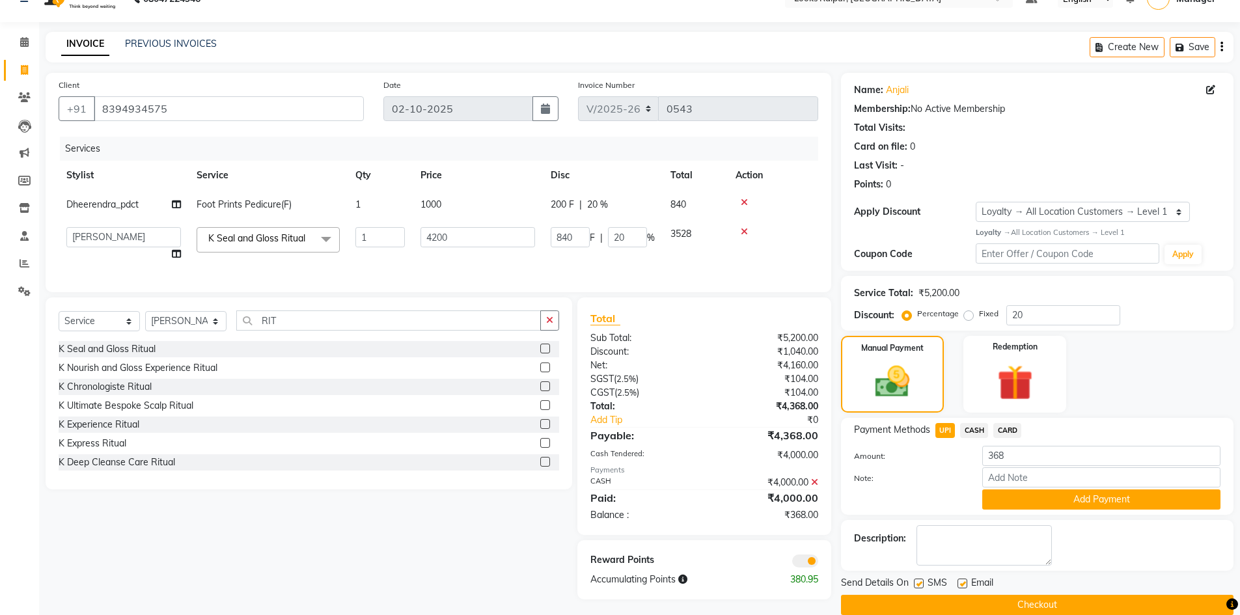
scroll to position [44, 0]
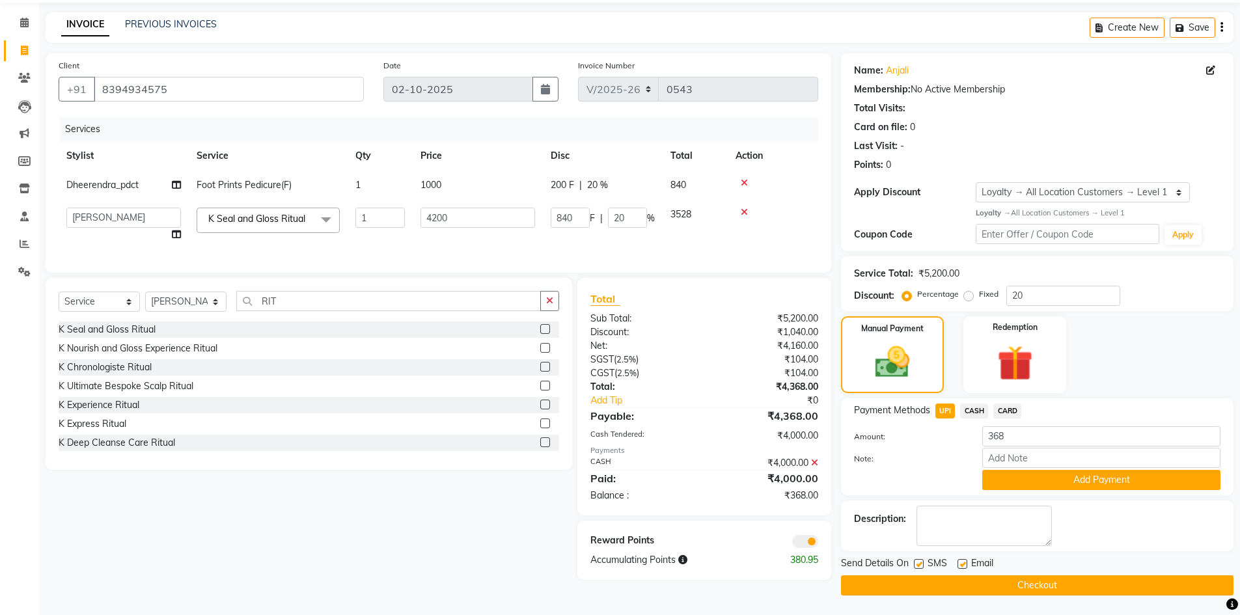
click at [1049, 480] on button "Add Payment" at bounding box center [1101, 480] width 238 height 20
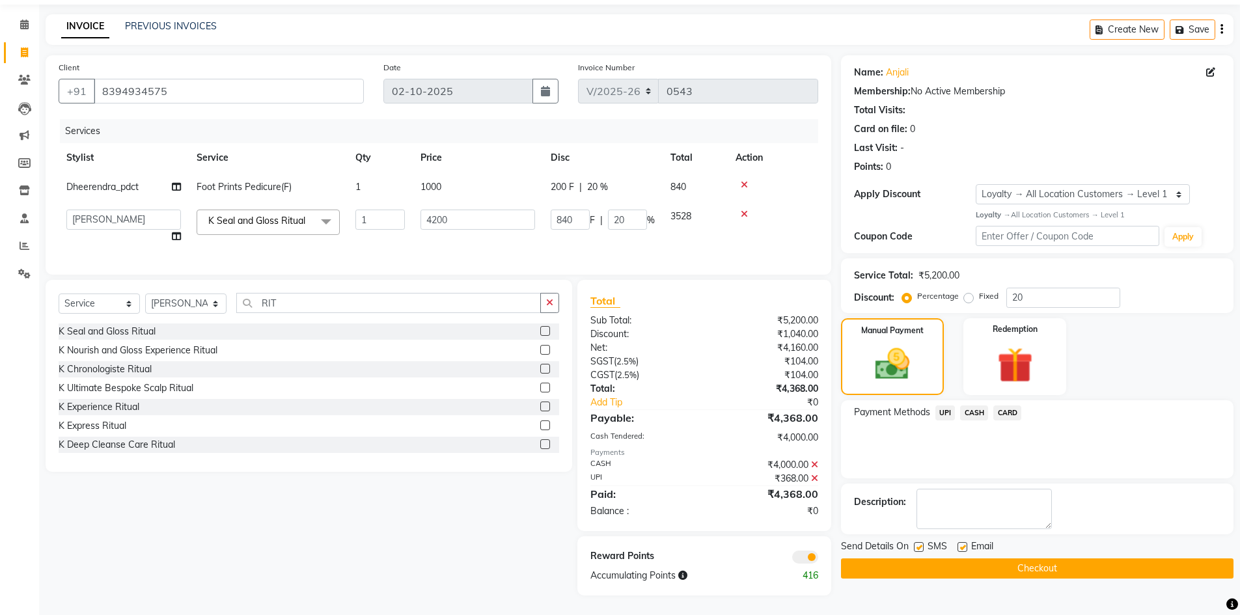
scroll to position [52, 0]
click at [1014, 558] on button "Checkout" at bounding box center [1037, 568] width 392 height 20
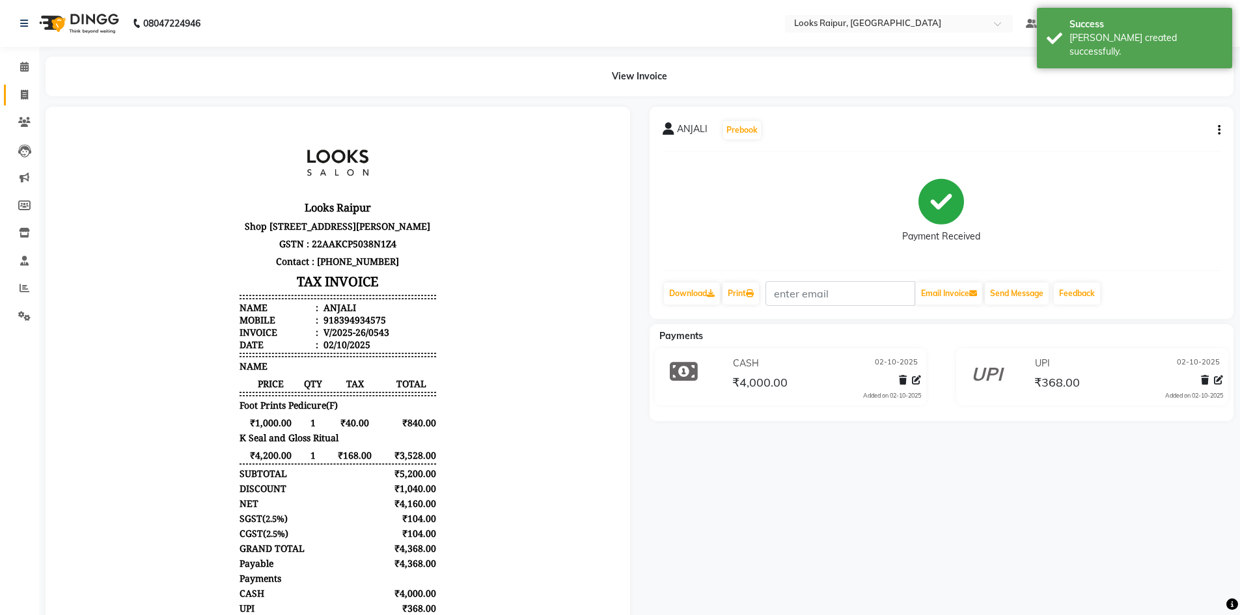
drag, startPoint x: 24, startPoint y: 80, endPoint x: 25, endPoint y: 90, distance: 9.8
click at [25, 89] on ul "Calendar Invoice Clients Leads Marketing Members Inventory Staff Reports Settin…" at bounding box center [19, 194] width 39 height 283
click at [25, 102] on span at bounding box center [24, 95] width 23 height 15
select select "service"
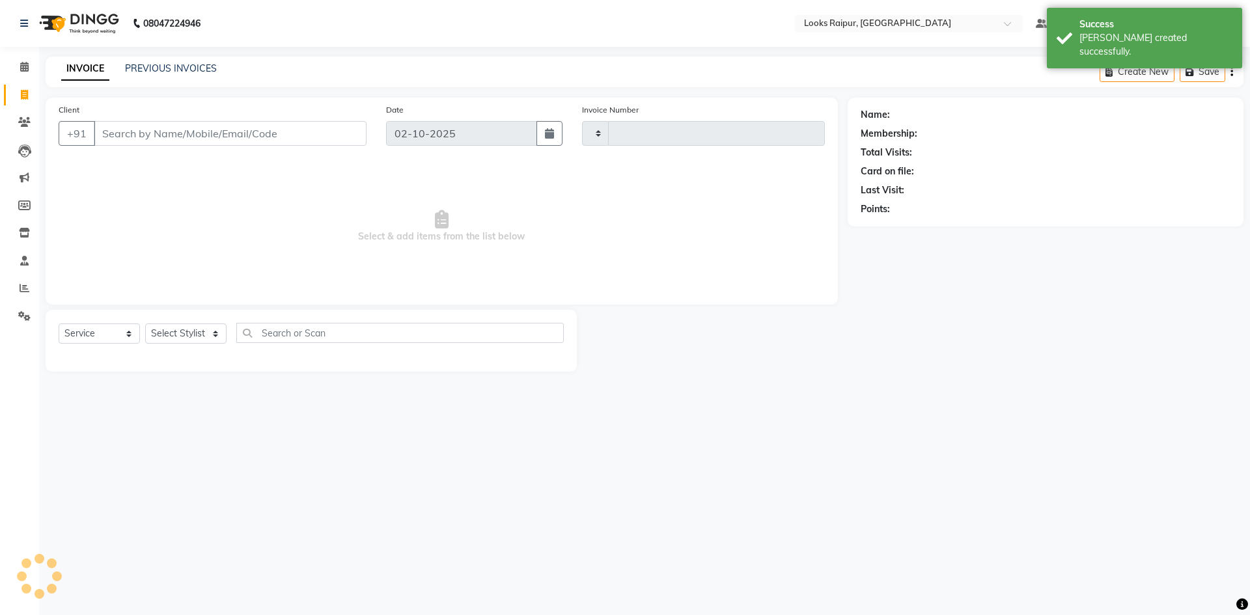
type input "0544"
select select "8606"
click at [156, 70] on link "PREVIOUS INVOICES" at bounding box center [171, 68] width 92 height 12
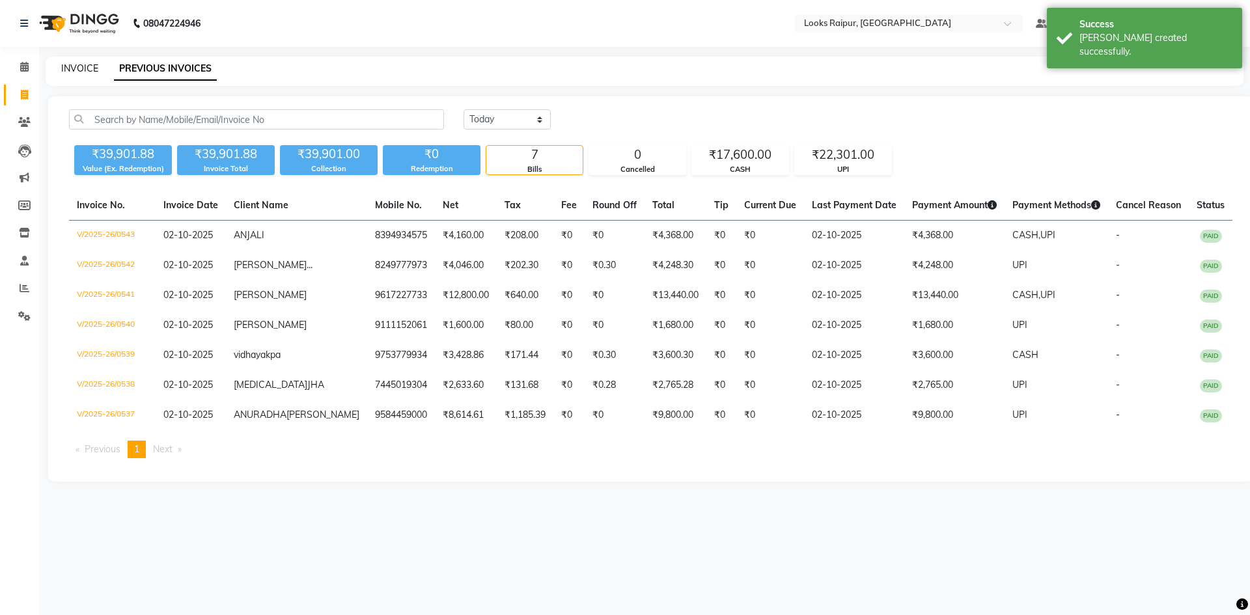
click at [72, 70] on link "INVOICE" at bounding box center [79, 68] width 37 height 12
select select "8606"
select select "service"
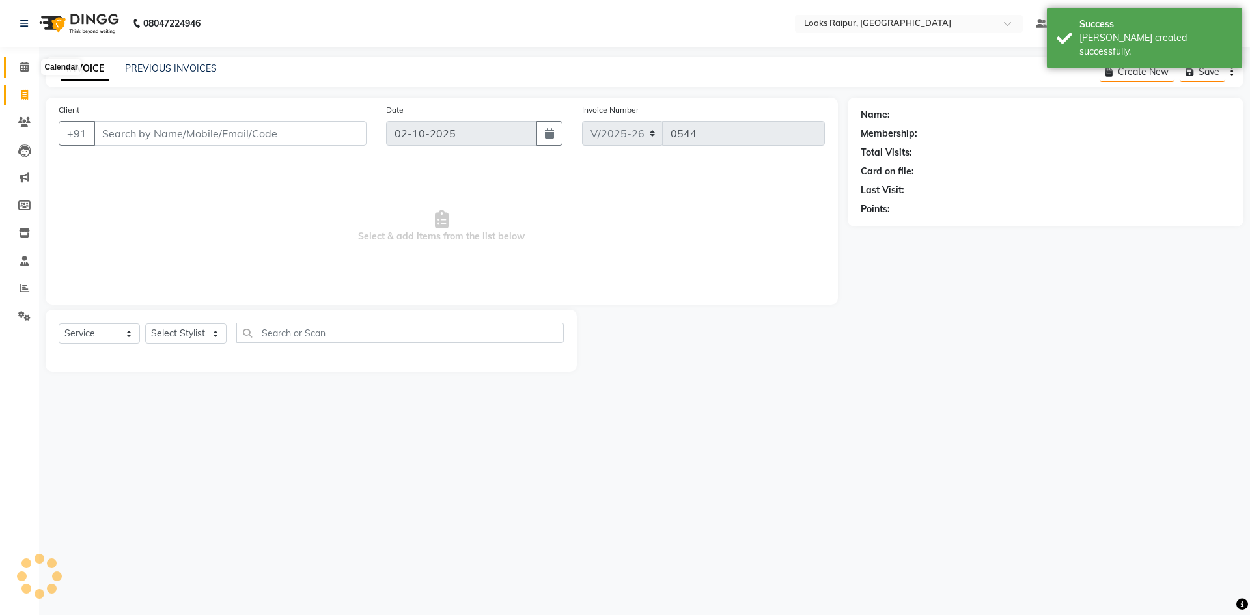
click at [15, 66] on span at bounding box center [24, 67] width 23 height 15
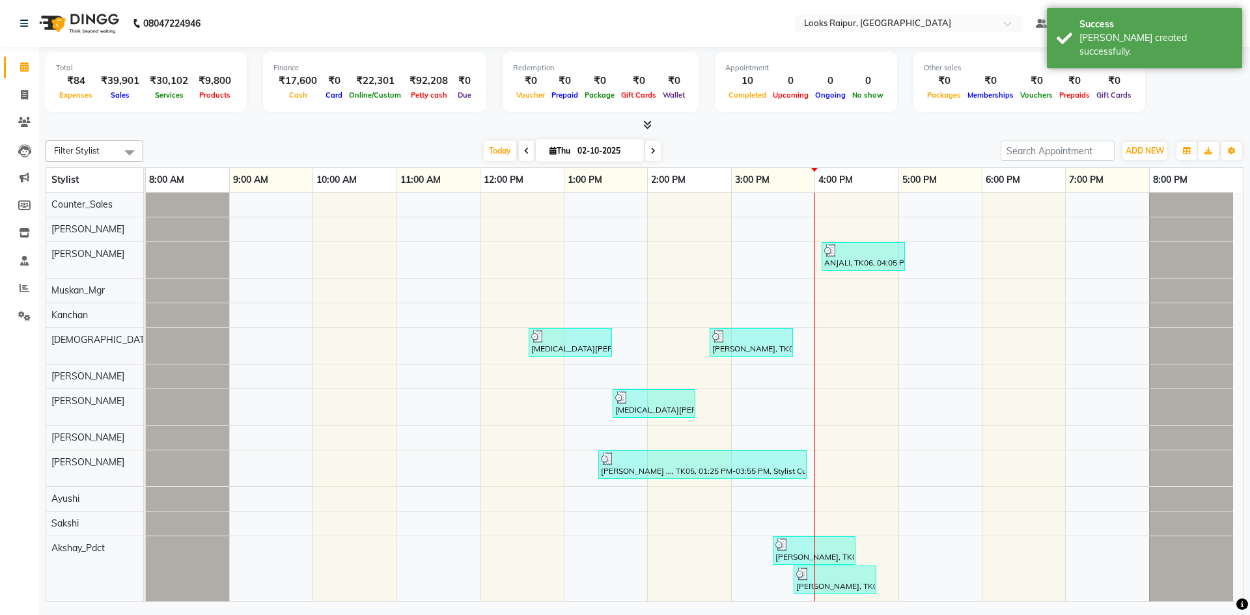
click at [10, 111] on li "Clients" at bounding box center [19, 123] width 39 height 28
click at [18, 99] on span at bounding box center [24, 95] width 23 height 15
select select "8606"
select select "service"
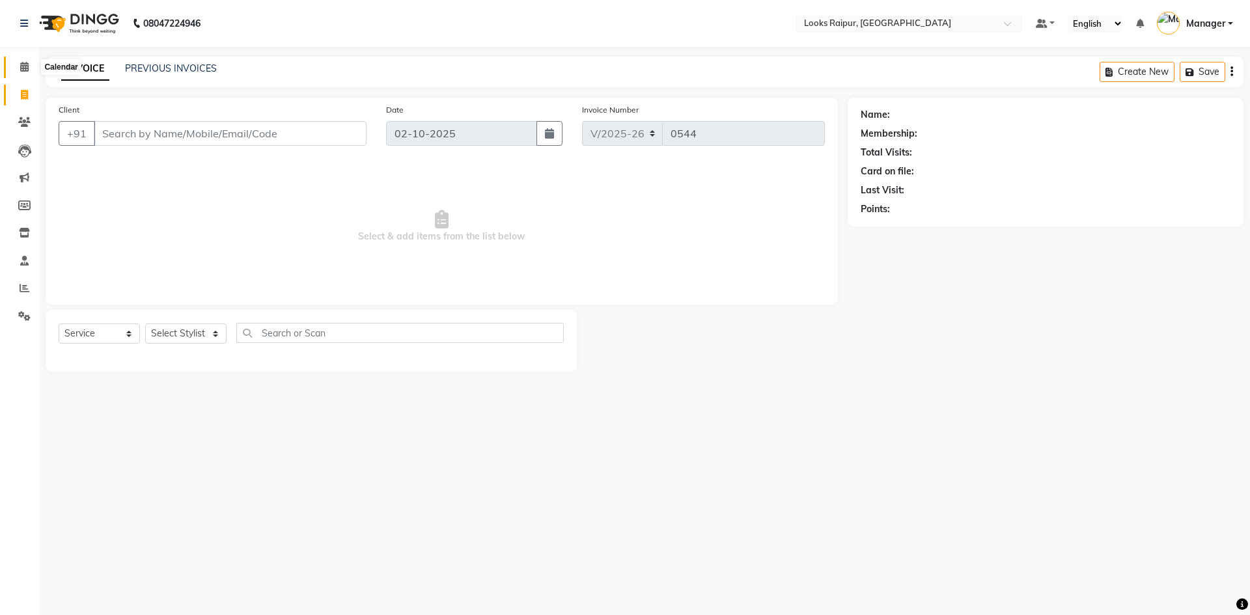
click at [21, 67] on icon at bounding box center [24, 67] width 8 height 10
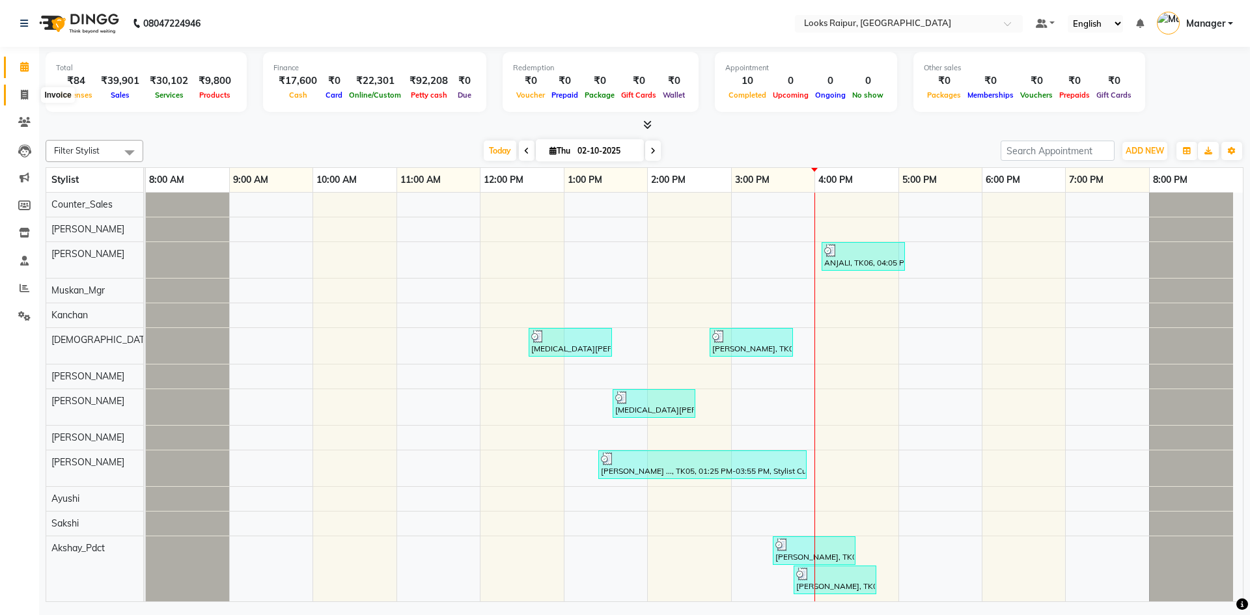
click at [29, 94] on span at bounding box center [24, 95] width 23 height 15
select select "service"
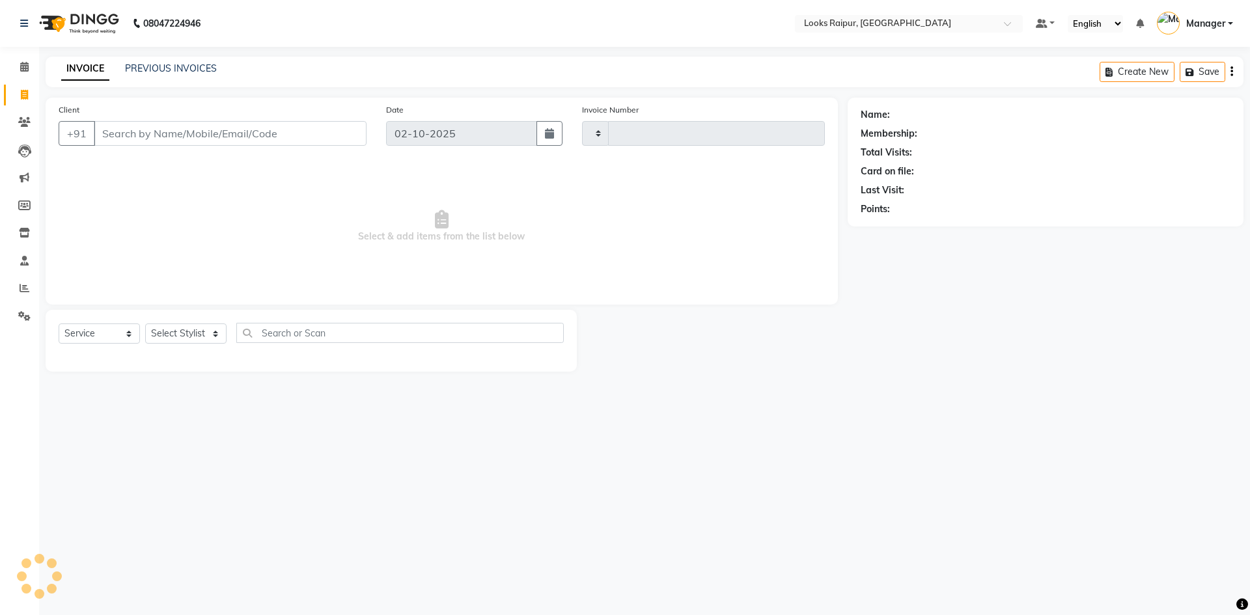
type input "0544"
select select "8606"
click at [20, 286] on icon at bounding box center [25, 288] width 10 height 10
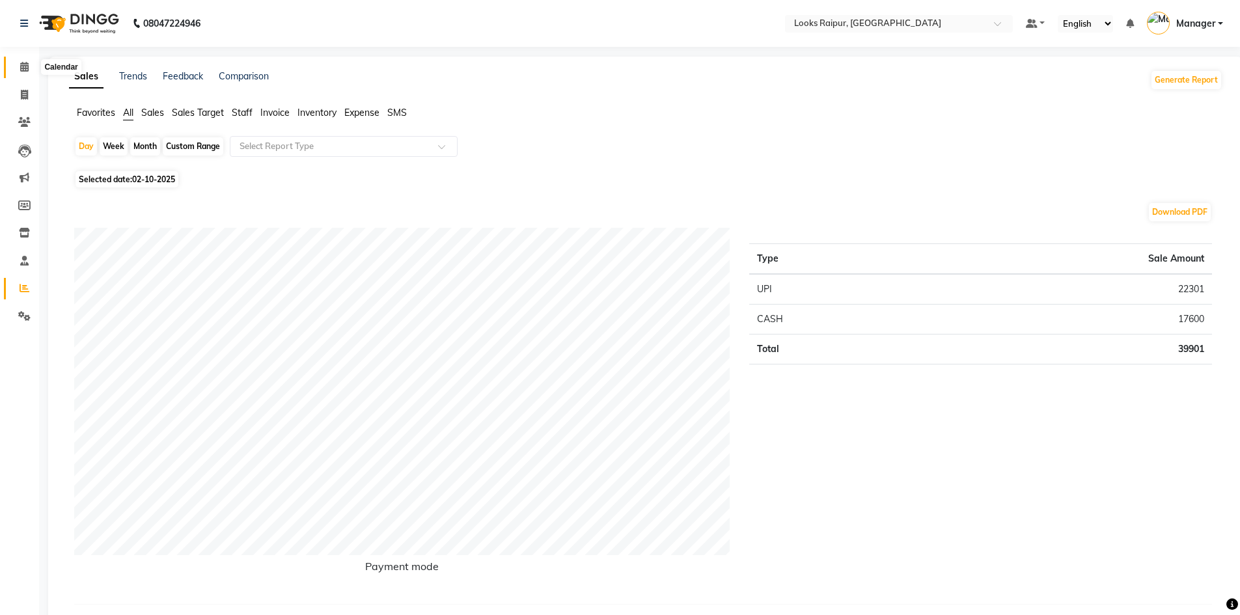
drag, startPoint x: 34, startPoint y: 66, endPoint x: 32, endPoint y: 78, distance: 12.5
click at [34, 66] on span at bounding box center [24, 67] width 23 height 15
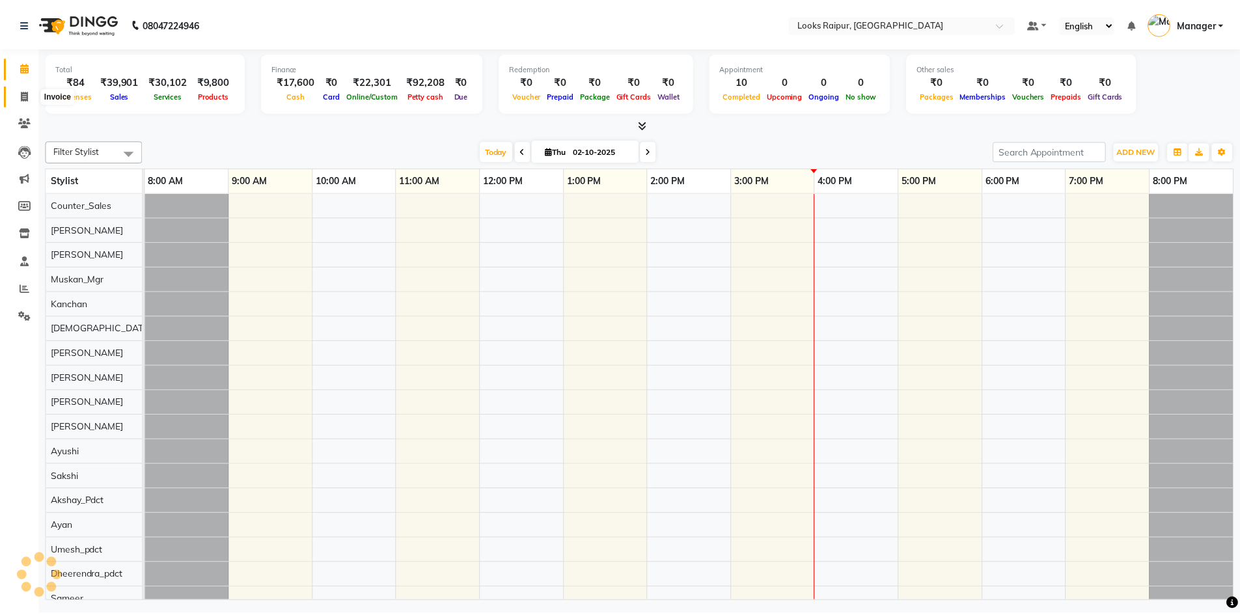
scroll to position [0, 10]
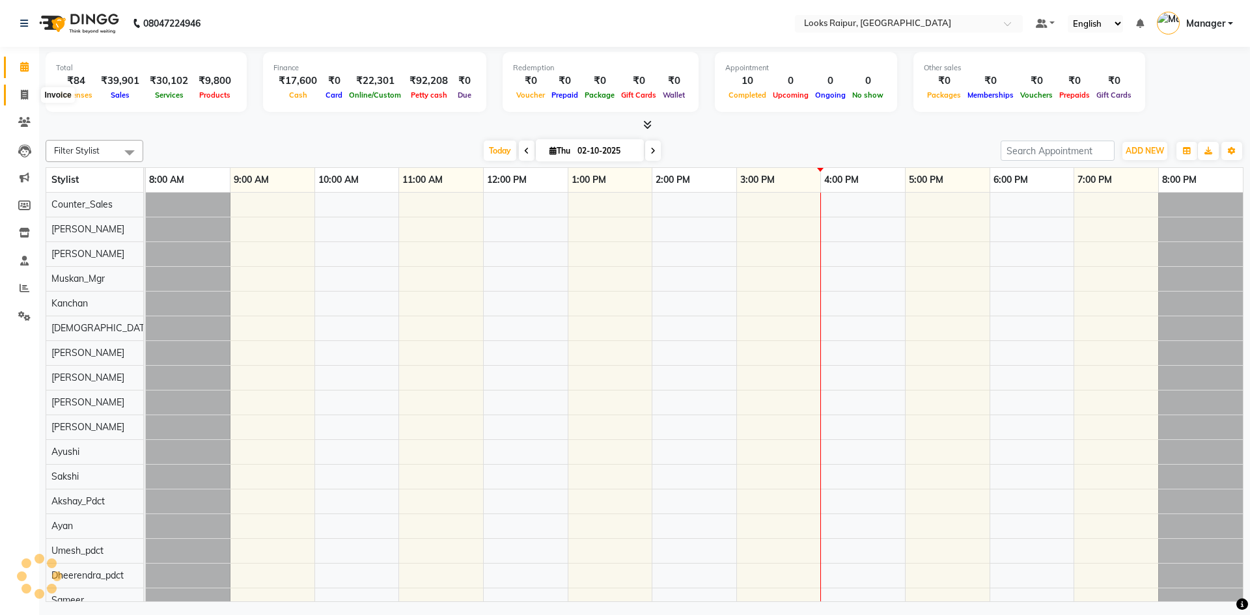
click at [23, 100] on span at bounding box center [24, 95] width 23 height 15
select select "service"
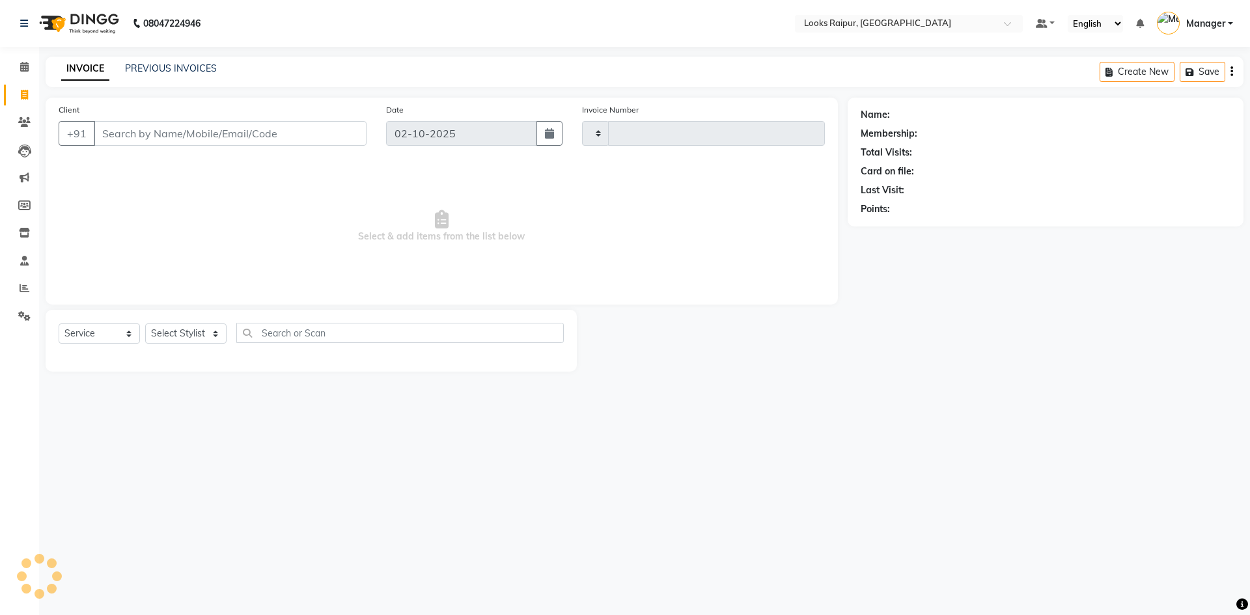
type input "0544"
select select "8606"
click at [124, 137] on input "Client" at bounding box center [230, 133] width 273 height 25
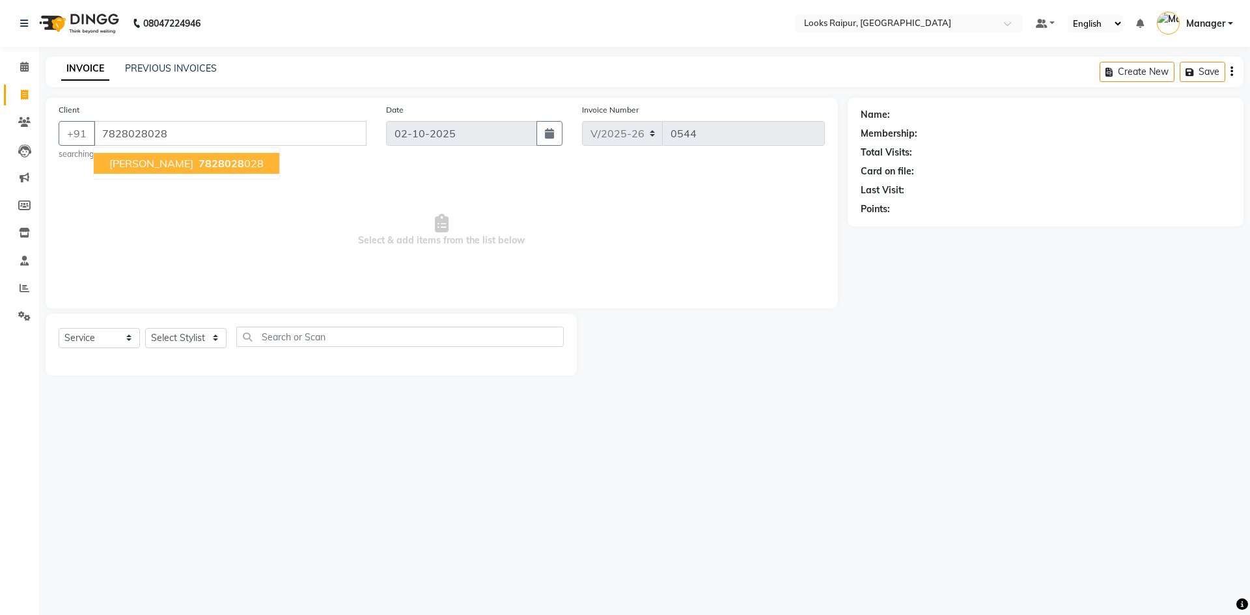
type input "7828028028"
select select "1: Object"
drag, startPoint x: 177, startPoint y: 159, endPoint x: 170, endPoint y: 247, distance: 88.2
click at [180, 180] on div "Client +91 7828028028 VIPIN KUSHLANI 7828028 028 searching... Date 02-10-2025 I…" at bounding box center [442, 203] width 792 height 211
click at [223, 163] on span "7828028" at bounding box center [221, 163] width 46 height 13
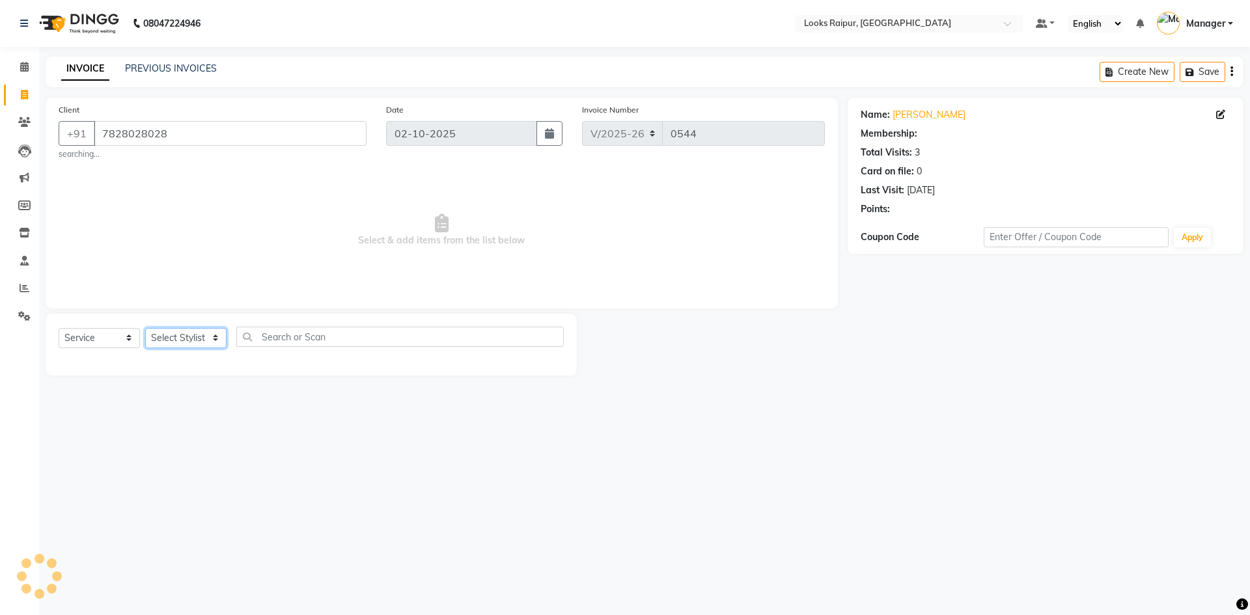
click at [204, 335] on select "Select Stylist Akshay_Pdct Arif Ayan Ayushi Counter_Sales Dheerendra_pdct Dhira…" at bounding box center [185, 338] width 81 height 20
select select "1: Object"
select select "86774"
click at [145, 328] on select "Select Stylist Akshay_Pdct Arif Ayan Ayushi Counter_Sales Dheerendra_pdct Dhira…" at bounding box center [185, 338] width 81 height 20
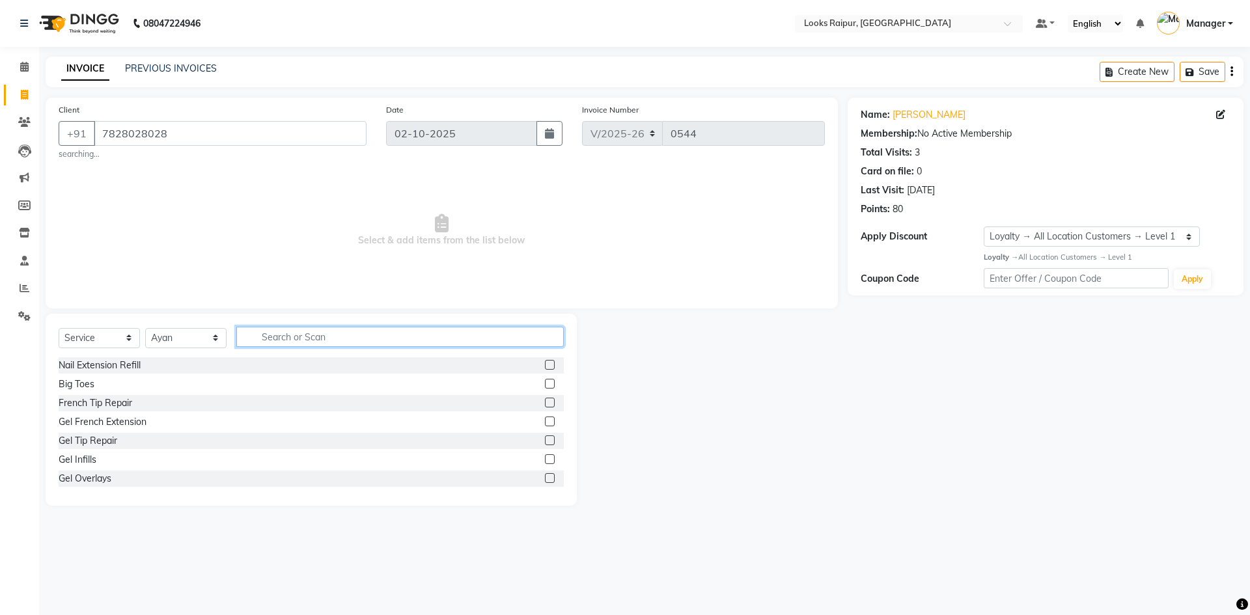
click at [272, 341] on input "text" at bounding box center [399, 337] width 327 height 20
type input "BEARD"
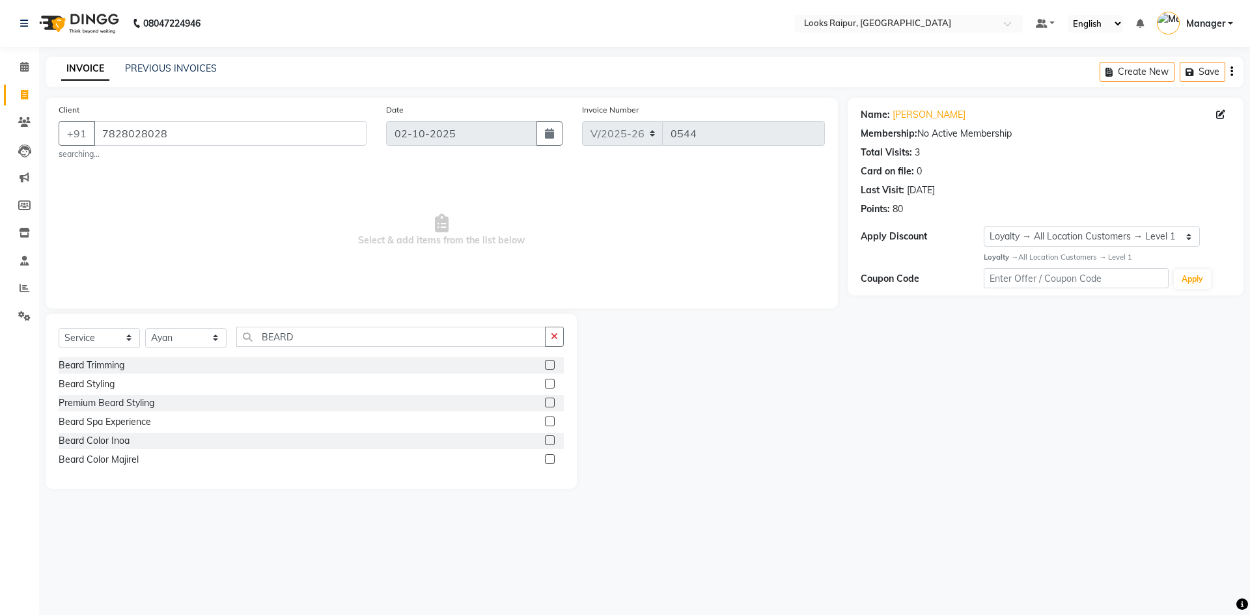
click at [545, 365] on label at bounding box center [550, 365] width 10 height 10
click at [545, 365] on input "checkbox" at bounding box center [549, 365] width 8 height 8
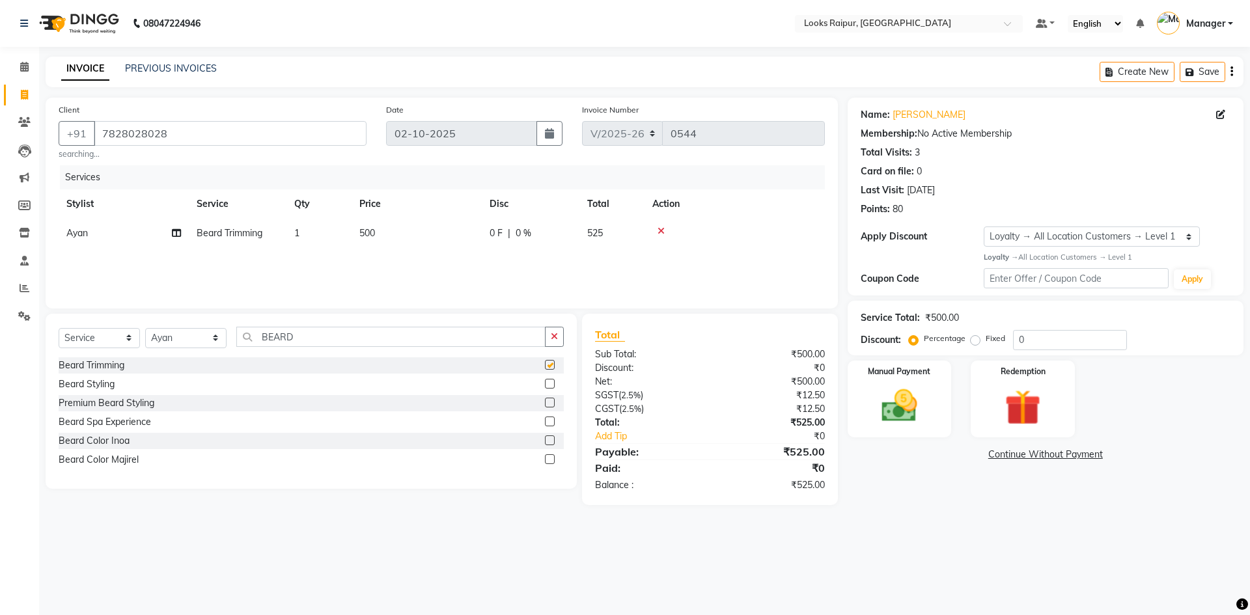
checkbox input "false"
drag, startPoint x: 402, startPoint y: 237, endPoint x: 423, endPoint y: 234, distance: 21.7
click at [423, 234] on td "500" at bounding box center [416, 233] width 130 height 29
select select "86774"
drag, startPoint x: 445, startPoint y: 228, endPoint x: 392, endPoint y: 243, distance: 55.0
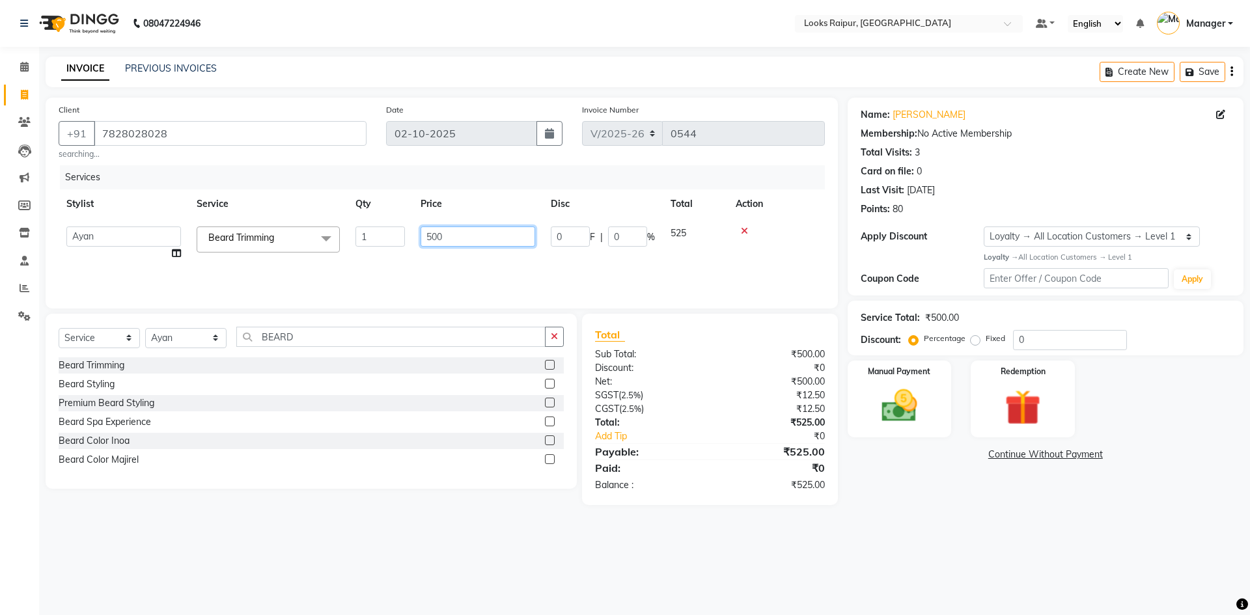
click at [392, 243] on tr "Akshay_Pdct Arif Ayan Ayushi Counter_Sales Dheerendra_pdct Dhiraj Hasib Jonny K…" at bounding box center [442, 243] width 766 height 49
type input "400"
drag, startPoint x: 311, startPoint y: 335, endPoint x: 169, endPoint y: 344, distance: 142.2
click at [303, 339] on input "BEARD" at bounding box center [390, 337] width 309 height 20
click at [215, 331] on select "Select Stylist Akshay_Pdct Arif Ayan Ayushi Counter_Sales Dheerendra_pdct Dhira…" at bounding box center [185, 338] width 81 height 20
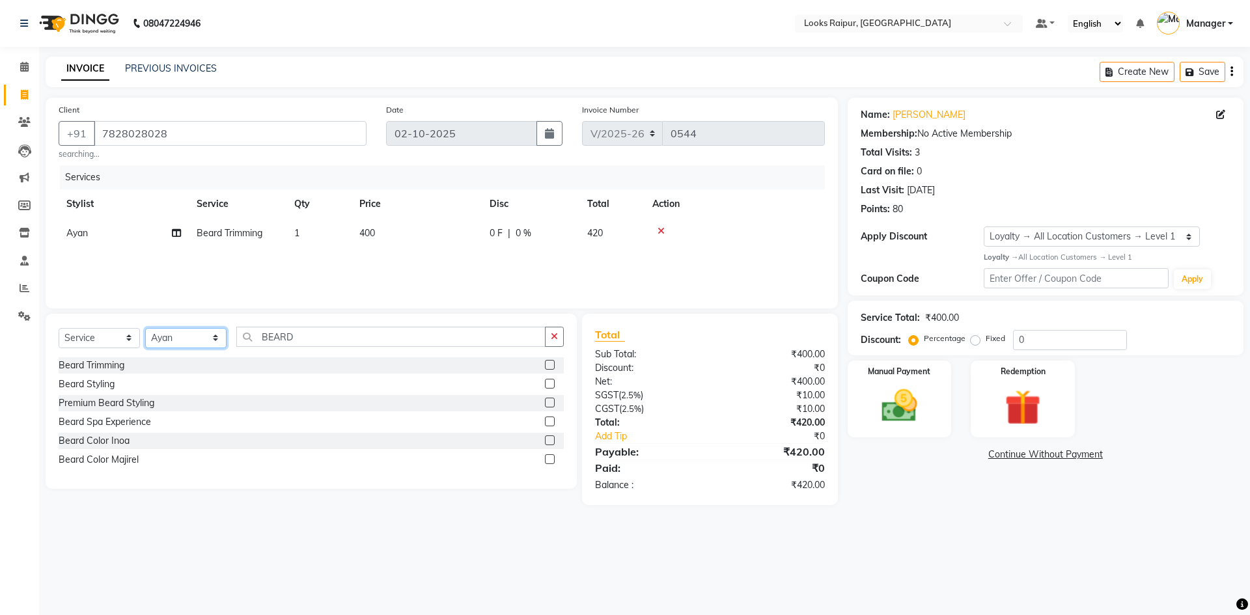
select select "89280"
click at [145, 328] on select "Select Stylist Akshay_Pdct Arif Ayan Ayushi Counter_Sales Dheerendra_pdct Dhira…" at bounding box center [185, 338] width 81 height 20
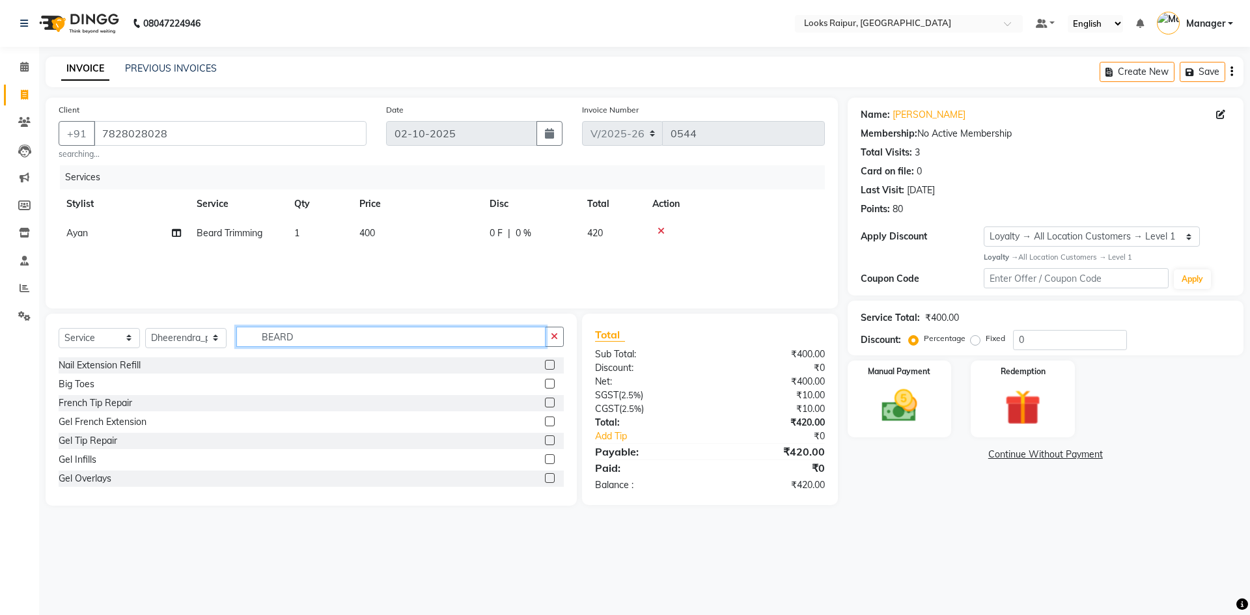
click at [310, 336] on input "BEARD" at bounding box center [390, 337] width 309 height 20
type input "B"
click at [294, 342] on input "text" at bounding box center [399, 337] width 327 height 20
type input "C"
type input "FIL"
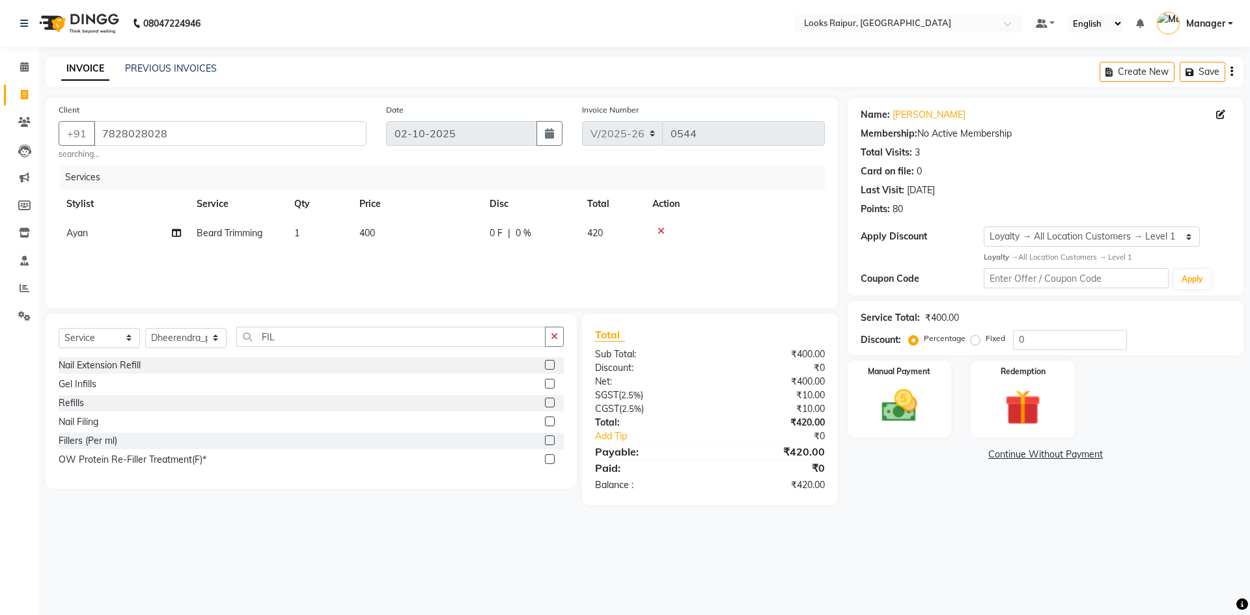
click at [554, 420] on label at bounding box center [550, 422] width 10 height 10
click at [553, 420] on input "checkbox" at bounding box center [549, 422] width 8 height 8
checkbox input "false"
drag, startPoint x: 408, startPoint y: 273, endPoint x: 421, endPoint y: 268, distance: 14.0
click at [421, 268] on td "60" at bounding box center [416, 262] width 130 height 29
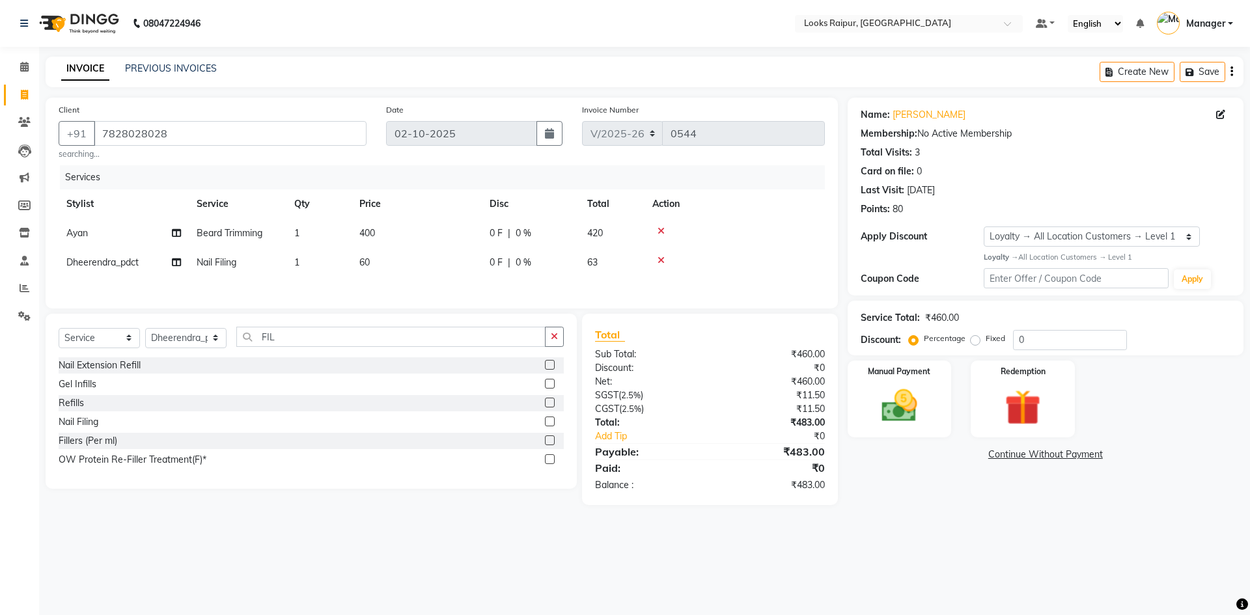
select select "89280"
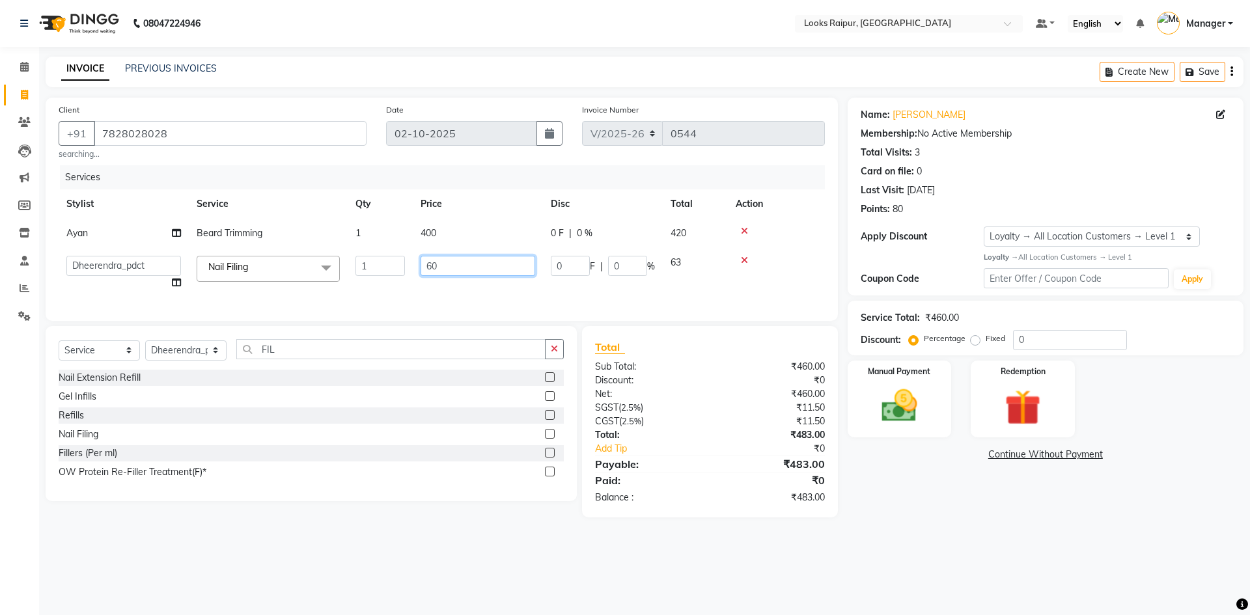
drag, startPoint x: 457, startPoint y: 262, endPoint x: 373, endPoint y: 277, distance: 85.3
click at [373, 277] on tr "Akshay_Pdct Arif Ayan Ayushi Counter_Sales Dheerendra_pdct Dhiraj Hasib Jonny K…" at bounding box center [442, 272] width 766 height 49
type input "200"
click at [451, 296] on div "Services Stylist Service Qty Price Disc Total Action Ayan Beard Trimming 1 400 …" at bounding box center [442, 236] width 766 height 143
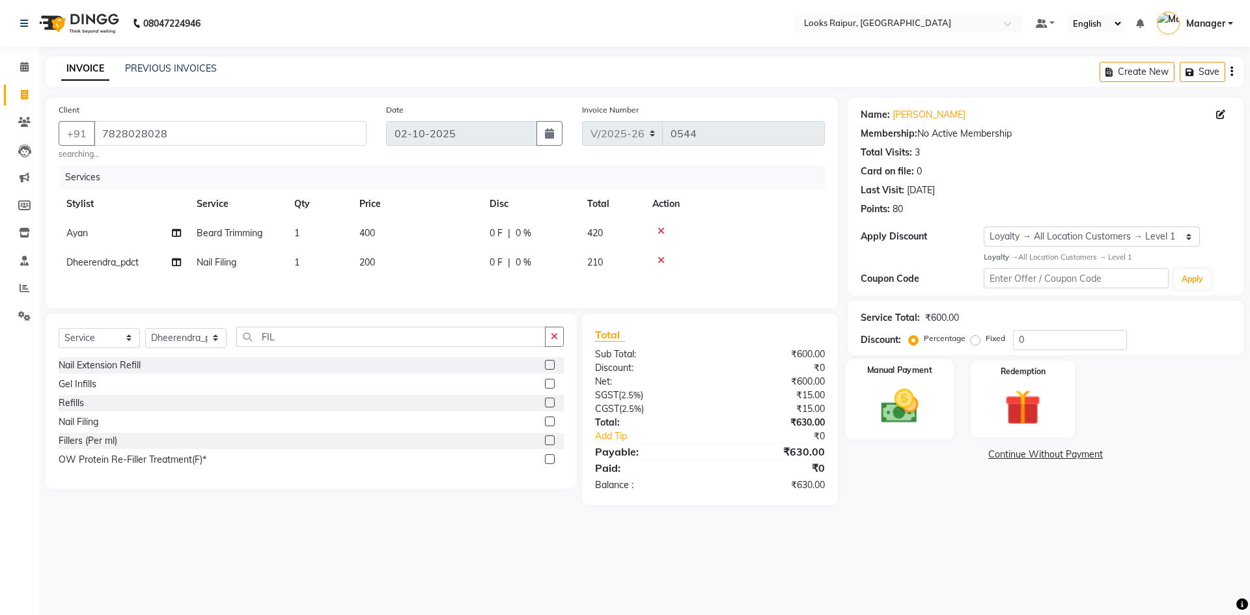
click at [900, 408] on img at bounding box center [899, 406] width 61 height 43
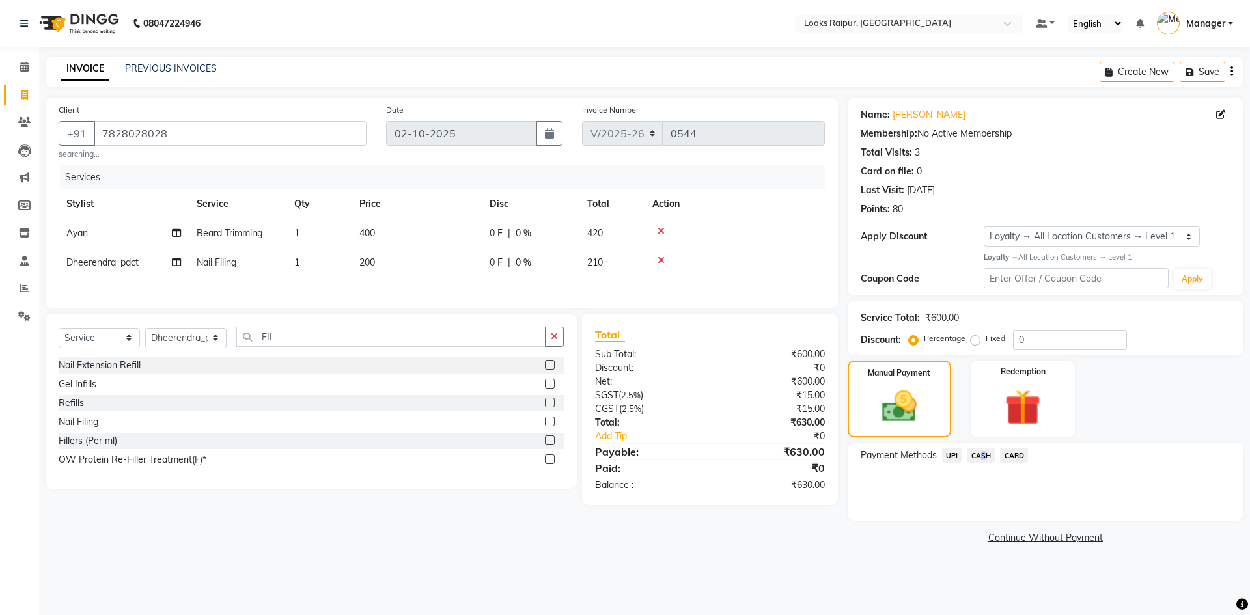
drag, startPoint x: 978, startPoint y: 455, endPoint x: 983, endPoint y: 462, distance: 8.9
click at [981, 461] on span "CASH" at bounding box center [980, 455] width 28 height 15
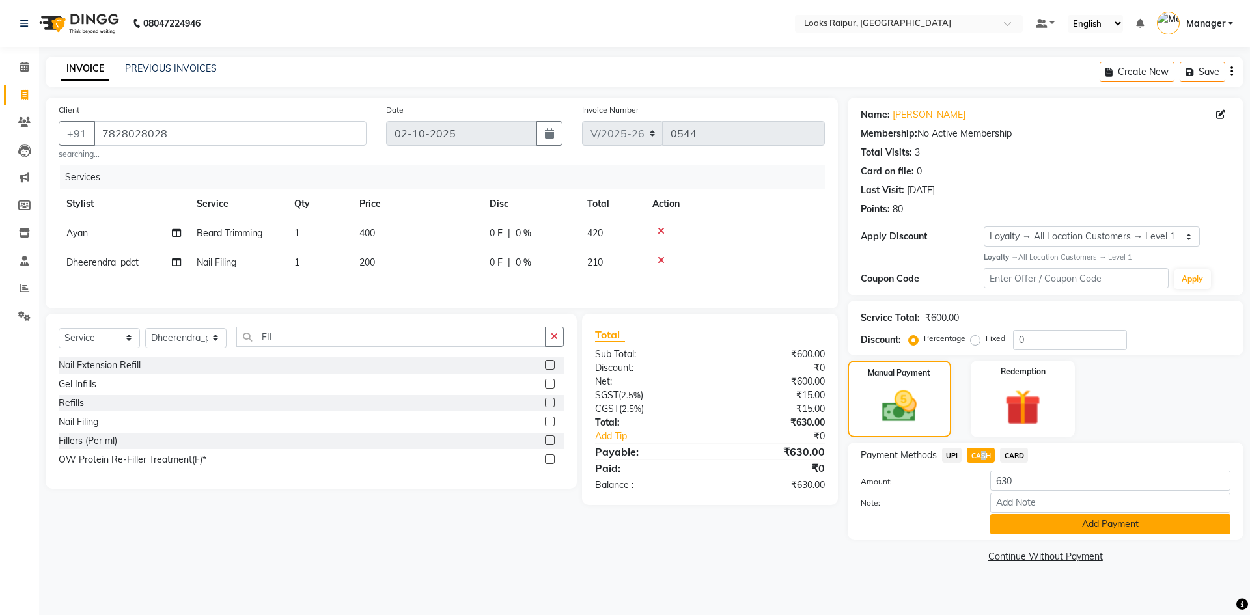
click at [1026, 524] on button "Add Payment" at bounding box center [1110, 524] width 240 height 20
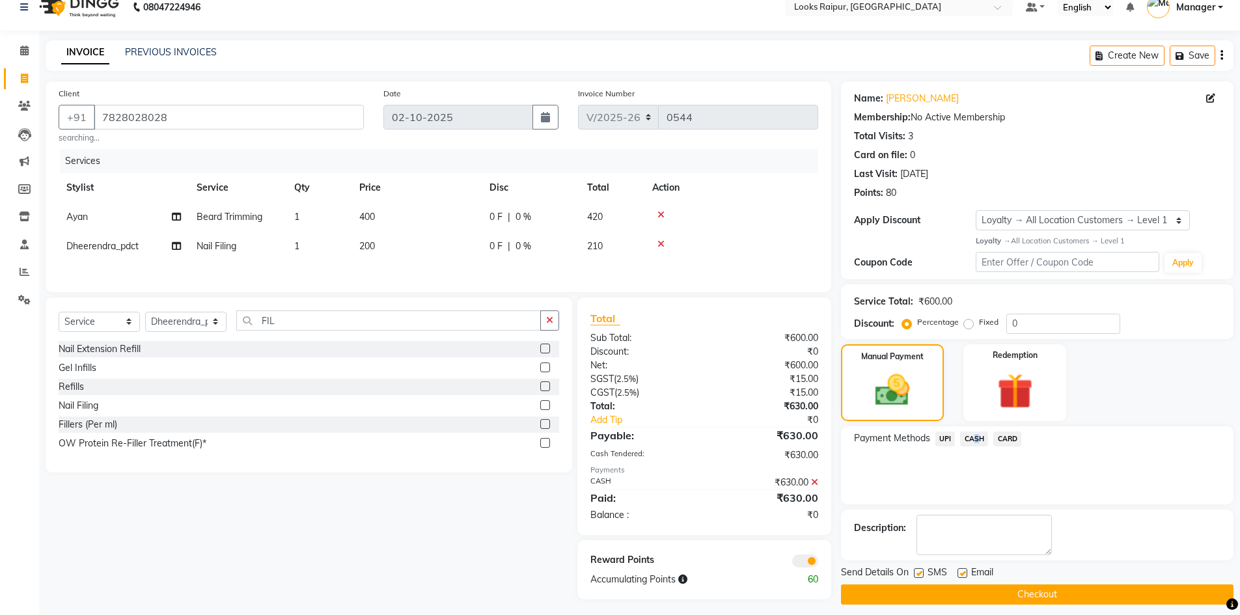
scroll to position [25, 0]
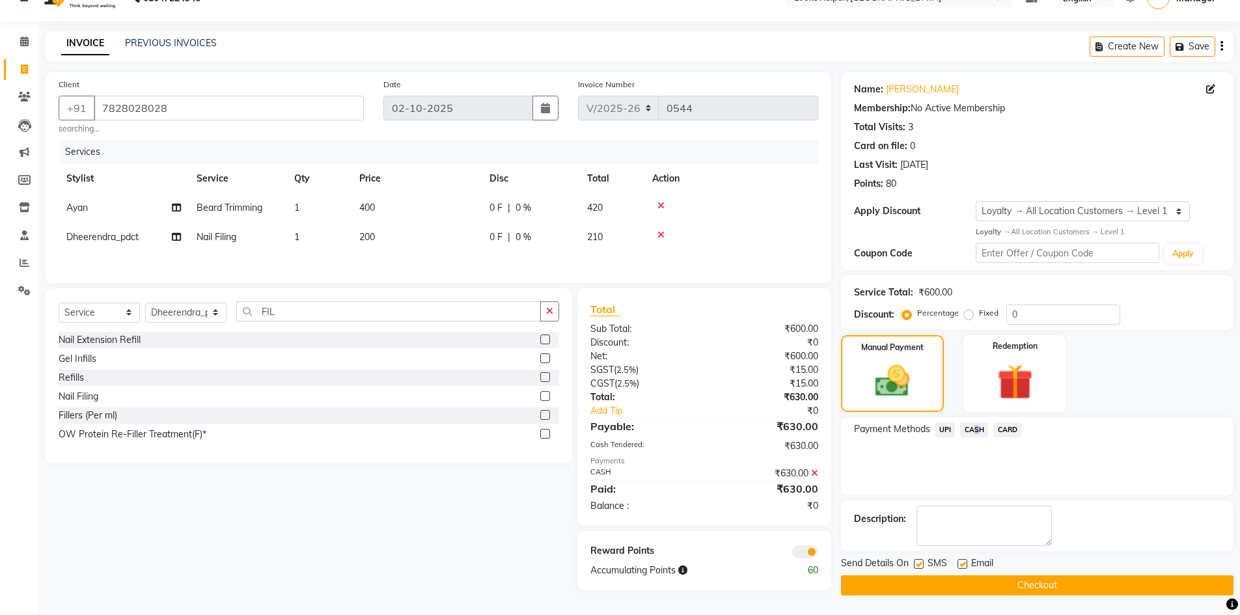
click at [1015, 590] on button "Checkout" at bounding box center [1037, 585] width 392 height 20
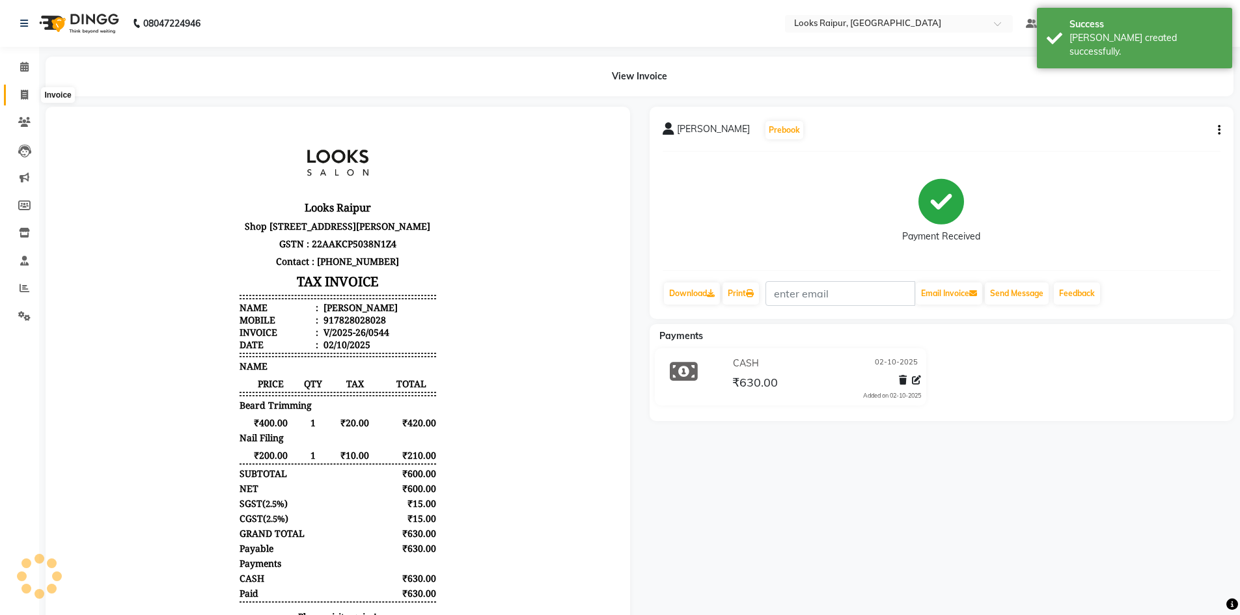
drag, startPoint x: 18, startPoint y: 100, endPoint x: 24, endPoint y: 97, distance: 7.0
click at [18, 100] on span at bounding box center [24, 95] width 23 height 15
select select "service"
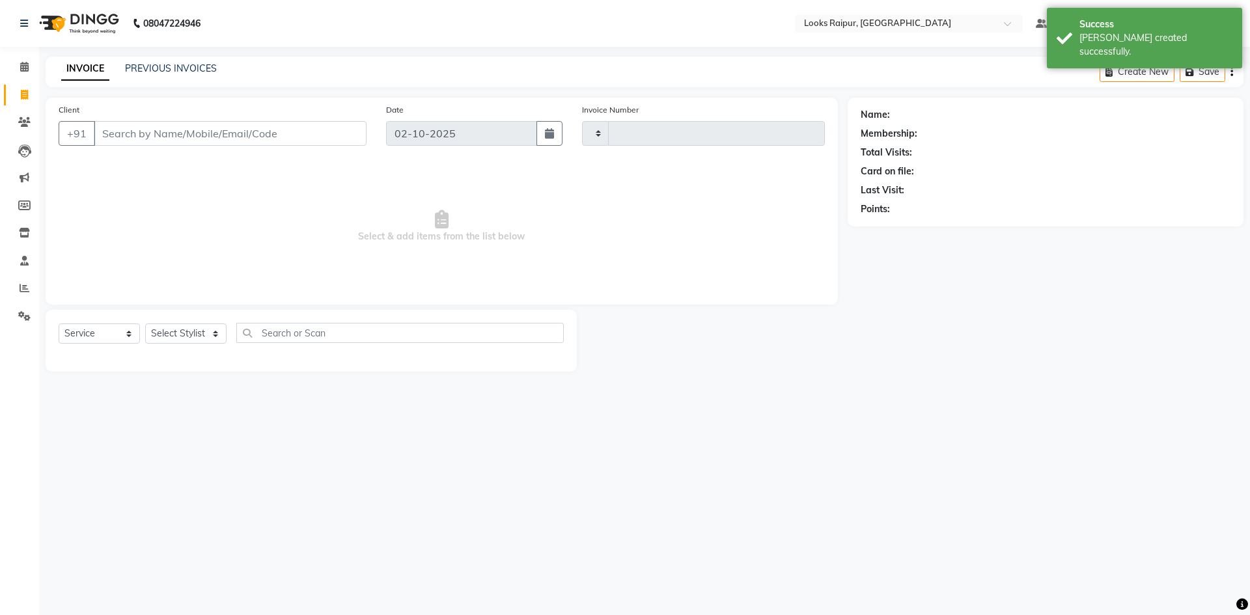
click at [156, 62] on div "PREVIOUS INVOICES" at bounding box center [171, 69] width 92 height 14
type input "0545"
select select "8606"
click at [163, 69] on link "PREVIOUS INVOICES" at bounding box center [171, 68] width 92 height 12
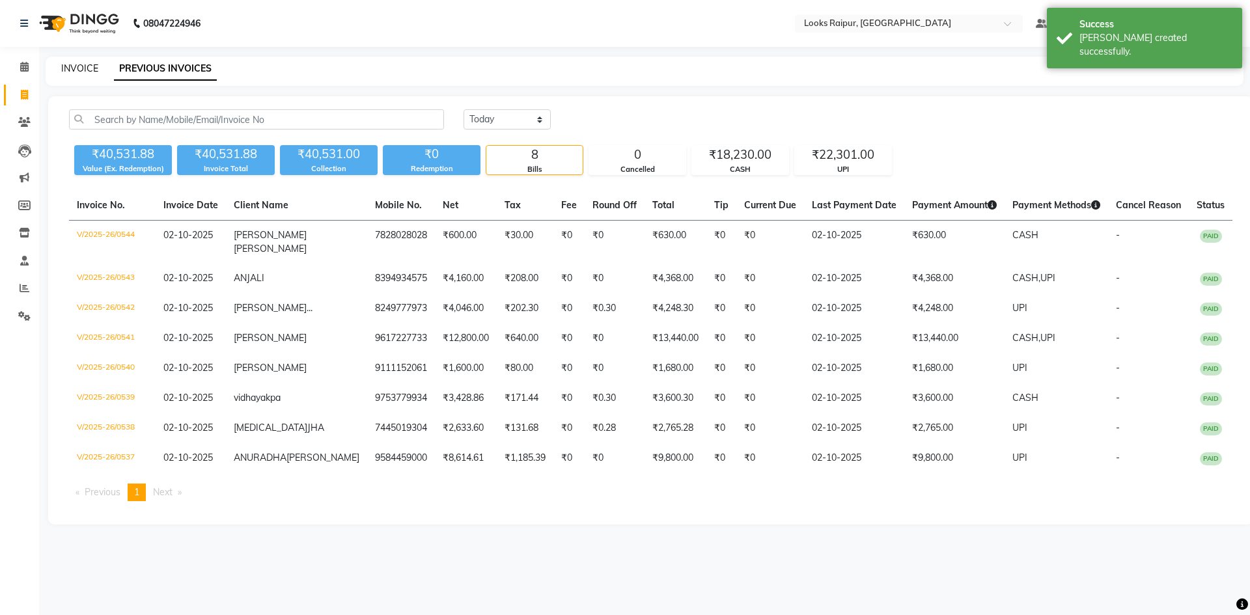
click at [71, 69] on link "INVOICE" at bounding box center [79, 68] width 37 height 12
select select "service"
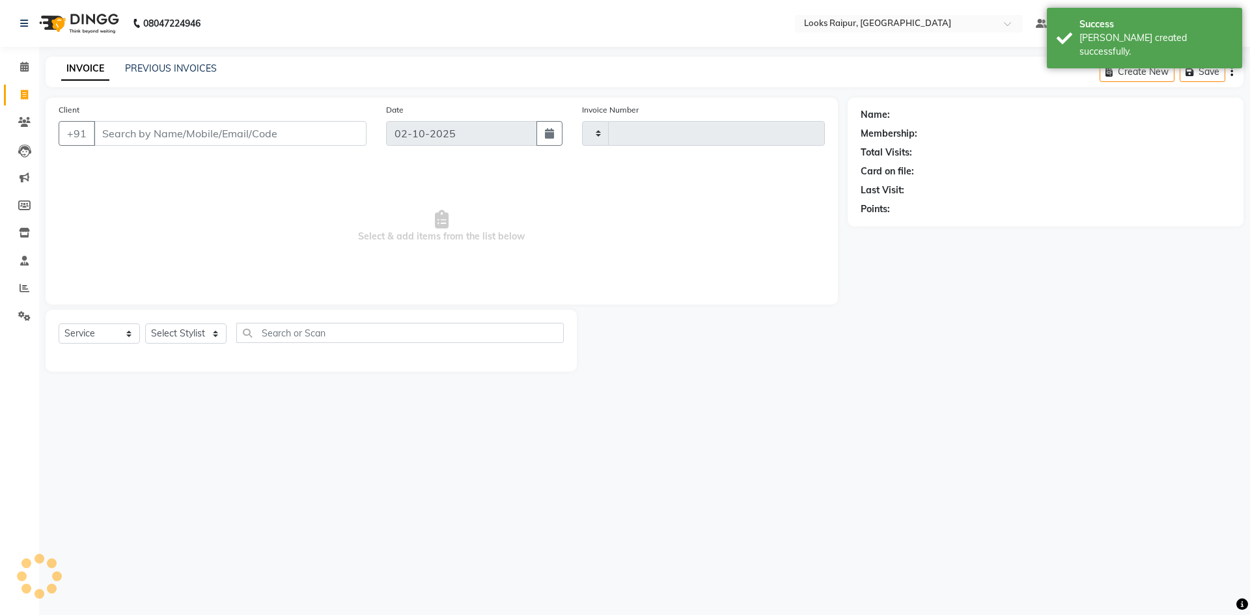
type input "0545"
select select "8606"
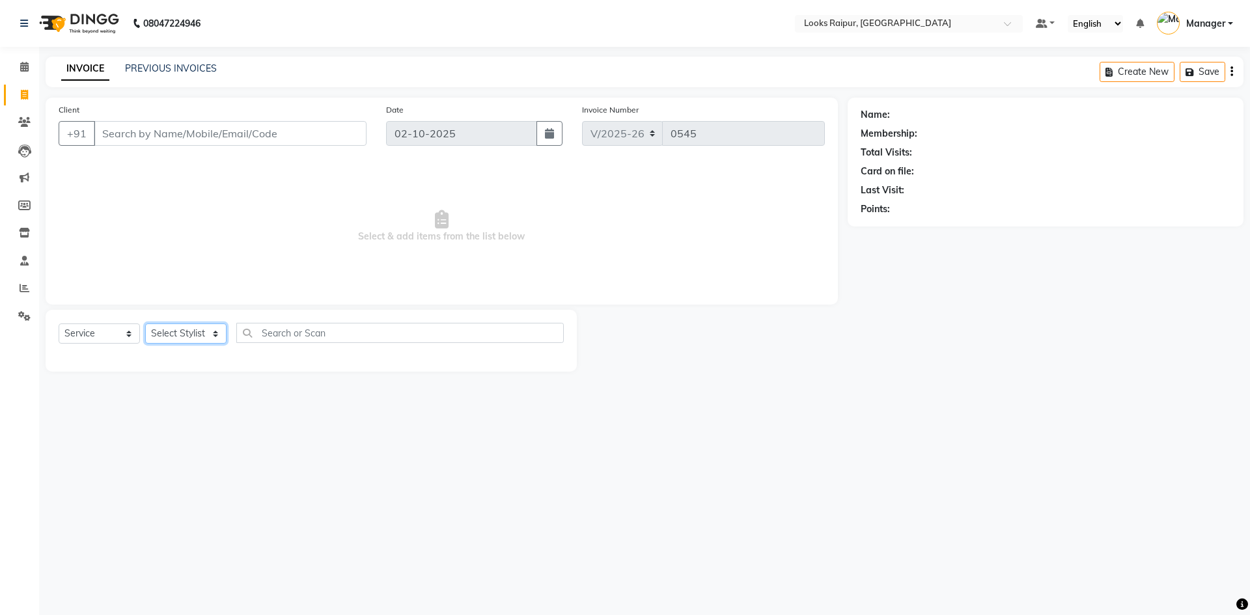
click at [210, 339] on select "Select Stylist Akshay_Pdct Arif Ayan Ayushi Counter_Sales Dheerendra_pdct Dhira…" at bounding box center [185, 333] width 81 height 20
click at [145, 323] on select "Select Stylist Akshay_Pdct Arif Ayan Ayushi Counter_Sales Dheerendra_pdct Dhira…" at bounding box center [185, 333] width 81 height 20
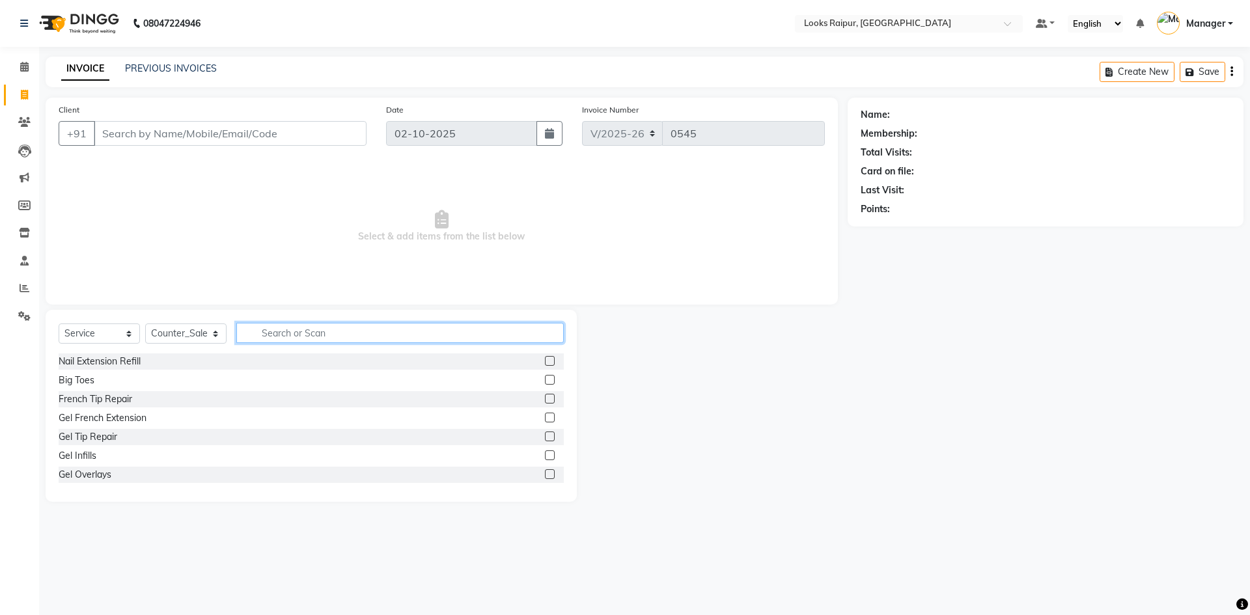
click at [285, 336] on input "text" at bounding box center [399, 333] width 327 height 20
click at [207, 330] on select "Select Stylist Akshay_Pdct Arif Ayan Ayushi Counter_Sales Dheerendra_pdct Dhira…" at bounding box center [185, 333] width 81 height 20
select select "85889"
click at [145, 323] on select "Select Stylist Akshay_Pdct Arif Ayan Ayushi Counter_Sales Dheerendra_pdct Dhira…" at bounding box center [185, 333] width 81 height 20
click at [285, 339] on input "text" at bounding box center [399, 333] width 327 height 20
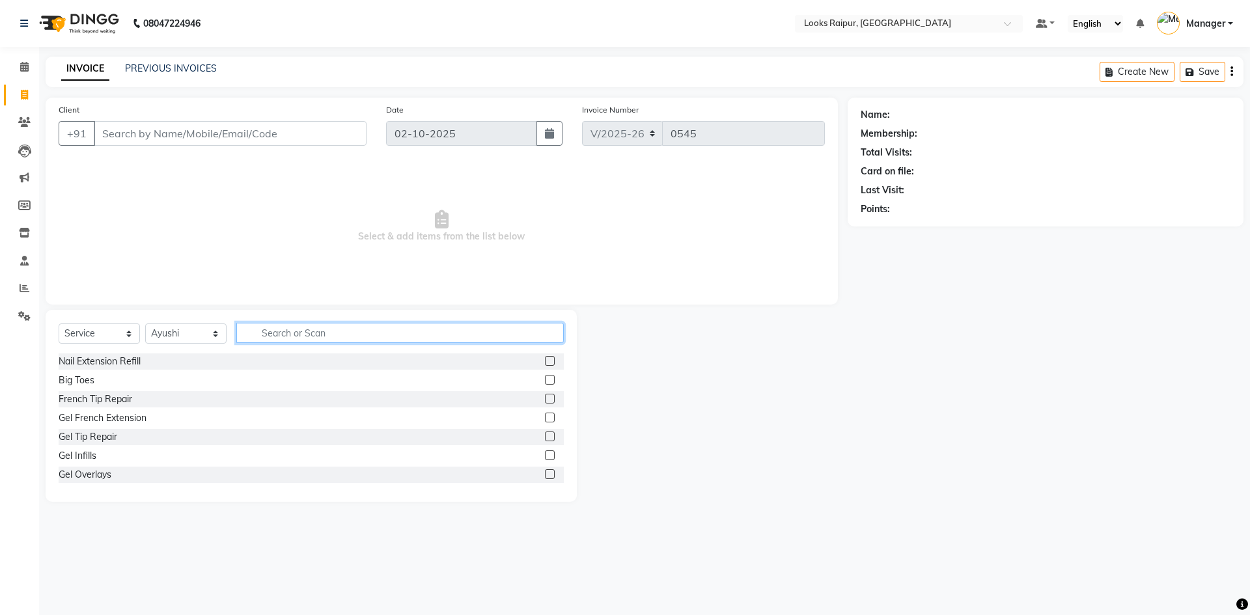
type input "E"
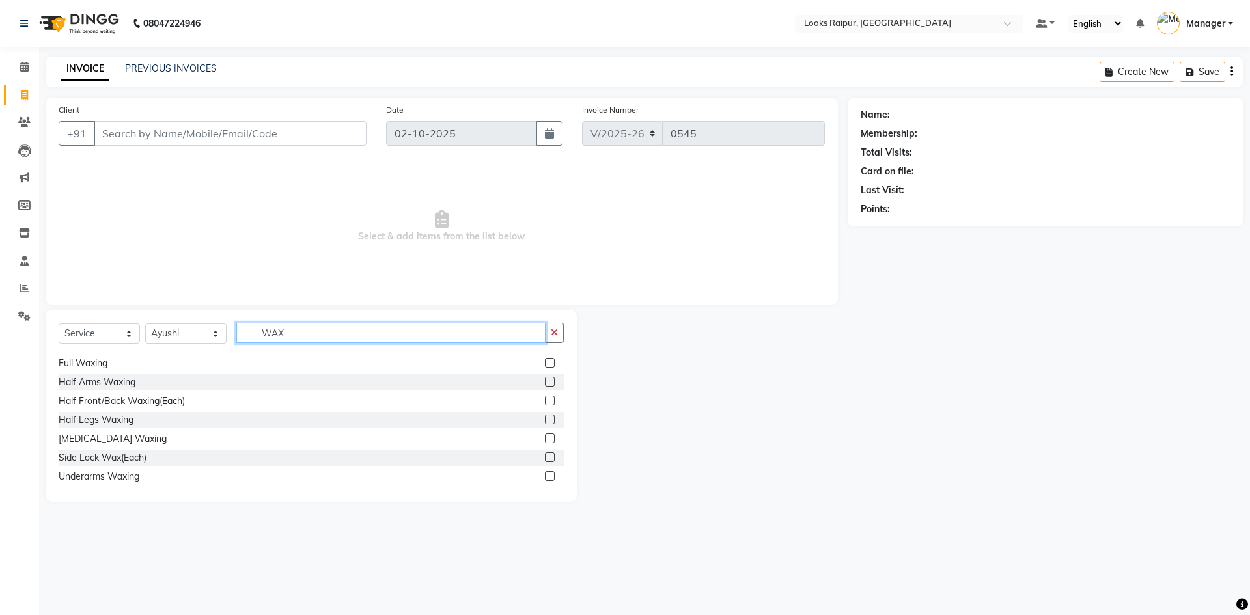
scroll to position [195, 0]
type input "WAX"
click at [545, 448] on label at bounding box center [550, 449] width 10 height 10
click at [545, 448] on input "checkbox" at bounding box center [549, 449] width 8 height 8
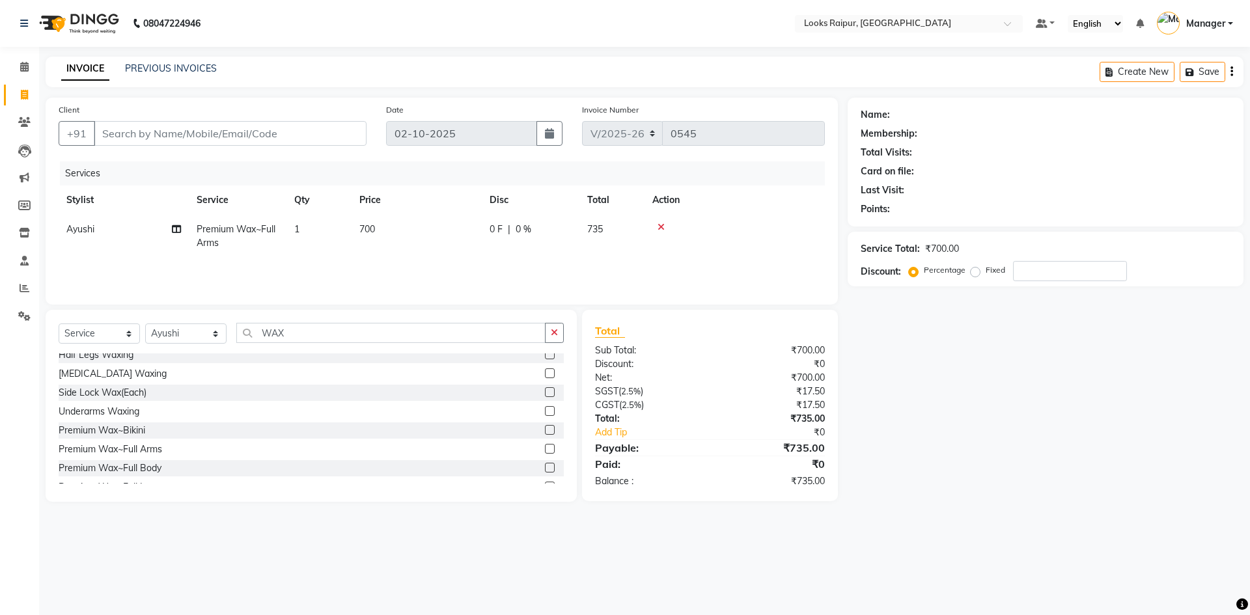
checkbox input "false"
drag, startPoint x: 383, startPoint y: 241, endPoint x: 420, endPoint y: 234, distance: 37.1
click at [420, 234] on td "700" at bounding box center [416, 236] width 130 height 43
select select "85889"
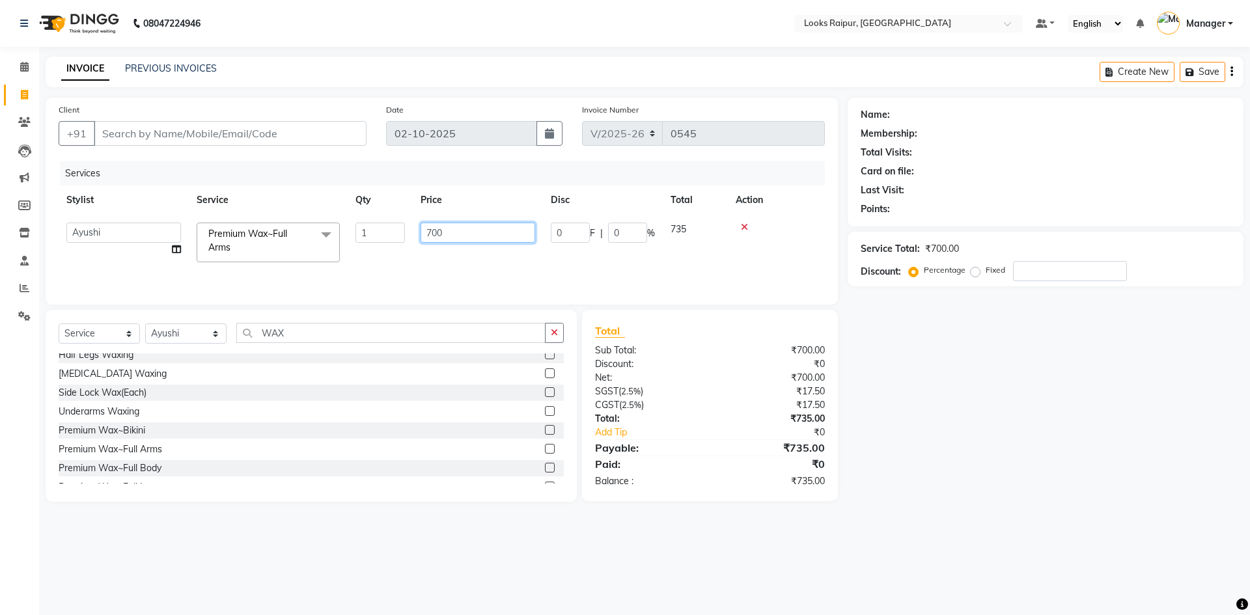
drag, startPoint x: 478, startPoint y: 235, endPoint x: 344, endPoint y: 243, distance: 134.3
click at [344, 243] on tr "Akshay_Pdct Arif Ayan Ayushi Counter_Sales Dheerendra_pdct Dhiraj Hasib Jonny K…" at bounding box center [442, 242] width 766 height 55
type input "800"
click at [325, 322] on div "Select Service Product Membership Package Voucher Prepaid Gift Card Select Styl…" at bounding box center [311, 406] width 531 height 192
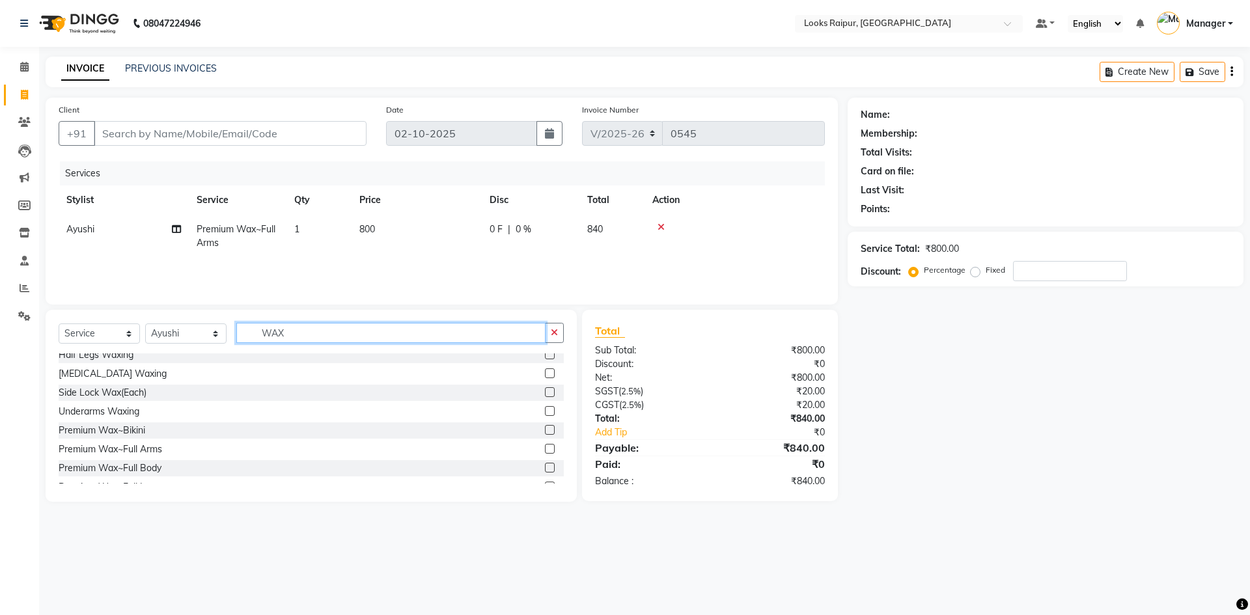
click at [305, 333] on input "WAX" at bounding box center [390, 333] width 309 height 20
type input "W"
type input "WAX"
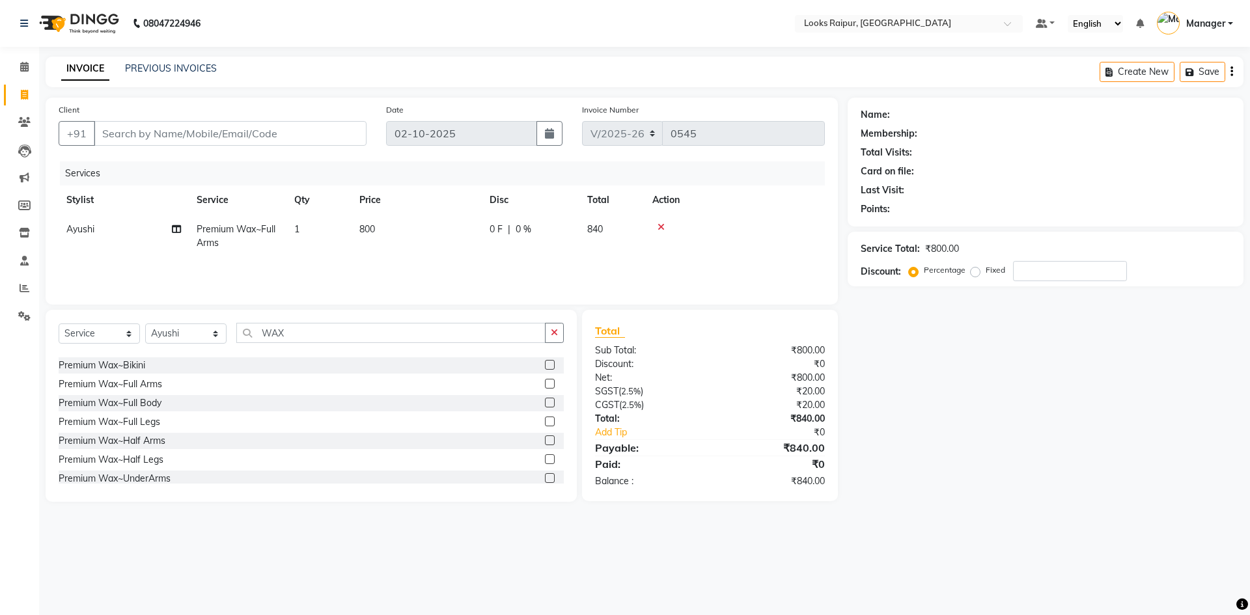
click at [545, 420] on label at bounding box center [550, 422] width 10 height 10
click at [545, 420] on input "checkbox" at bounding box center [549, 422] width 8 height 8
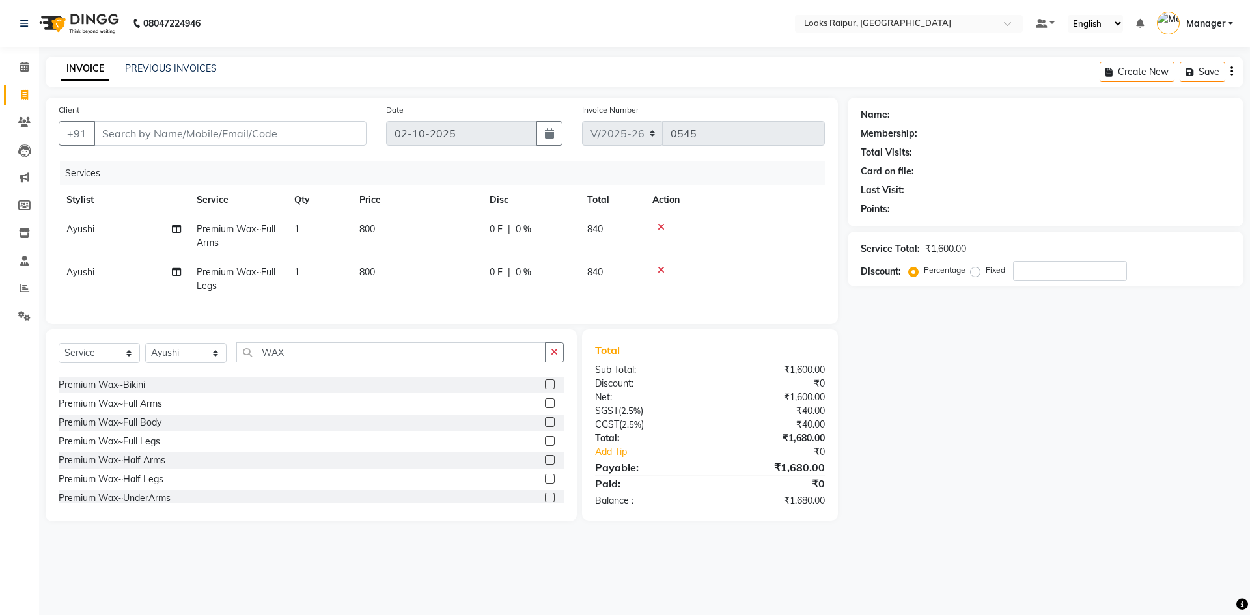
checkbox input "false"
drag, startPoint x: 418, startPoint y: 277, endPoint x: 431, endPoint y: 272, distance: 13.8
click at [424, 275] on td "800" at bounding box center [416, 279] width 130 height 43
select select "85889"
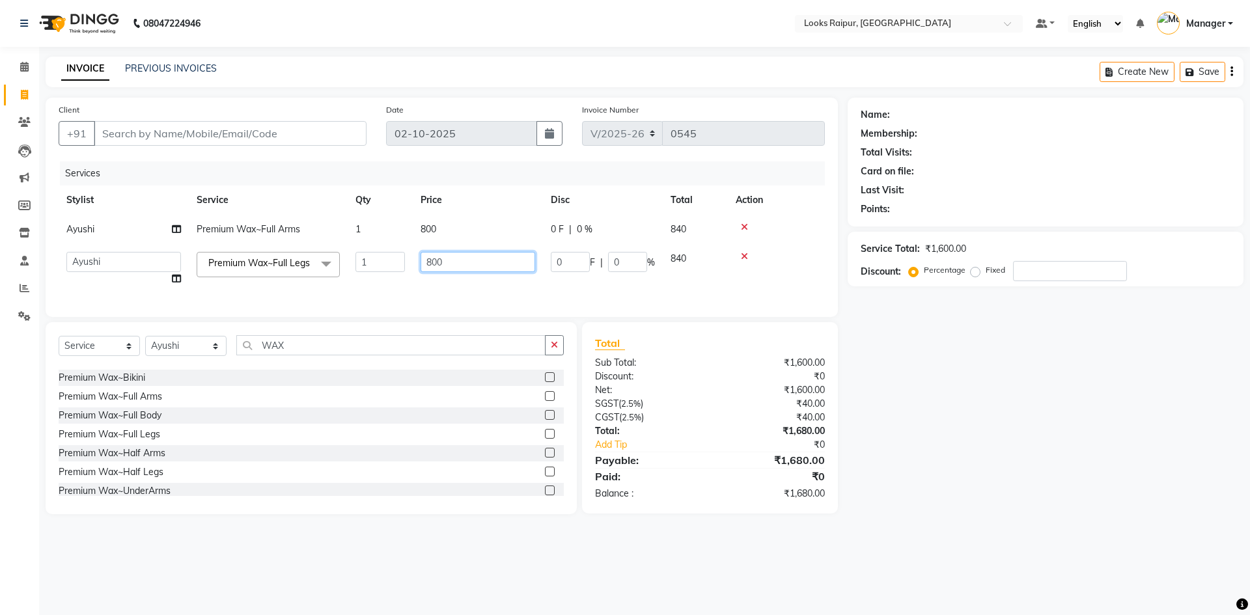
drag, startPoint x: 463, startPoint y: 262, endPoint x: 367, endPoint y: 268, distance: 96.5
click at [367, 268] on tr "Akshay_Pdct Arif Ayan Ayushi Counter_Sales Dheerendra_pdct Dhiraj Hasib Jonny K…" at bounding box center [442, 268] width 766 height 49
type input "1000"
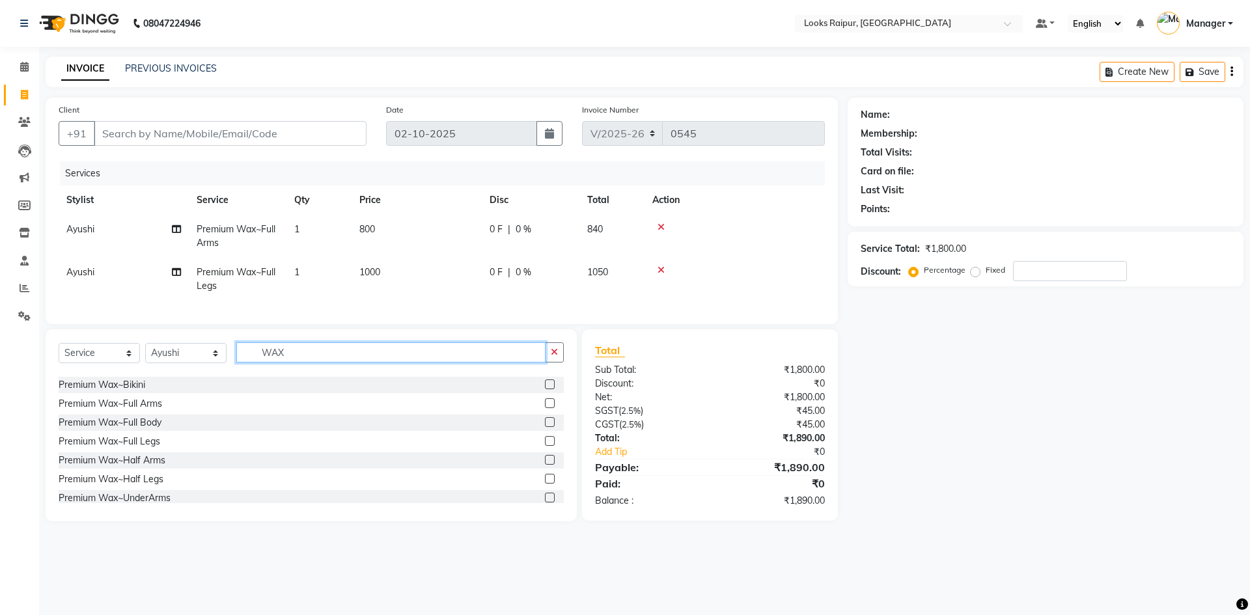
click at [316, 355] on input "WAX" at bounding box center [390, 352] width 309 height 20
type input "W"
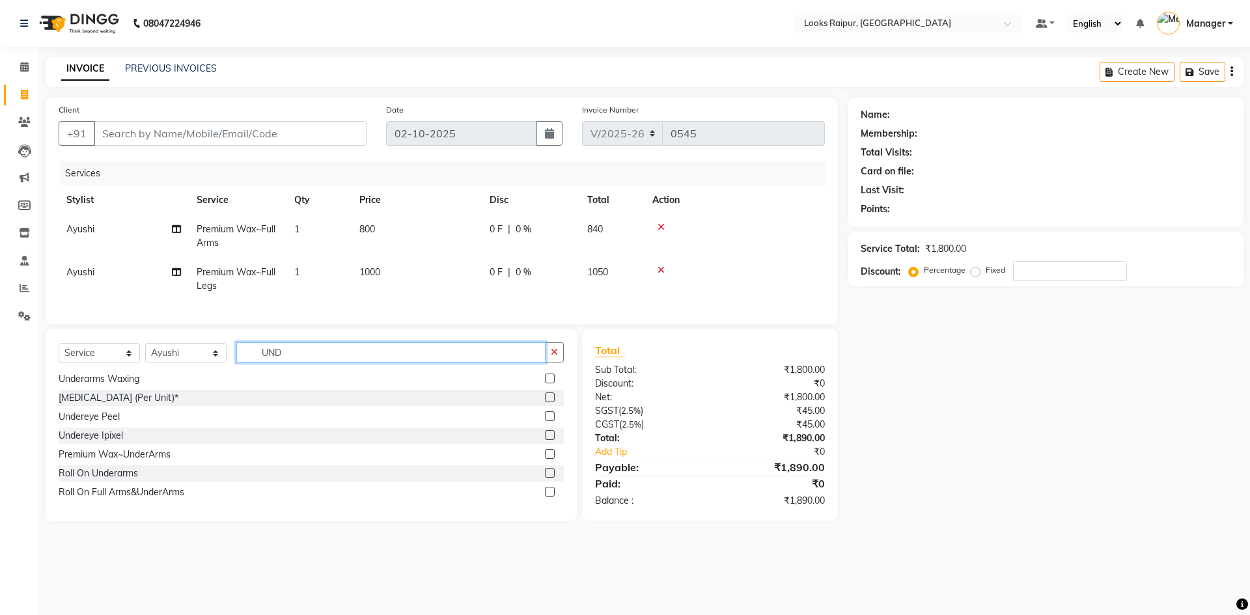
scroll to position [2, 0]
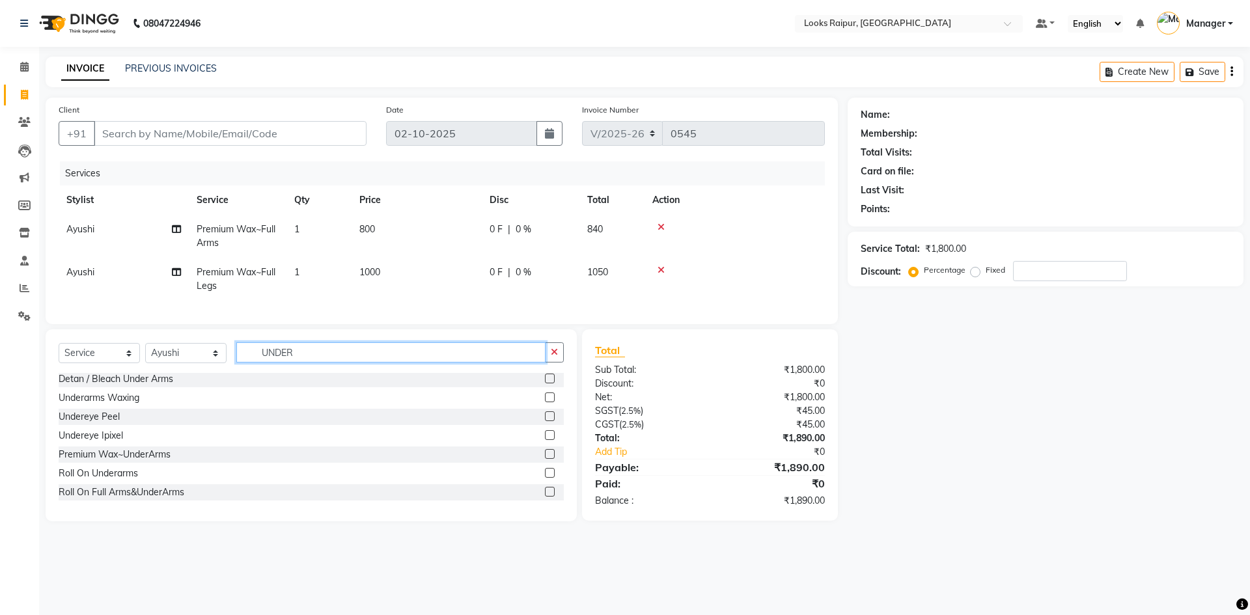
type input "UNDER"
click at [545, 421] on label at bounding box center [550, 416] width 10 height 10
click at [545, 421] on input "checkbox" at bounding box center [549, 417] width 8 height 8
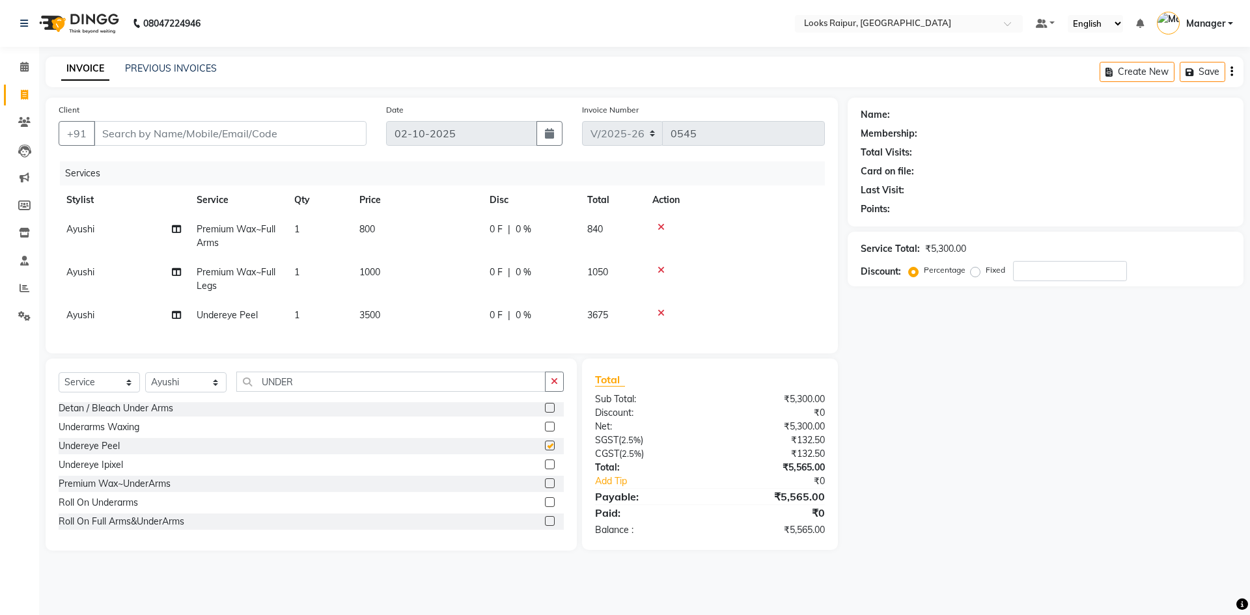
click at [432, 309] on td "3500" at bounding box center [416, 315] width 130 height 29
checkbox input "false"
select select "85889"
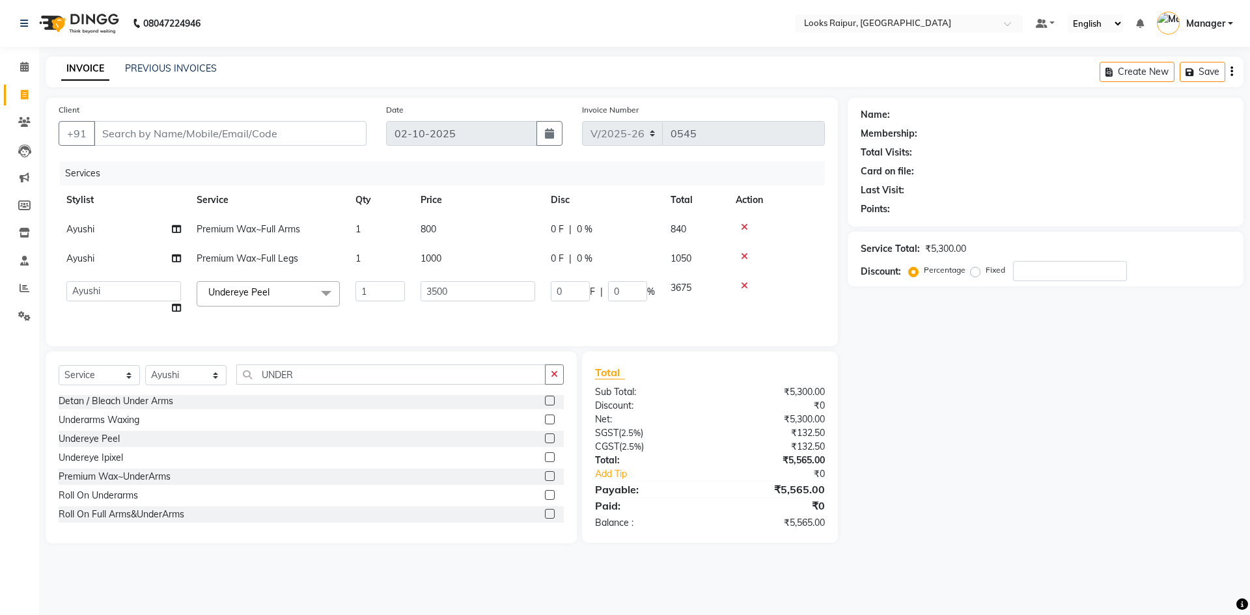
click at [545, 424] on label at bounding box center [550, 420] width 10 height 10
click at [545, 424] on input "checkbox" at bounding box center [549, 420] width 8 height 8
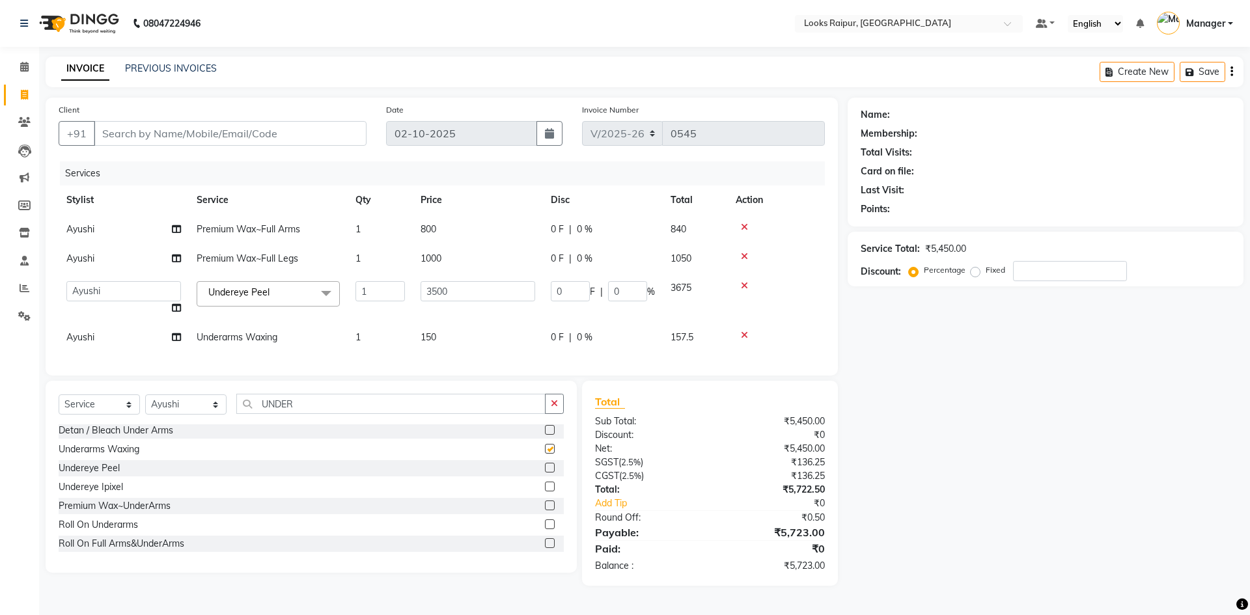
checkbox input "false"
click at [743, 285] on icon at bounding box center [744, 285] width 7 height 9
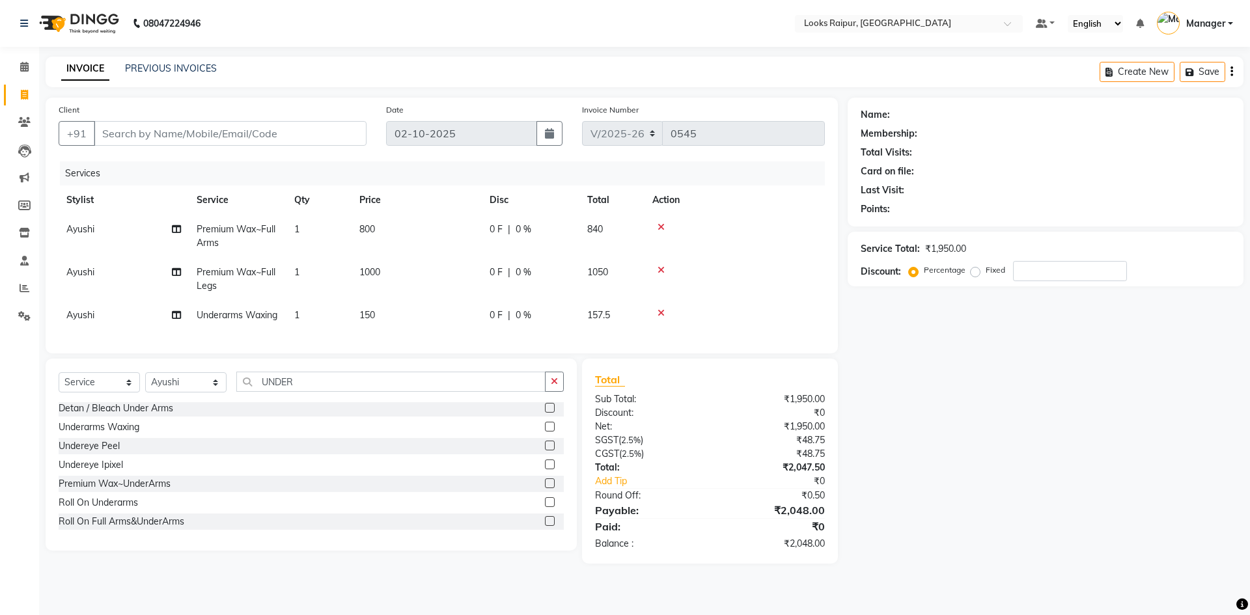
click at [396, 323] on td "150" at bounding box center [416, 315] width 130 height 29
select select "85889"
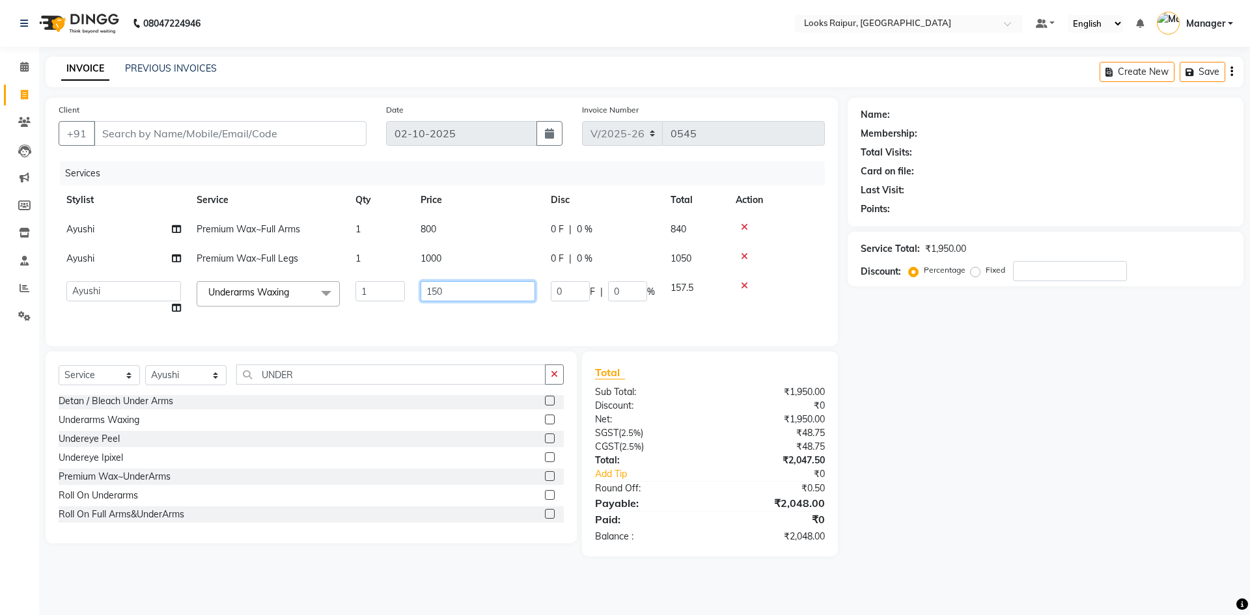
drag, startPoint x: 418, startPoint y: 294, endPoint x: 387, endPoint y: 299, distance: 31.6
click at [387, 299] on tr "Akshay_Pdct Arif Ayan Ayushi Counter_Sales Dheerendra_pdct Dhiraj Hasib Jonny K…" at bounding box center [442, 297] width 766 height 49
type input "500"
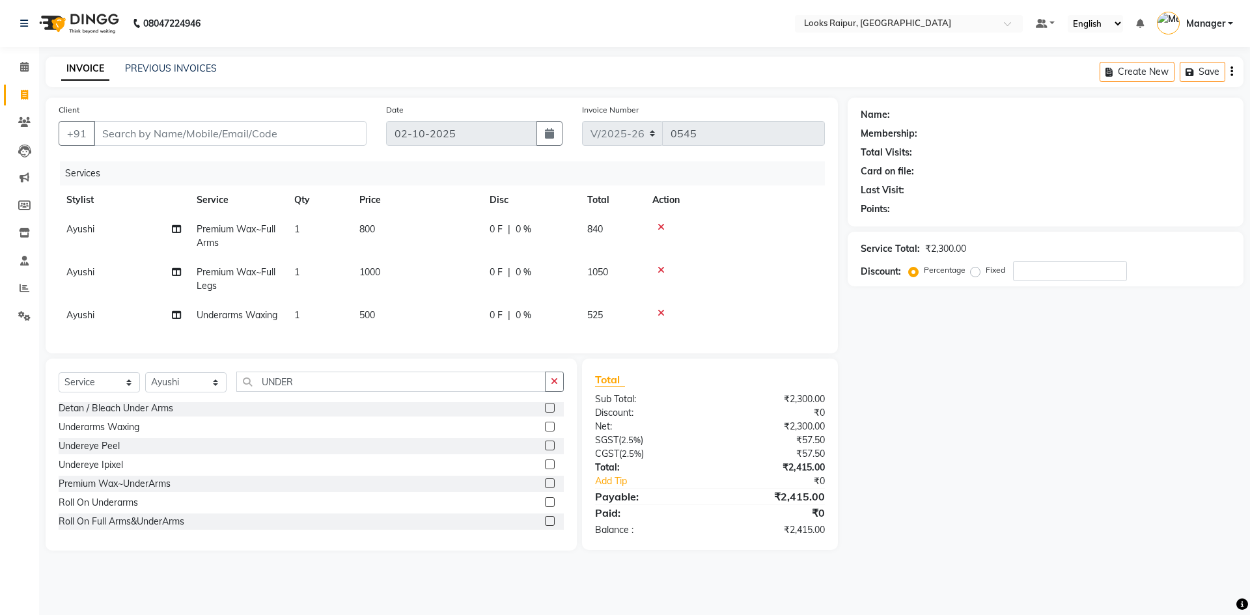
click at [412, 315] on tr "Ayushi Underarms Waxing 1 500 0 F | 0 % 525" at bounding box center [442, 315] width 766 height 29
click at [299, 392] on input "UNDER" at bounding box center [390, 382] width 309 height 20
type input "U"
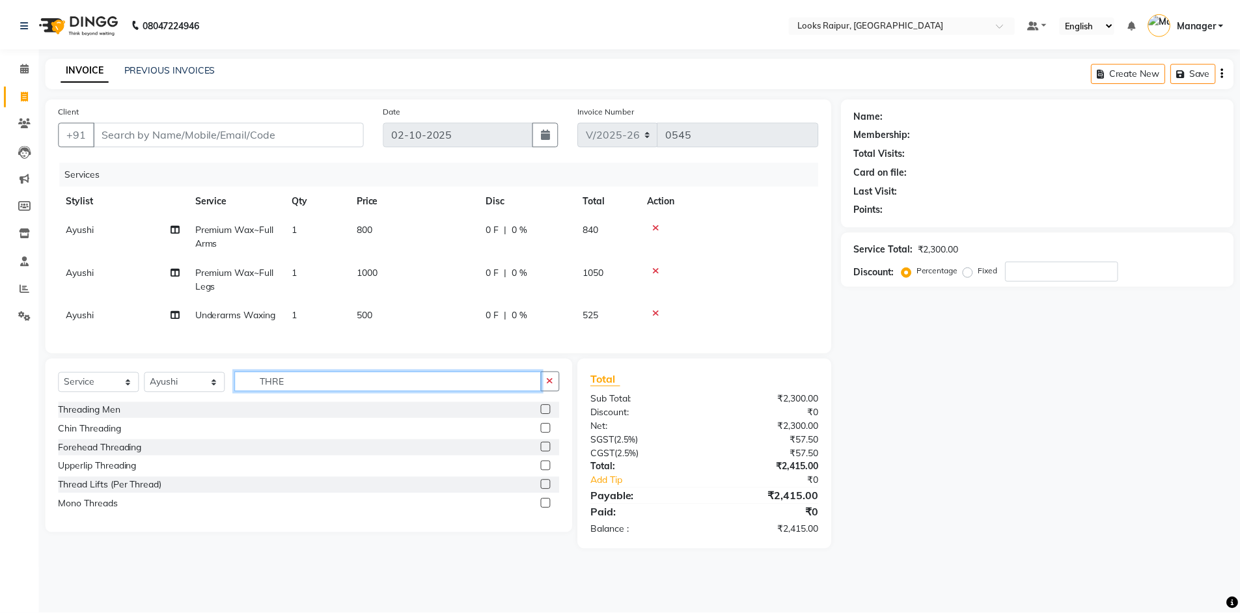
scroll to position [0, 0]
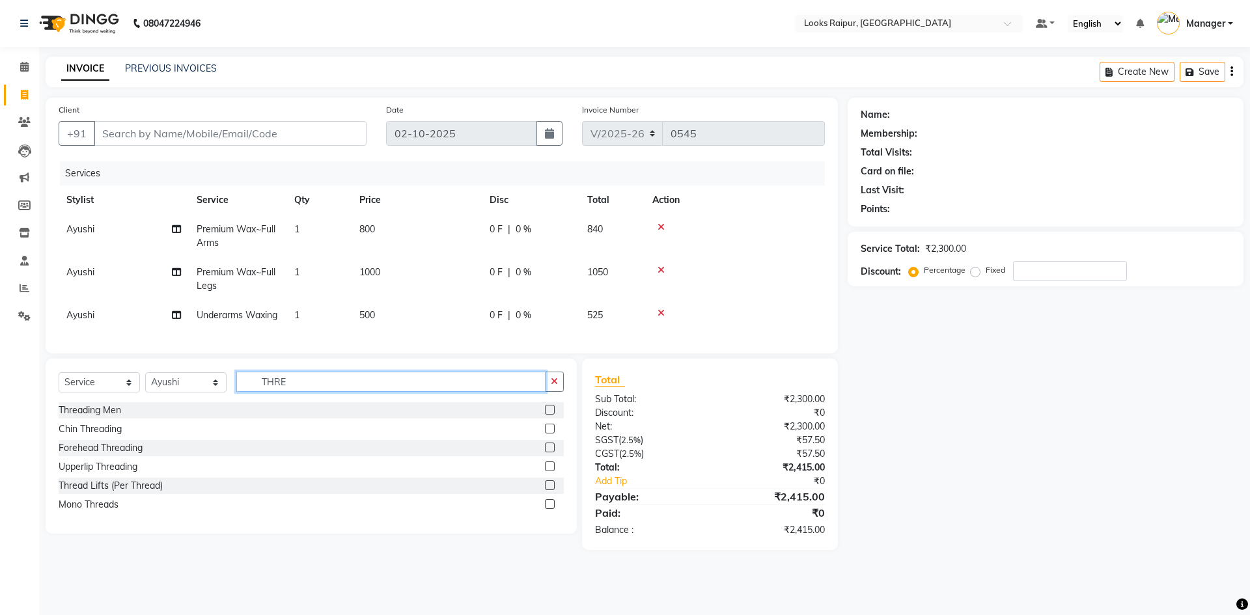
type input "THRE"
click at [547, 415] on label at bounding box center [550, 410] width 10 height 10
click at [547, 415] on input "checkbox" at bounding box center [549, 410] width 8 height 8
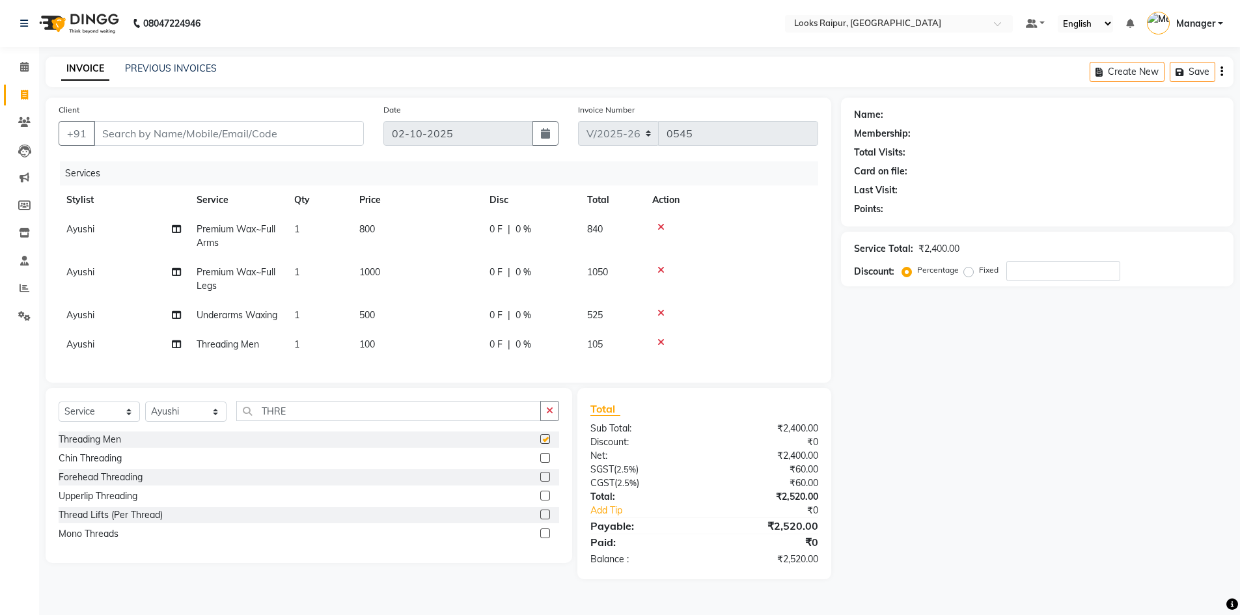
drag, startPoint x: 395, startPoint y: 350, endPoint x: 426, endPoint y: 350, distance: 30.6
click at [396, 350] on td "100" at bounding box center [416, 344] width 130 height 29
checkbox input "false"
select select "85889"
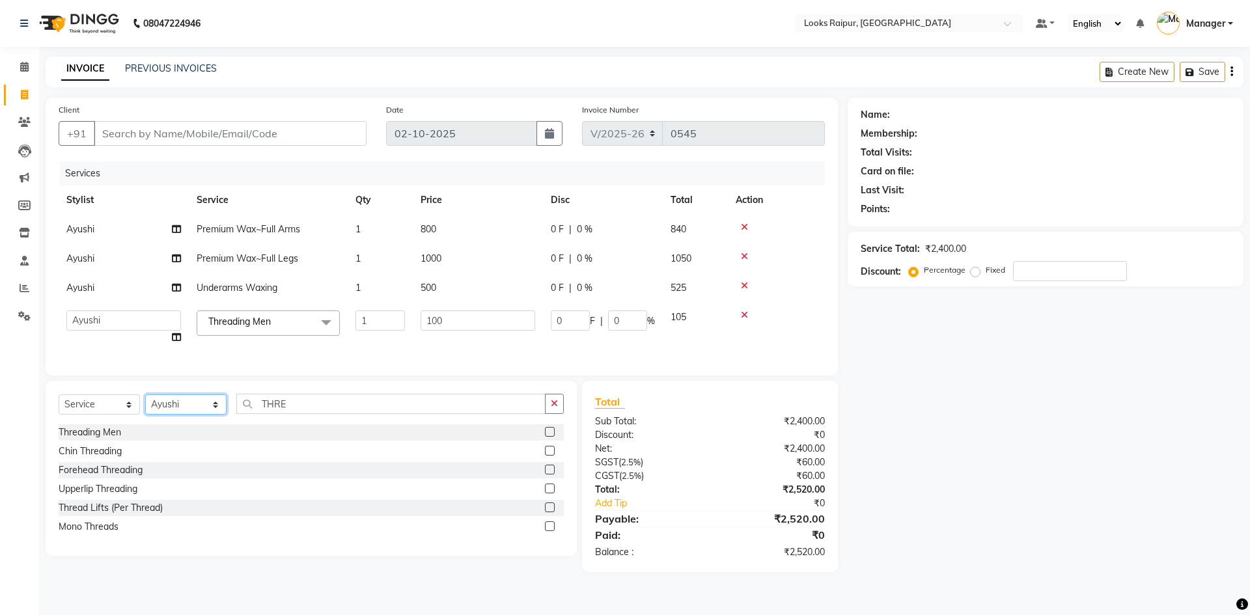
click at [214, 407] on select "Select Stylist Akshay_Pdct Arif Ayan Ayushi Counter_Sales Dheerendra_pdct Dhira…" at bounding box center [185, 404] width 81 height 20
select select "85892"
click at [145, 404] on select "Select Stylist Akshay_Pdct Arif Ayan Ayushi Counter_Sales Dheerendra_pdct Dhira…" at bounding box center [185, 404] width 81 height 20
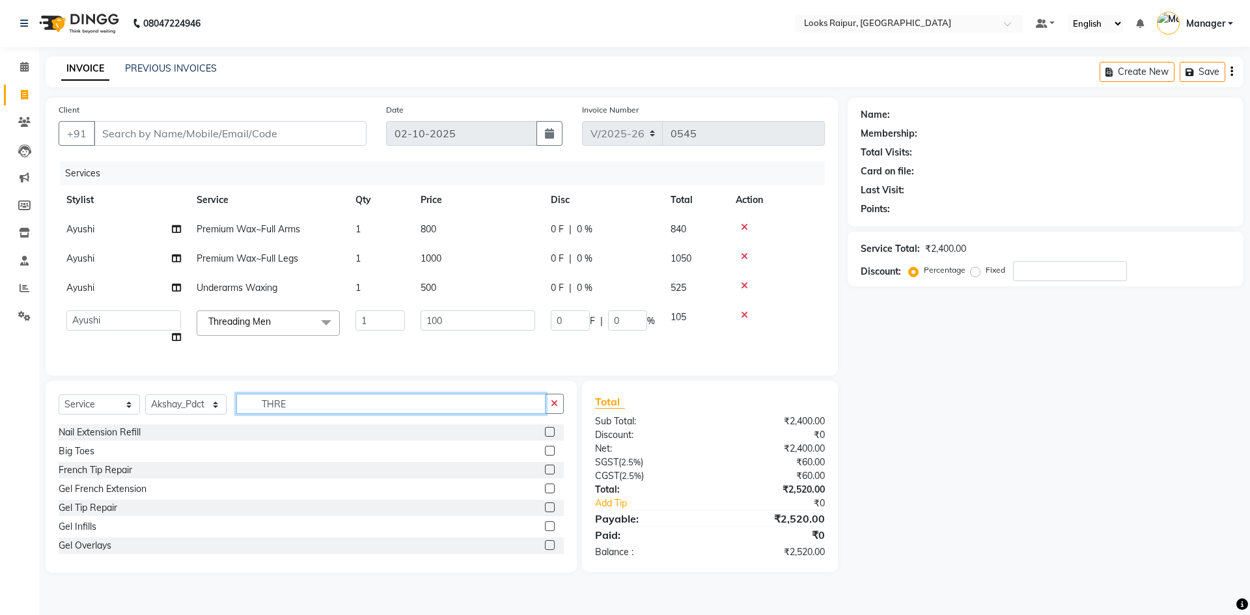
click at [301, 410] on input "THRE" at bounding box center [390, 404] width 309 height 20
type input "T"
type input "FOOT"
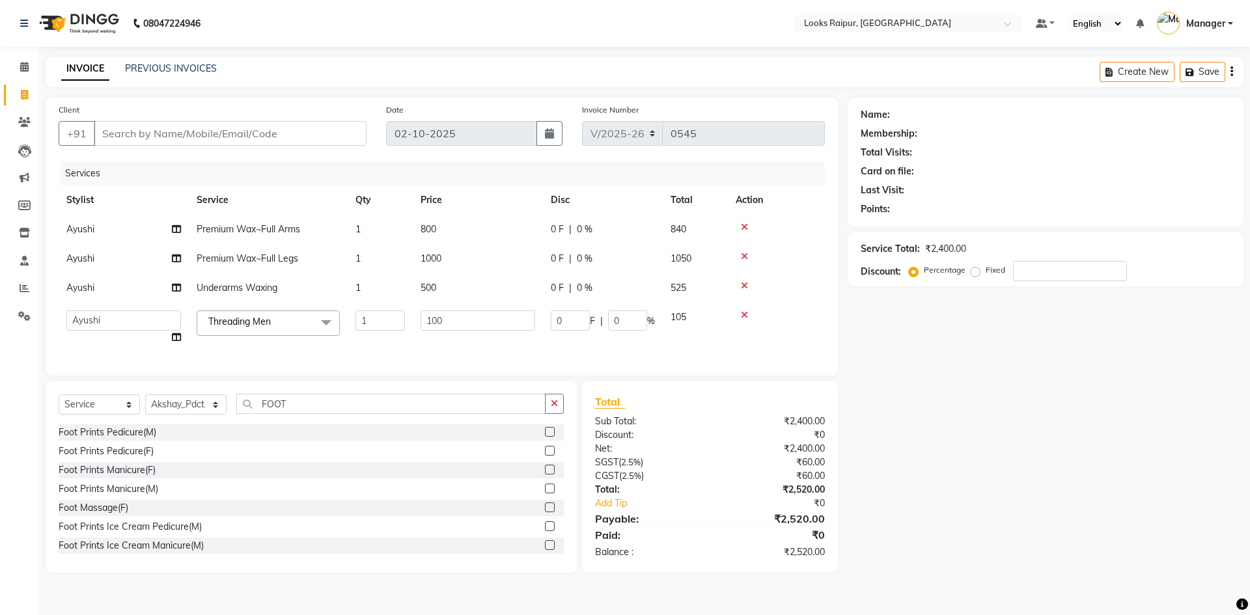
click at [545, 456] on label at bounding box center [550, 451] width 10 height 10
click at [545, 456] on input "checkbox" at bounding box center [549, 451] width 8 height 8
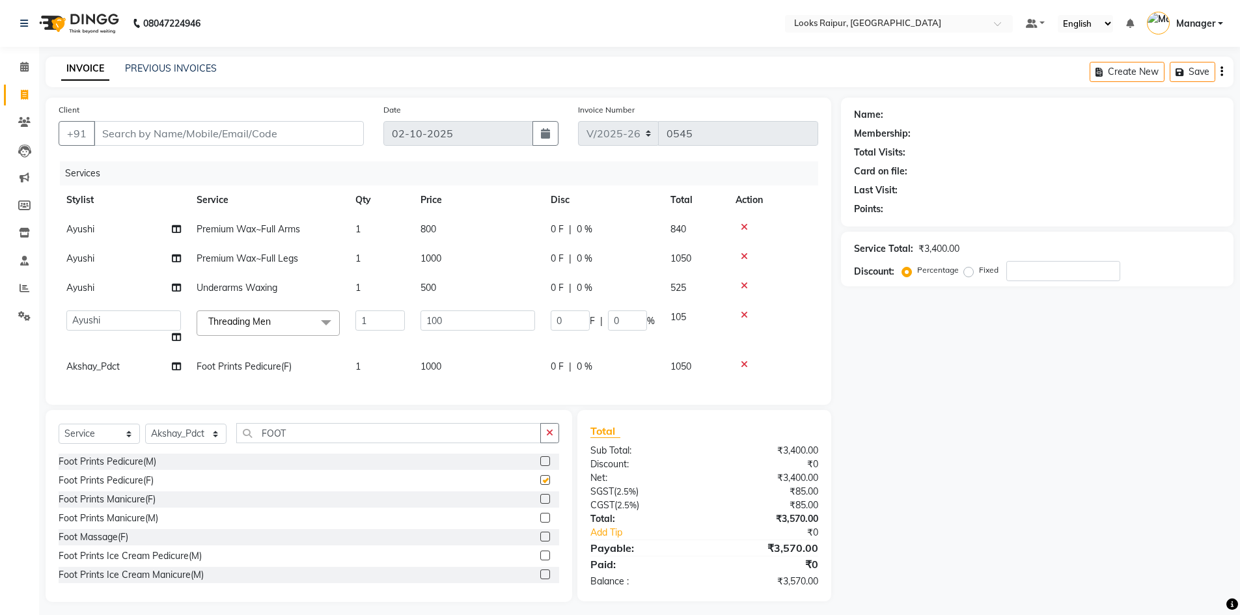
checkbox input "false"
click at [465, 368] on td "1000" at bounding box center [478, 366] width 130 height 29
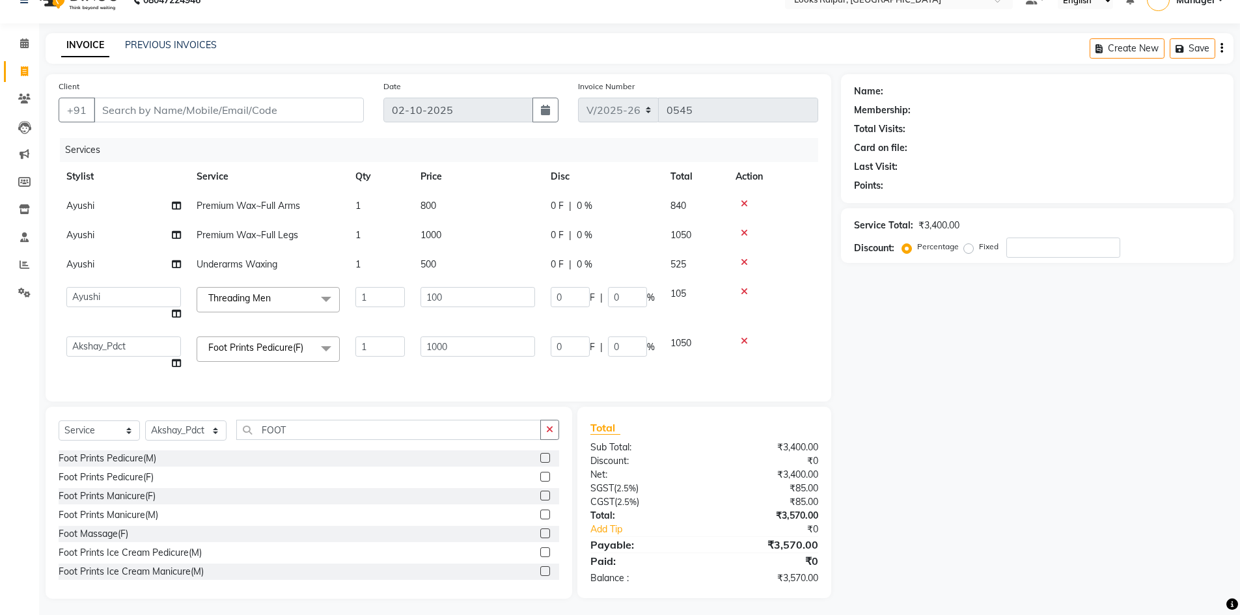
scroll to position [36, 0]
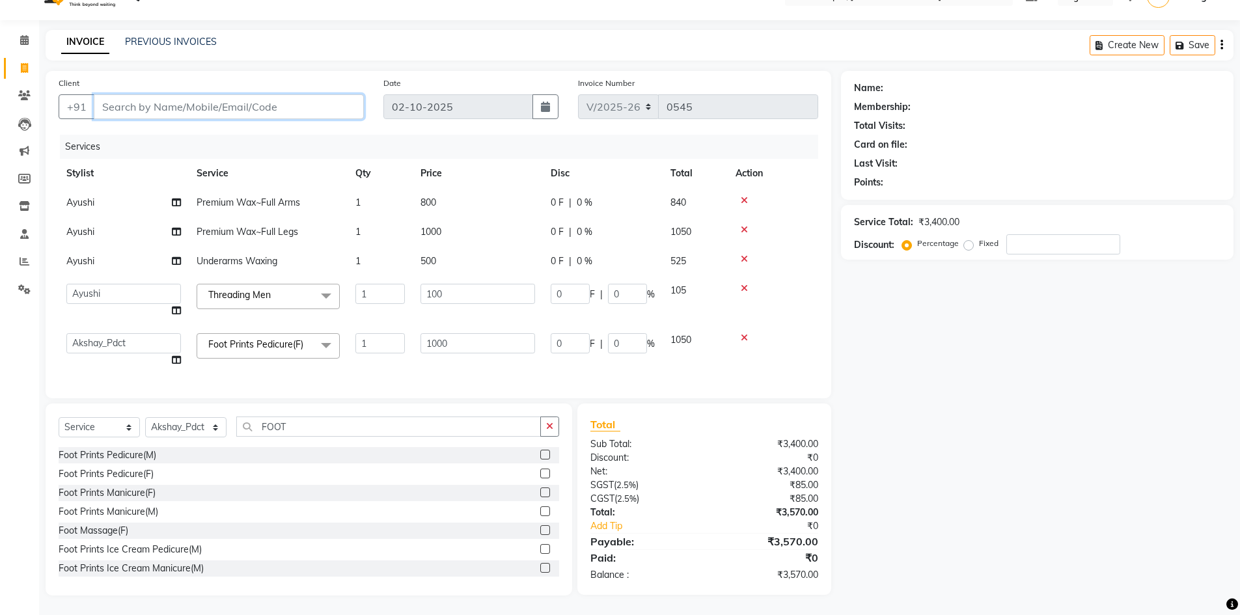
click at [124, 94] on input "Client" at bounding box center [229, 106] width 270 height 25
type input "9"
type input "0"
type input "9893183464"
click at [359, 105] on button "Add Client" at bounding box center [330, 106] width 67 height 25
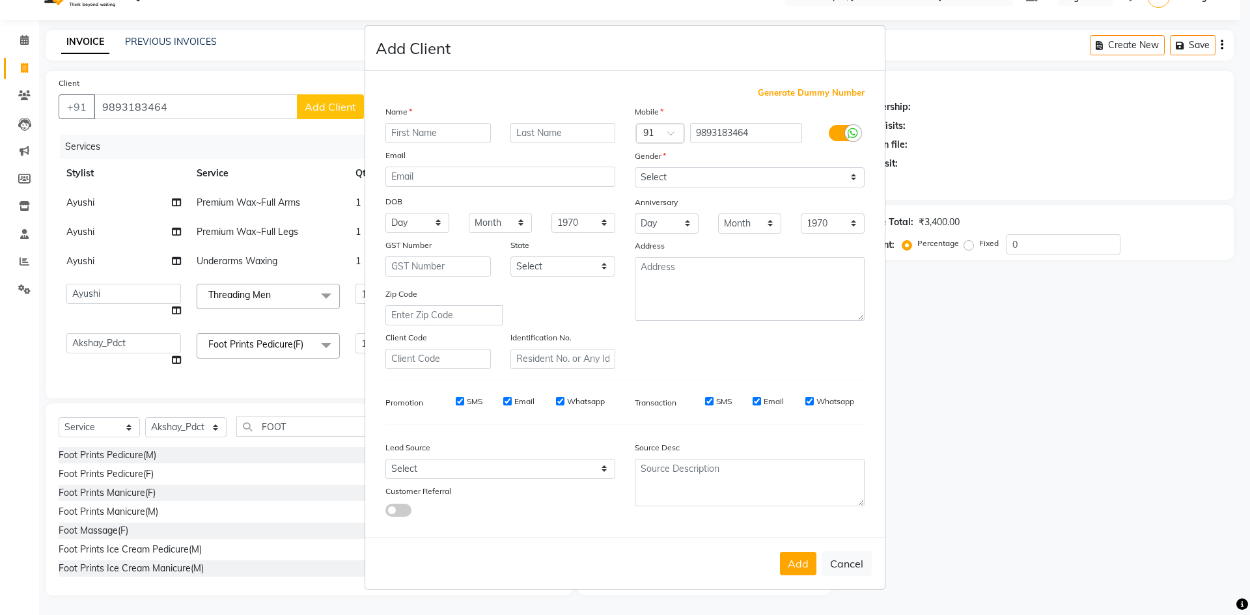
click at [427, 135] on input "text" at bounding box center [437, 133] width 105 height 20
type input "OSHIN"
click at [565, 132] on input "text" at bounding box center [562, 133] width 105 height 20
type input "..."
click at [837, 176] on select "Select Male Female Other Prefer Not To Say" at bounding box center [750, 177] width 230 height 20
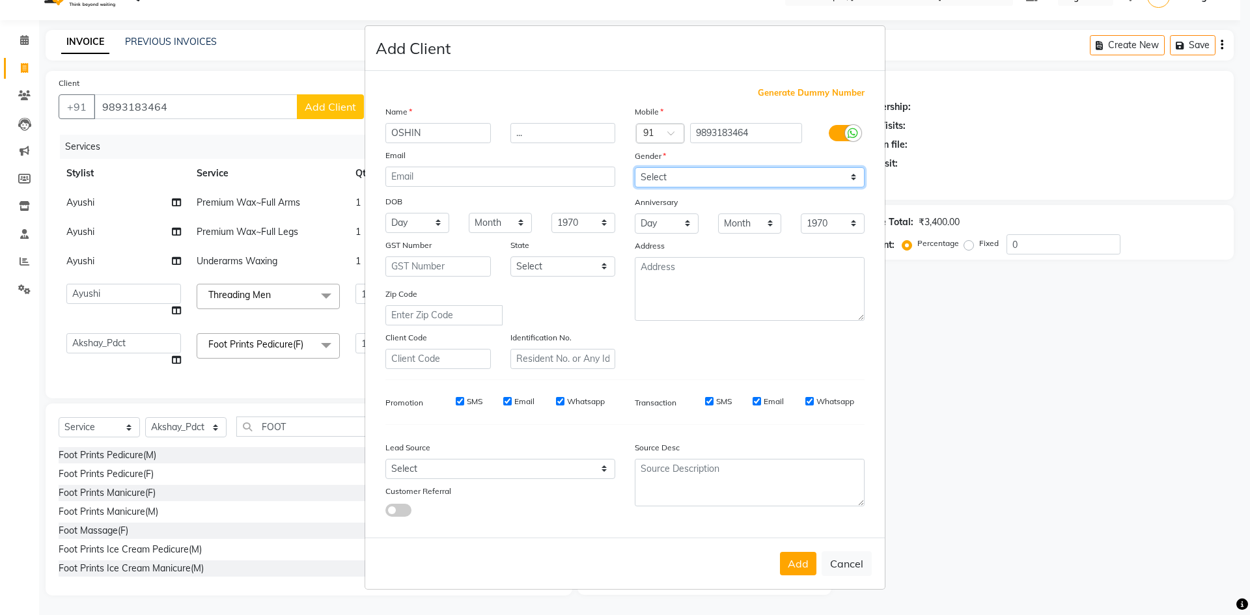
select select "female"
click at [635, 167] on select "Select Male Female Other Prefer Not To Say" at bounding box center [750, 177] width 230 height 20
drag, startPoint x: 807, startPoint y: 551, endPoint x: 807, endPoint y: 558, distance: 7.2
click at [807, 558] on div "Add Cancel" at bounding box center [624, 563] width 519 height 51
click at [806, 558] on button "Add" at bounding box center [798, 563] width 36 height 23
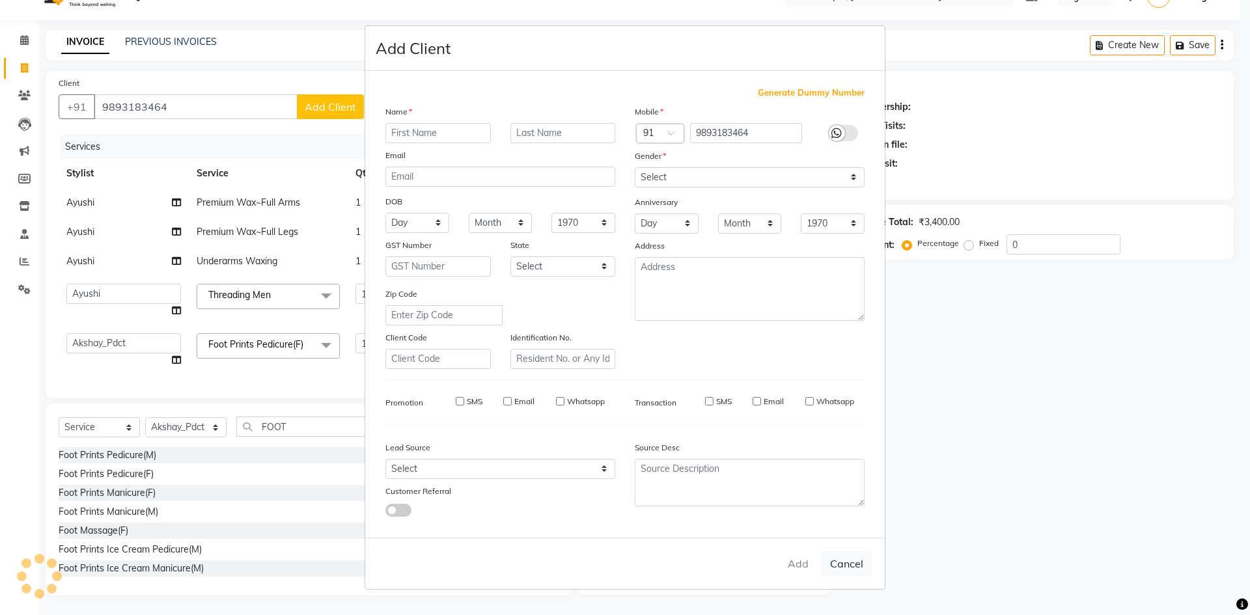
select select
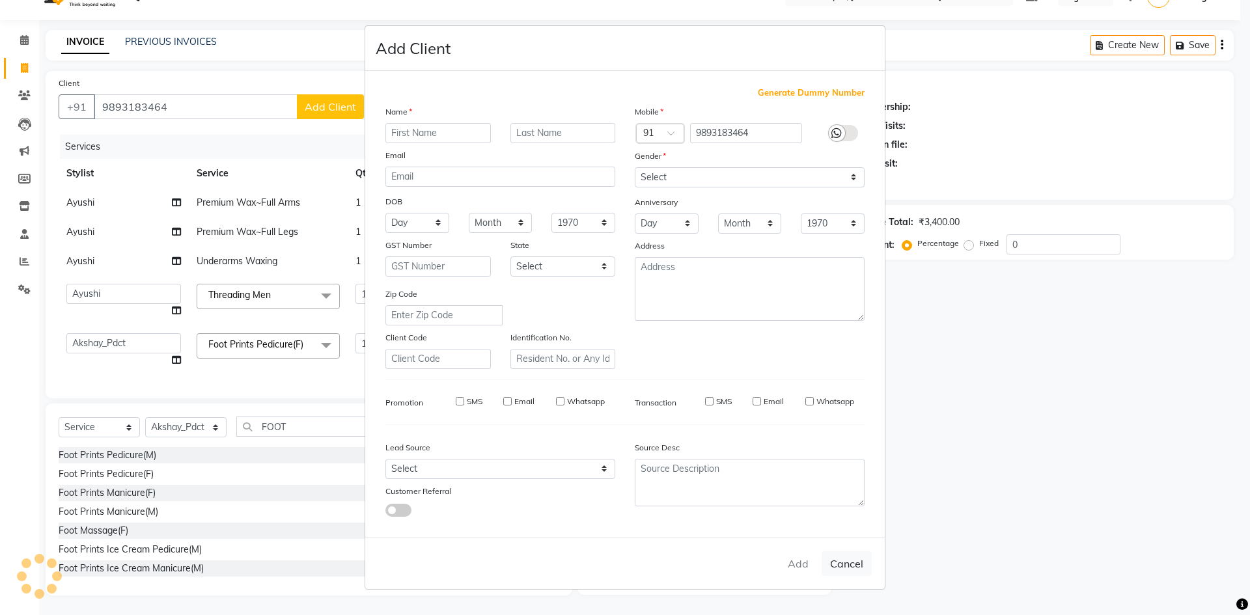
select select
checkbox input "false"
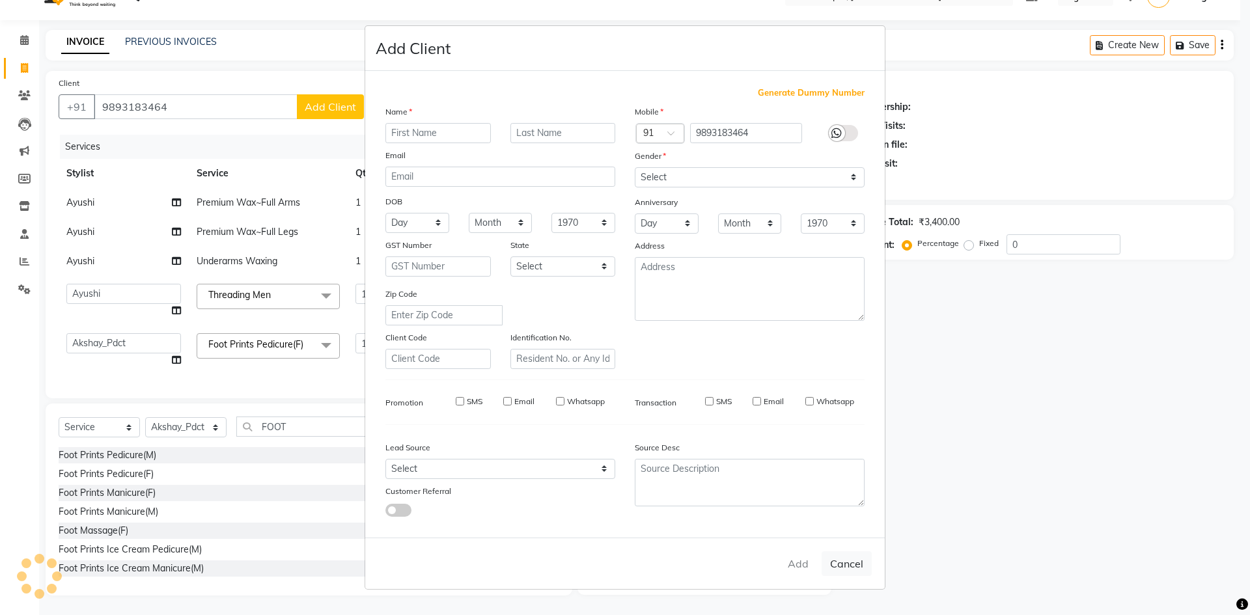
checkbox input "false"
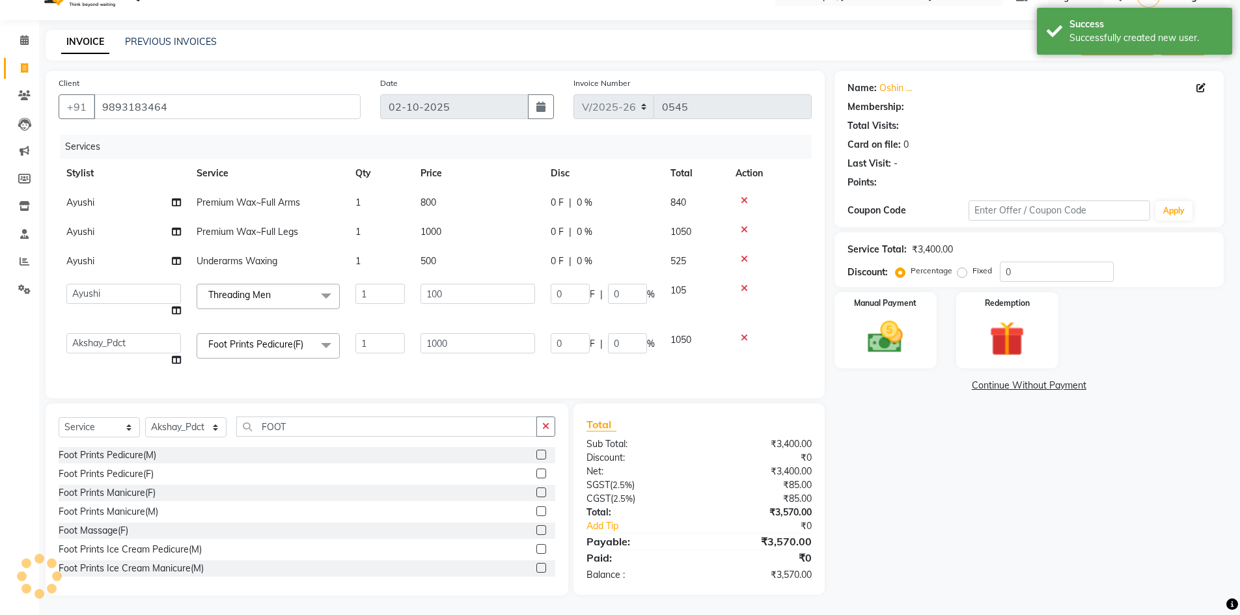
select select "1: Object"
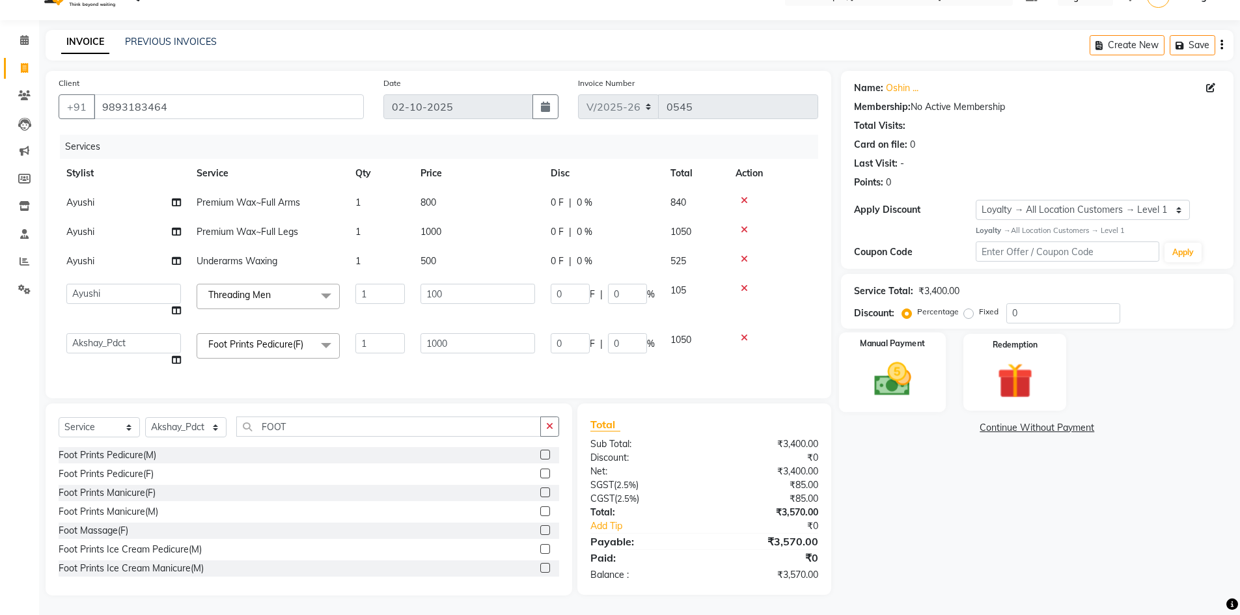
click at [912, 360] on img at bounding box center [892, 379] width 60 height 42
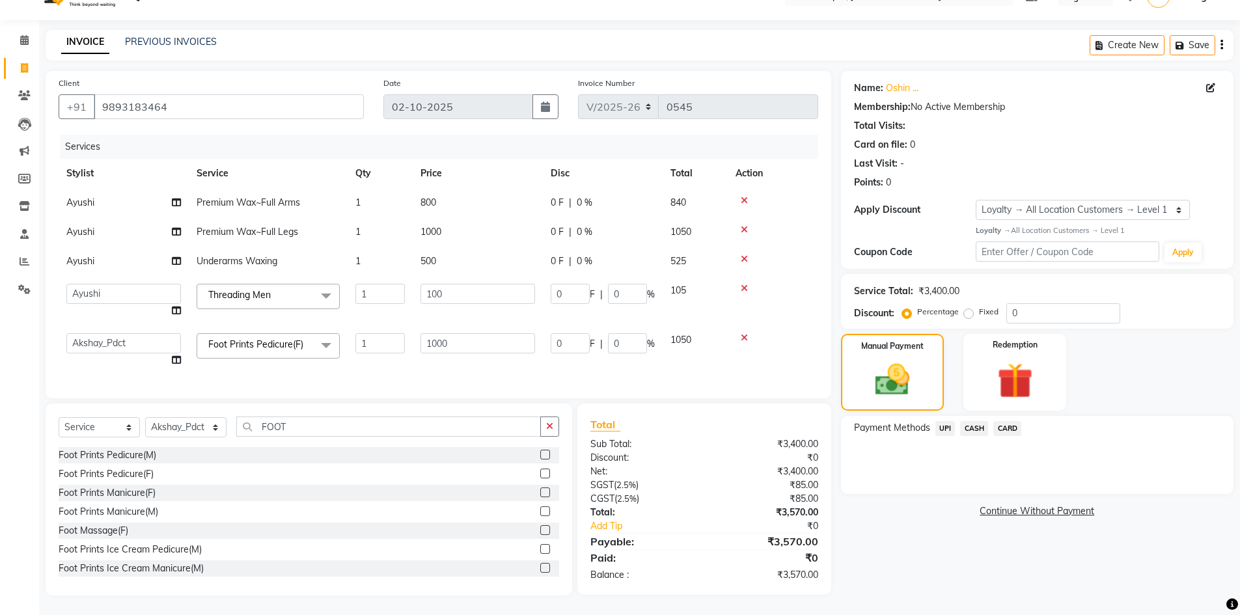
click at [954, 421] on span "UPI" at bounding box center [945, 428] width 20 height 15
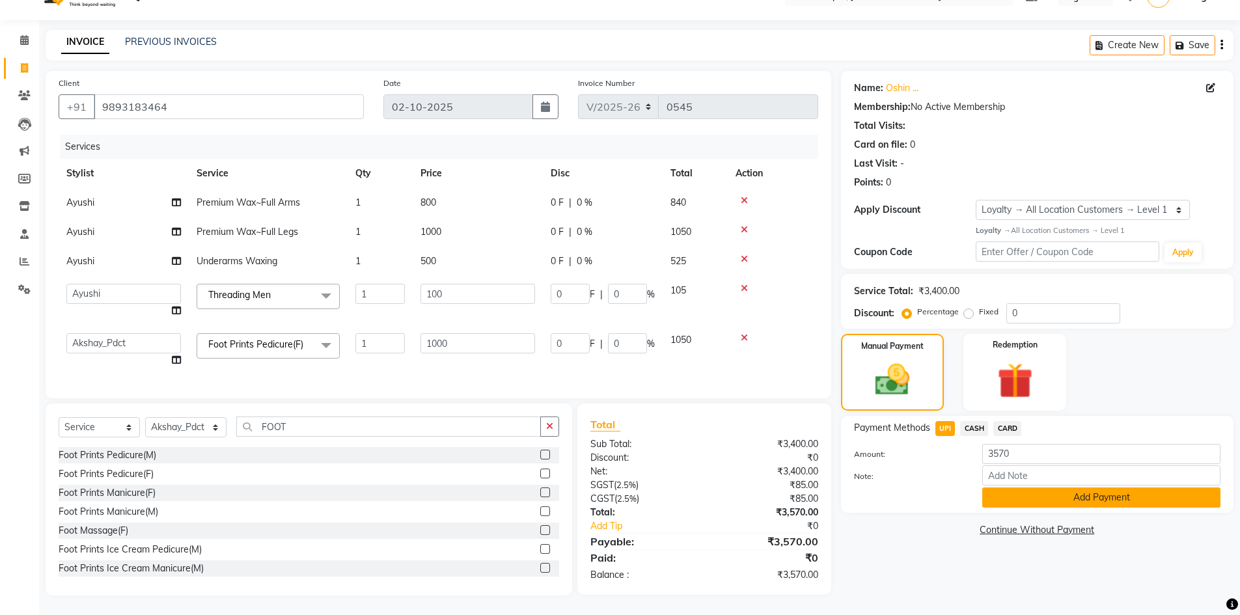
click at [1030, 492] on button "Add Payment" at bounding box center [1101, 497] width 238 height 20
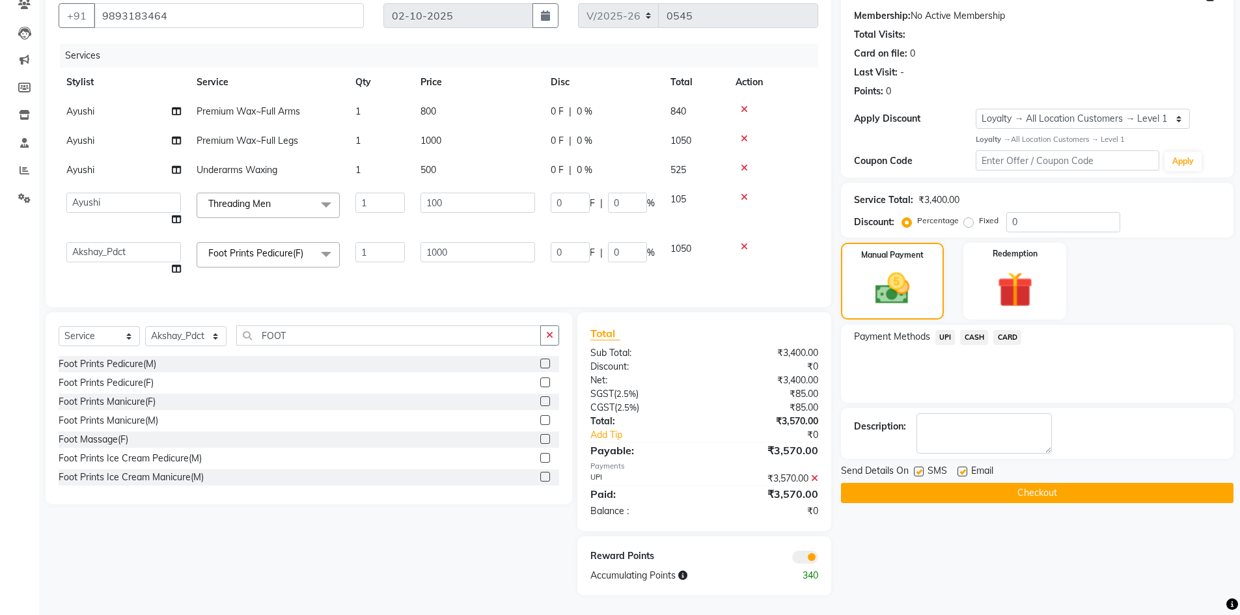
scroll to position [128, 0]
click at [1020, 488] on button "Checkout" at bounding box center [1037, 493] width 392 height 20
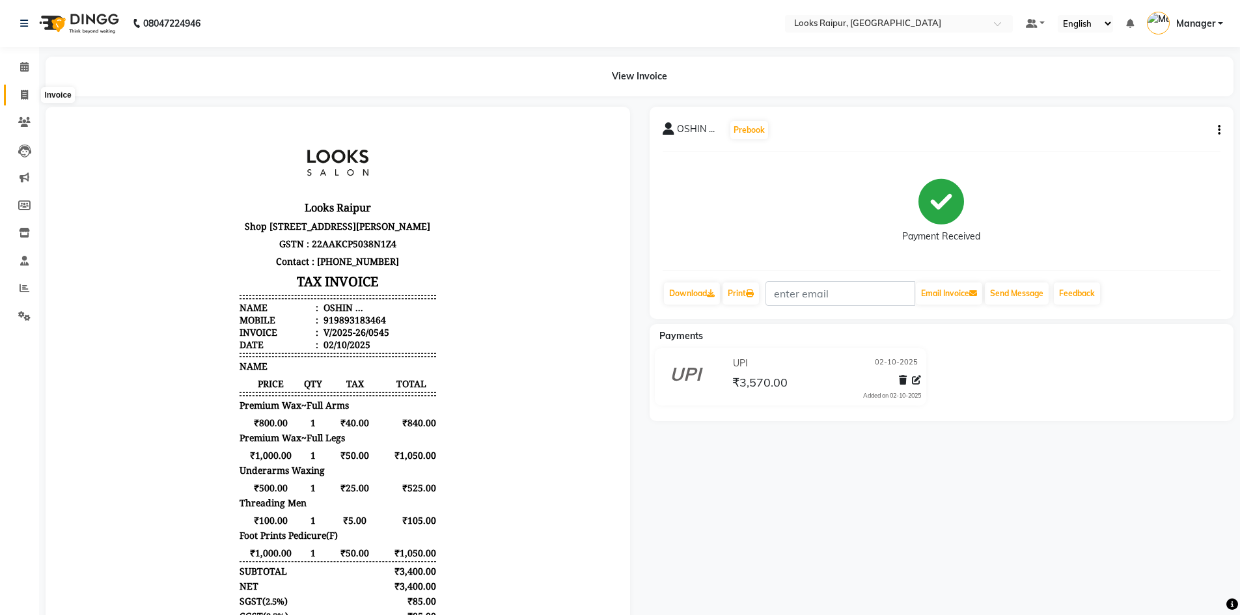
click at [23, 92] on icon at bounding box center [24, 95] width 7 height 10
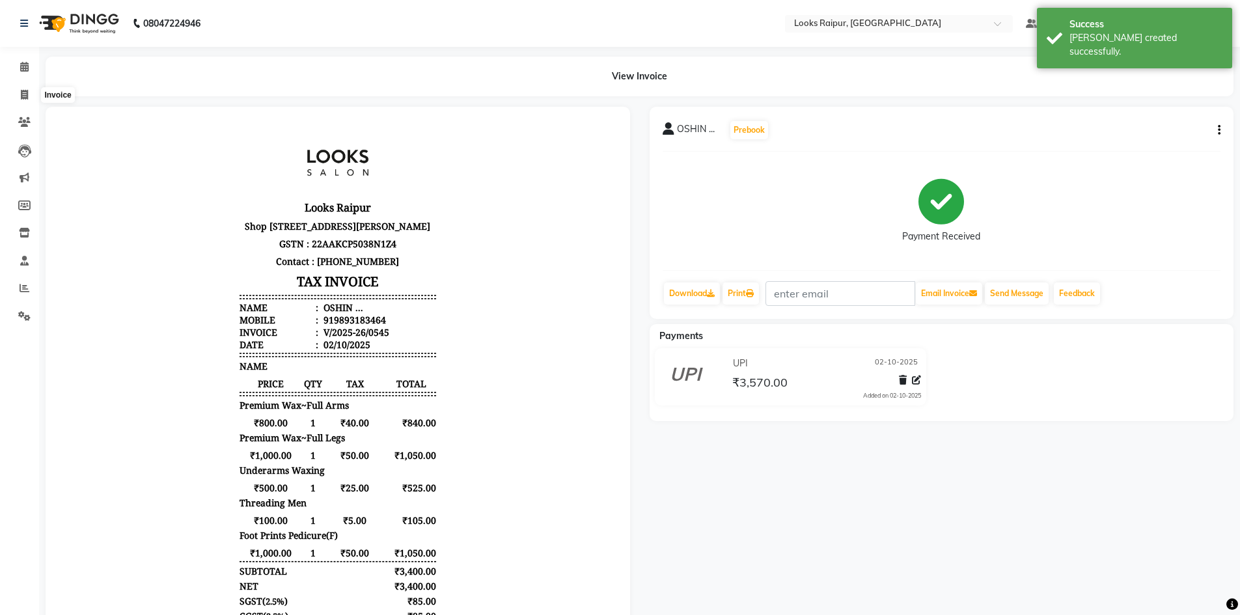
select select "service"
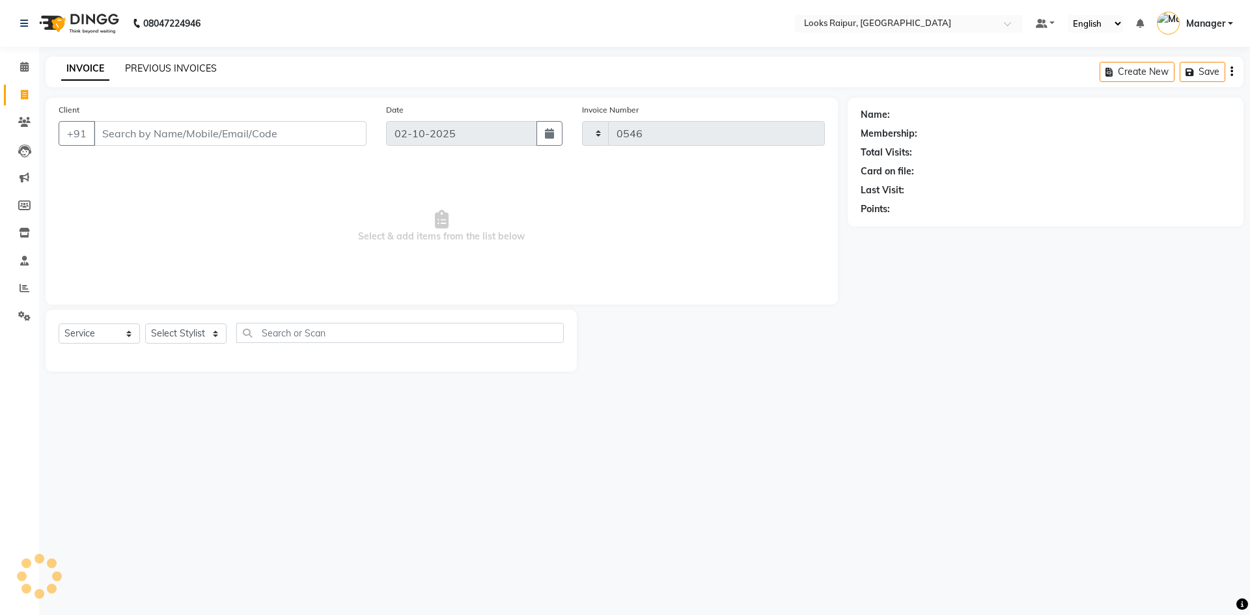
click at [136, 64] on link "PREVIOUS INVOICES" at bounding box center [171, 68] width 92 height 12
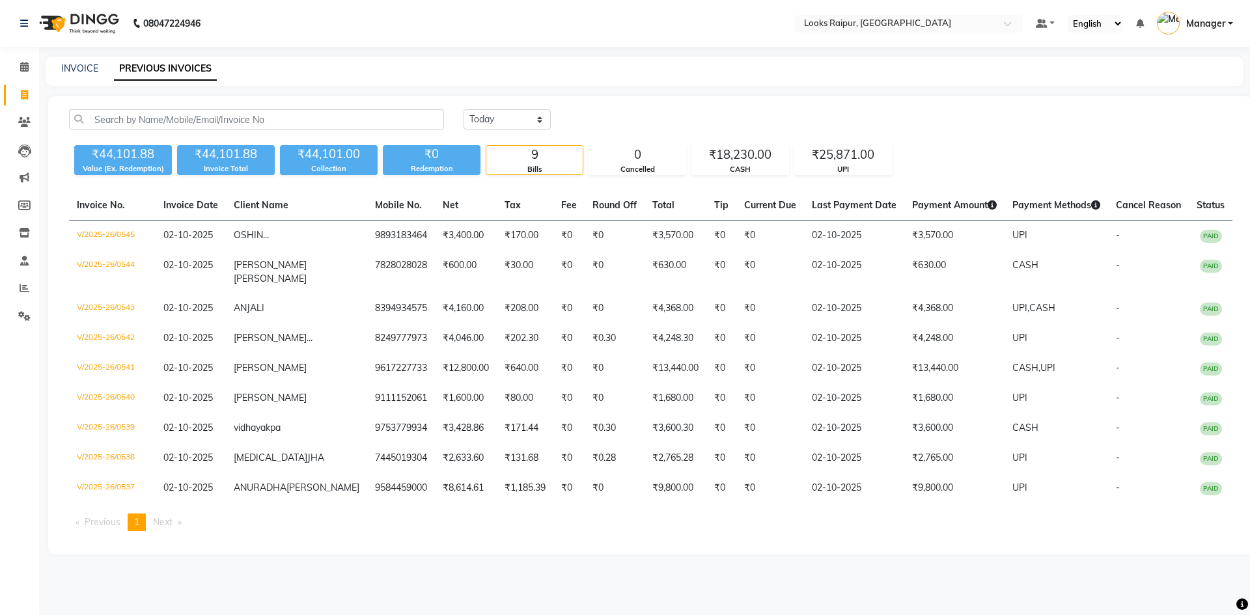
click at [68, 61] on div "INVOICE PREVIOUS INVOICES" at bounding box center [644, 71] width 1197 height 29
click at [20, 87] on link "Invoice" at bounding box center [19, 95] width 31 height 21
select select "8606"
select select "service"
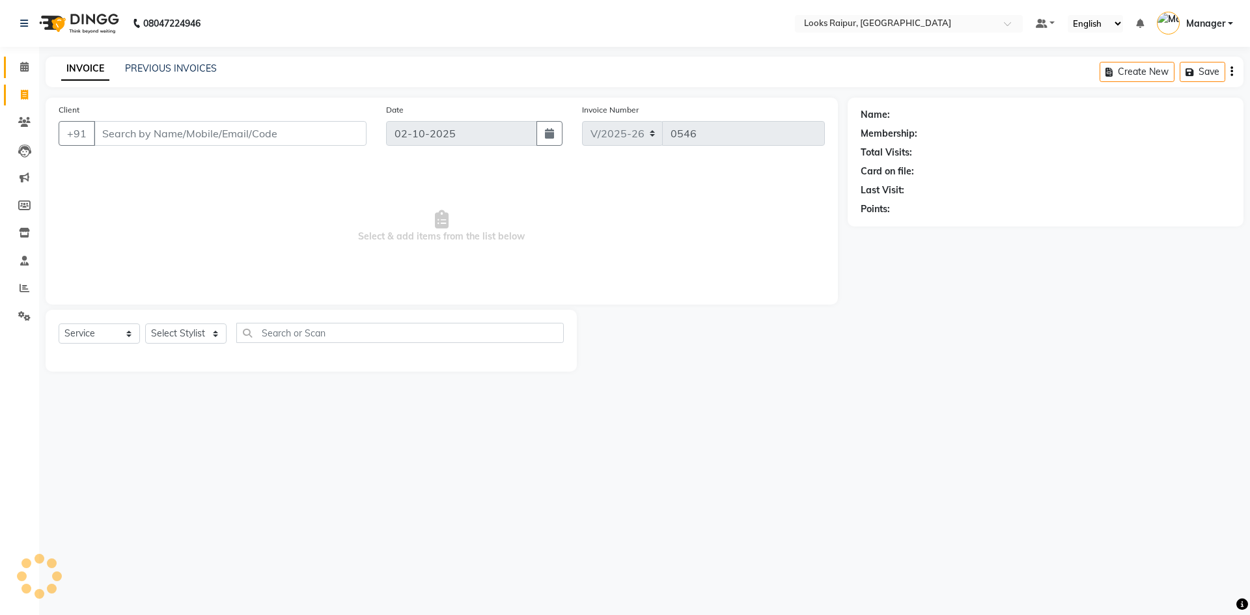
click at [23, 59] on link "Calendar" at bounding box center [19, 67] width 31 height 21
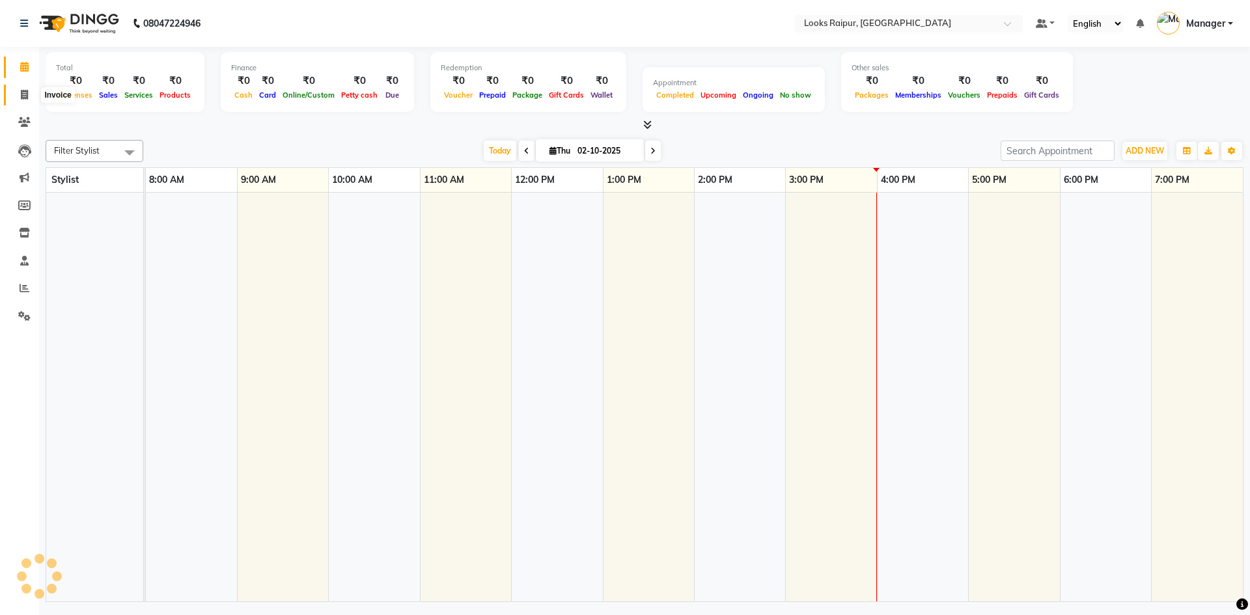
click at [21, 90] on icon at bounding box center [24, 95] width 7 height 10
select select "service"
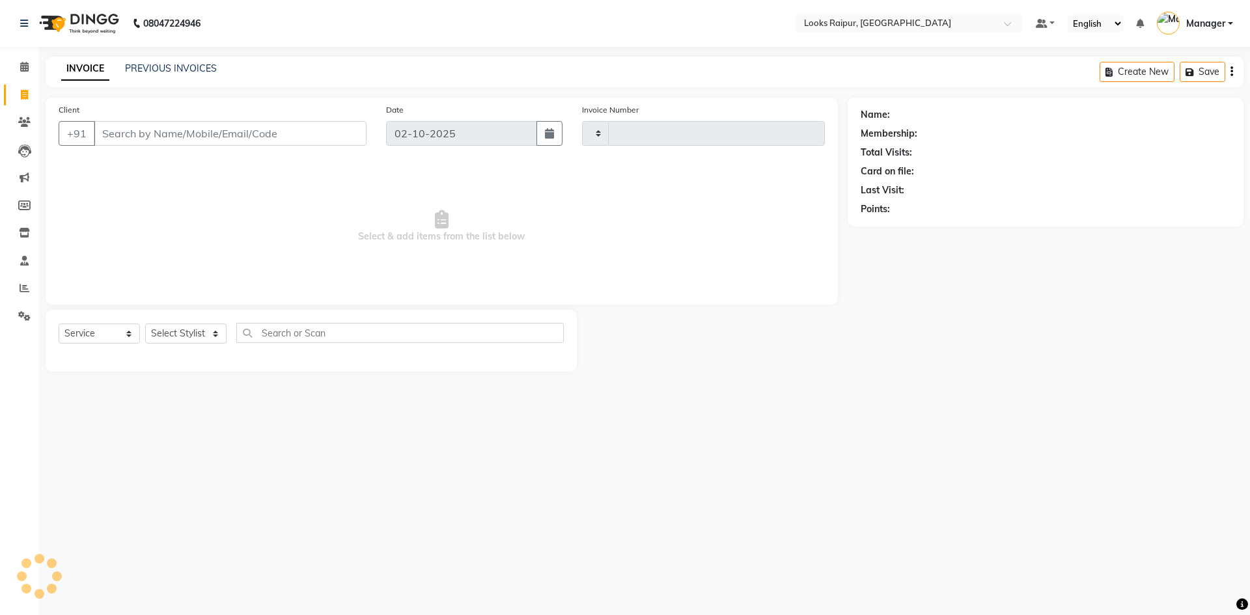
type input "0546"
select select "8606"
click at [20, 70] on icon at bounding box center [24, 67] width 8 height 10
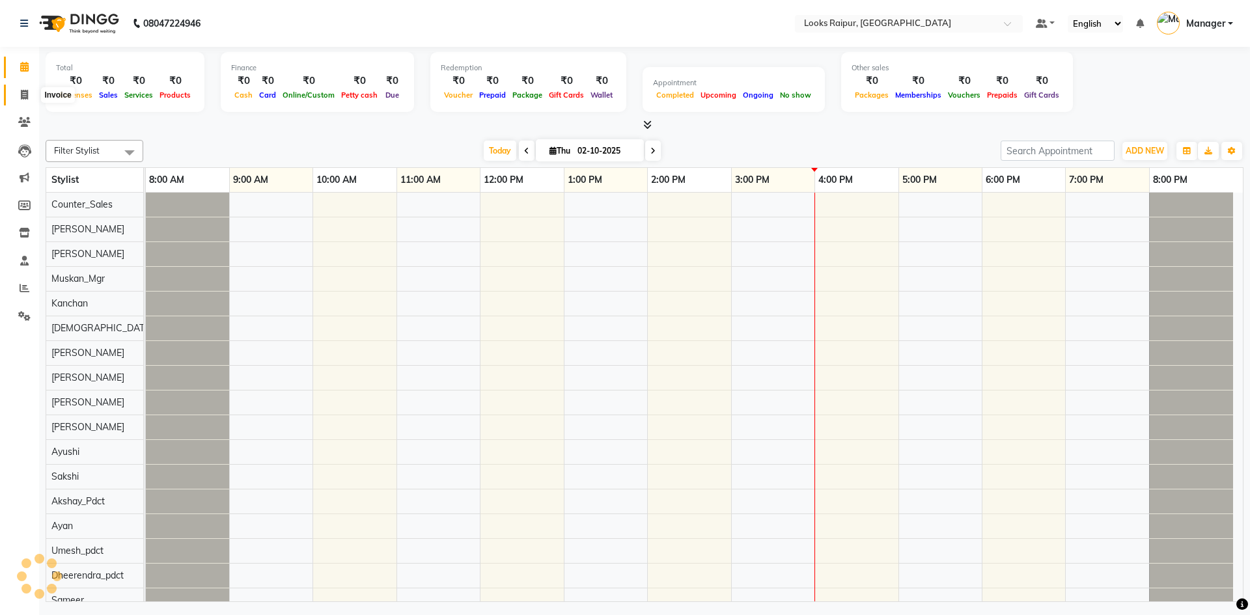
click at [29, 98] on span at bounding box center [24, 95] width 23 height 15
select select "service"
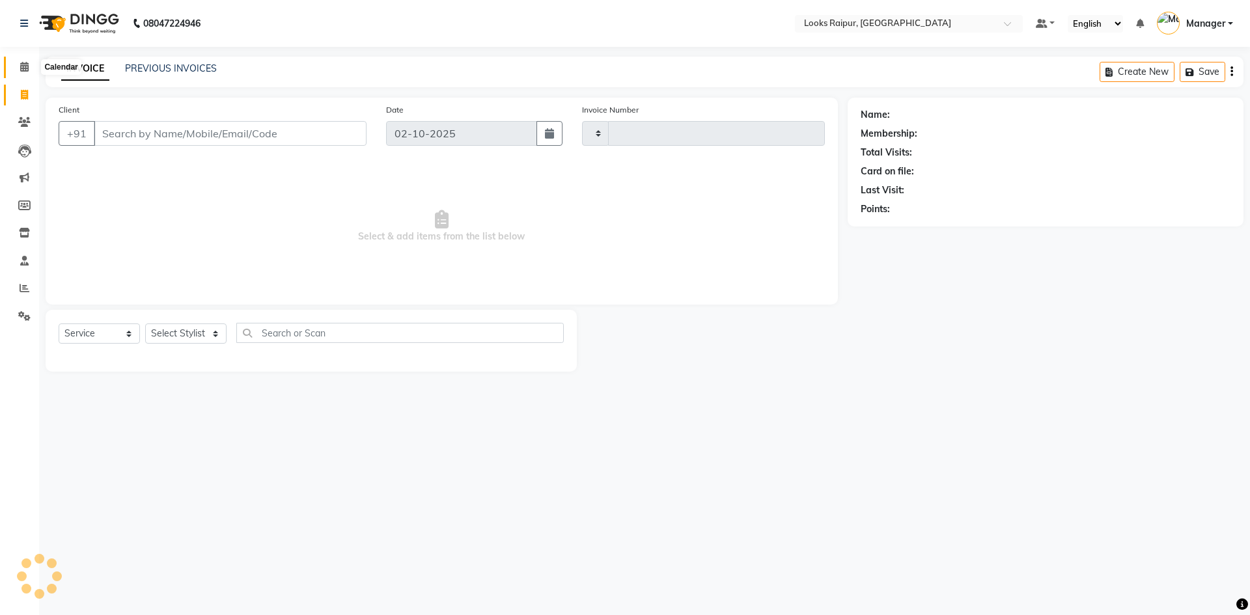
type input "0546"
select select "8606"
click at [23, 67] on icon at bounding box center [24, 67] width 8 height 10
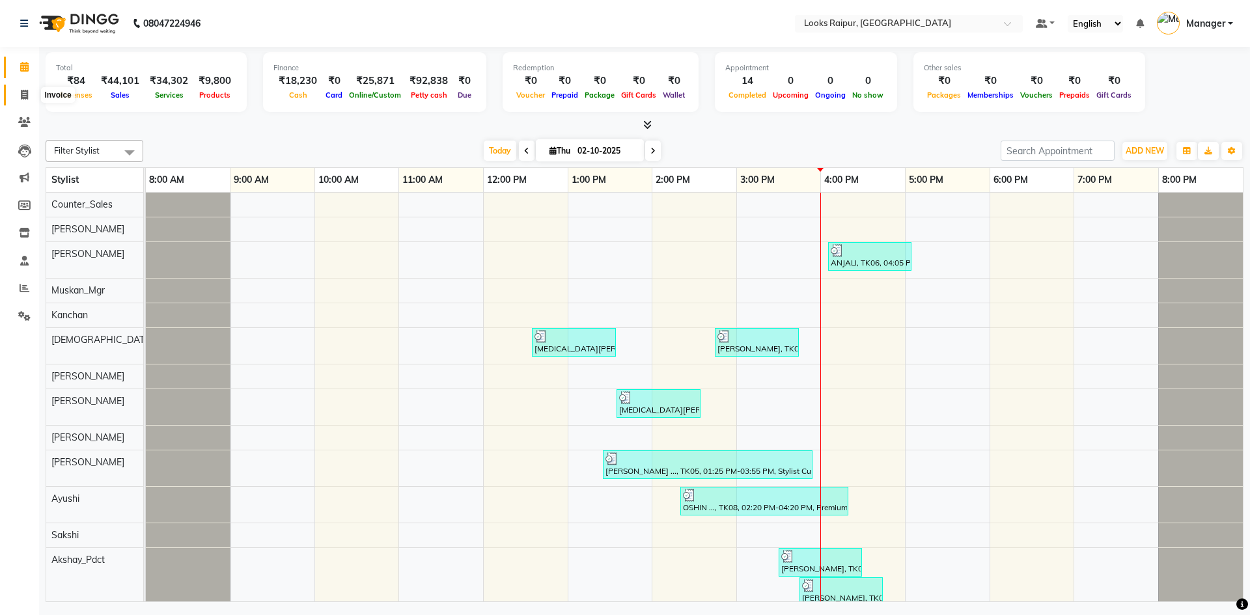
drag, startPoint x: 20, startPoint y: 92, endPoint x: 21, endPoint y: 86, distance: 6.6
click at [20, 92] on span at bounding box center [24, 95] width 23 height 15
select select "service"
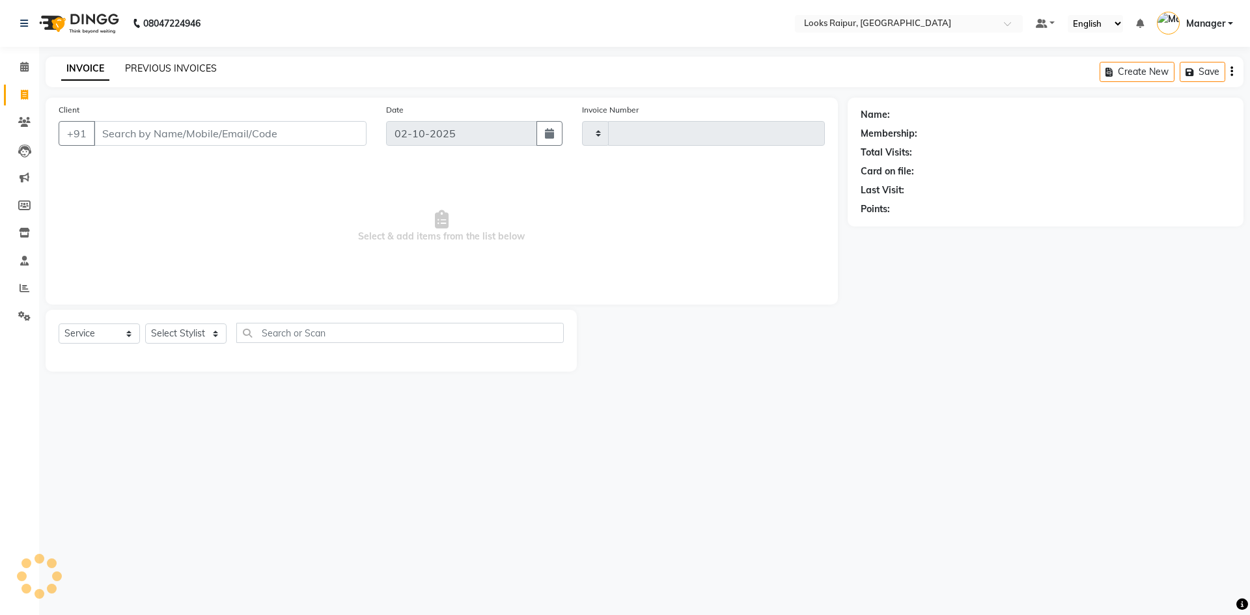
click at [164, 70] on link "PREVIOUS INVOICES" at bounding box center [171, 68] width 92 height 12
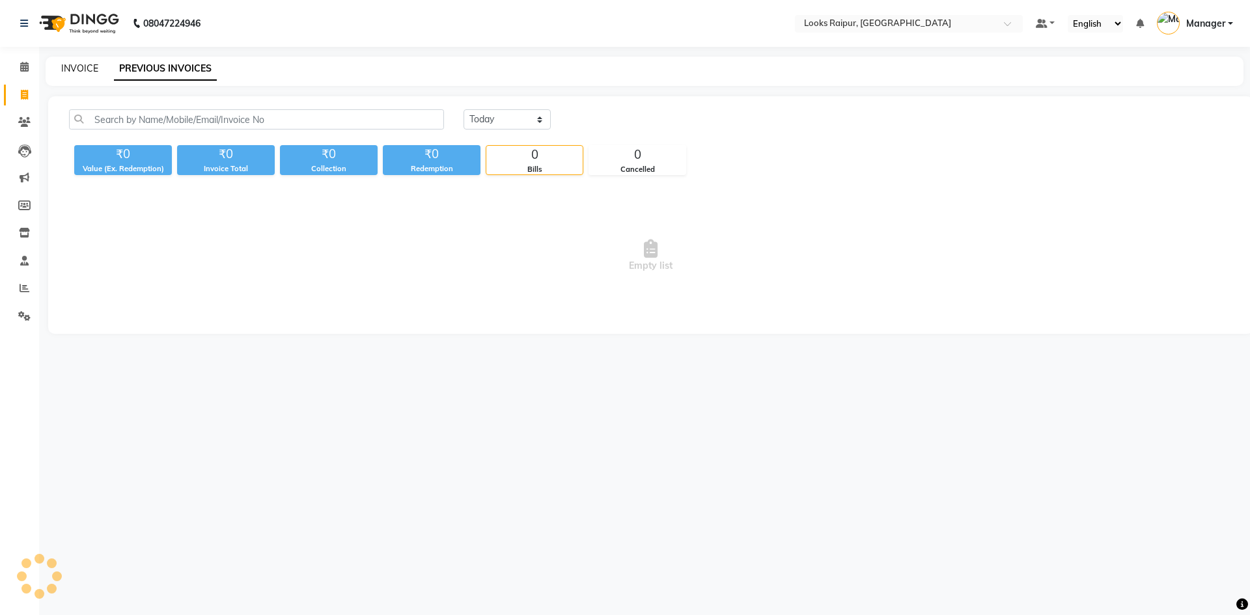
click at [81, 70] on link "INVOICE" at bounding box center [79, 68] width 37 height 12
select select "service"
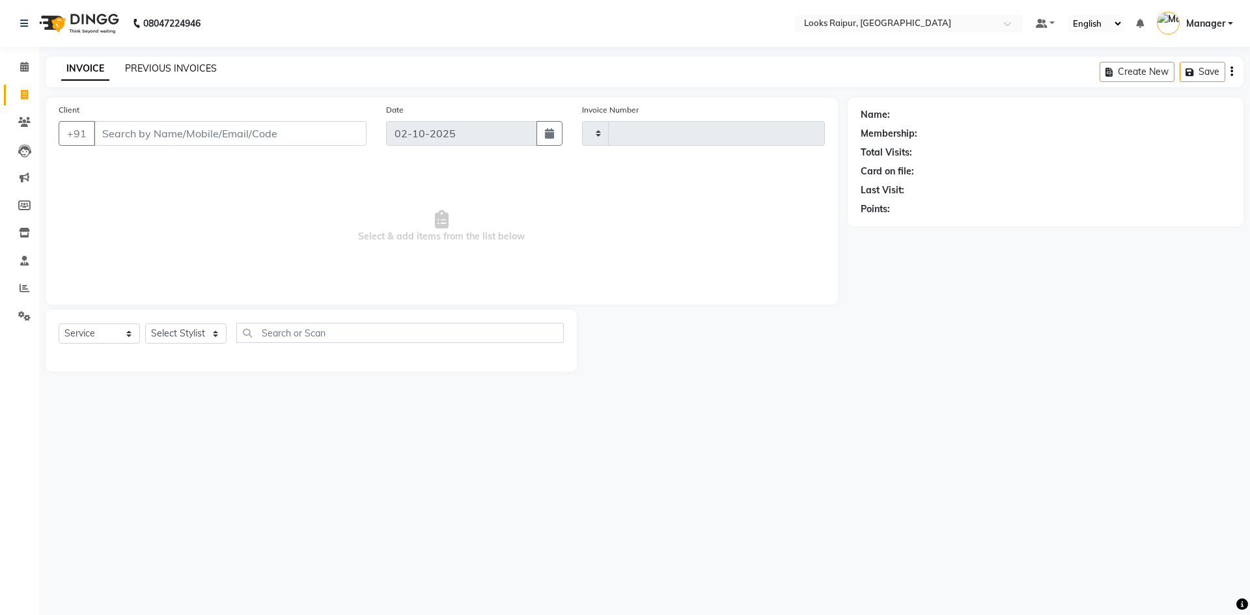
click at [198, 73] on link "PREVIOUS INVOICES" at bounding box center [171, 68] width 92 height 12
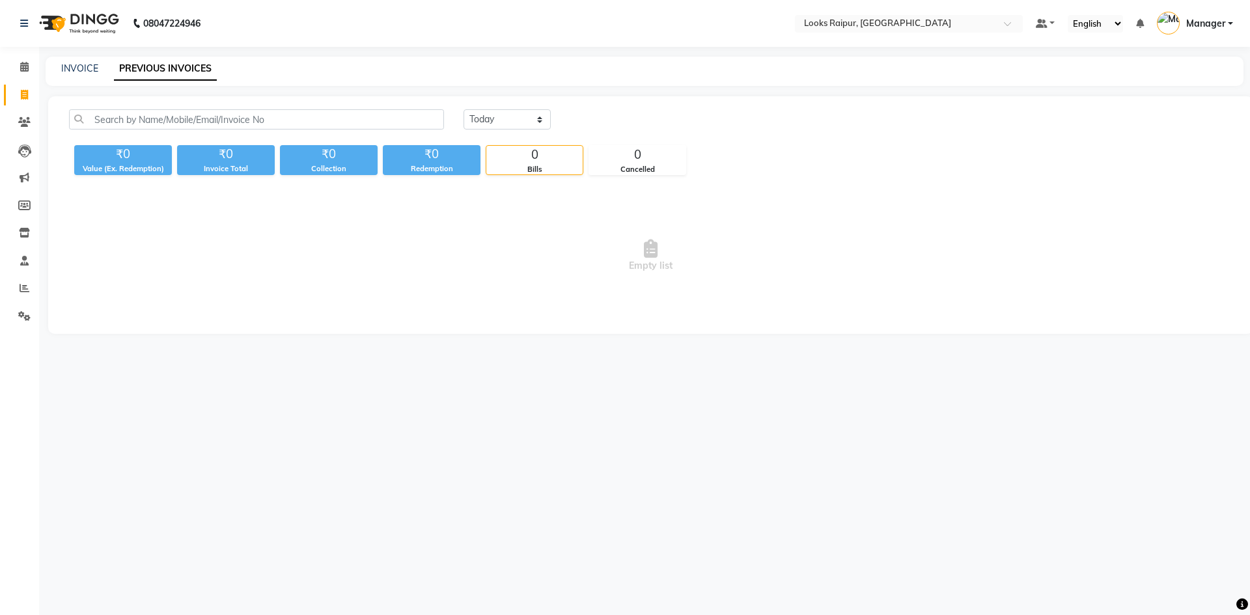
click at [64, 75] on div "INVOICE" at bounding box center [79, 69] width 37 height 14
click at [894, 377] on div "08047224946 Select Location × Looks Raipur, Raipur Default Panel My Panel Engli…" at bounding box center [625, 307] width 1250 height 615
click at [929, 439] on div "08047224946 Select Location × Looks Raipur, Raipur Default Panel My Panel Engli…" at bounding box center [625, 307] width 1250 height 615
click at [540, 120] on select "Today Yesterday Custom Range" at bounding box center [506, 119] width 87 height 20
select select "yesterday"
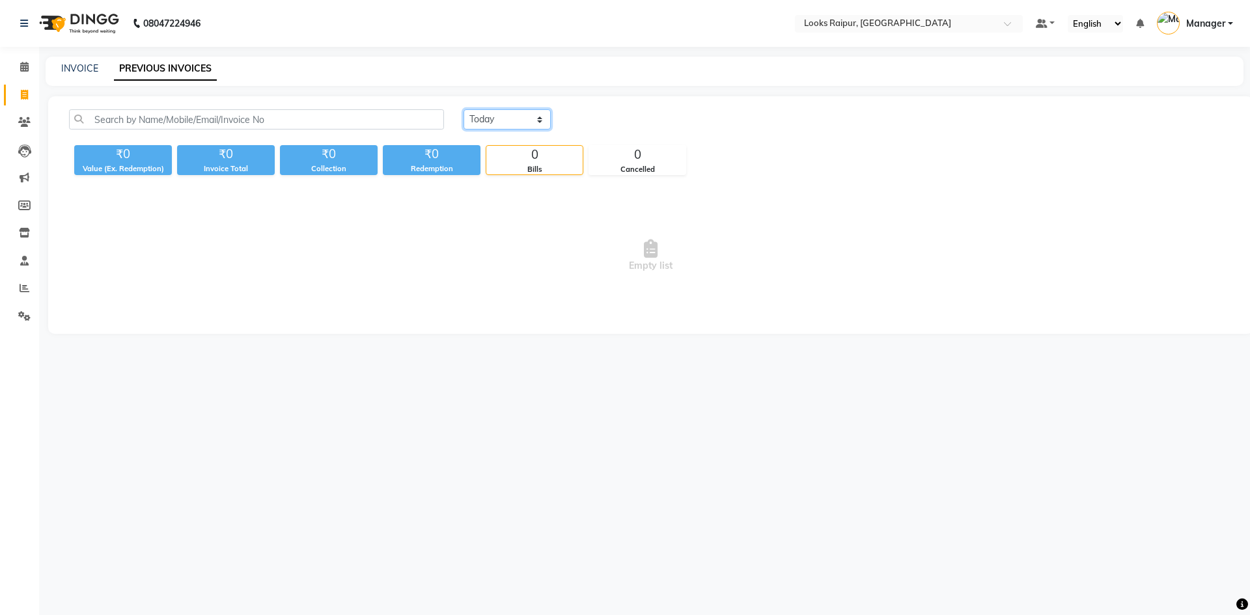
click at [463, 109] on select "Today Yesterday Custom Range" at bounding box center [506, 119] width 87 height 20
click at [87, 60] on div "INVOICE PREVIOUS INVOICES" at bounding box center [644, 71] width 1197 height 29
click at [87, 74] on link "INVOICE" at bounding box center [79, 68] width 37 height 12
select select "service"
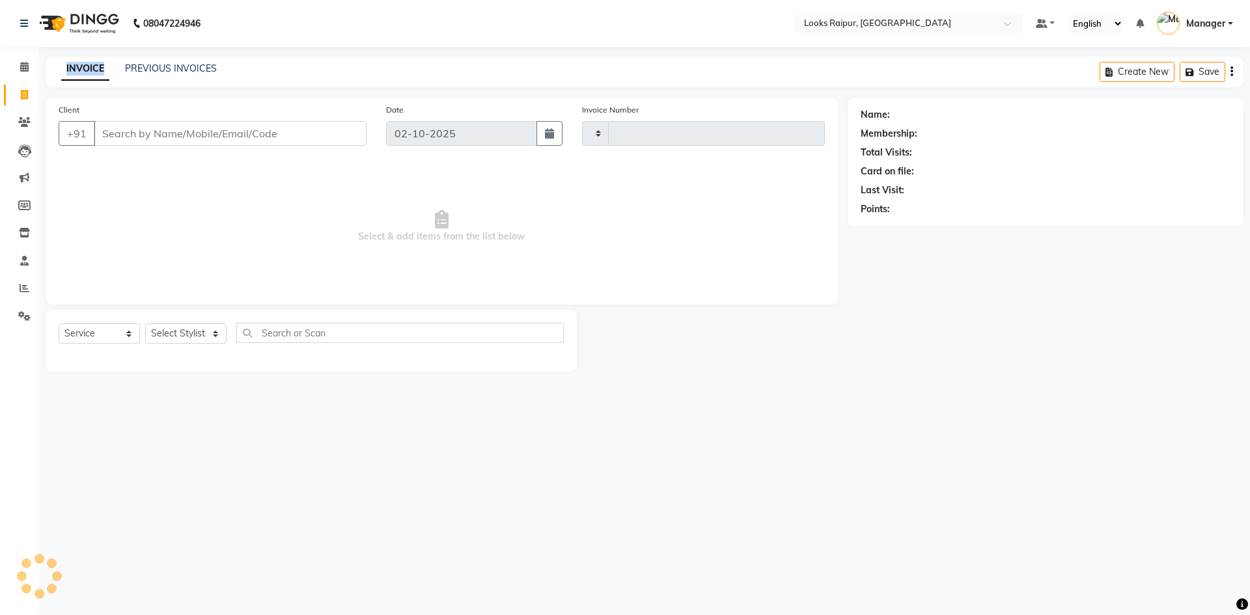
click at [89, 72] on link "INVOICE" at bounding box center [85, 68] width 48 height 23
click at [188, 73] on link "PREVIOUS INVOICES" at bounding box center [171, 68] width 92 height 12
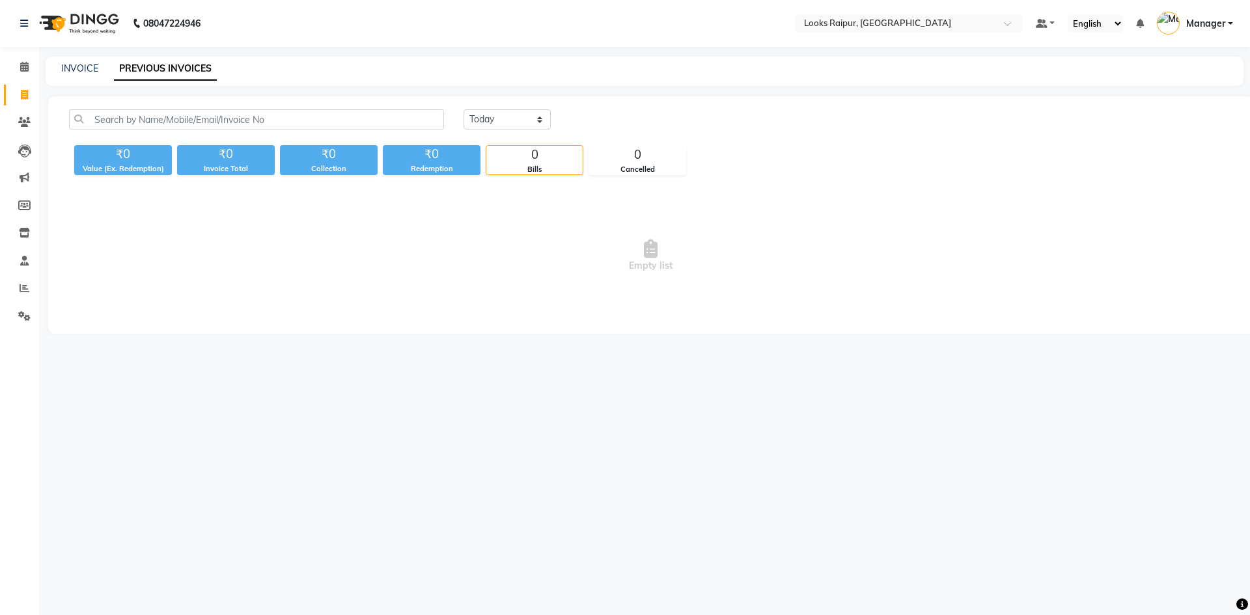
click at [215, 72] on link "PREVIOUS INVOICES" at bounding box center [165, 68] width 103 height 23
click at [199, 62] on link "PREVIOUS INVOICES" at bounding box center [165, 68] width 103 height 23
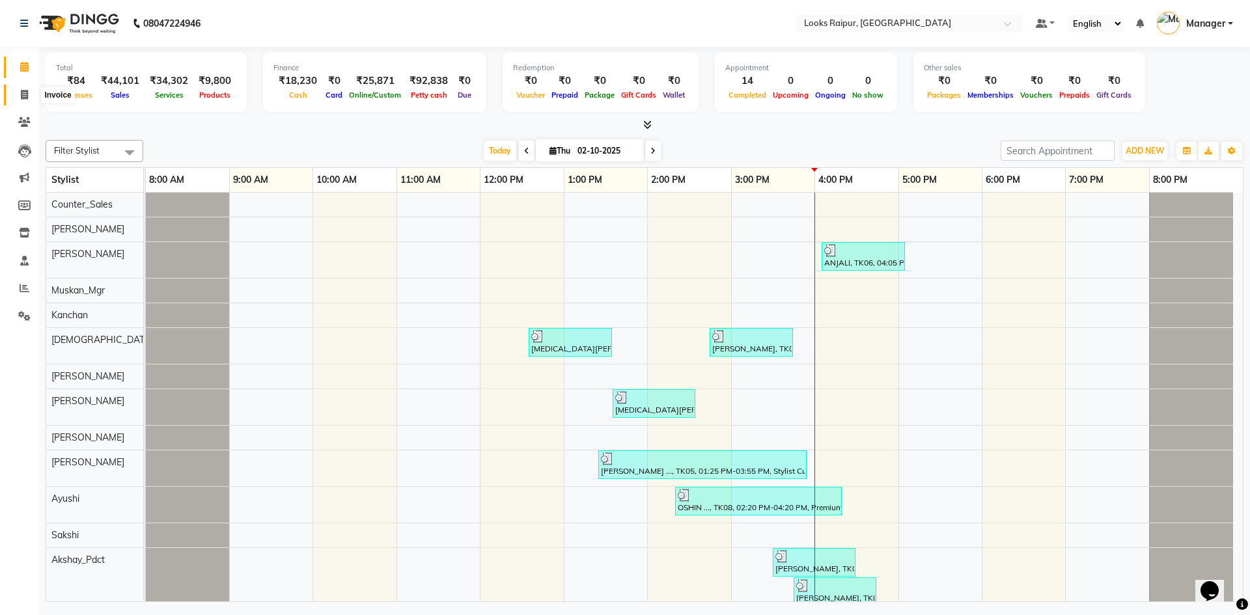
click at [31, 92] on span at bounding box center [24, 95] width 23 height 15
select select "8606"
select select "service"
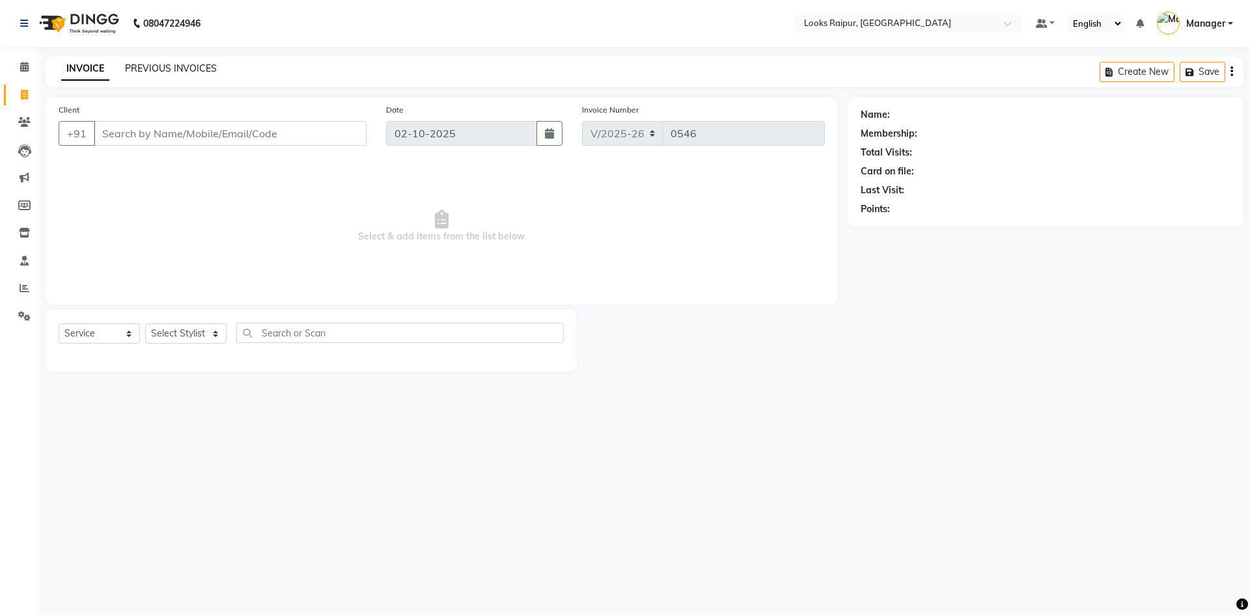
click at [187, 69] on link "PREVIOUS INVOICES" at bounding box center [171, 68] width 92 height 12
